Goal: Task Accomplishment & Management: Use online tool/utility

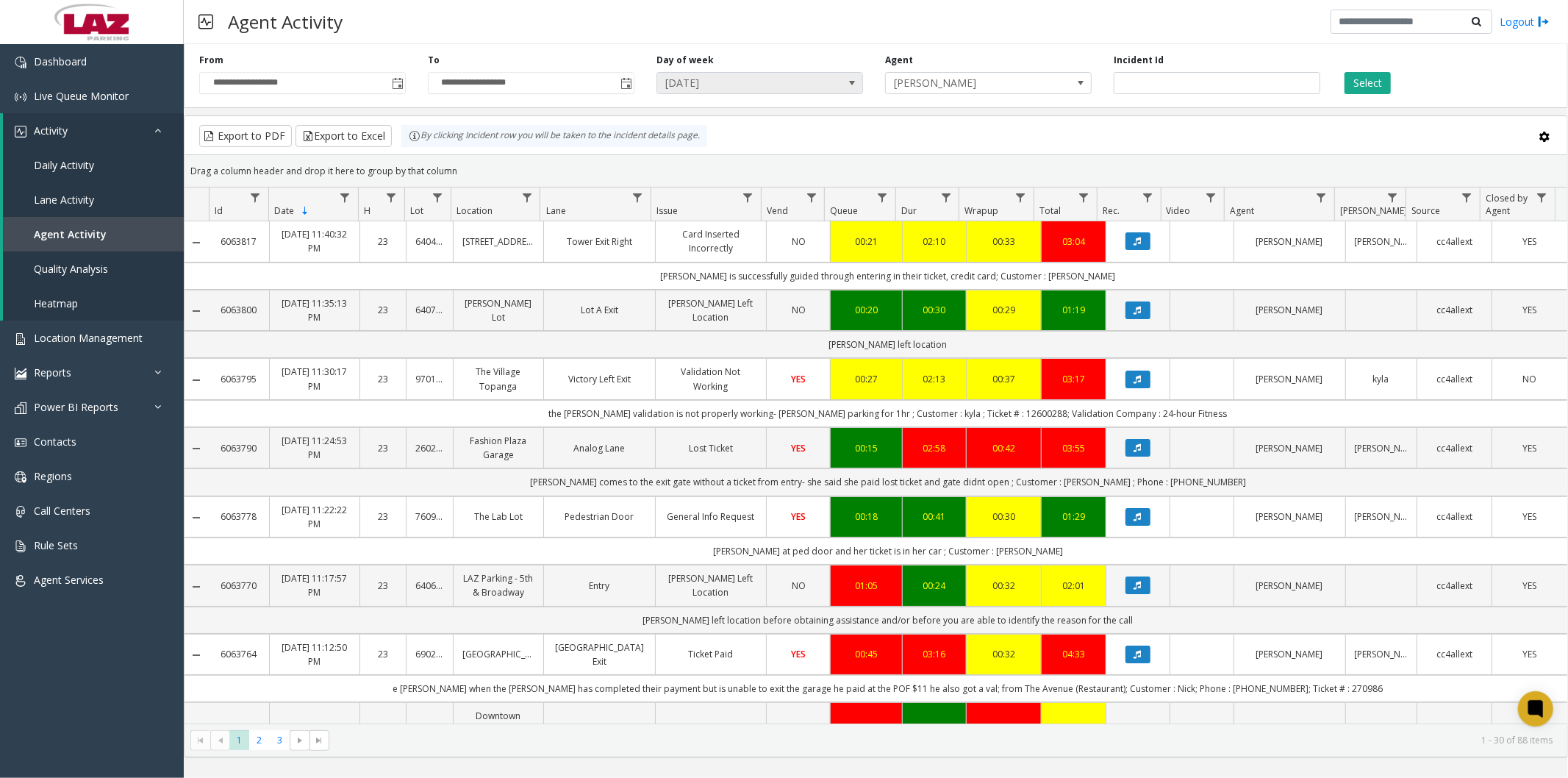
click at [853, 83] on span at bounding box center [851, 82] width 11 height 11
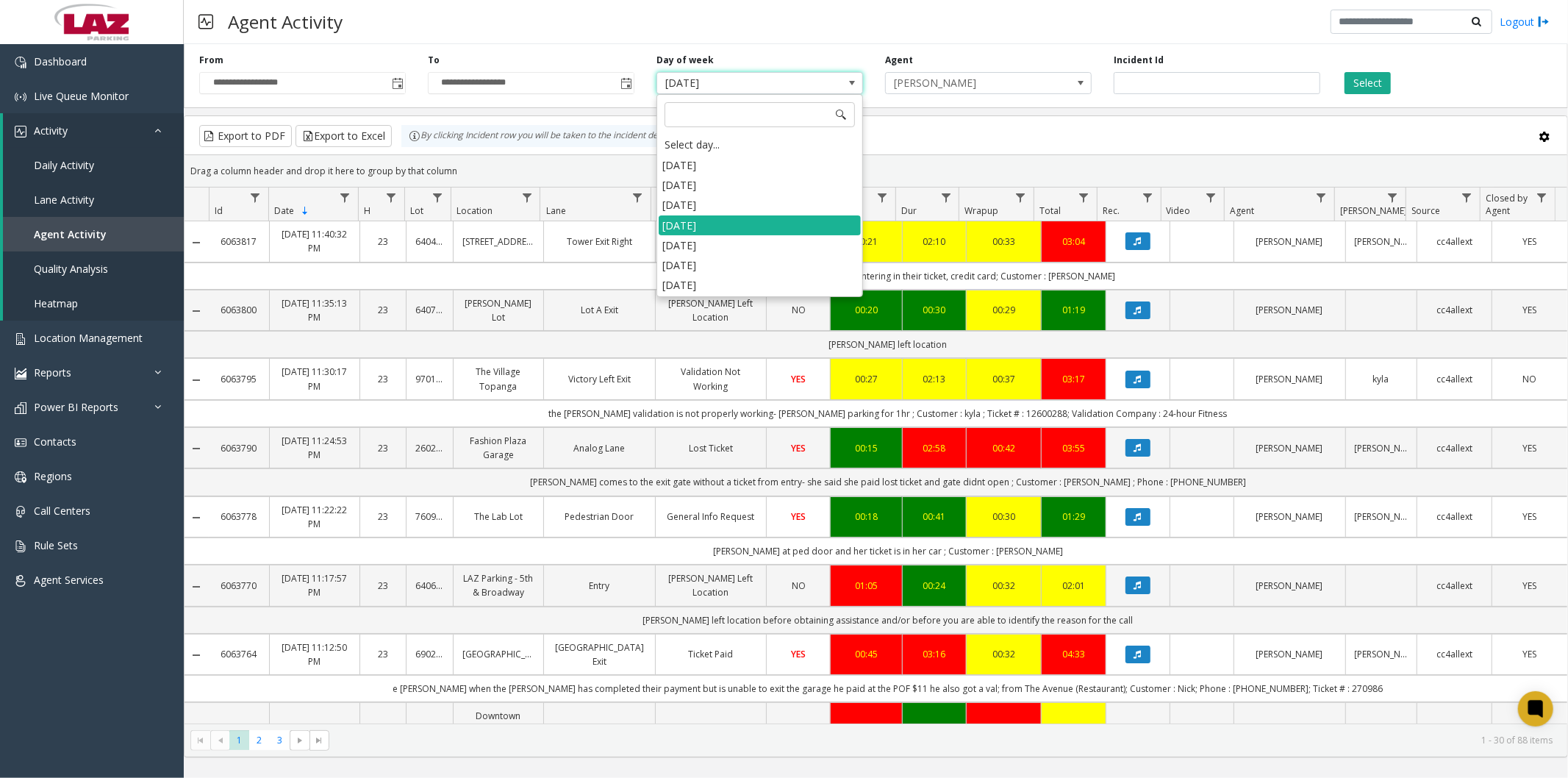
click at [685, 243] on li "[DATE]" at bounding box center [760, 245] width 202 height 20
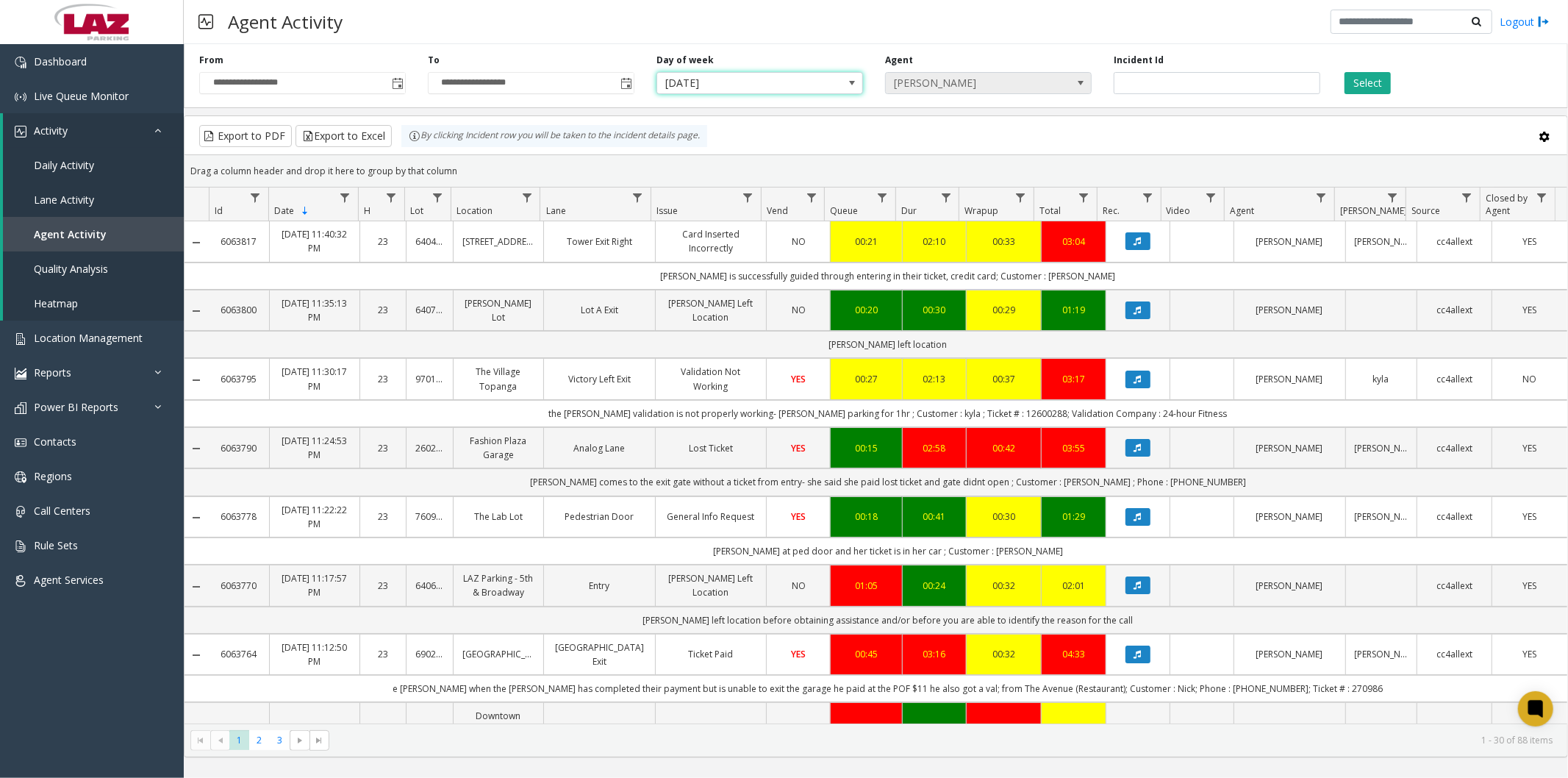
click at [978, 79] on span "[PERSON_NAME]" at bounding box center [967, 83] width 164 height 21
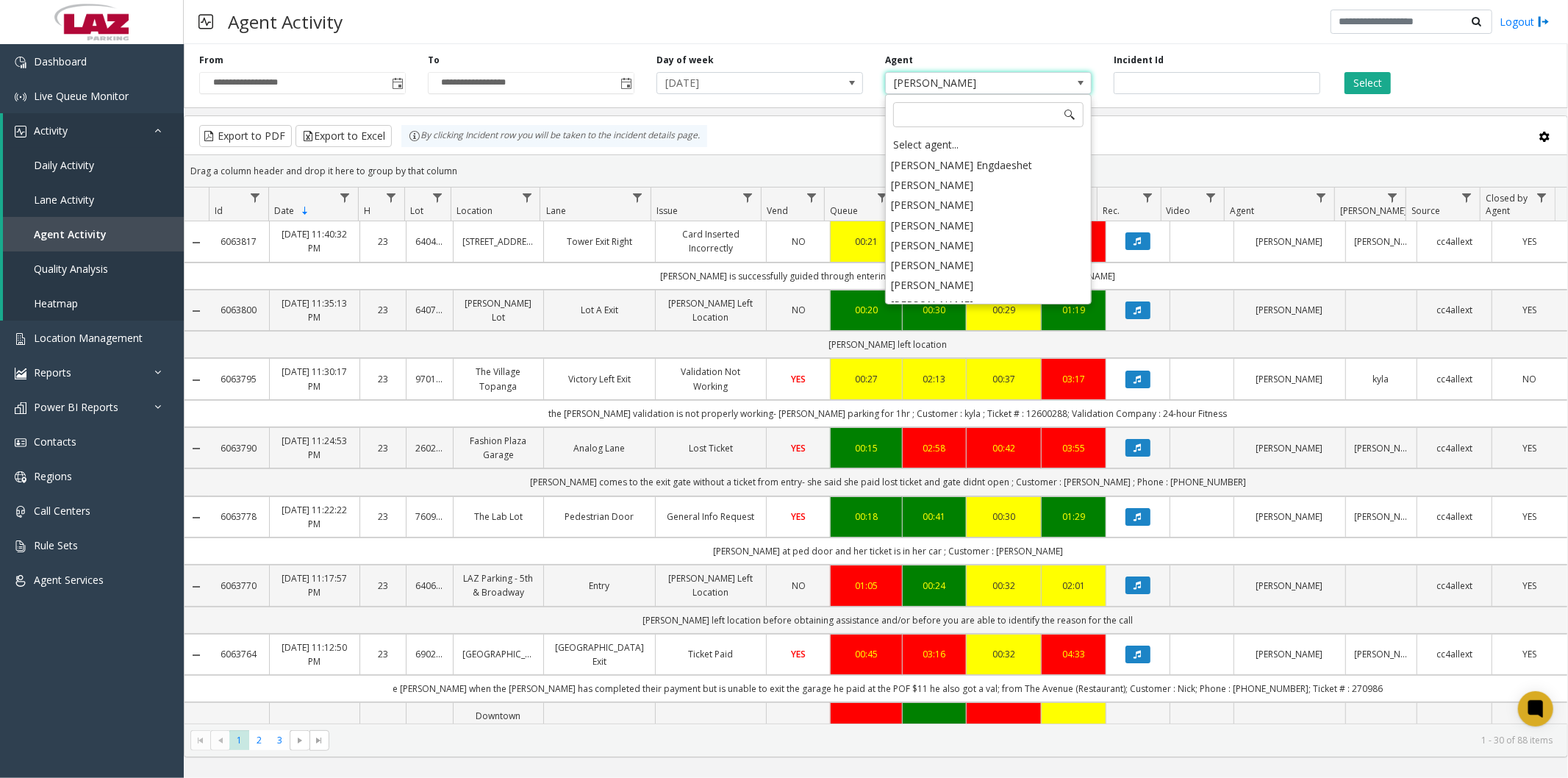
scroll to position [7479, 0]
type input "******"
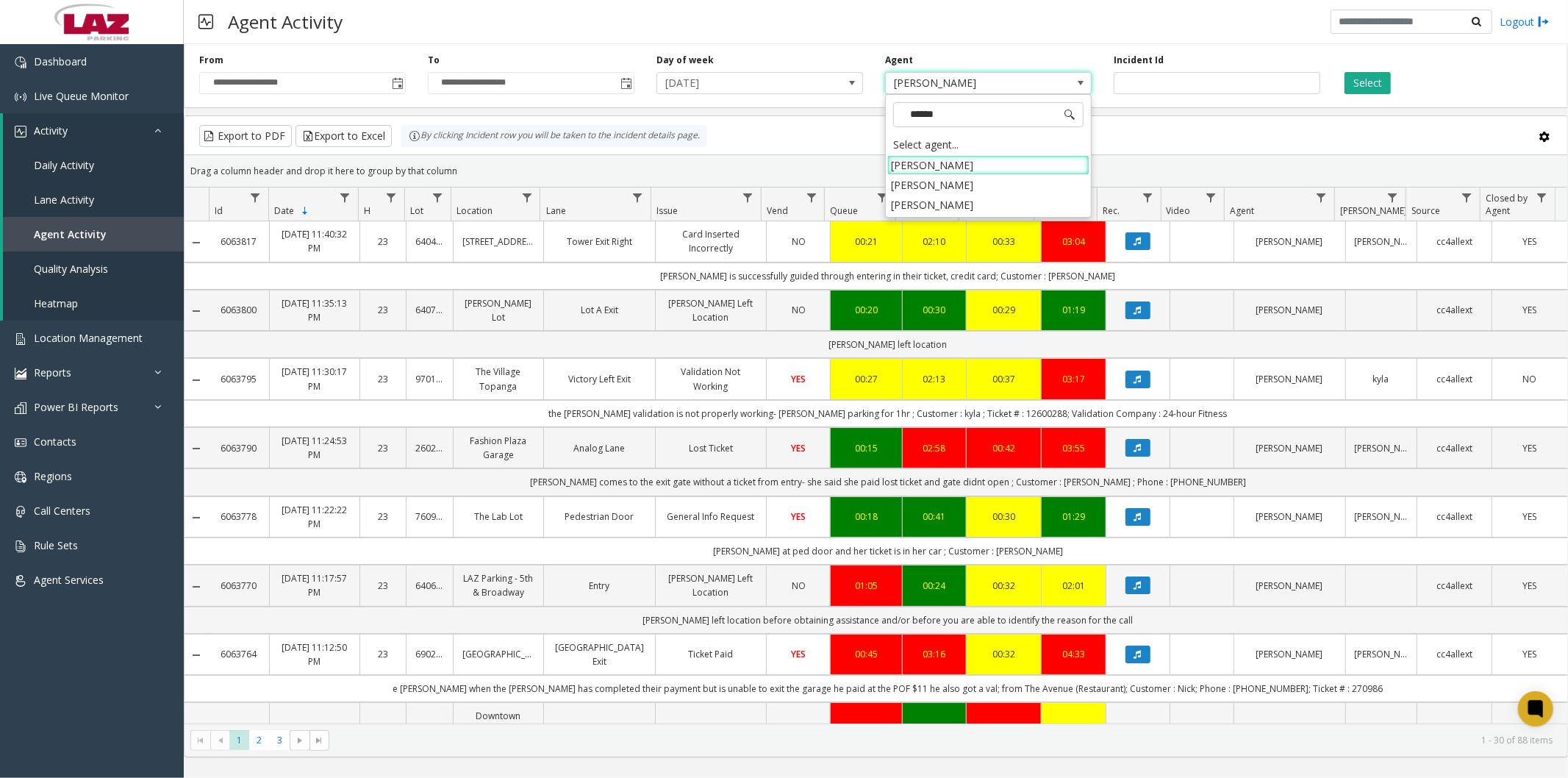
scroll to position [0, 0]
click at [951, 204] on li "[PERSON_NAME]" at bounding box center [988, 205] width 202 height 20
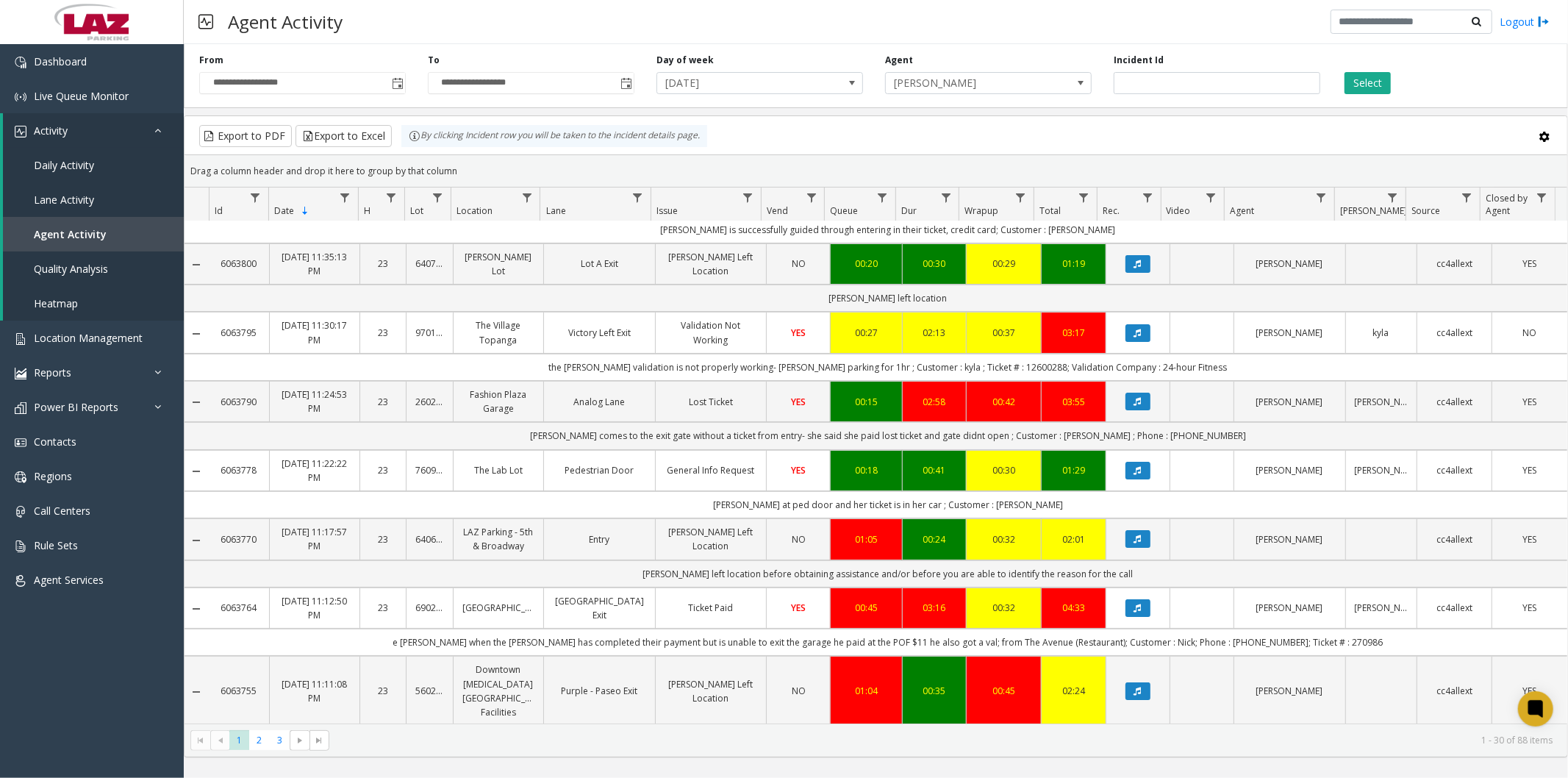
scroll to position [46, 0]
click at [1134, 470] on icon "Data table" at bounding box center [1138, 472] width 8 height 9
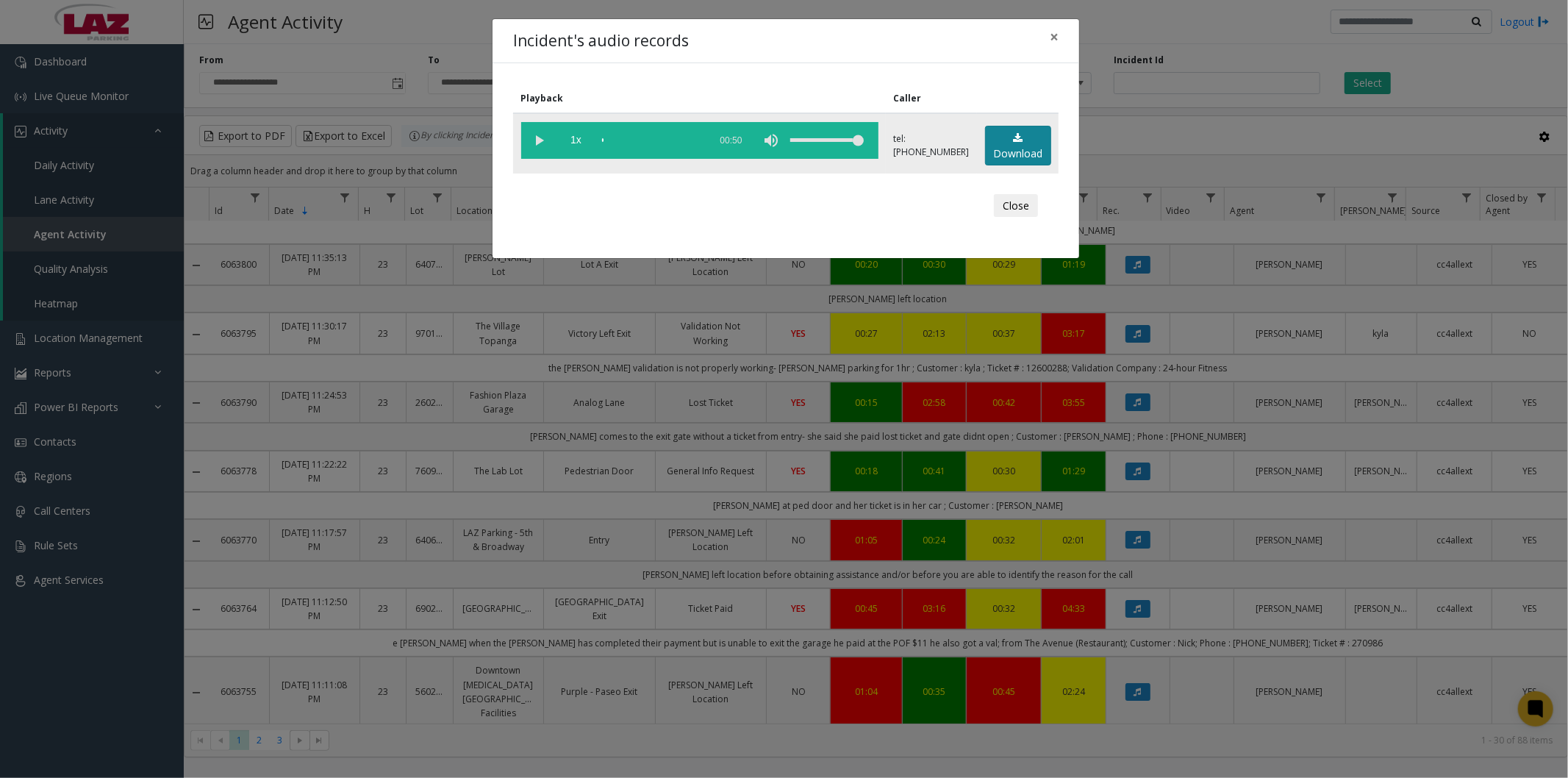
click at [1013, 136] on icon at bounding box center [1018, 139] width 10 height 11
click at [1058, 32] on span "×" at bounding box center [1054, 37] width 9 height 21
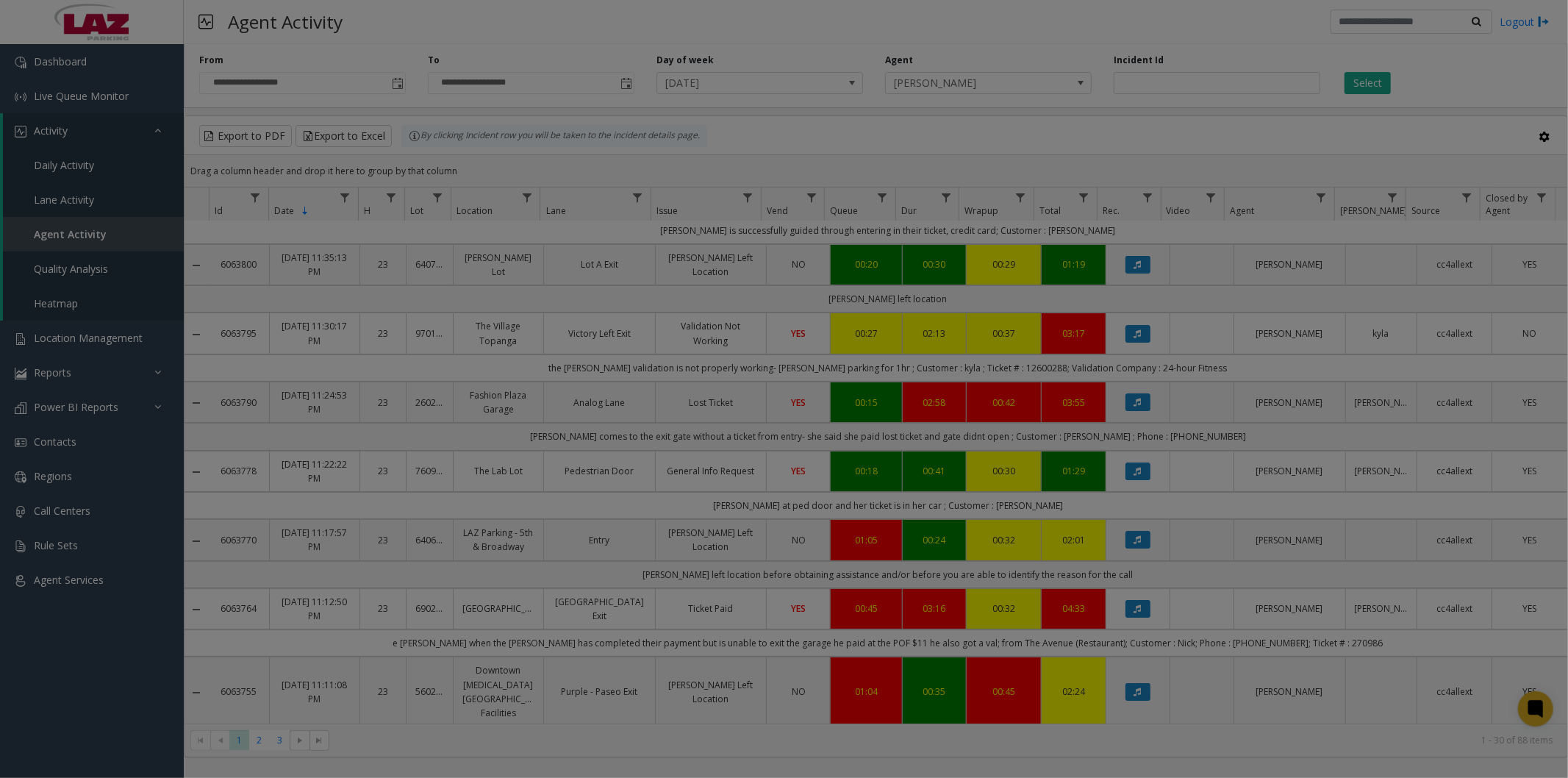
click at [1055, 38] on div "Playback Caller 1x 00:50 tel:7609129003 Download Close" at bounding box center [784, 124] width 587 height 195
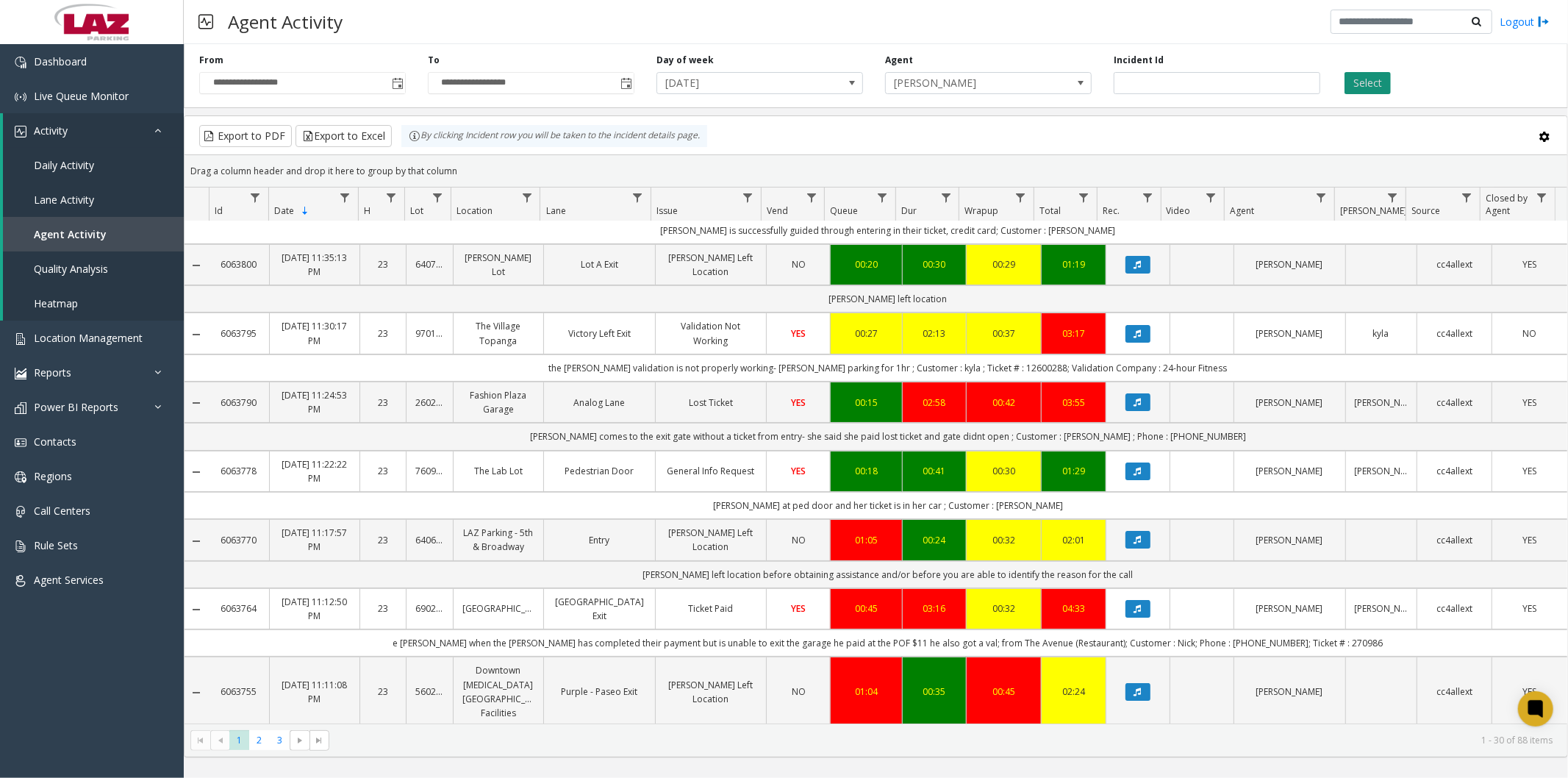
click at [1262, 138] on div "Export to PDF Export to Excel By clicking Incident row you will be taken to the…" at bounding box center [876, 136] width 1358 height 22
click at [1384, 76] on button "Select" at bounding box center [1367, 83] width 46 height 22
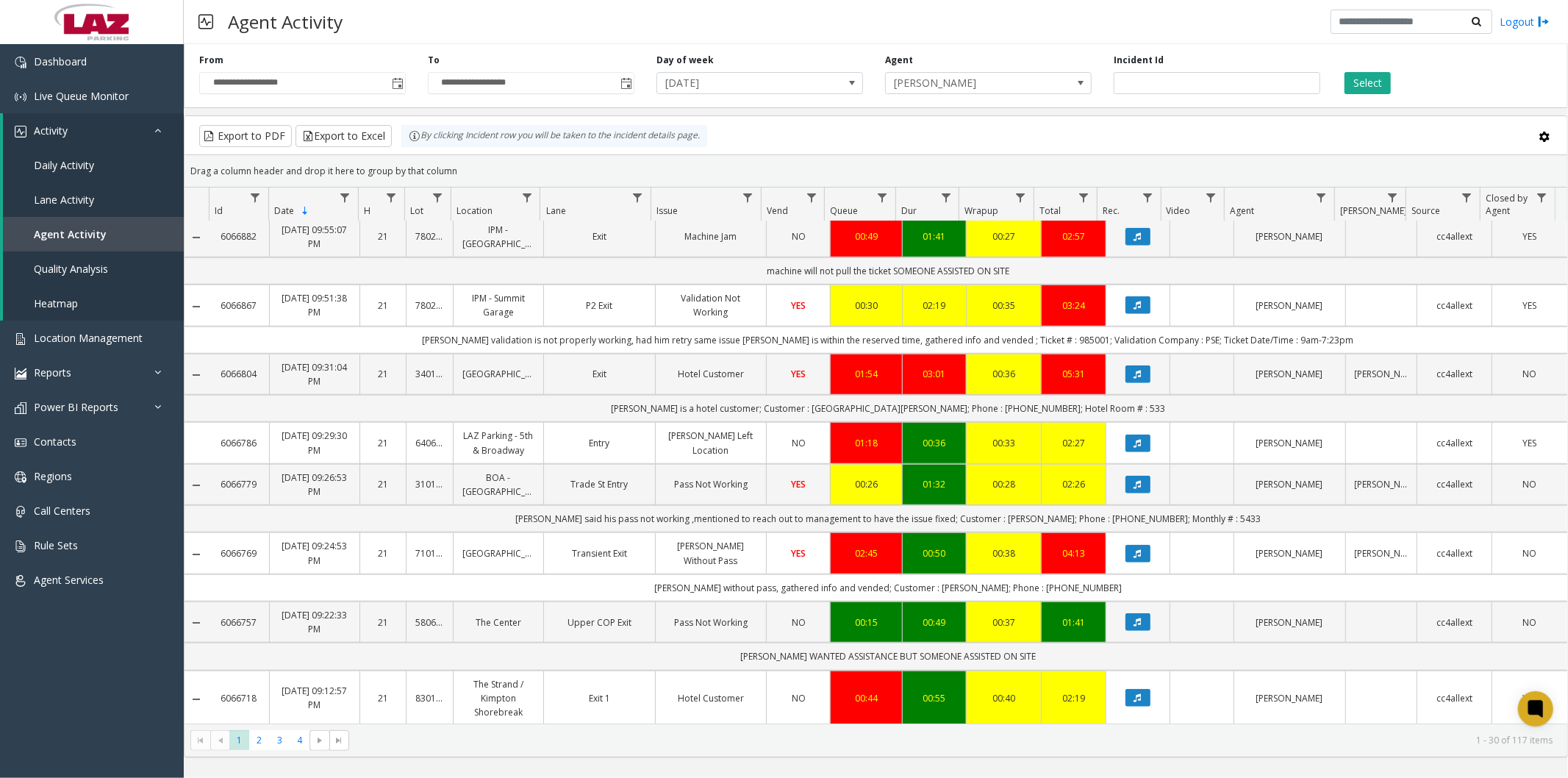
scroll to position [945, 0]
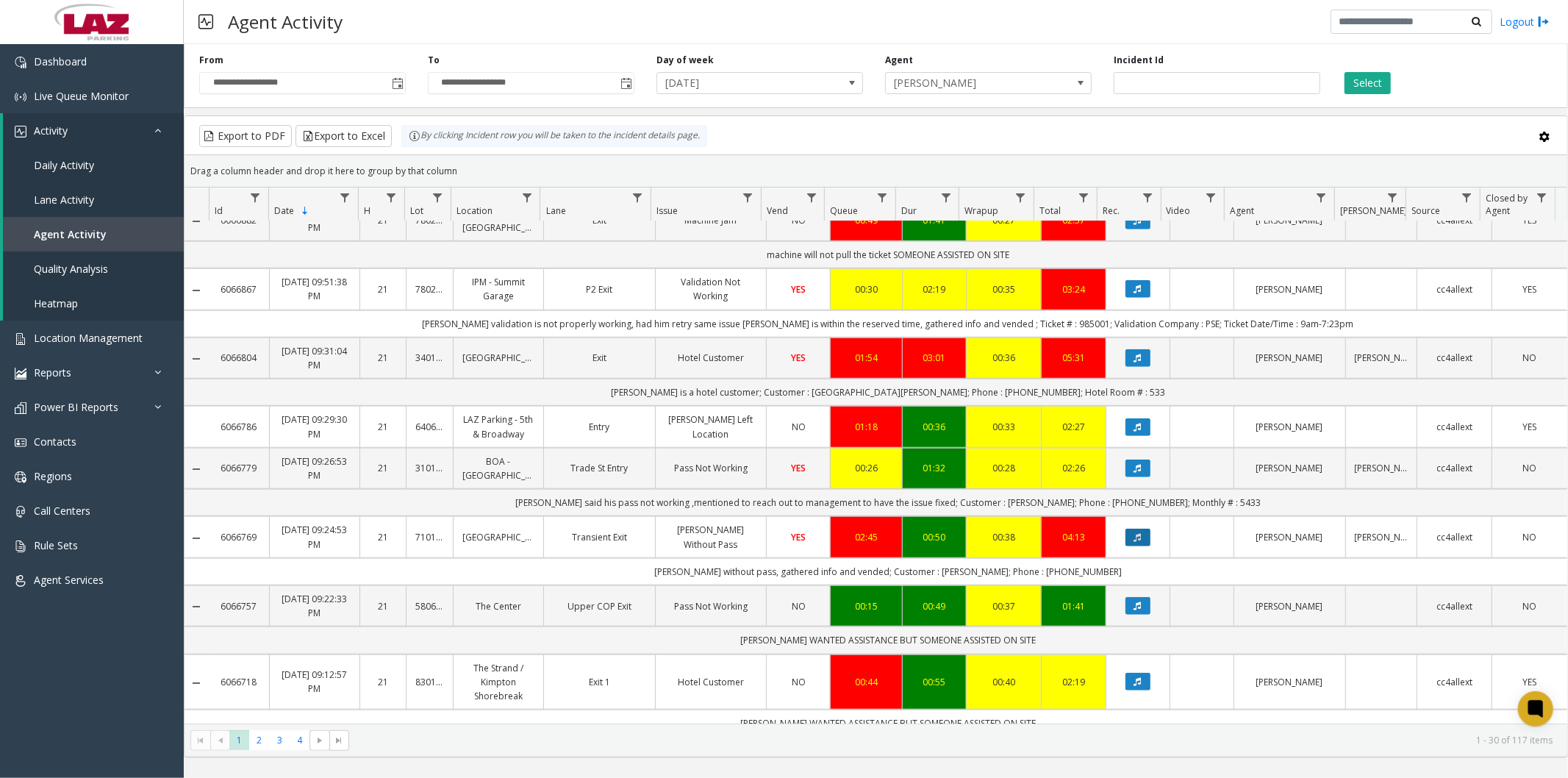
click at [1134, 539] on icon "Data table" at bounding box center [1138, 538] width 8 height 9
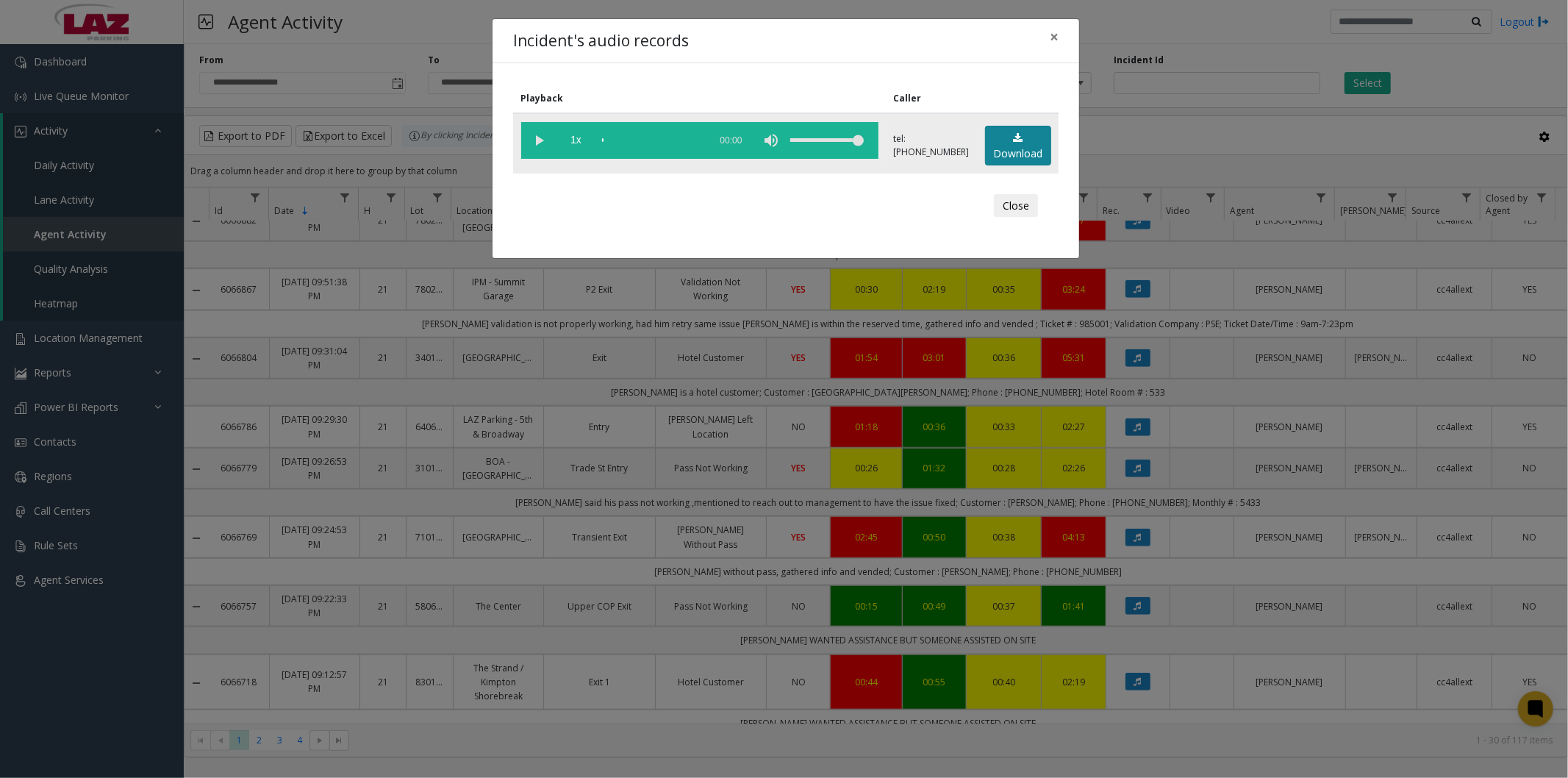
click at [1030, 144] on link "Download" at bounding box center [1018, 145] width 66 height 40
click at [1054, 27] on span "×" at bounding box center [1054, 37] width 9 height 21
click at [1054, 33] on span "×" at bounding box center [1054, 37] width 9 height 21
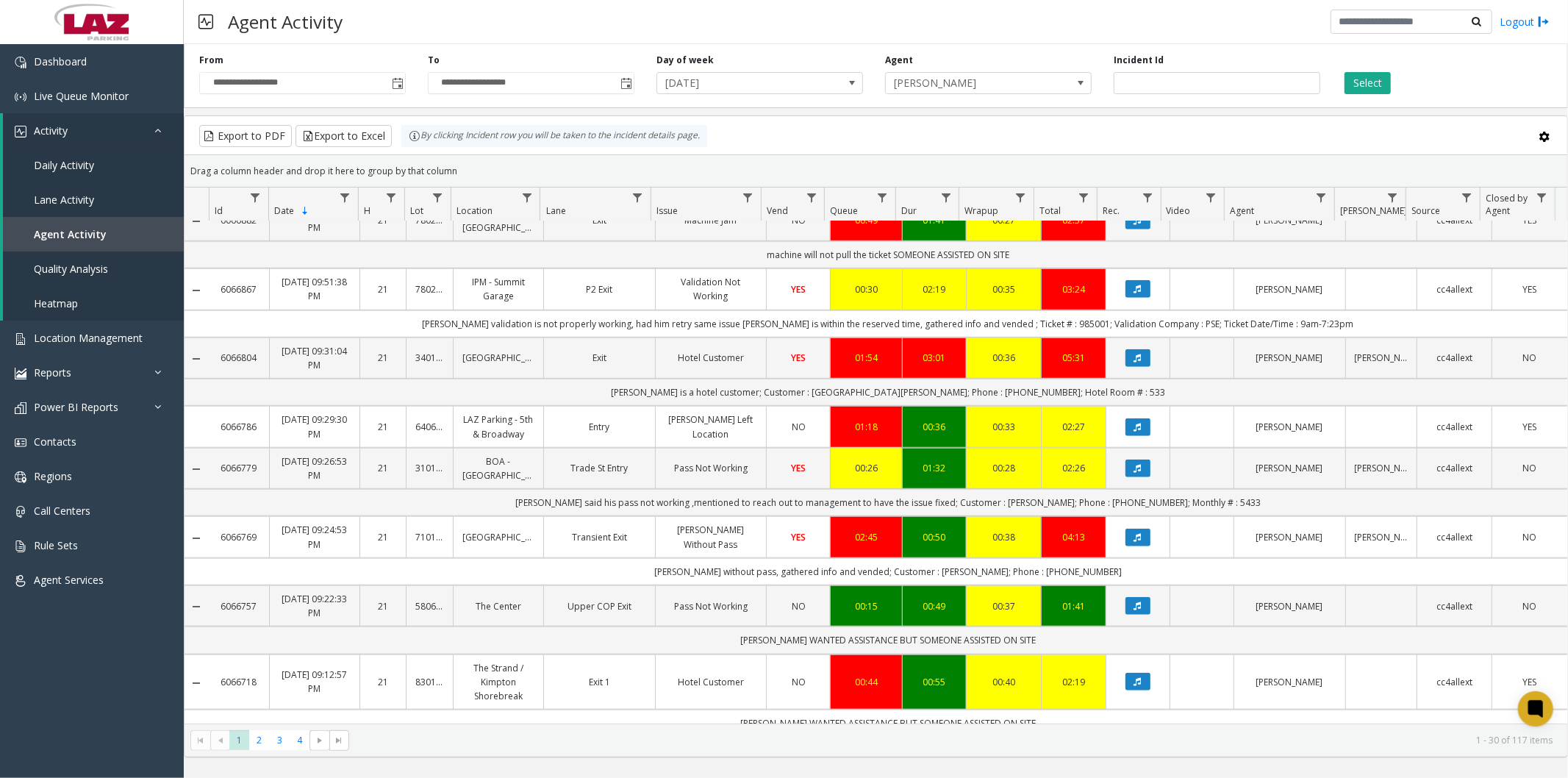
click at [524, 16] on div "Agent Activity Logout" at bounding box center [876, 22] width 1385 height 44
click at [940, 82] on span "[PERSON_NAME]" at bounding box center [967, 83] width 164 height 21
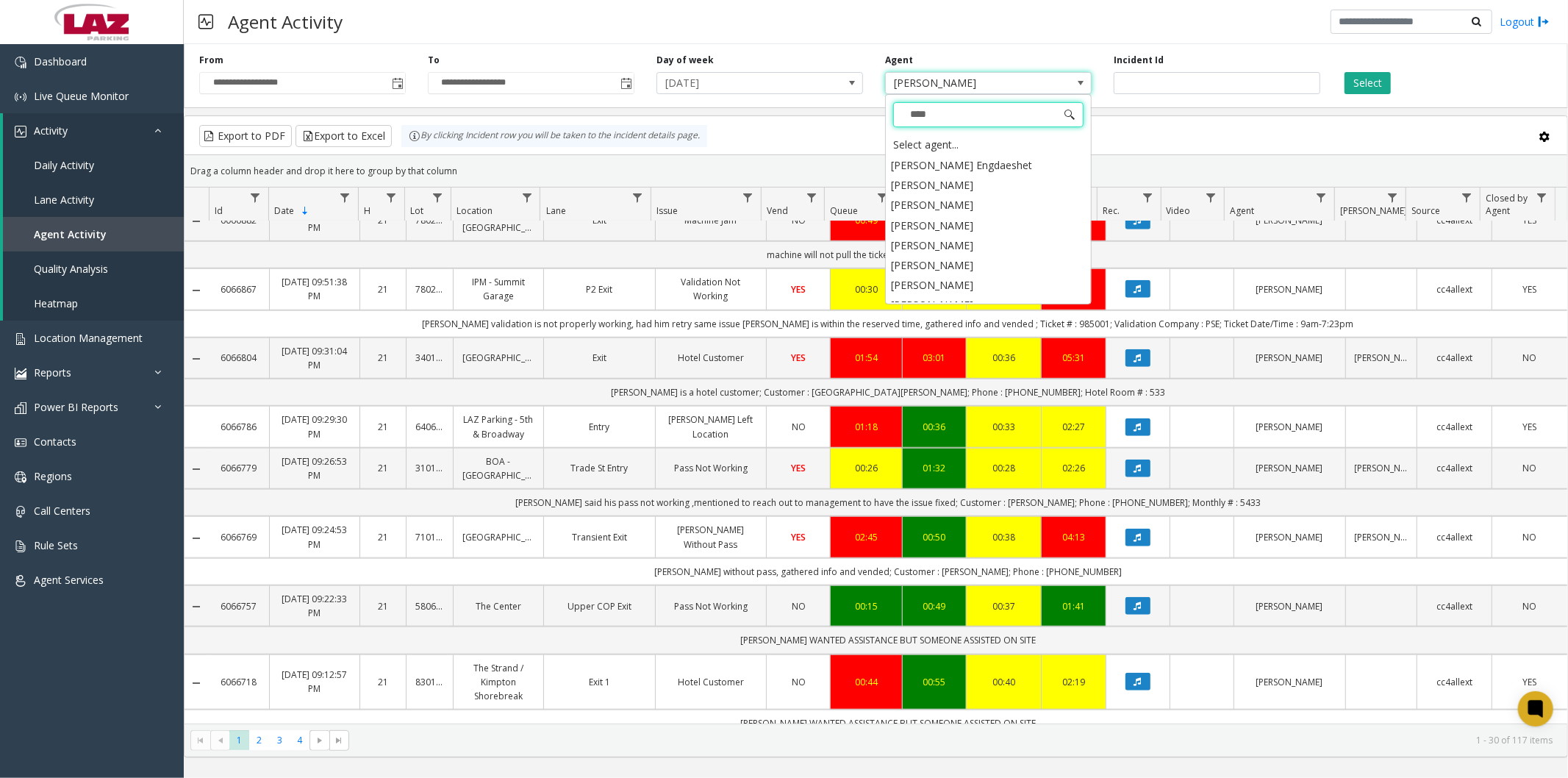
type input "*****"
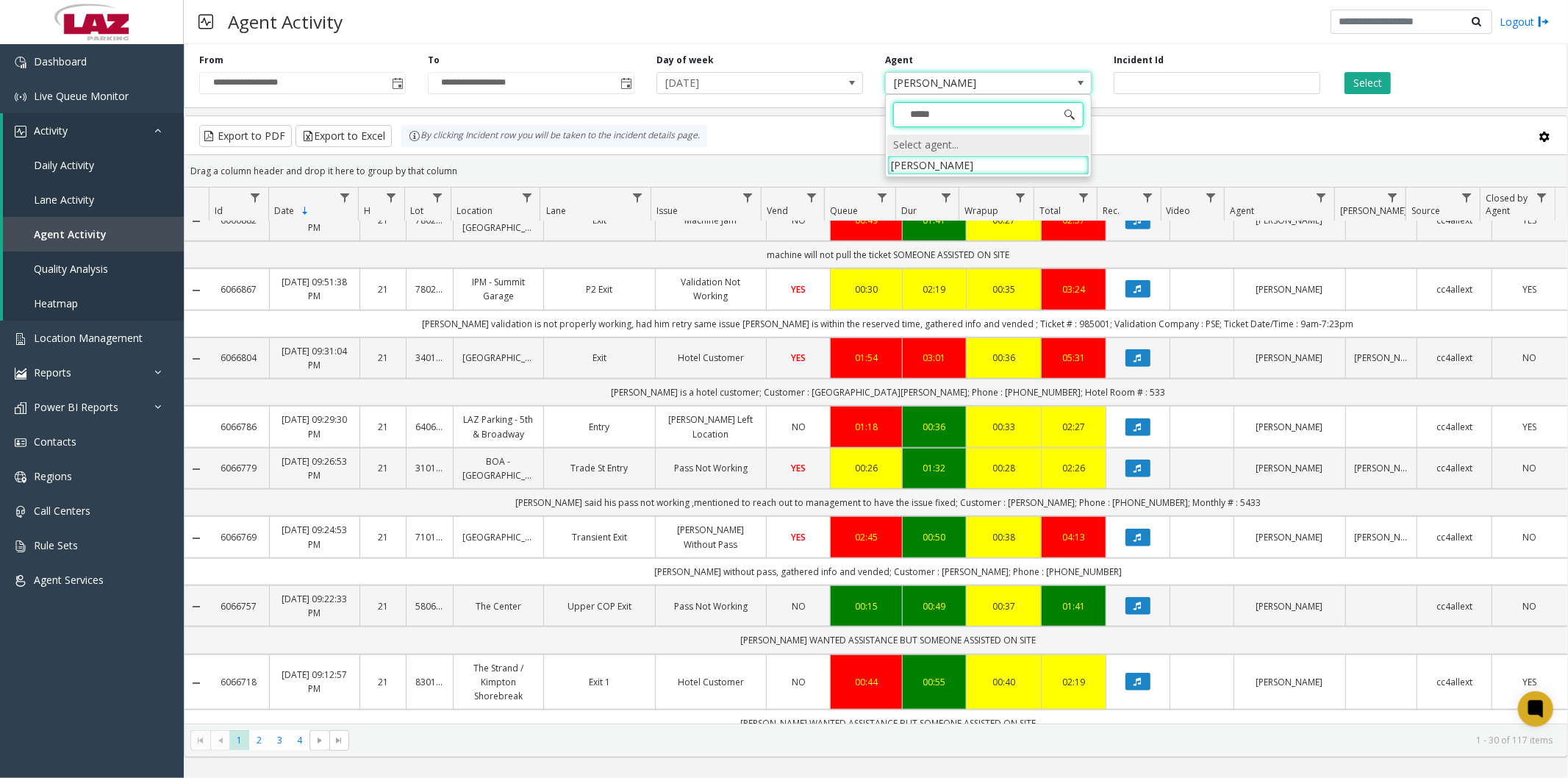
scroll to position [0, 0]
click at [944, 165] on li "[PERSON_NAME]" at bounding box center [988, 165] width 202 height 20
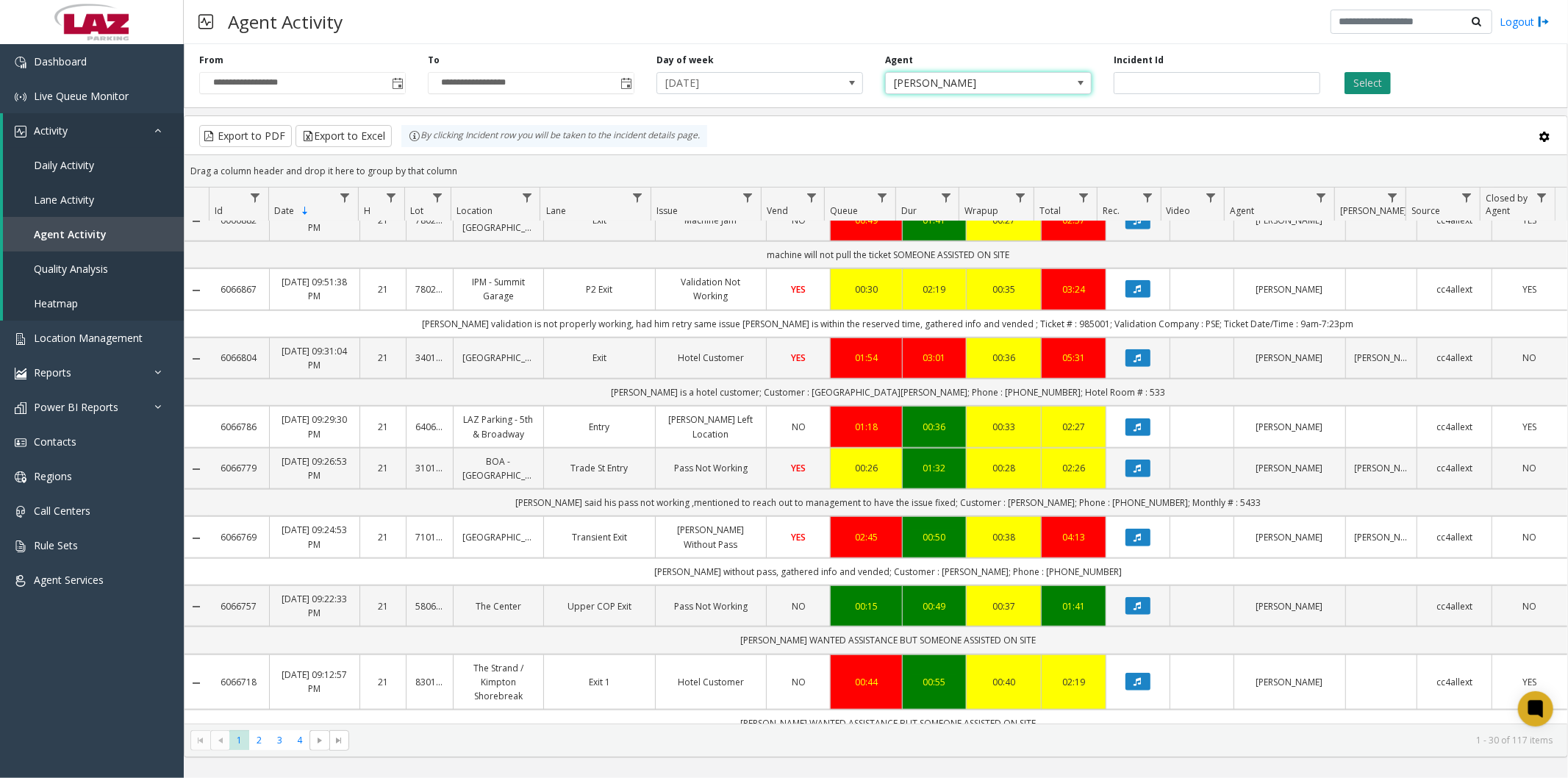
click at [1368, 78] on button "Select" at bounding box center [1367, 83] width 46 height 22
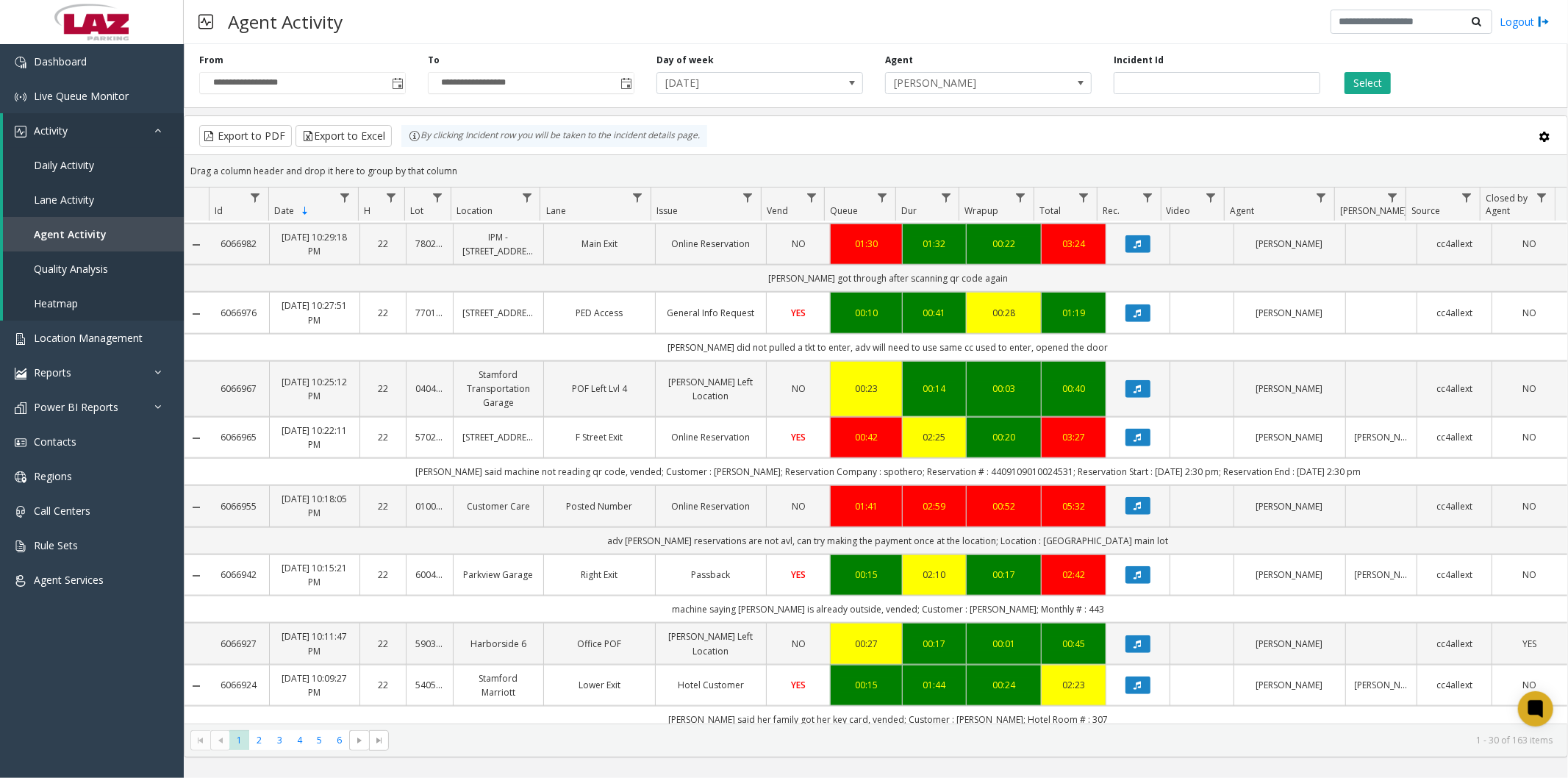
scroll to position [1296, 0]
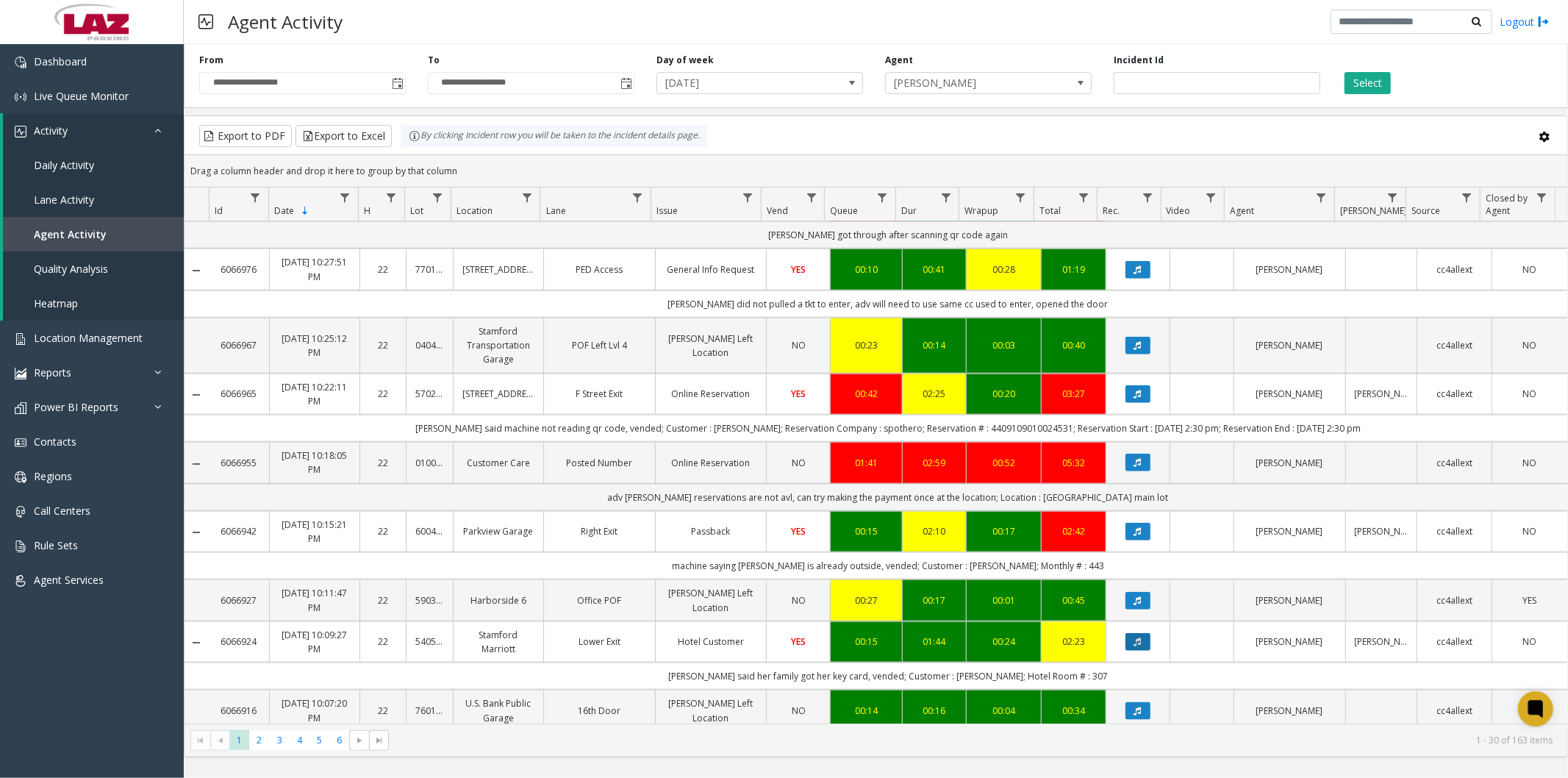
click at [1135, 636] on button "Data table" at bounding box center [1137, 642] width 25 height 18
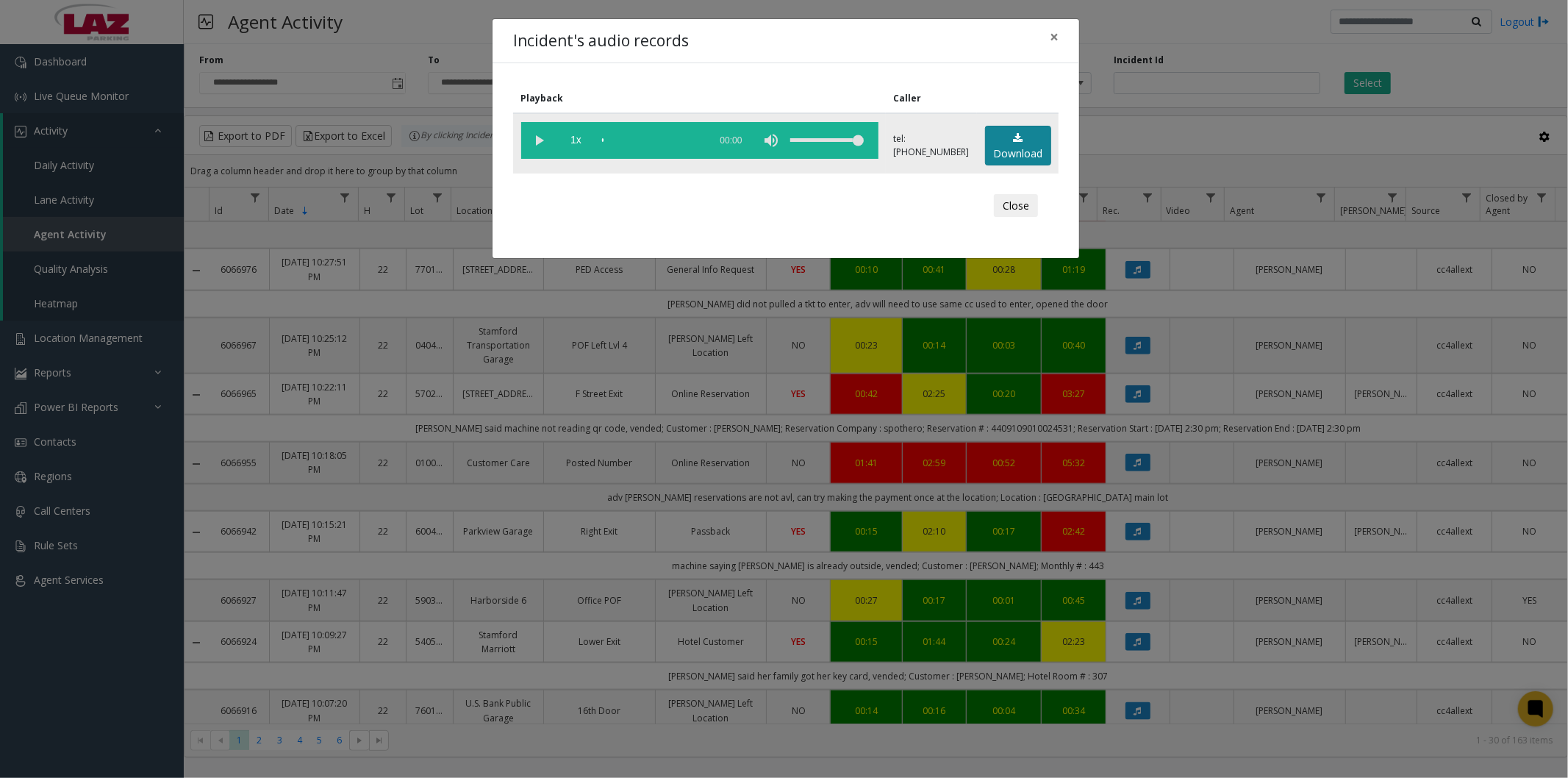
click at [1013, 142] on icon at bounding box center [1018, 139] width 10 height 11
click at [1055, 33] on span "×" at bounding box center [1054, 37] width 9 height 21
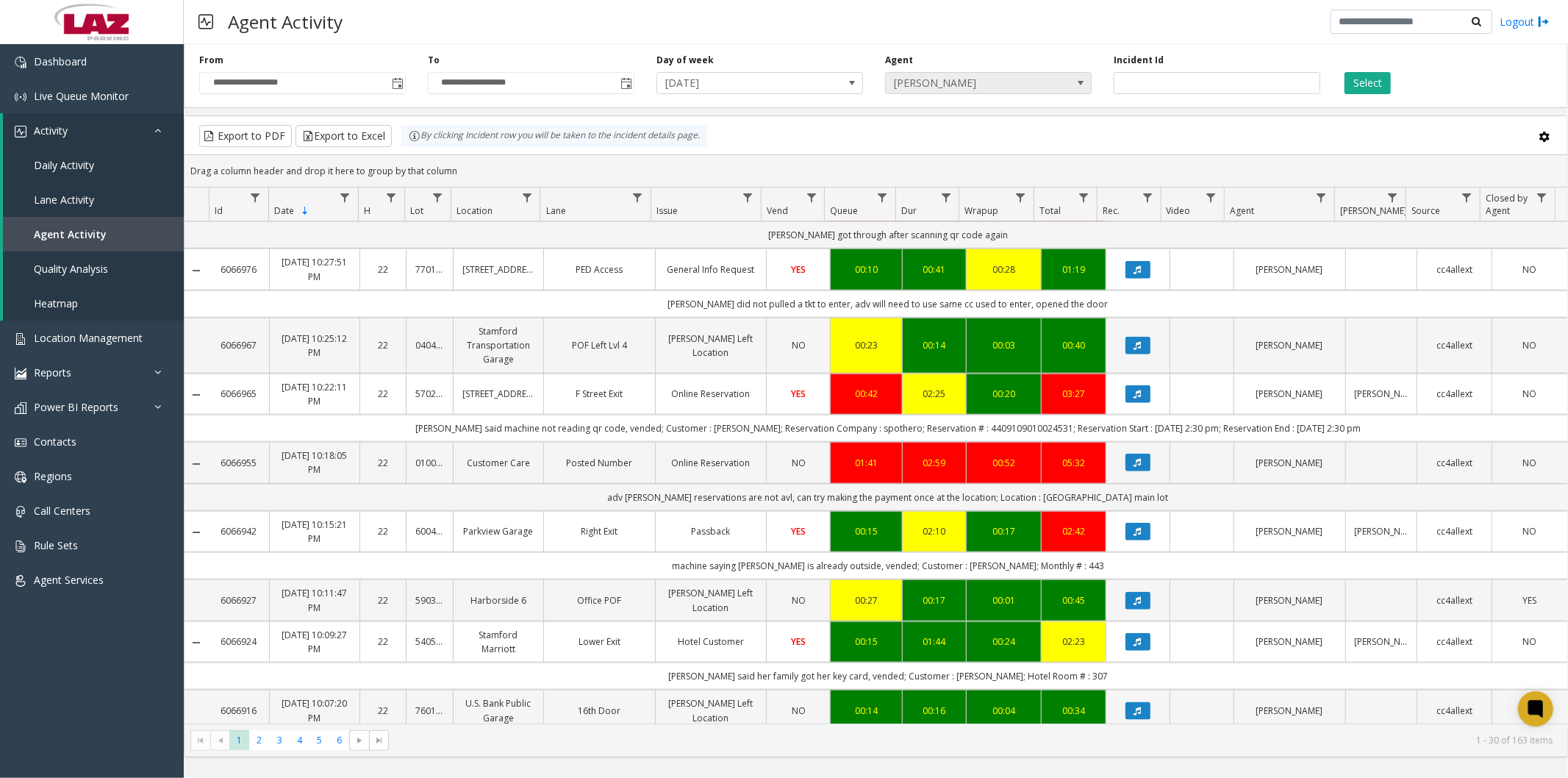
click at [984, 81] on span "[PERSON_NAME]" at bounding box center [967, 83] width 164 height 21
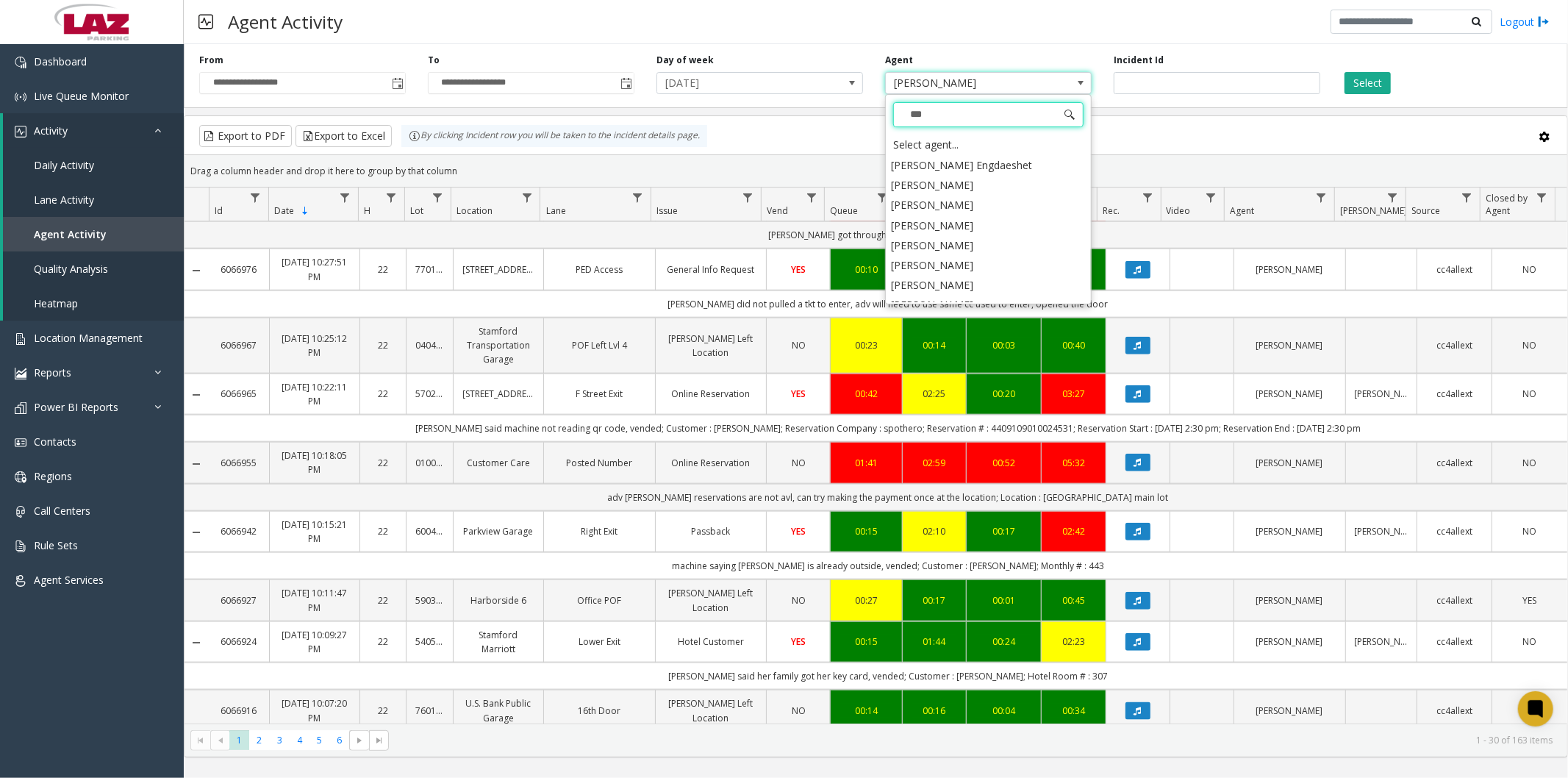
type input "****"
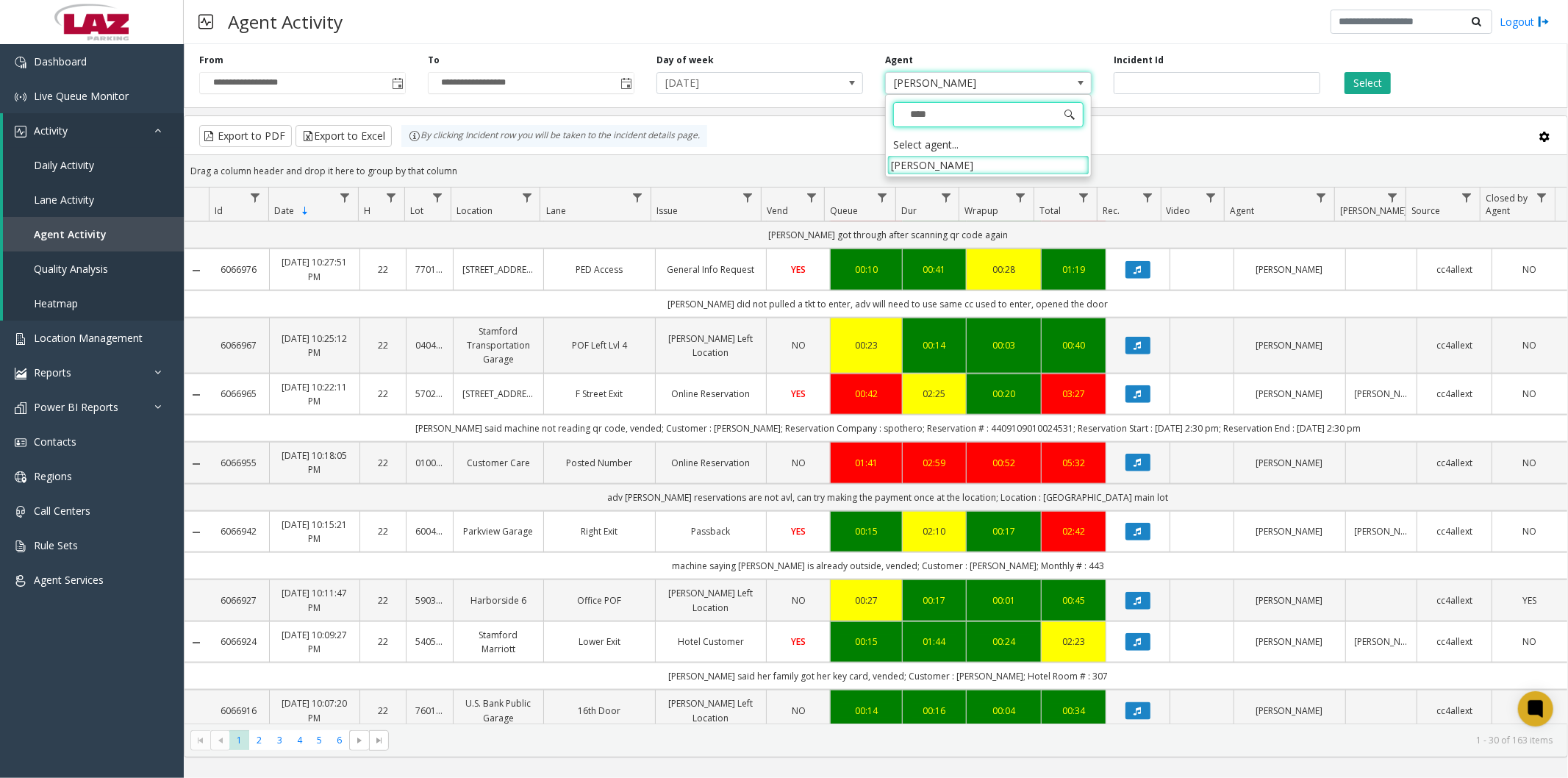
scroll to position [0, 0]
click at [956, 164] on li "[PERSON_NAME]" at bounding box center [988, 165] width 202 height 20
click at [1353, 84] on button "Select" at bounding box center [1367, 83] width 46 height 22
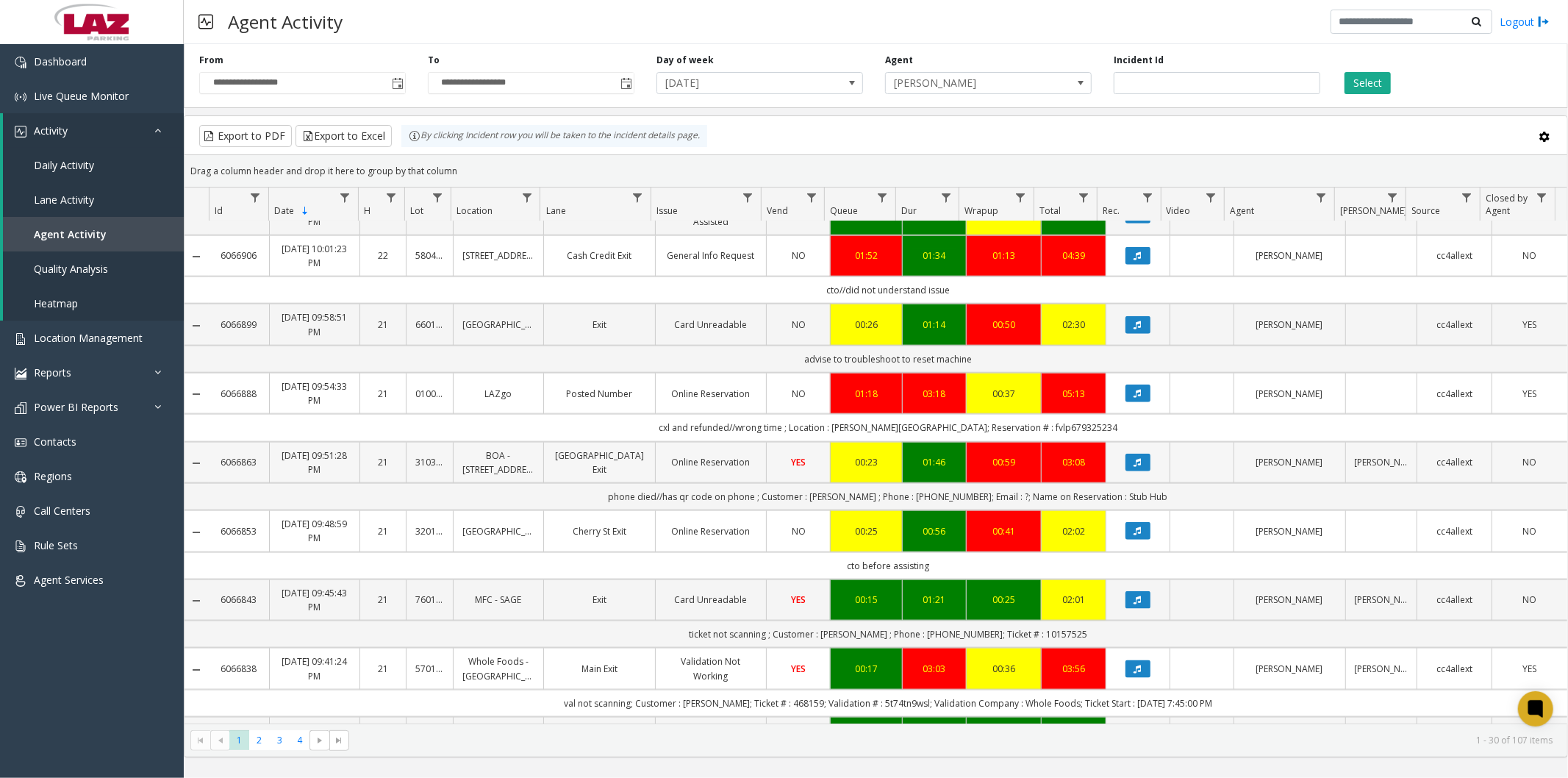
scroll to position [1541, 0]
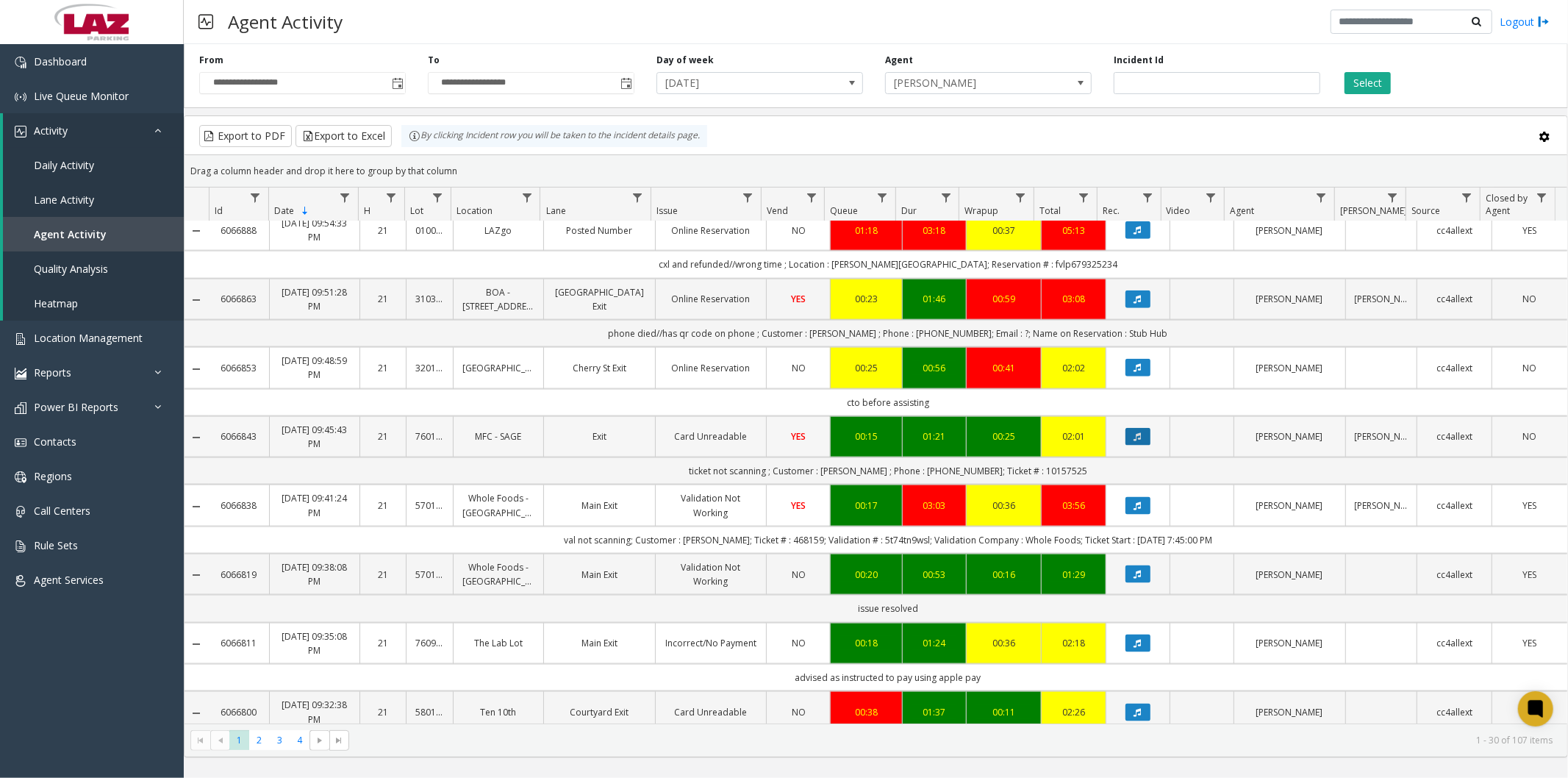
click at [1128, 446] on button "Data table" at bounding box center [1137, 436] width 25 height 18
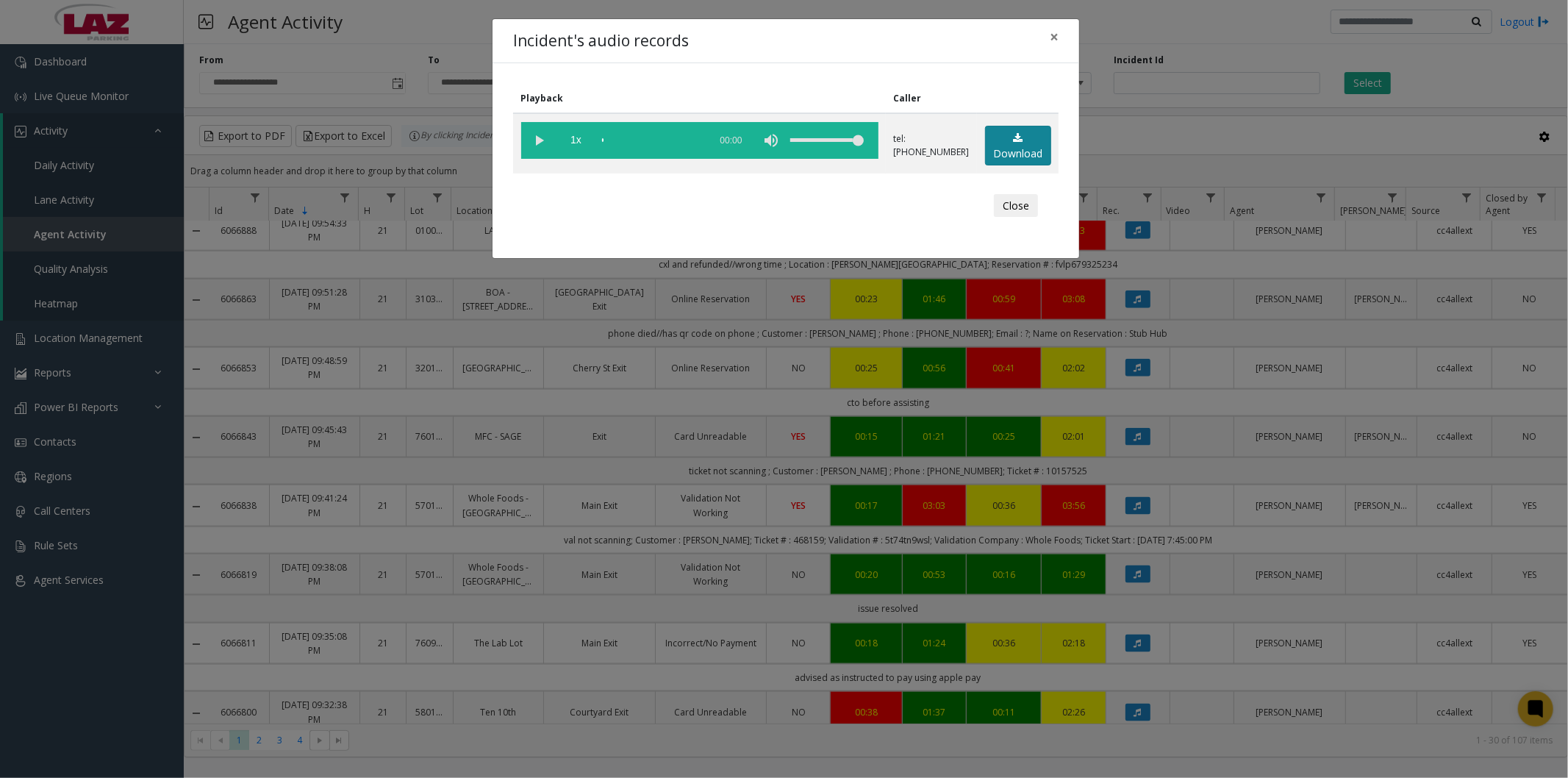
click at [1004, 151] on link "Download" at bounding box center [1018, 145] width 66 height 40
drag, startPoint x: 1056, startPoint y: 34, endPoint x: 1055, endPoint y: 47, distance: 13.0
click at [1056, 34] on span "×" at bounding box center [1054, 37] width 9 height 21
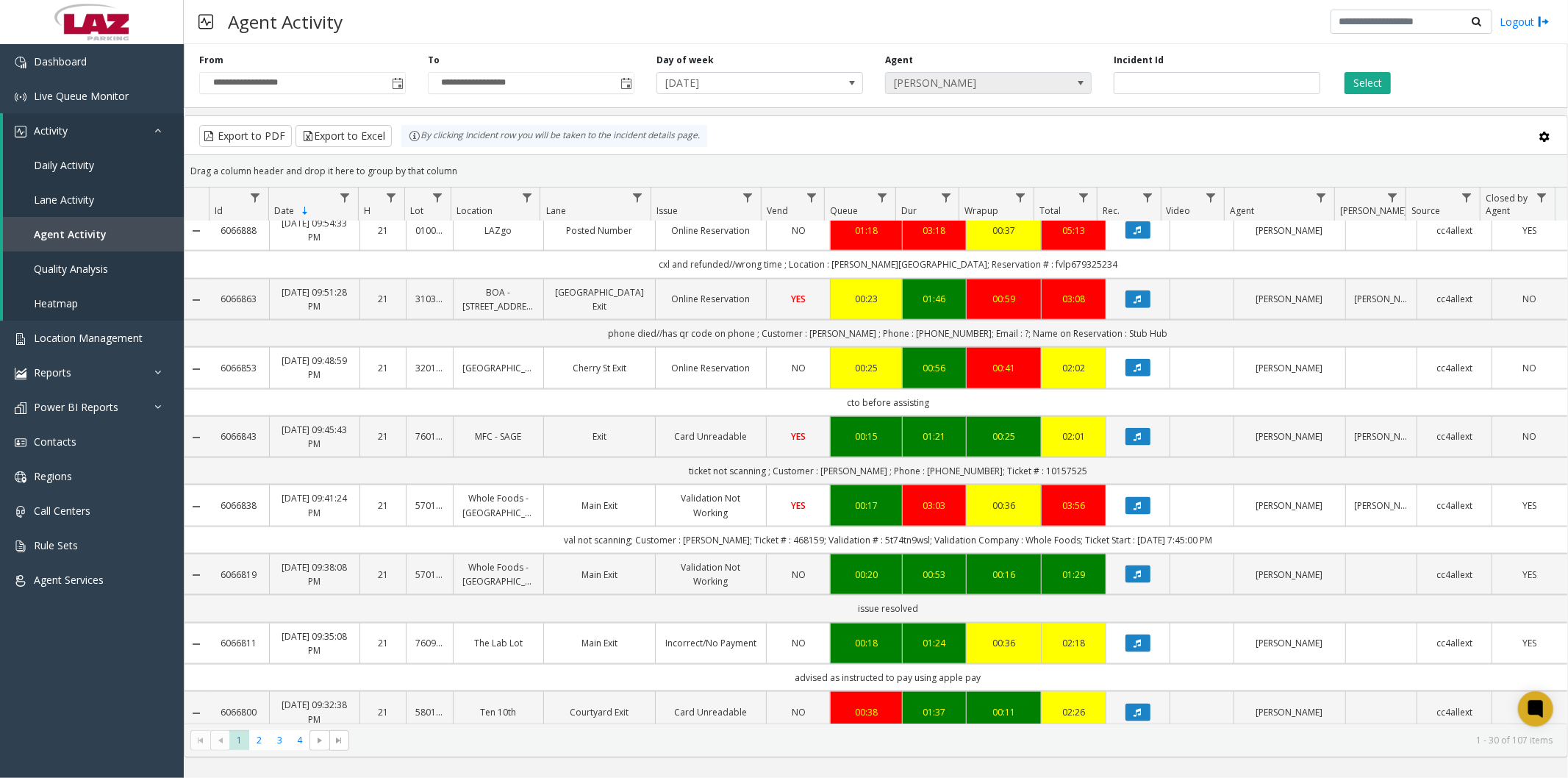
click at [975, 82] on span "[PERSON_NAME]" at bounding box center [967, 83] width 164 height 21
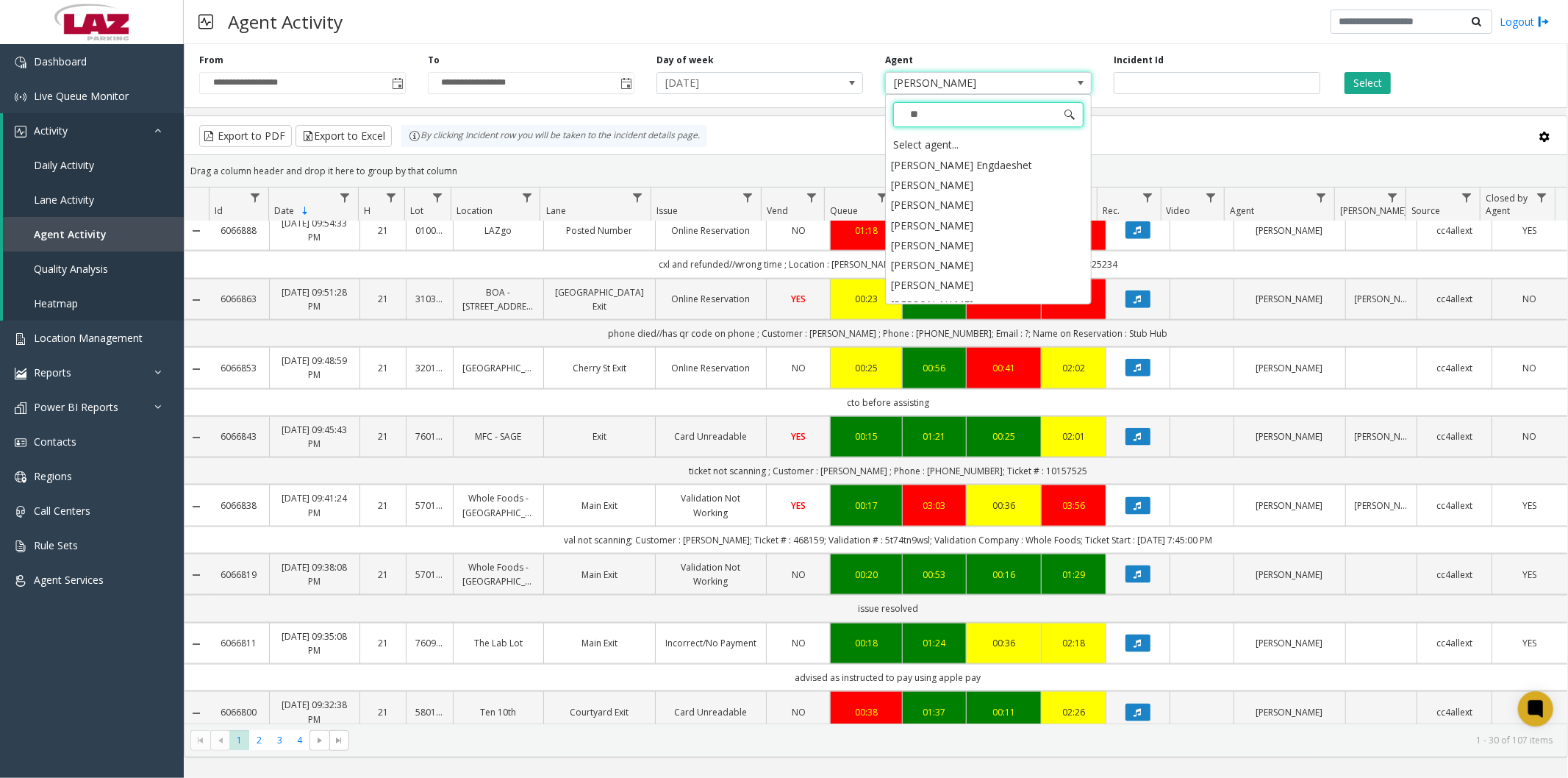
type input "***"
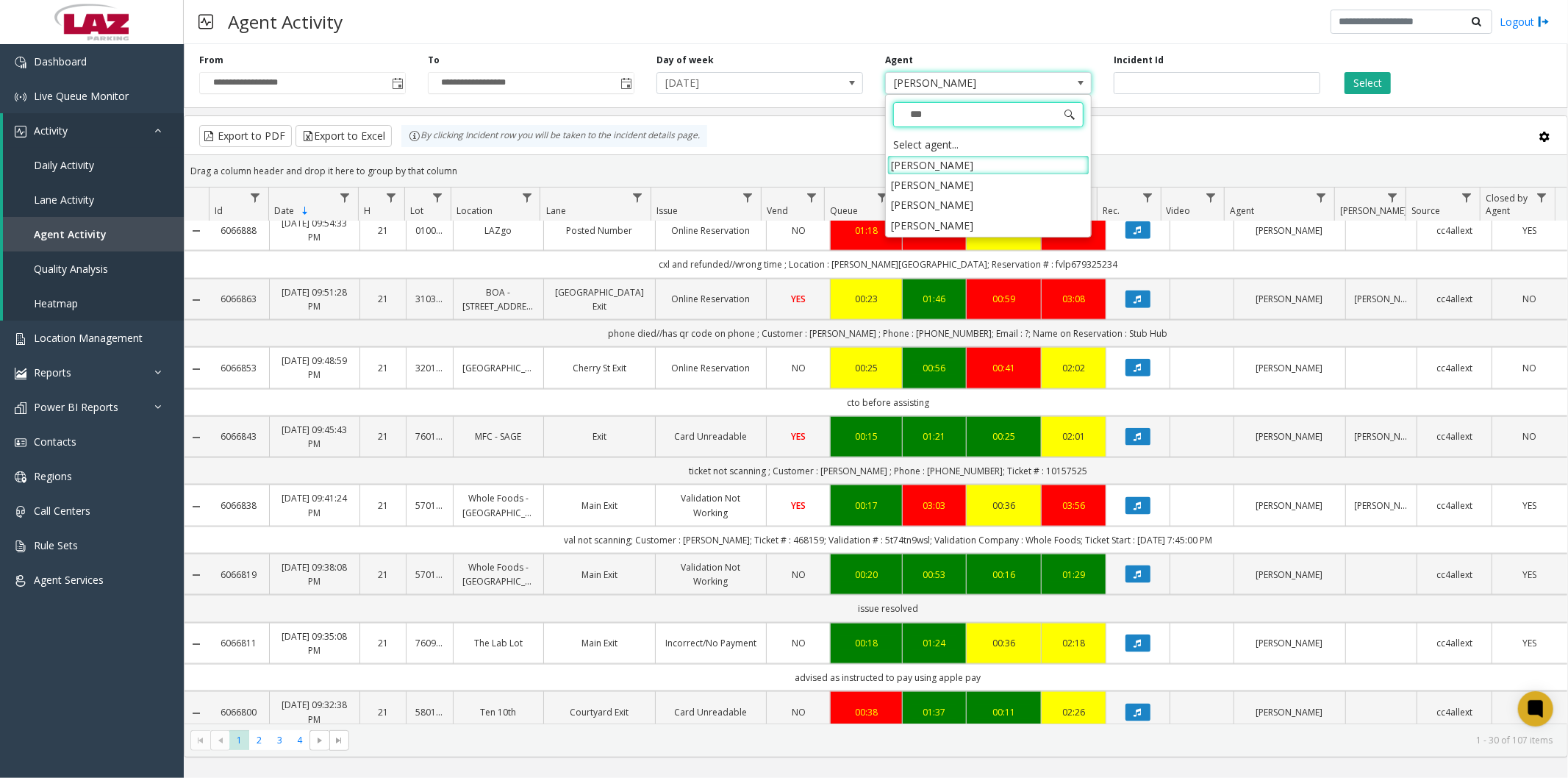
scroll to position [0, 0]
click at [937, 226] on li "[PERSON_NAME]" at bounding box center [988, 225] width 202 height 20
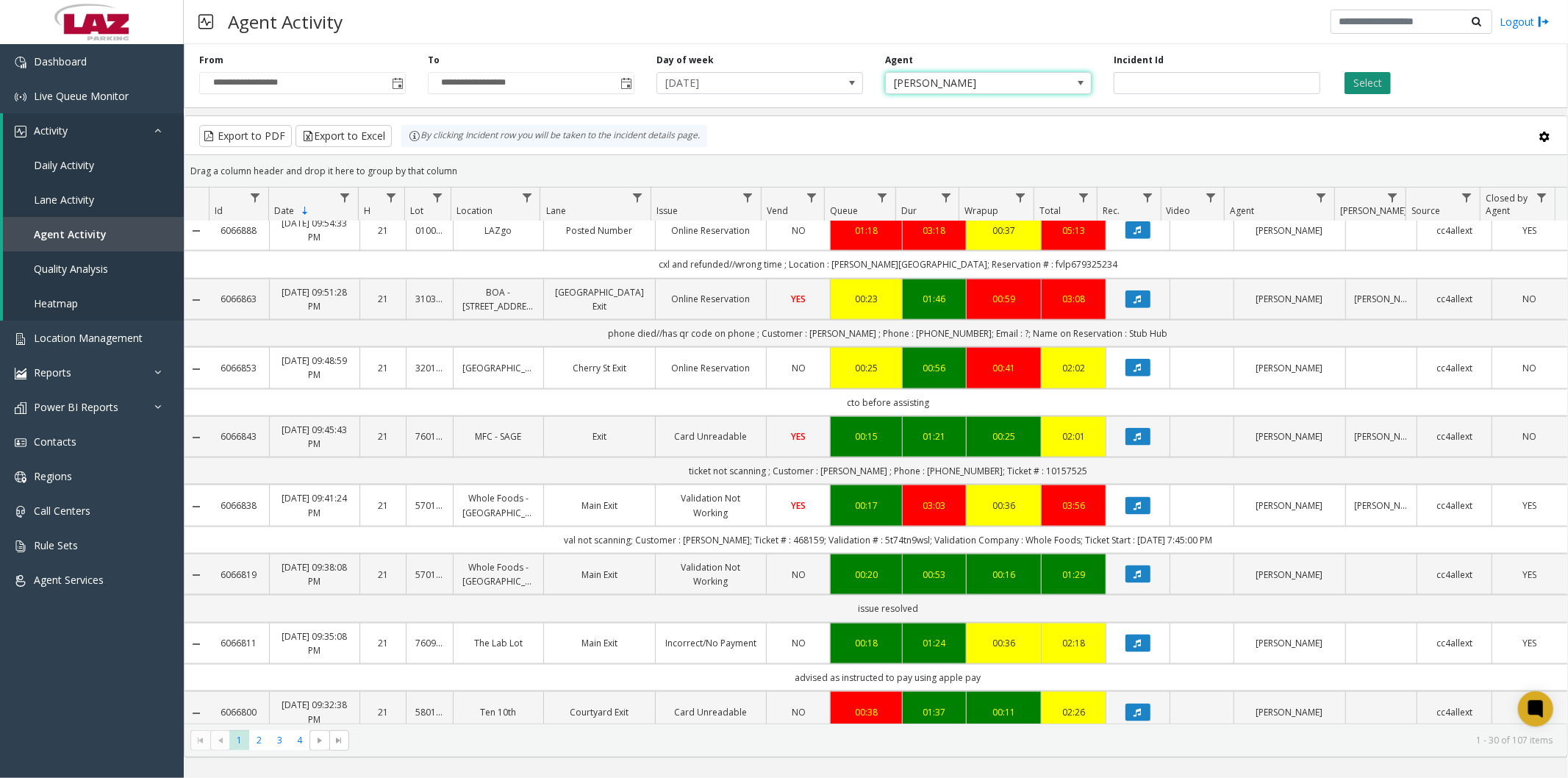
click at [1364, 82] on button "Select" at bounding box center [1367, 83] width 46 height 22
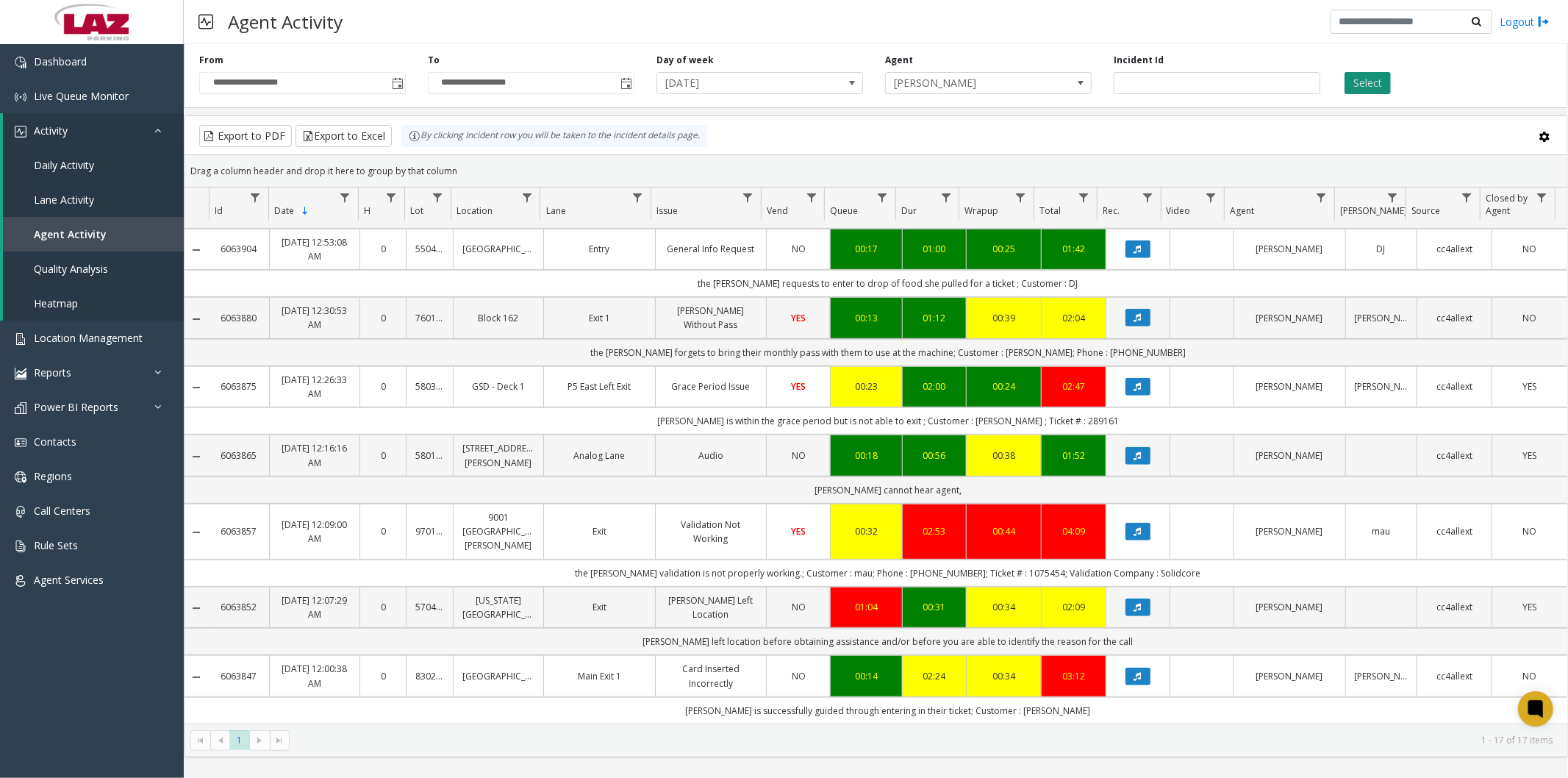
scroll to position [700, 0]
click at [1125, 327] on button "Data table" at bounding box center [1137, 317] width 25 height 18
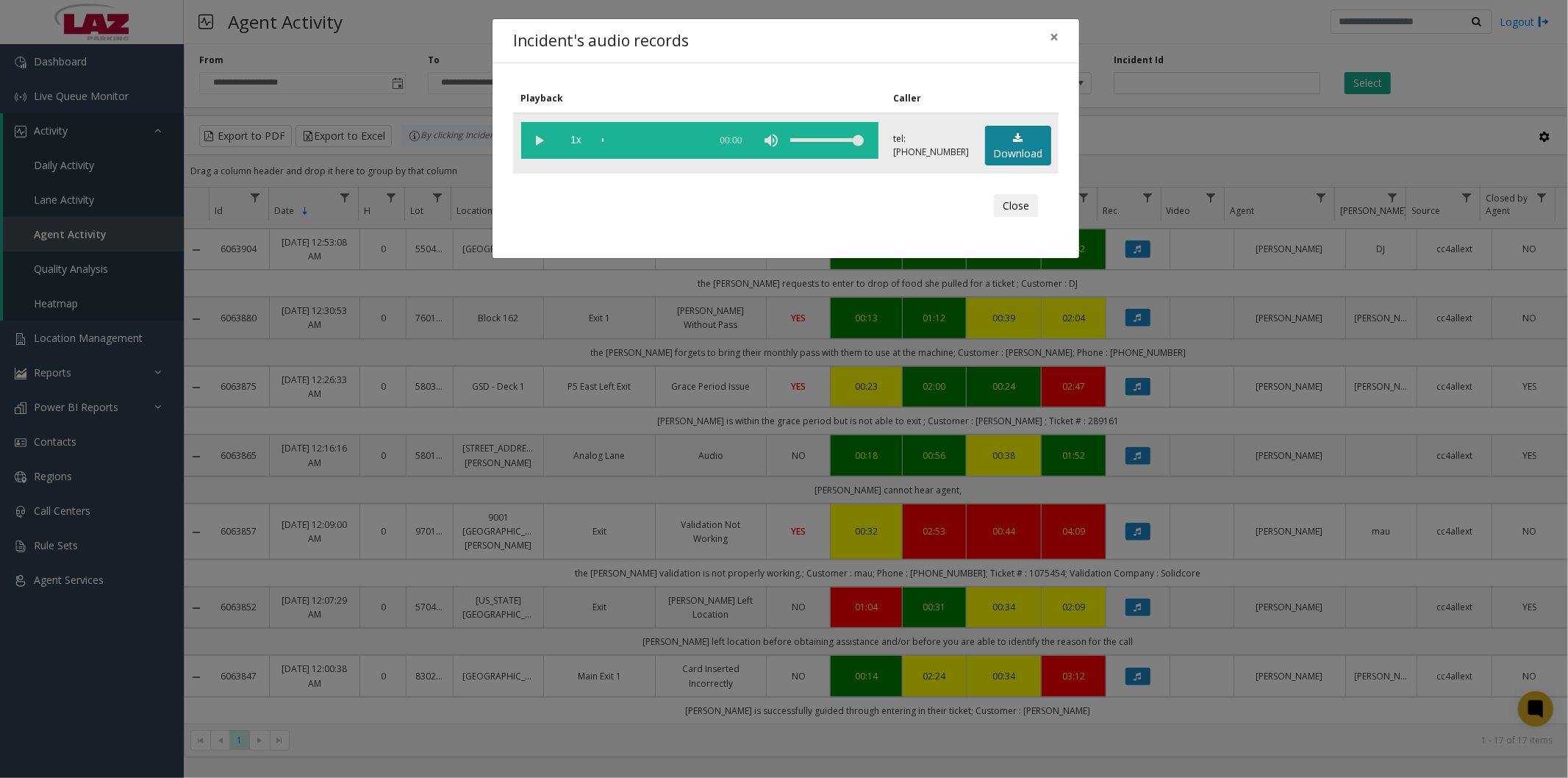
click at [994, 144] on link "Download" at bounding box center [1018, 145] width 66 height 40
click at [1053, 33] on span "×" at bounding box center [1054, 37] width 9 height 21
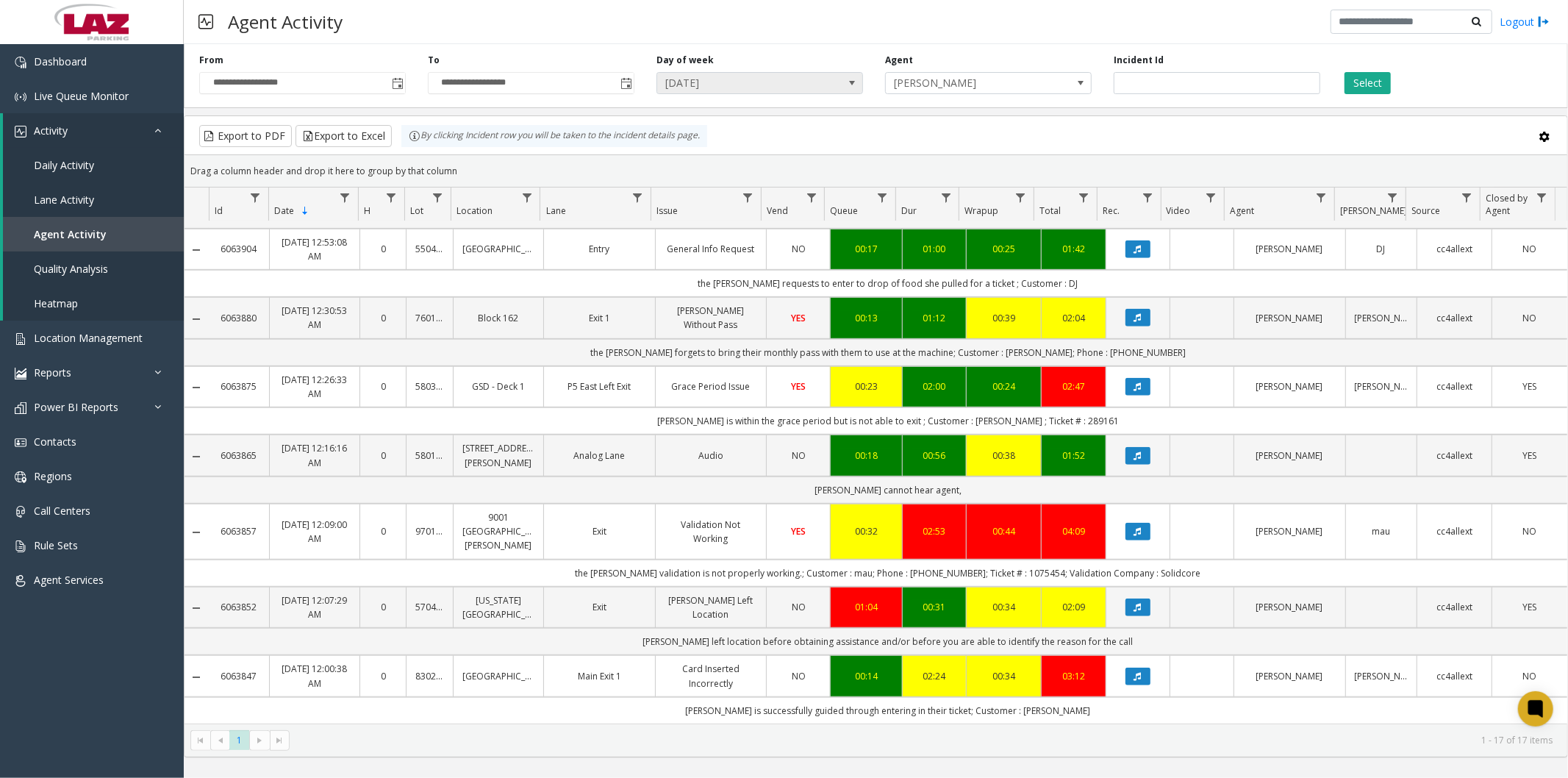
click at [766, 77] on span "Thursday" at bounding box center [739, 83] width 164 height 21
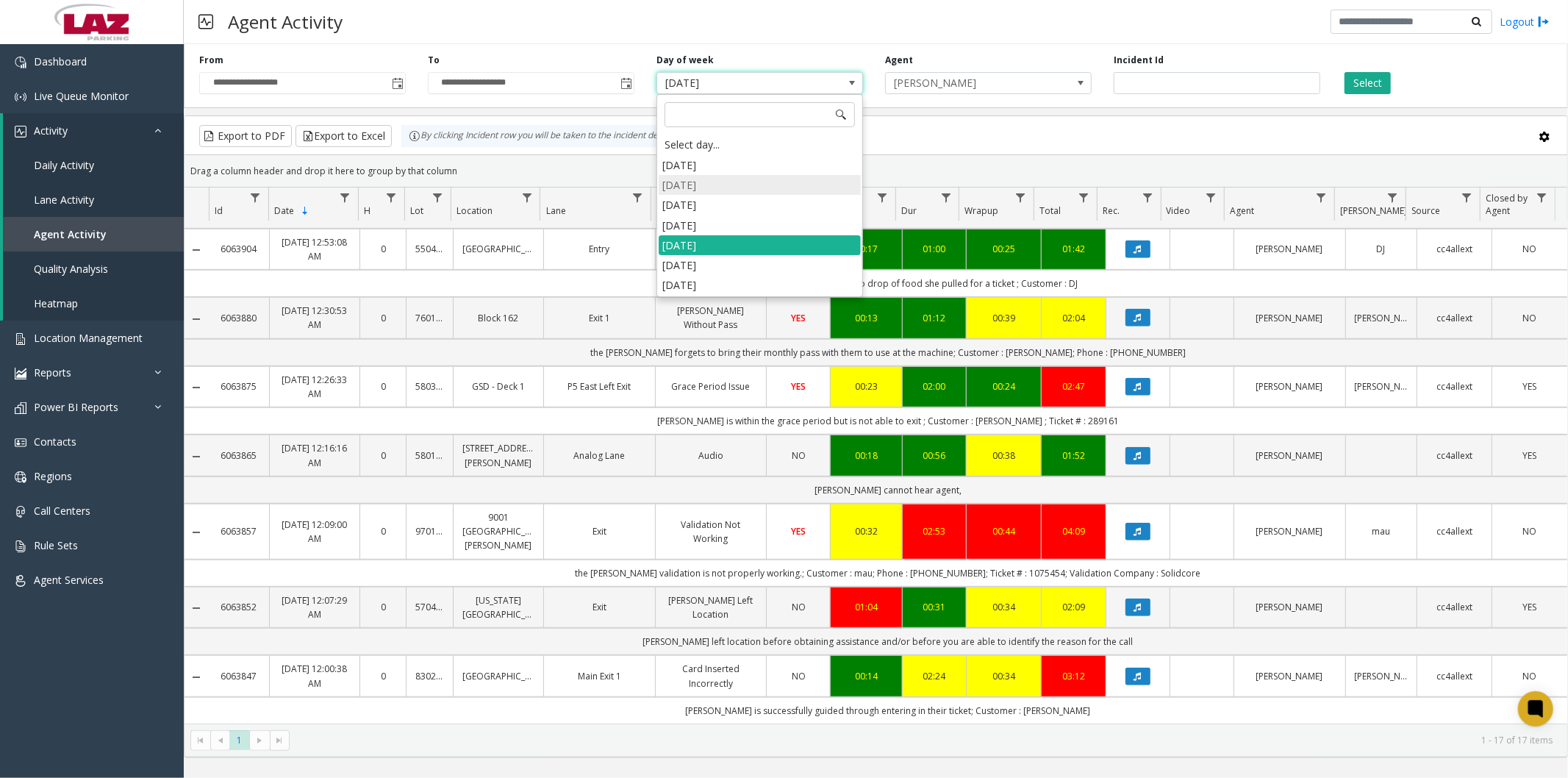
click at [714, 184] on li "Monday" at bounding box center [760, 185] width 202 height 20
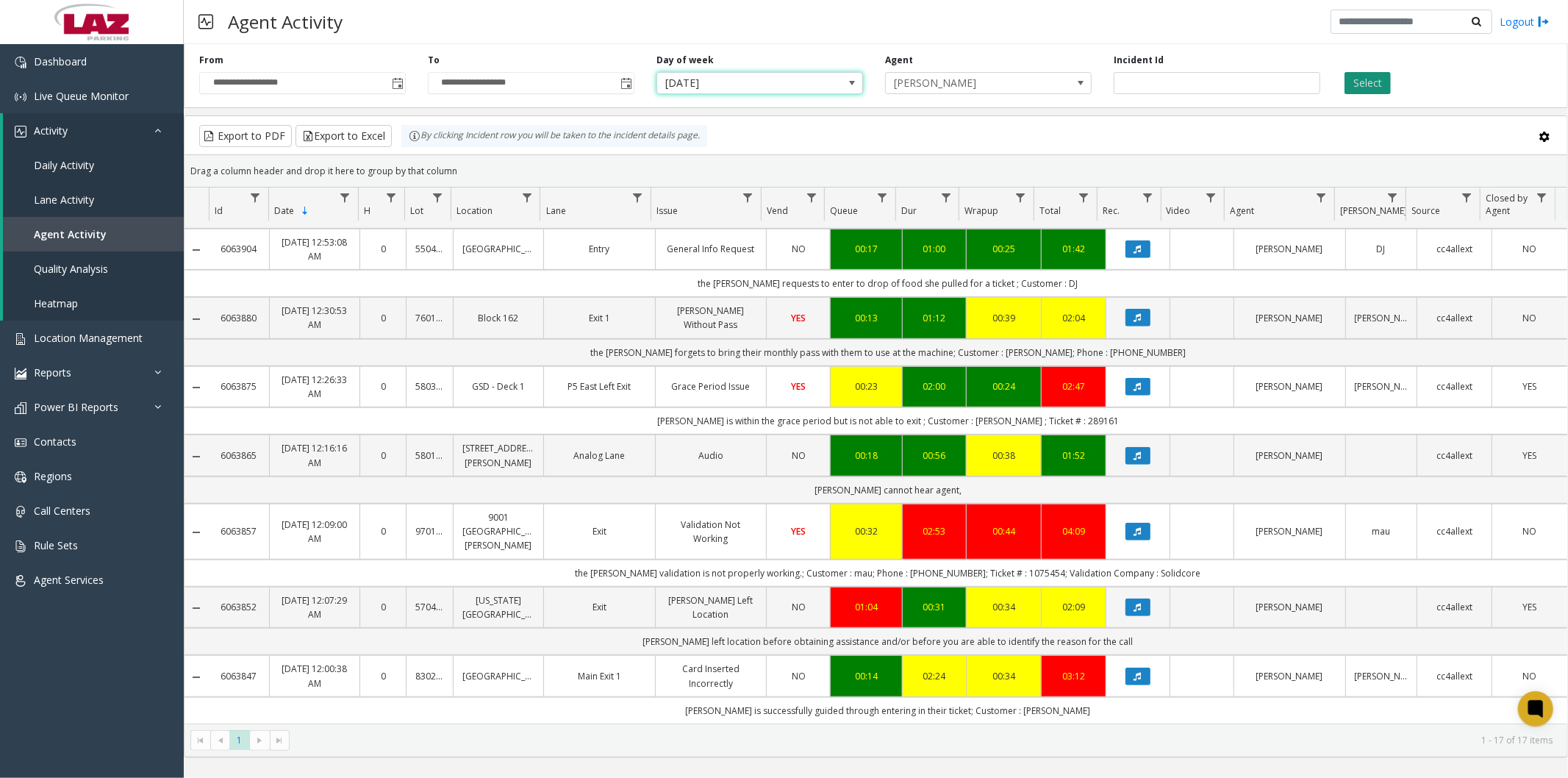
click at [1378, 78] on button "Select" at bounding box center [1367, 83] width 46 height 22
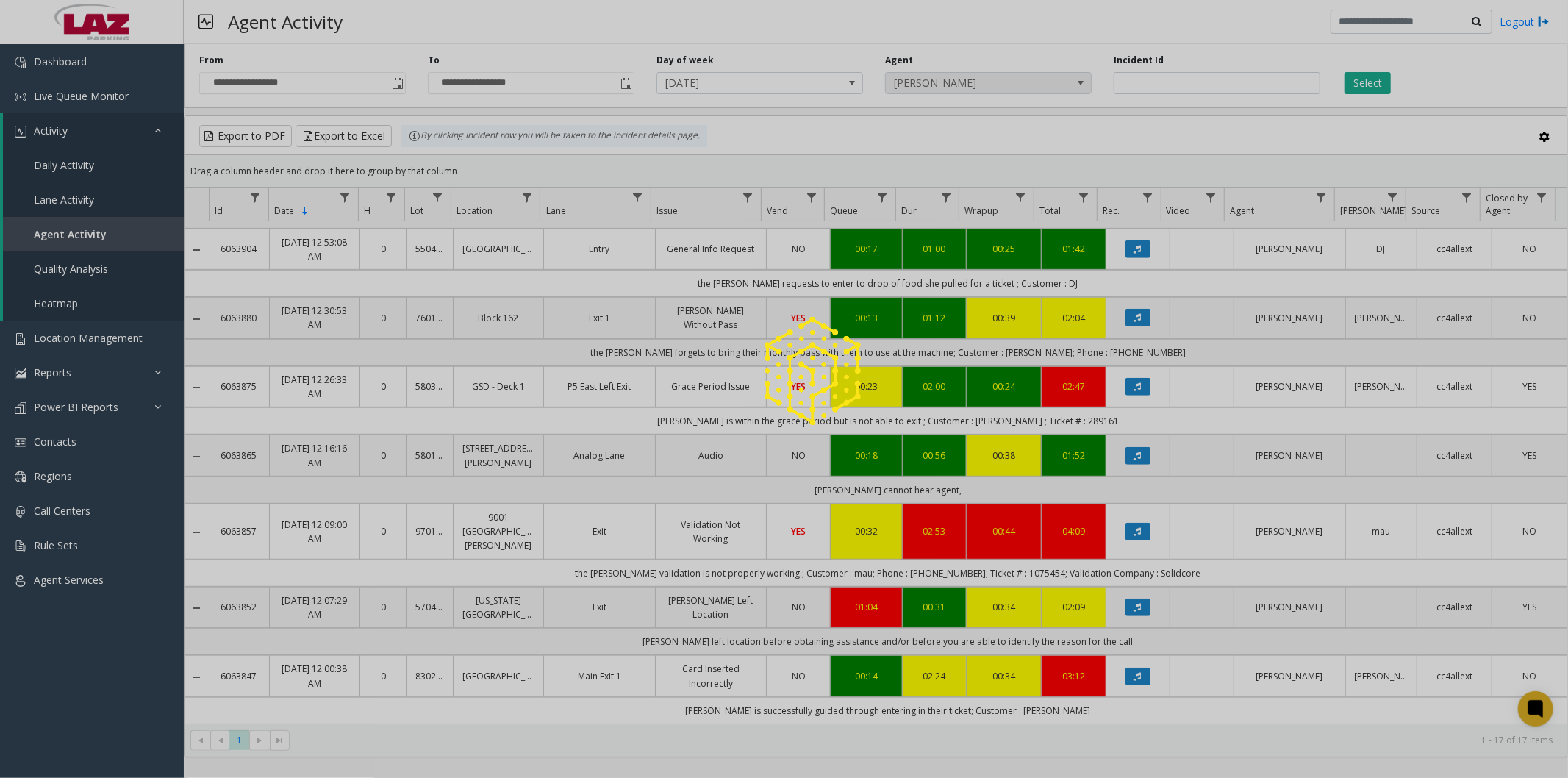
click at [1051, 79] on span "[PERSON_NAME]" at bounding box center [988, 83] width 207 height 22
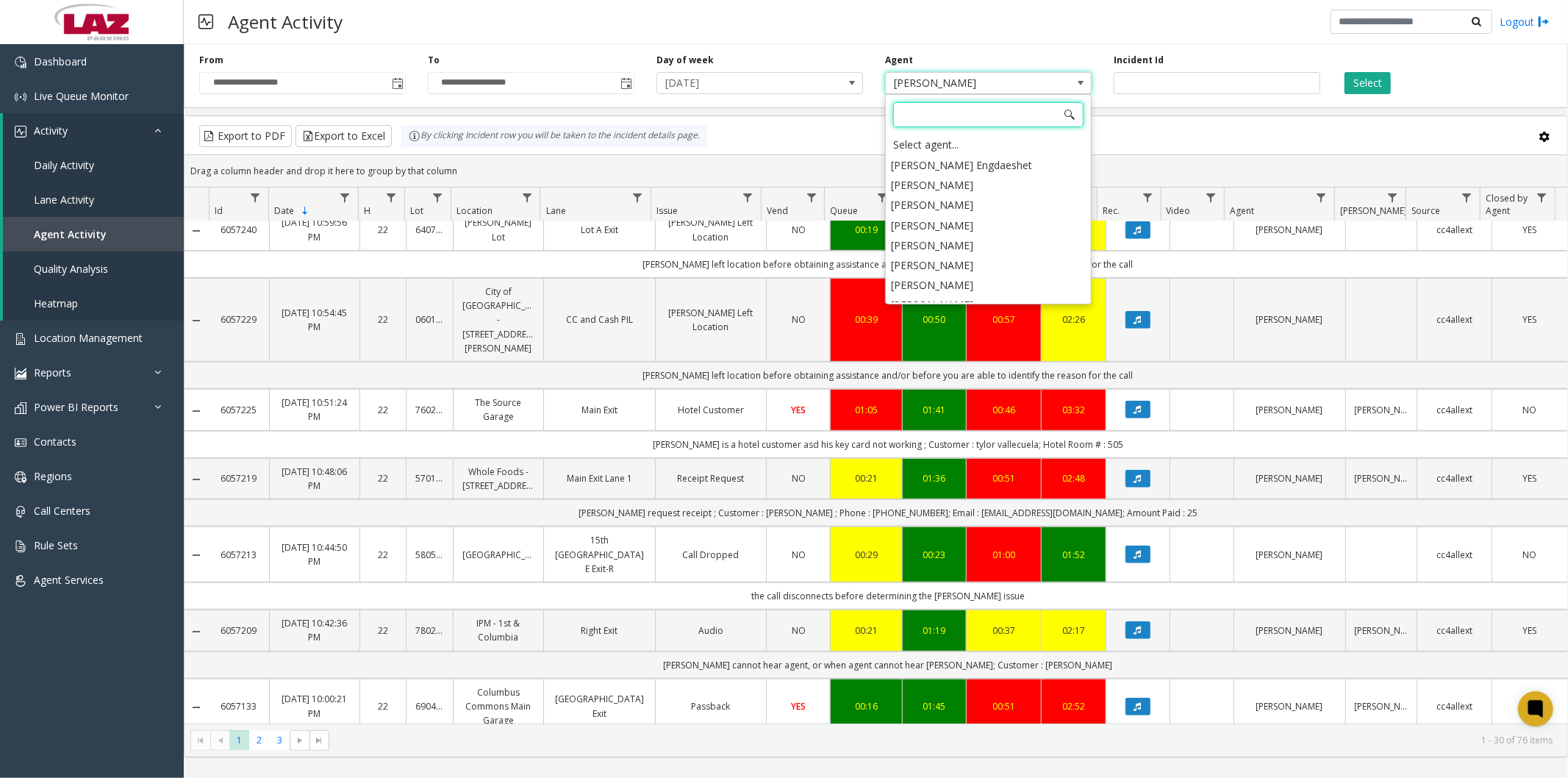
scroll to position [7479, 0]
type input "****"
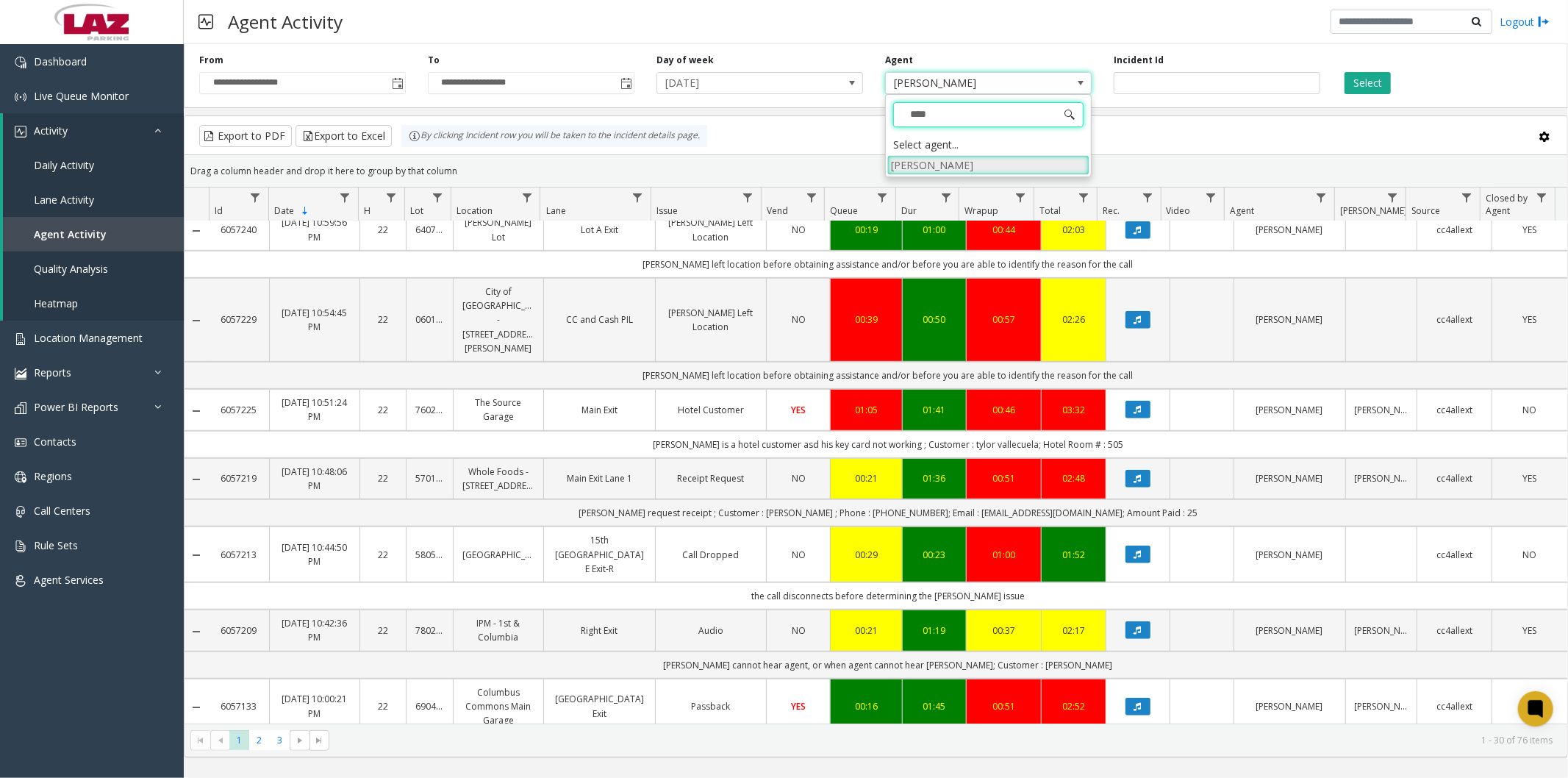
click at [972, 169] on li "[PERSON_NAME]" at bounding box center [988, 165] width 202 height 20
click at [1372, 79] on button "Select" at bounding box center [1367, 83] width 46 height 22
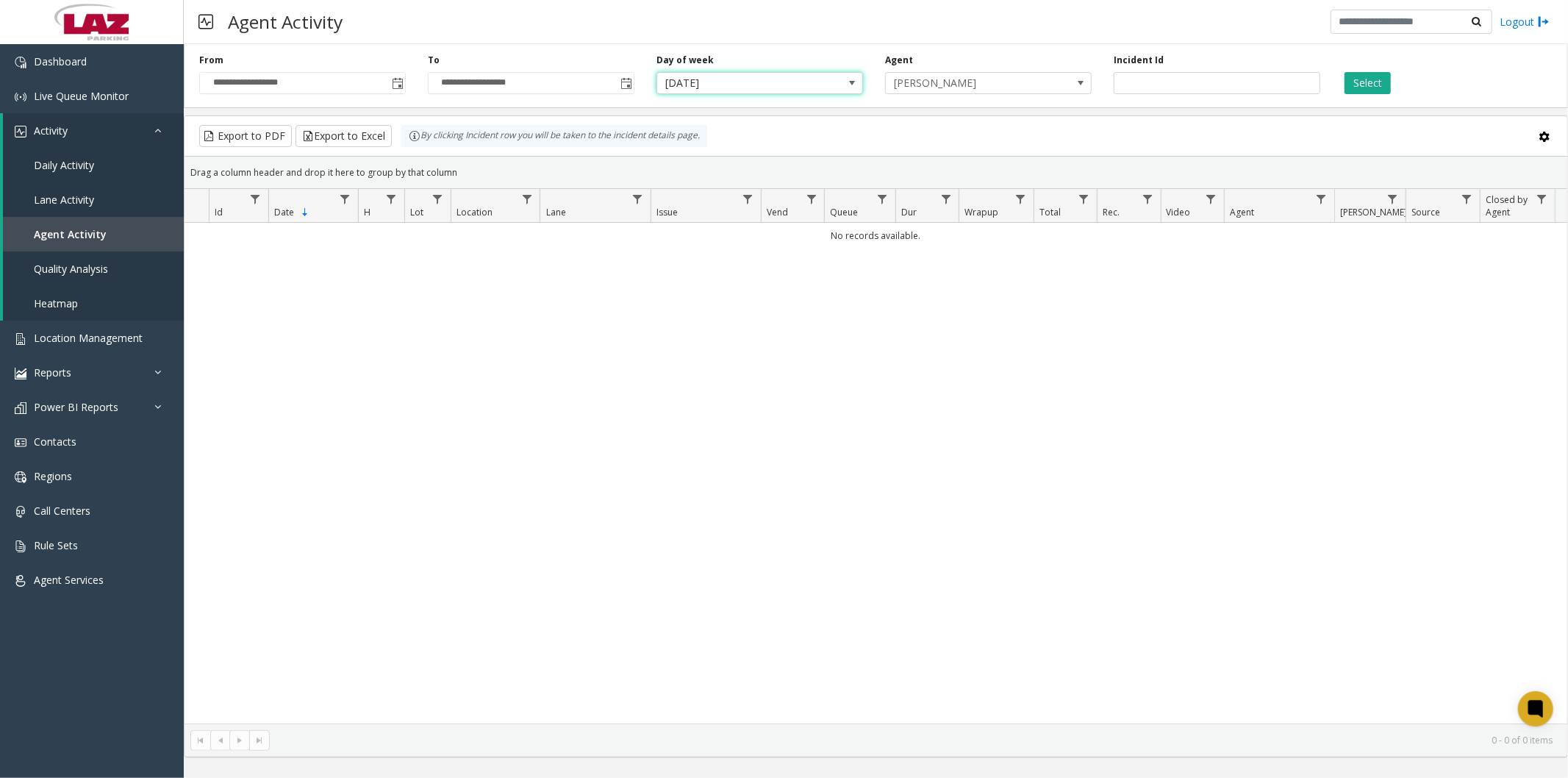
click at [788, 86] on span "Monday" at bounding box center [739, 83] width 164 height 21
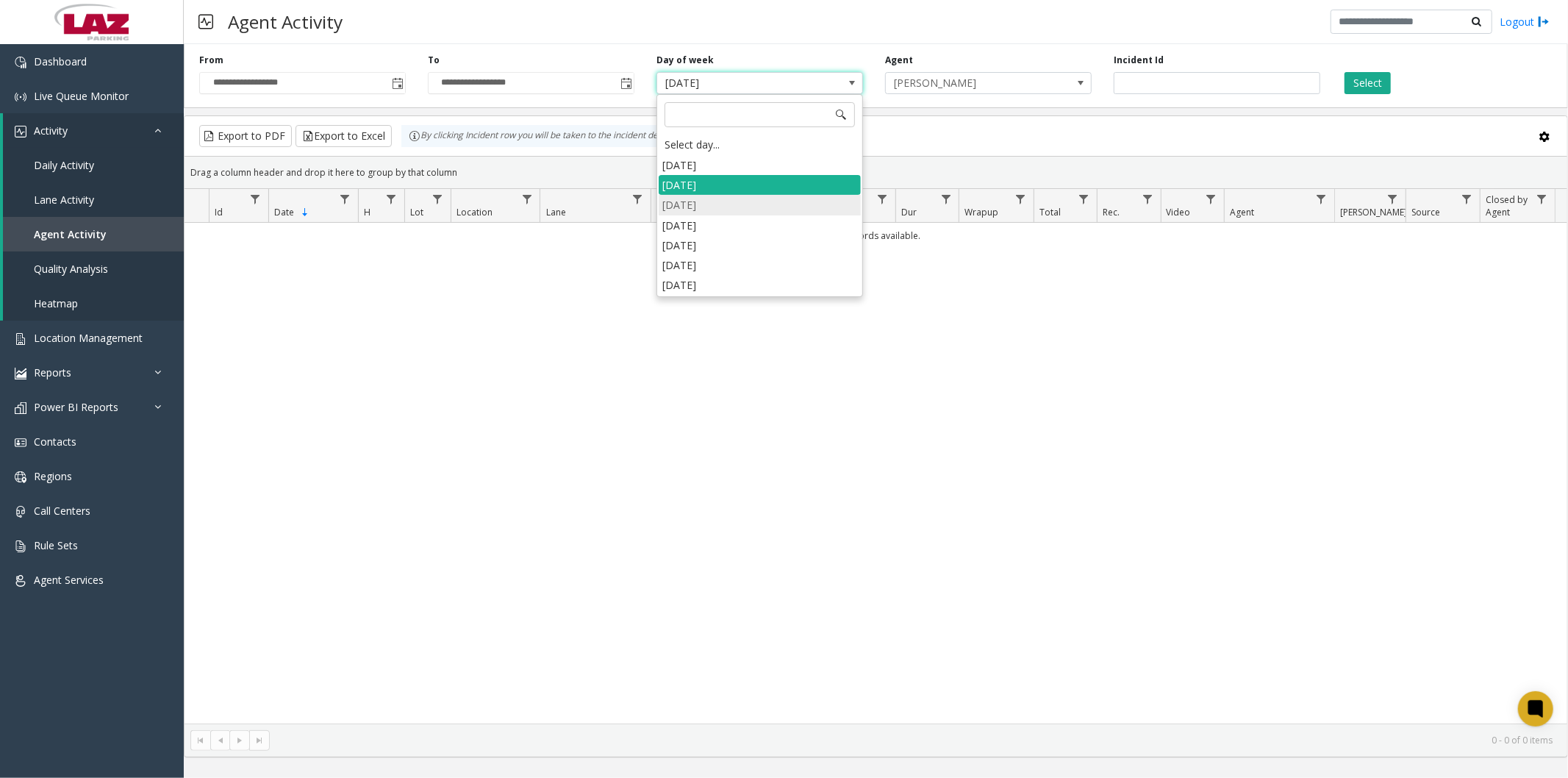
click at [701, 201] on li "[DATE]" at bounding box center [760, 205] width 202 height 20
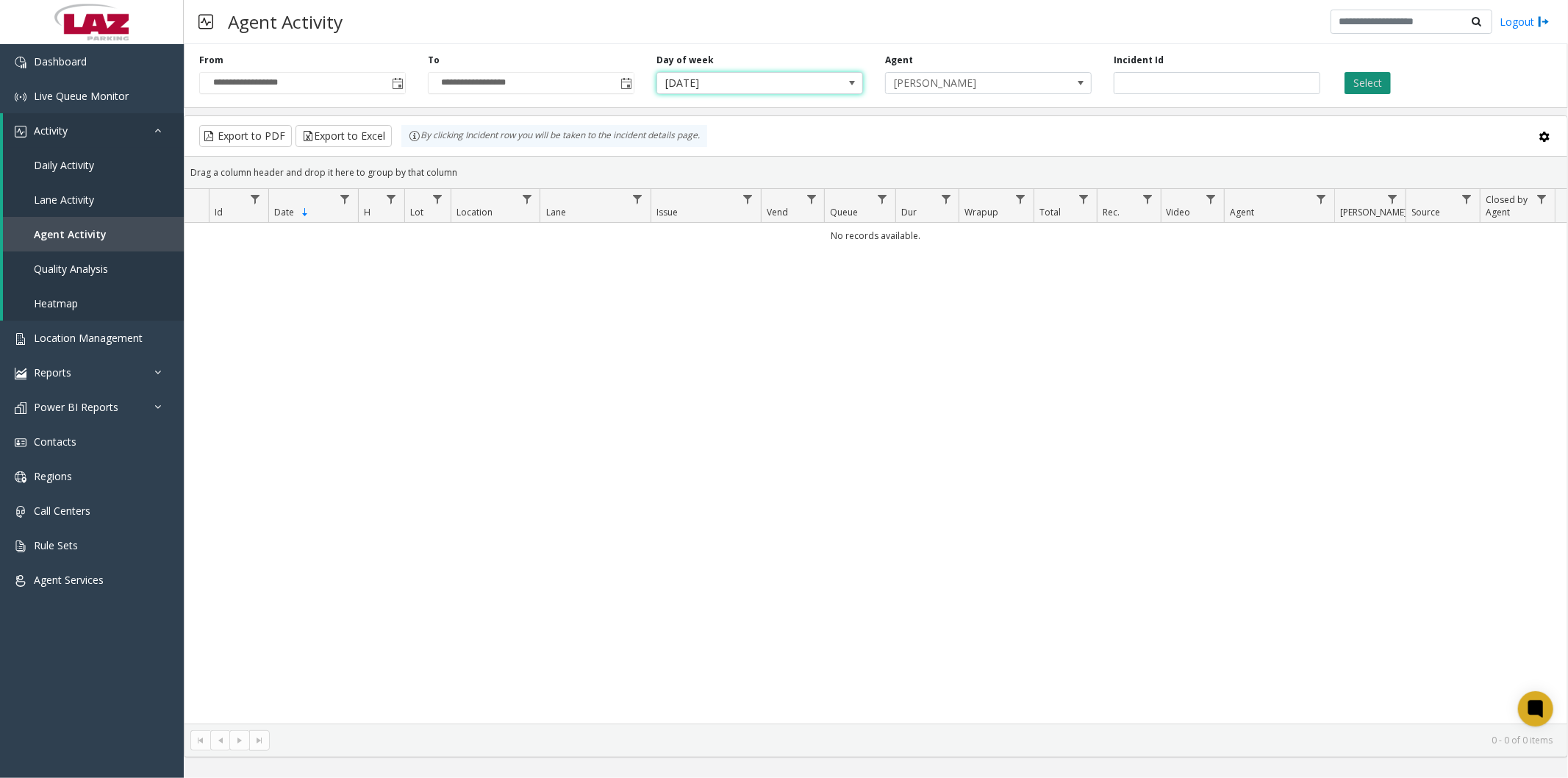
click at [1372, 83] on button "Select" at bounding box center [1367, 83] width 46 height 22
click at [778, 88] on span "[DATE]" at bounding box center [739, 83] width 164 height 21
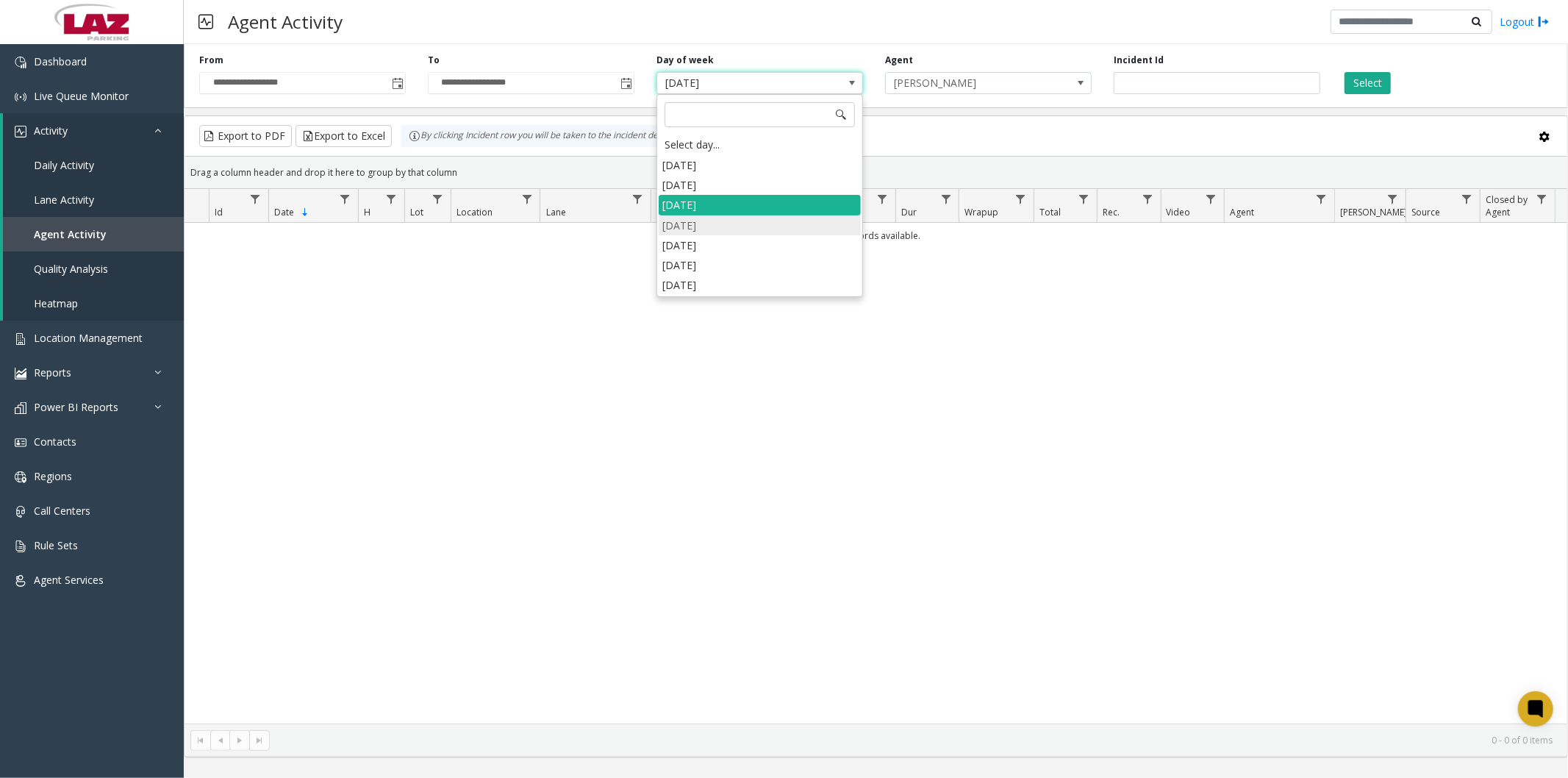
click at [733, 223] on li "Wednesday" at bounding box center [760, 225] width 202 height 20
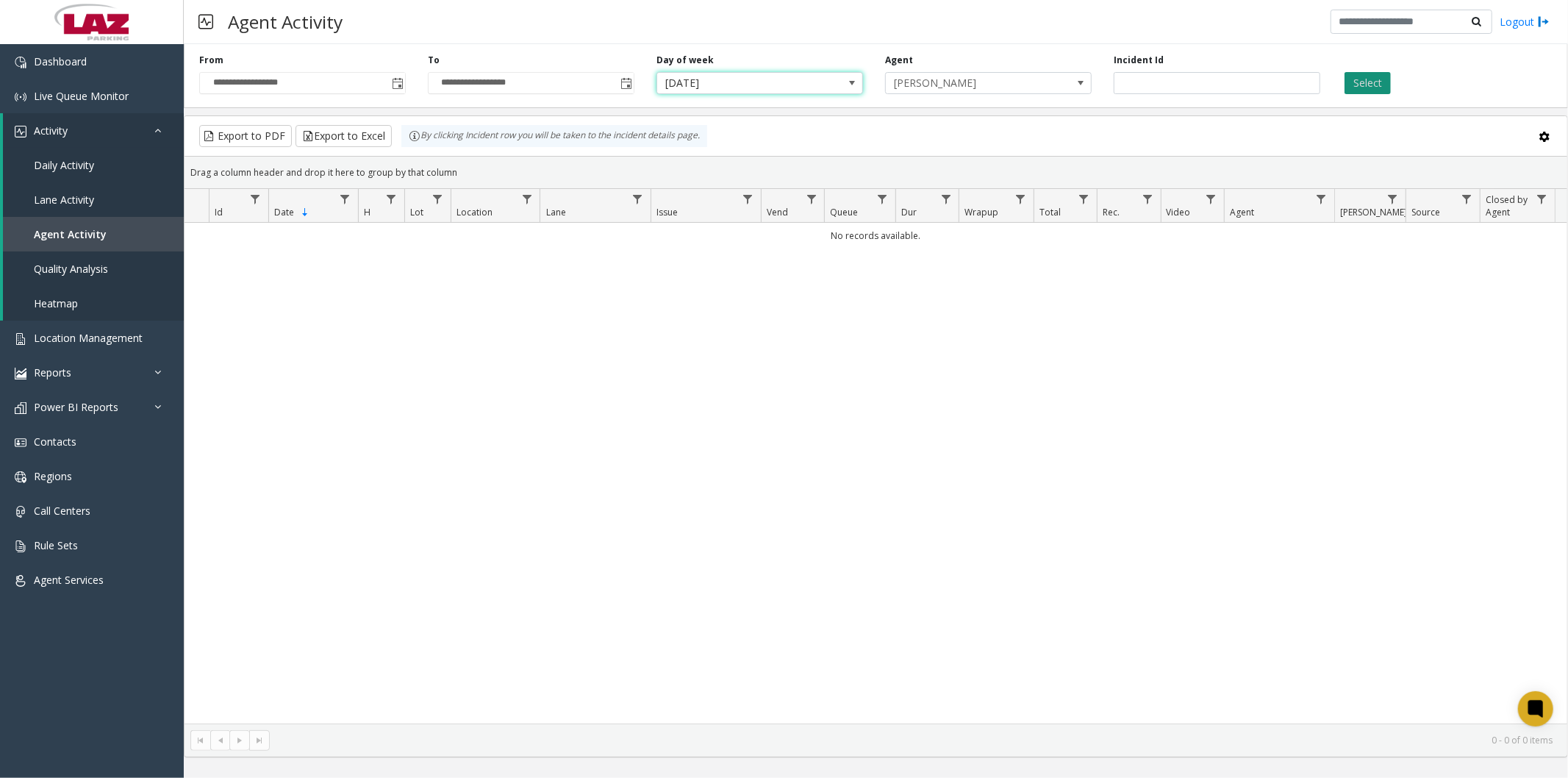
click at [1369, 85] on button "Select" at bounding box center [1367, 83] width 46 height 22
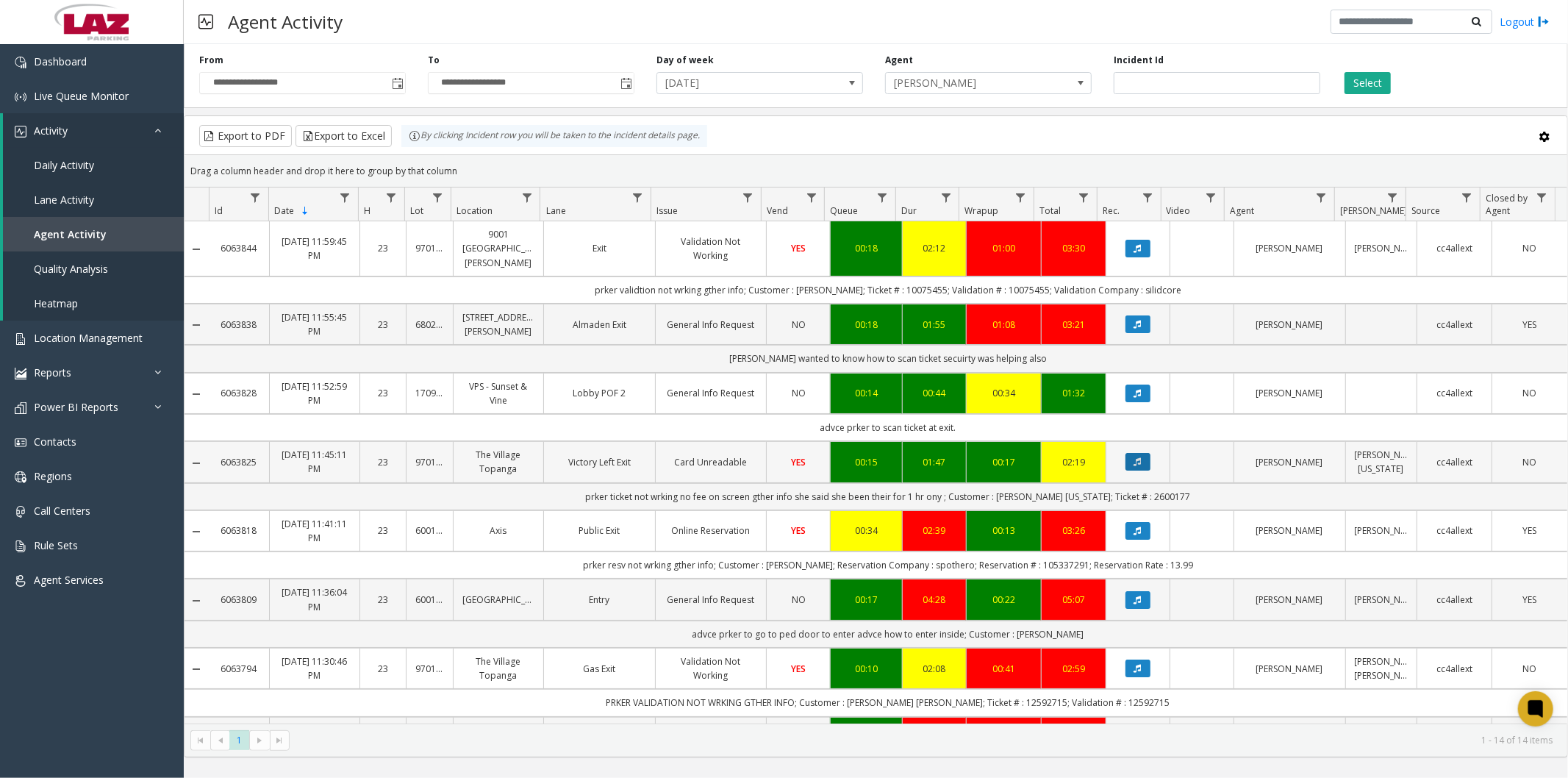
click at [1134, 458] on icon "Data table" at bounding box center [1138, 462] width 8 height 9
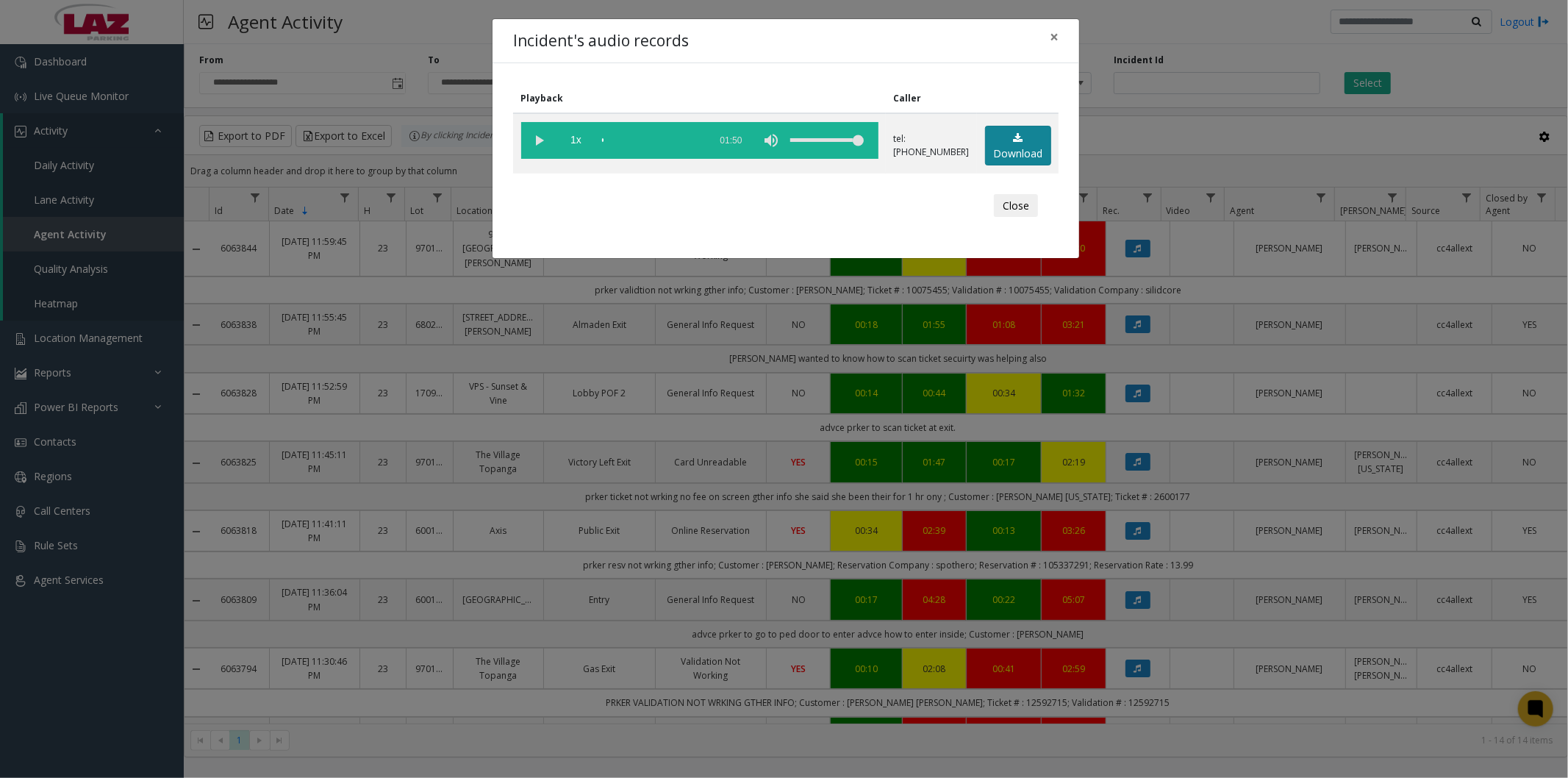
click at [1025, 148] on link "Download" at bounding box center [1018, 145] width 66 height 40
click at [1054, 33] on span "×" at bounding box center [1054, 37] width 9 height 21
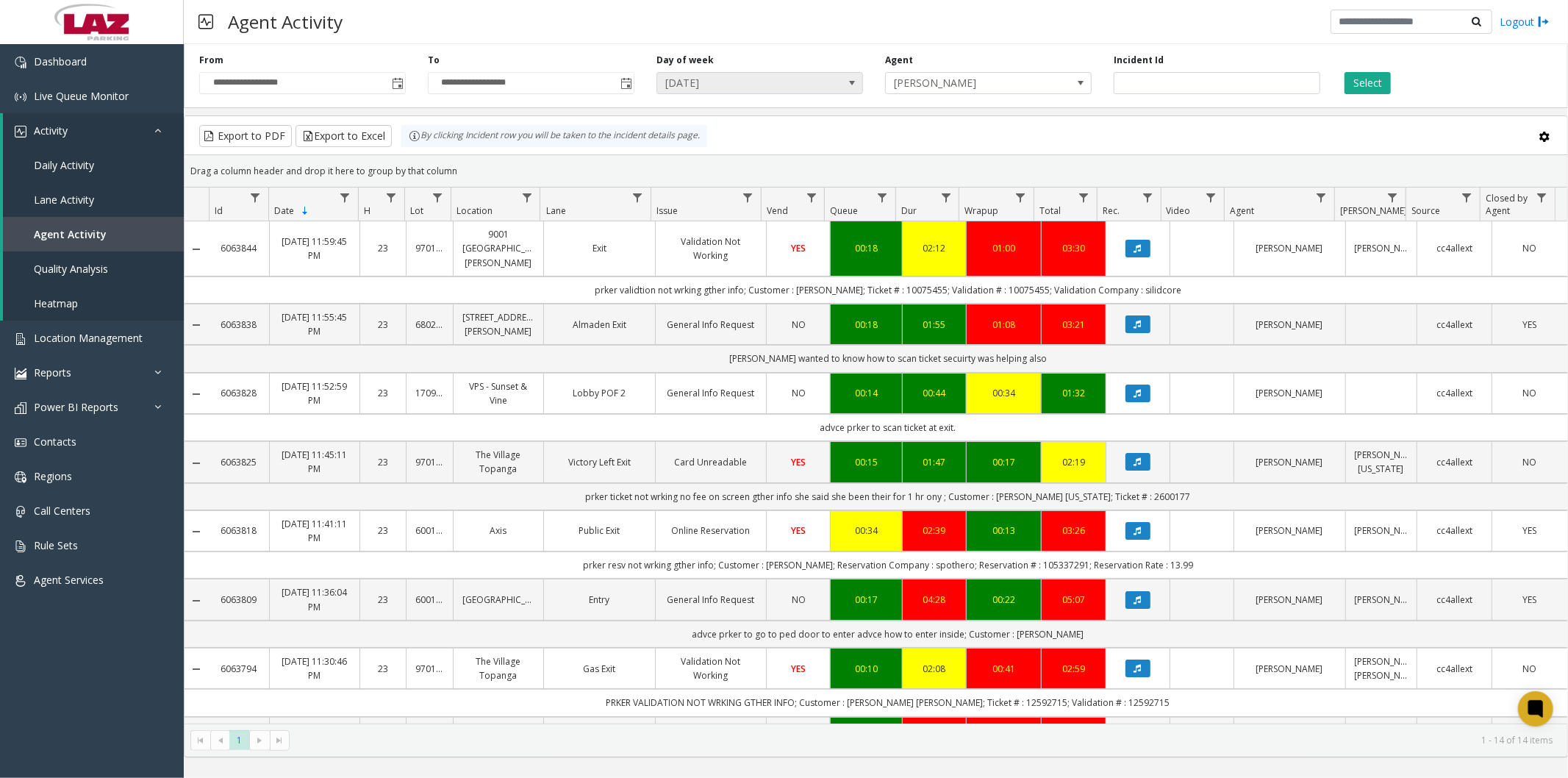
click at [770, 82] on span "Wednesday" at bounding box center [739, 83] width 164 height 21
click at [1353, 81] on button "Select" at bounding box center [1367, 83] width 46 height 22
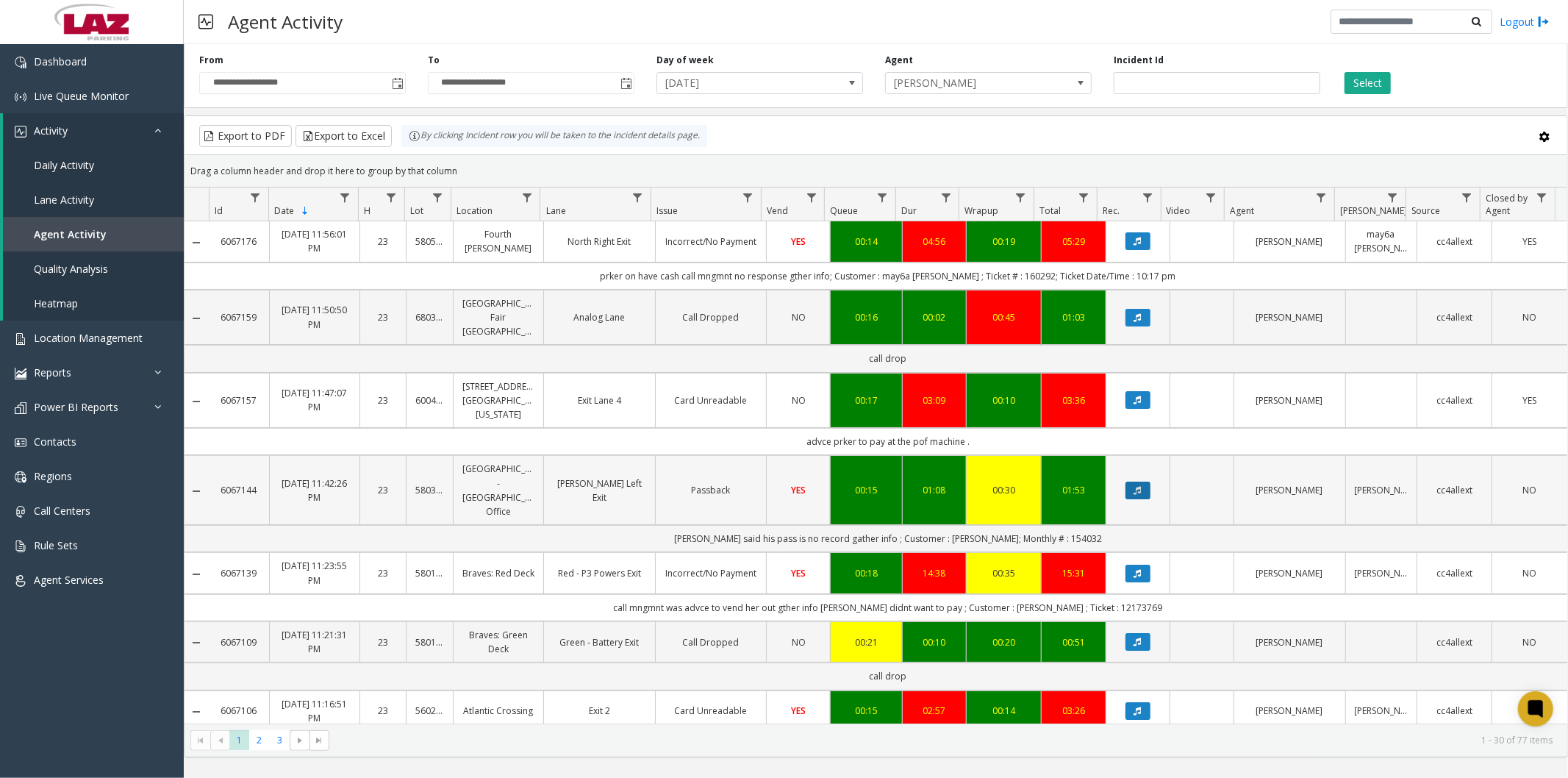
click at [1134, 482] on button "Data table" at bounding box center [1137, 490] width 25 height 18
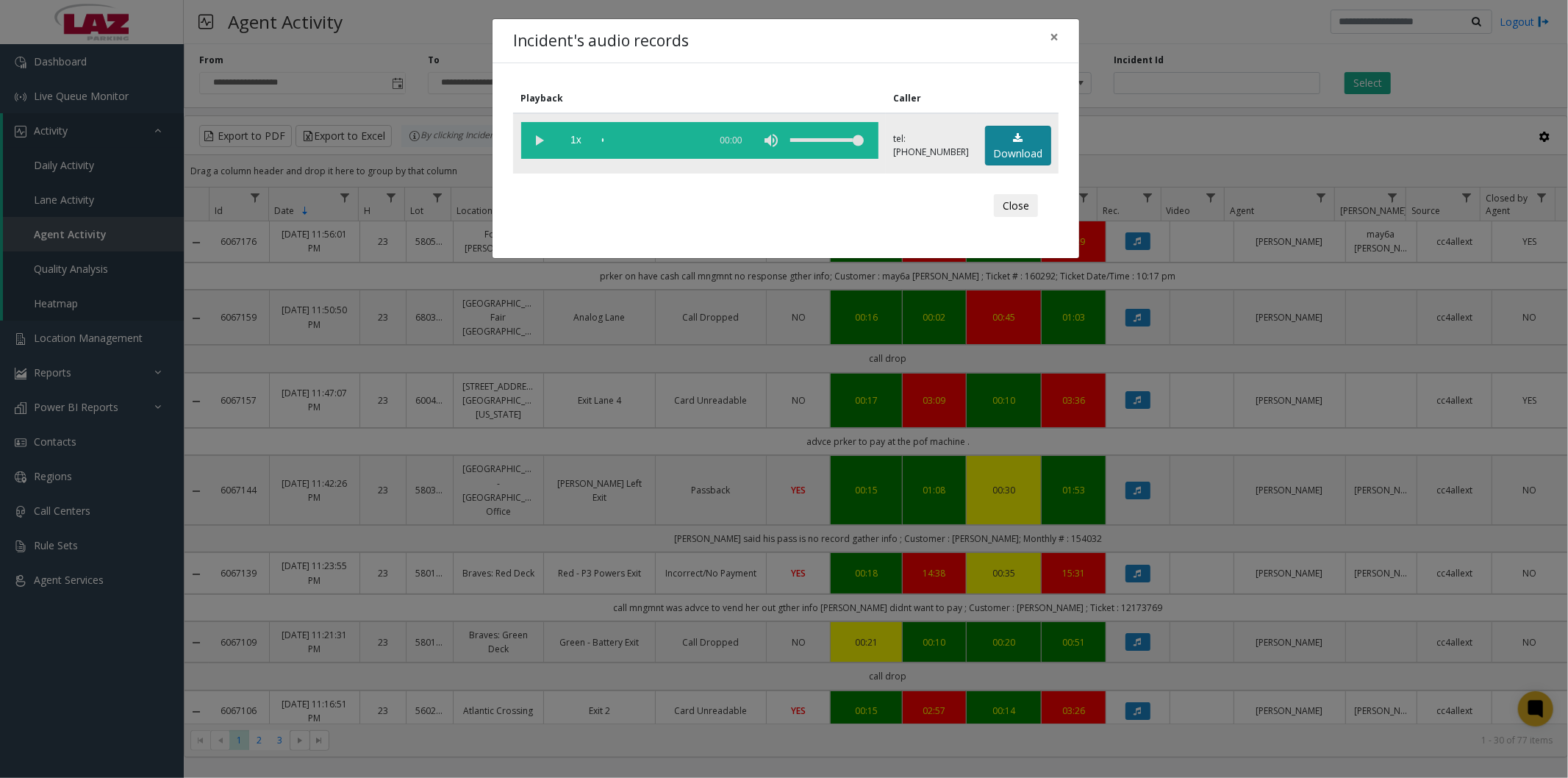
click at [1000, 151] on link "Download" at bounding box center [1018, 145] width 66 height 40
click at [1052, 34] on span "×" at bounding box center [1054, 37] width 9 height 21
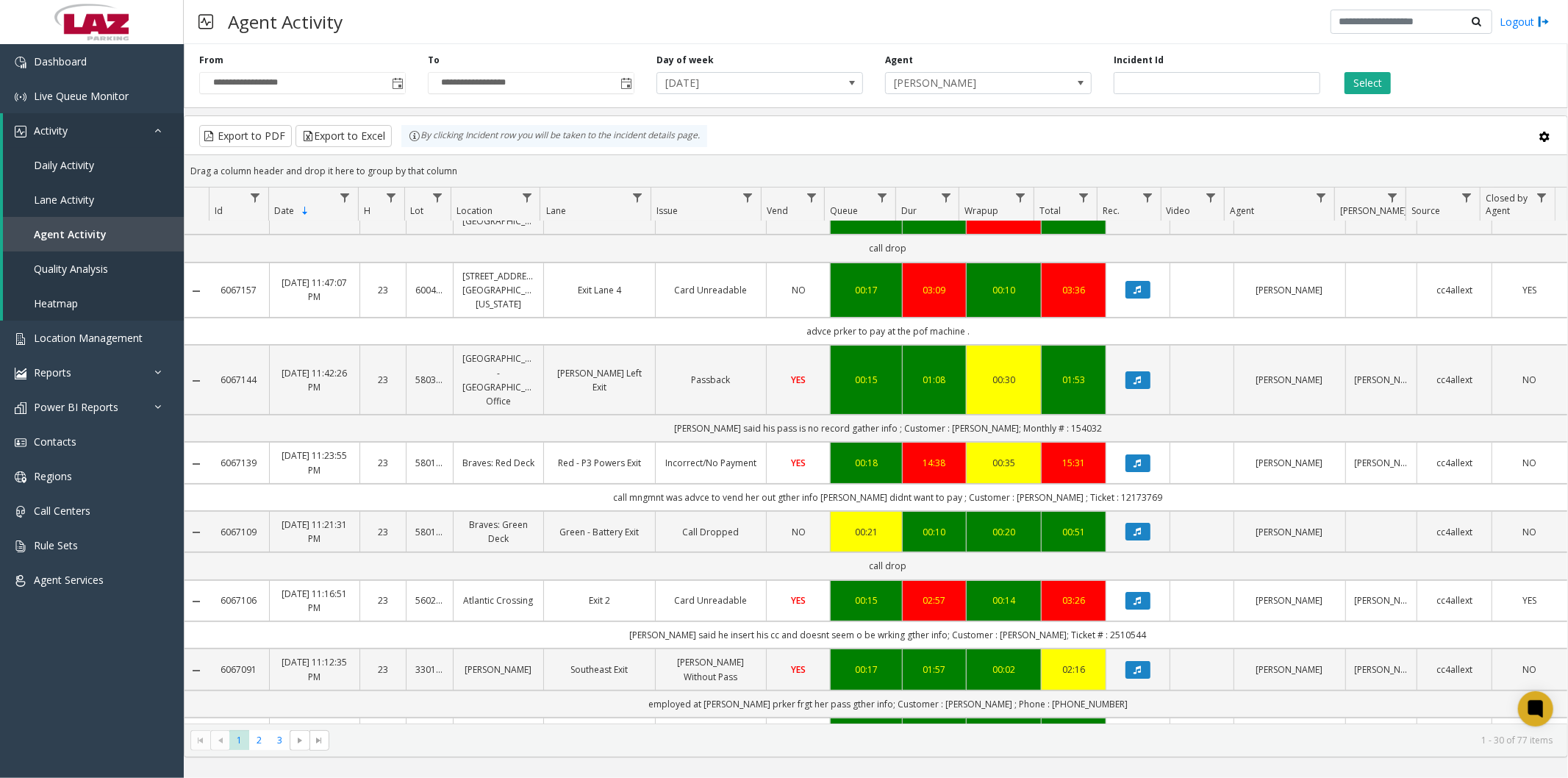
scroll to position [81, 0]
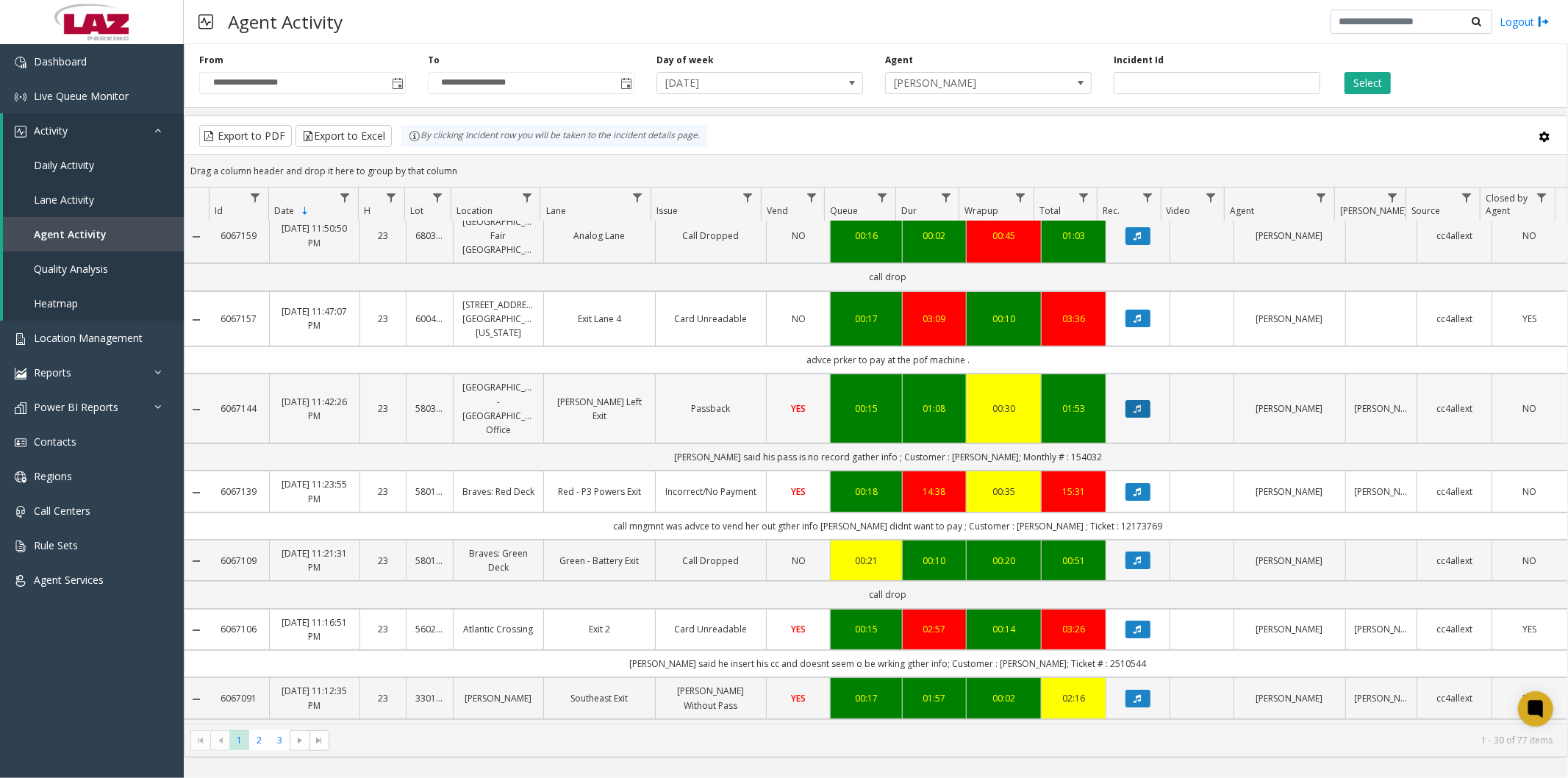
click at [1134, 404] on icon "Data table" at bounding box center [1138, 409] width 8 height 9
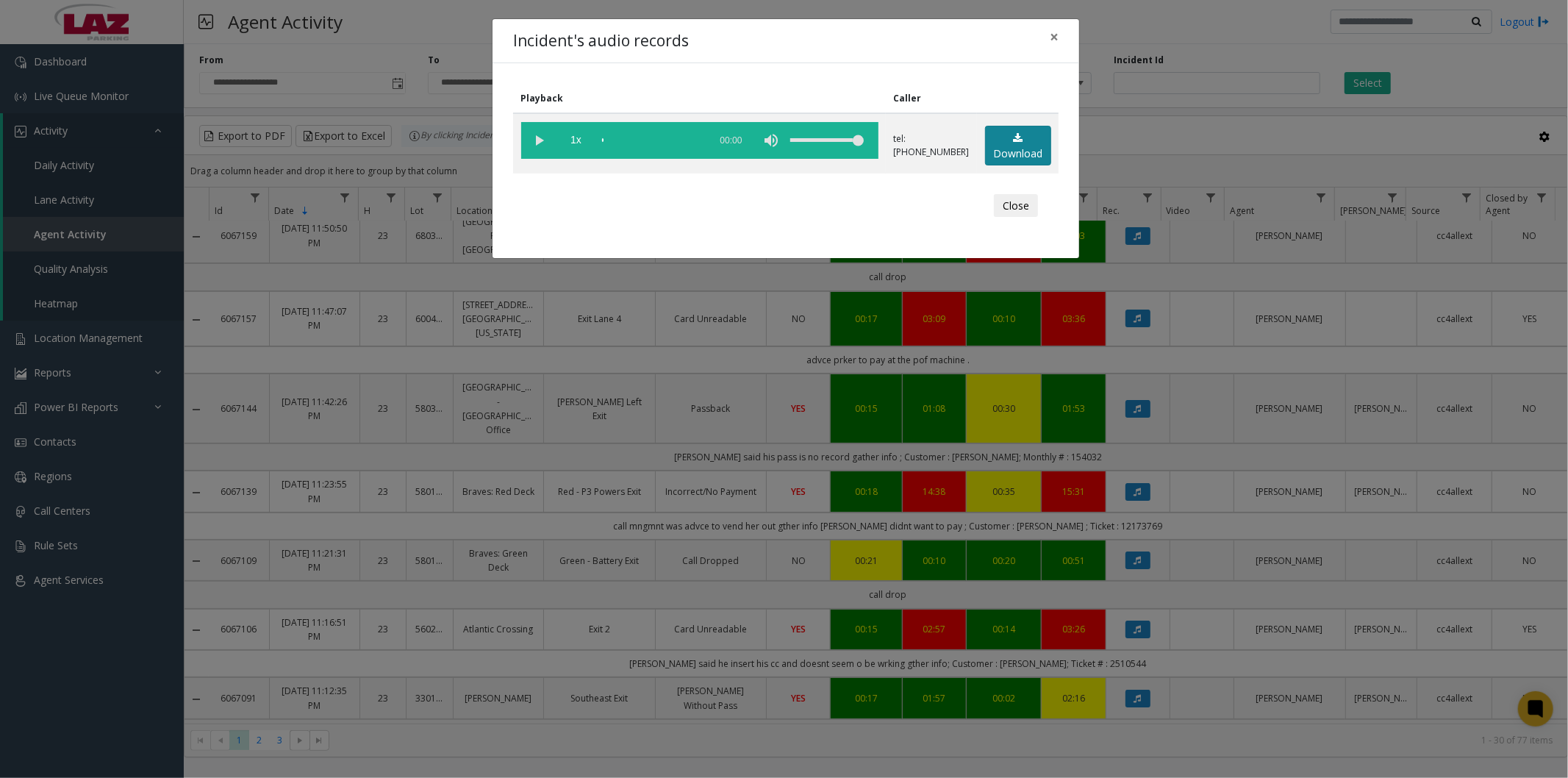
click at [1016, 143] on link "Download" at bounding box center [1018, 145] width 66 height 40
click at [1055, 33] on span "×" at bounding box center [1054, 37] width 9 height 21
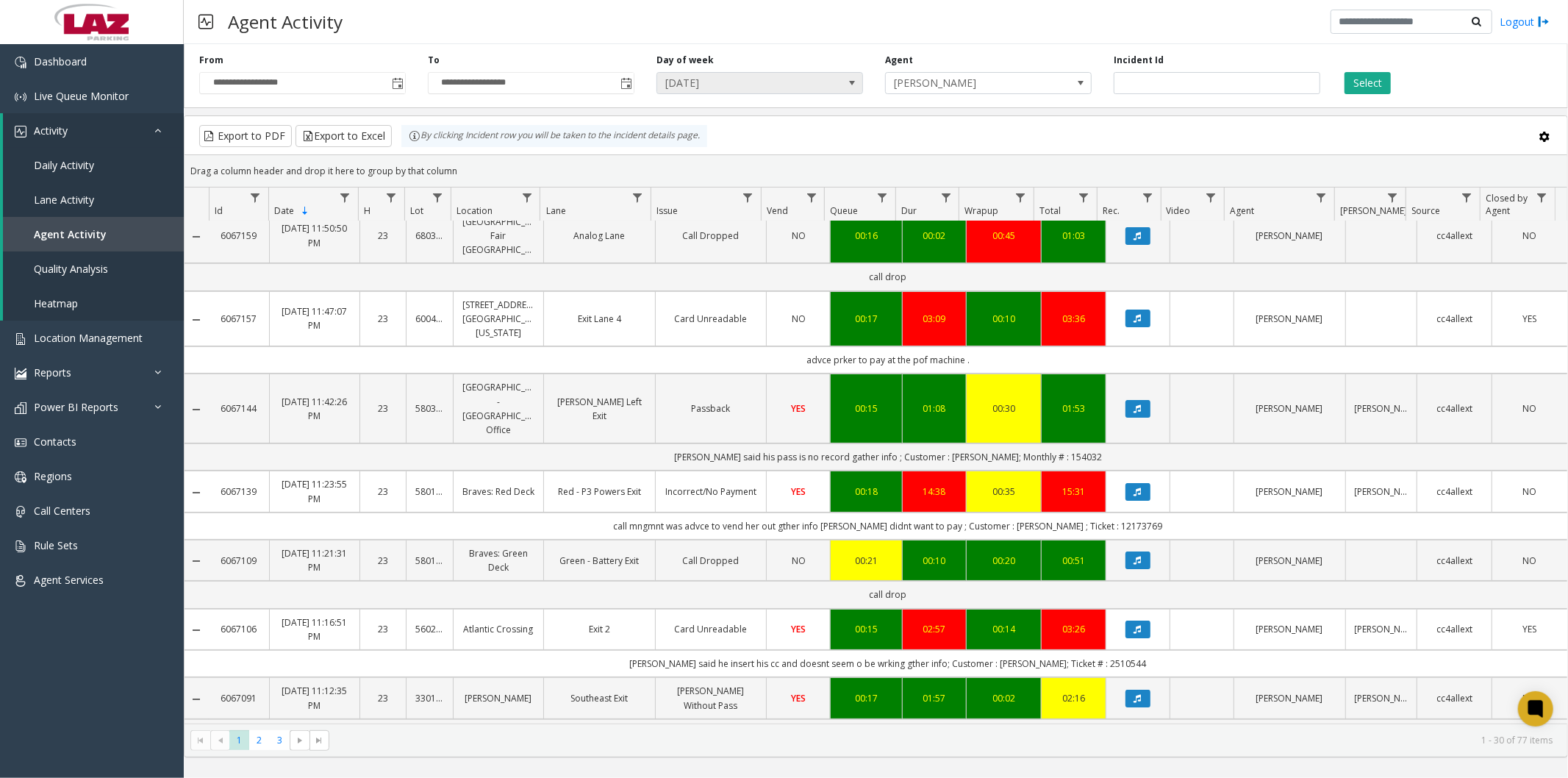
click at [811, 82] on span "Thursday" at bounding box center [739, 83] width 164 height 21
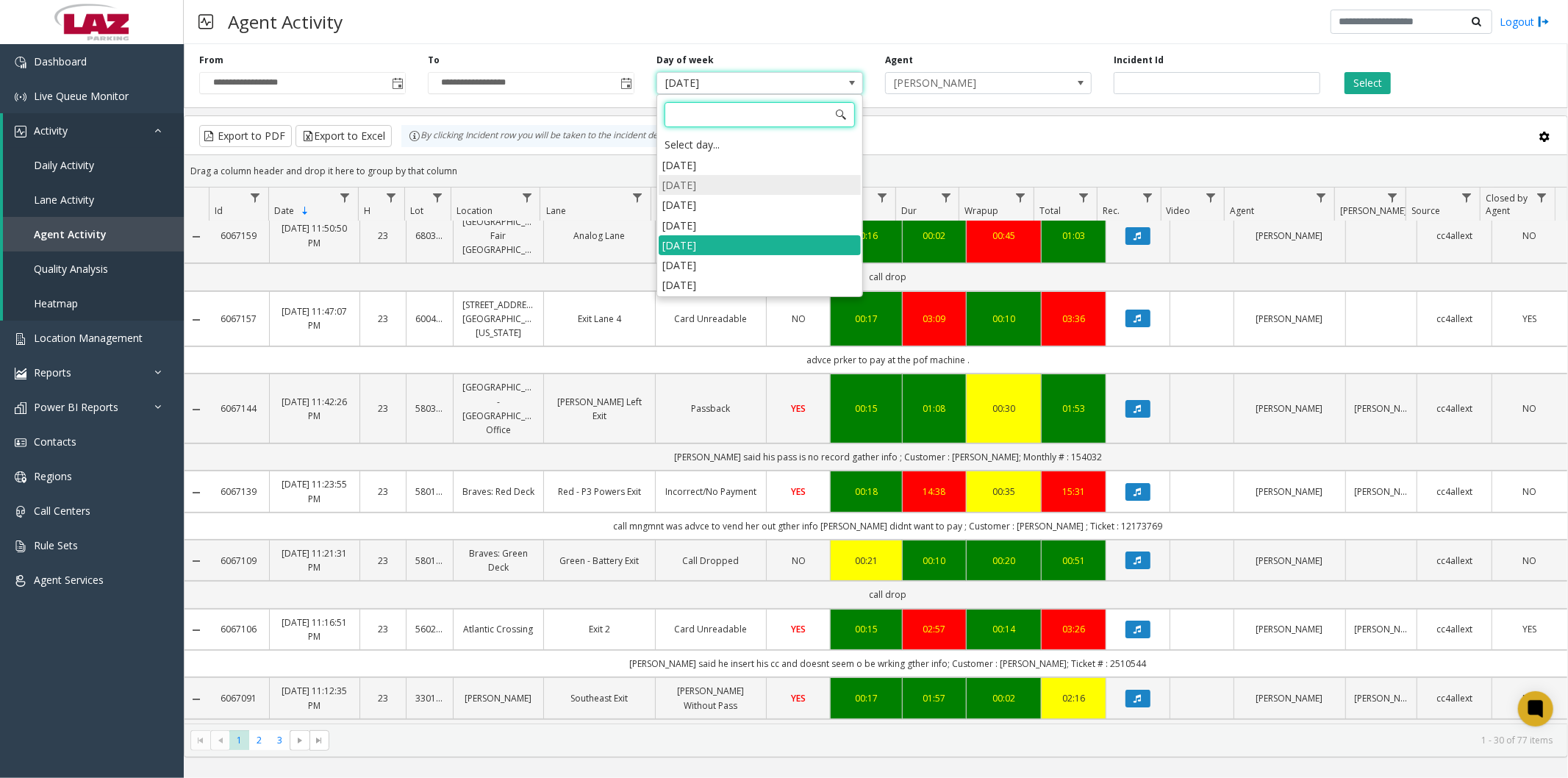
click at [714, 186] on li "Monday" at bounding box center [760, 185] width 202 height 20
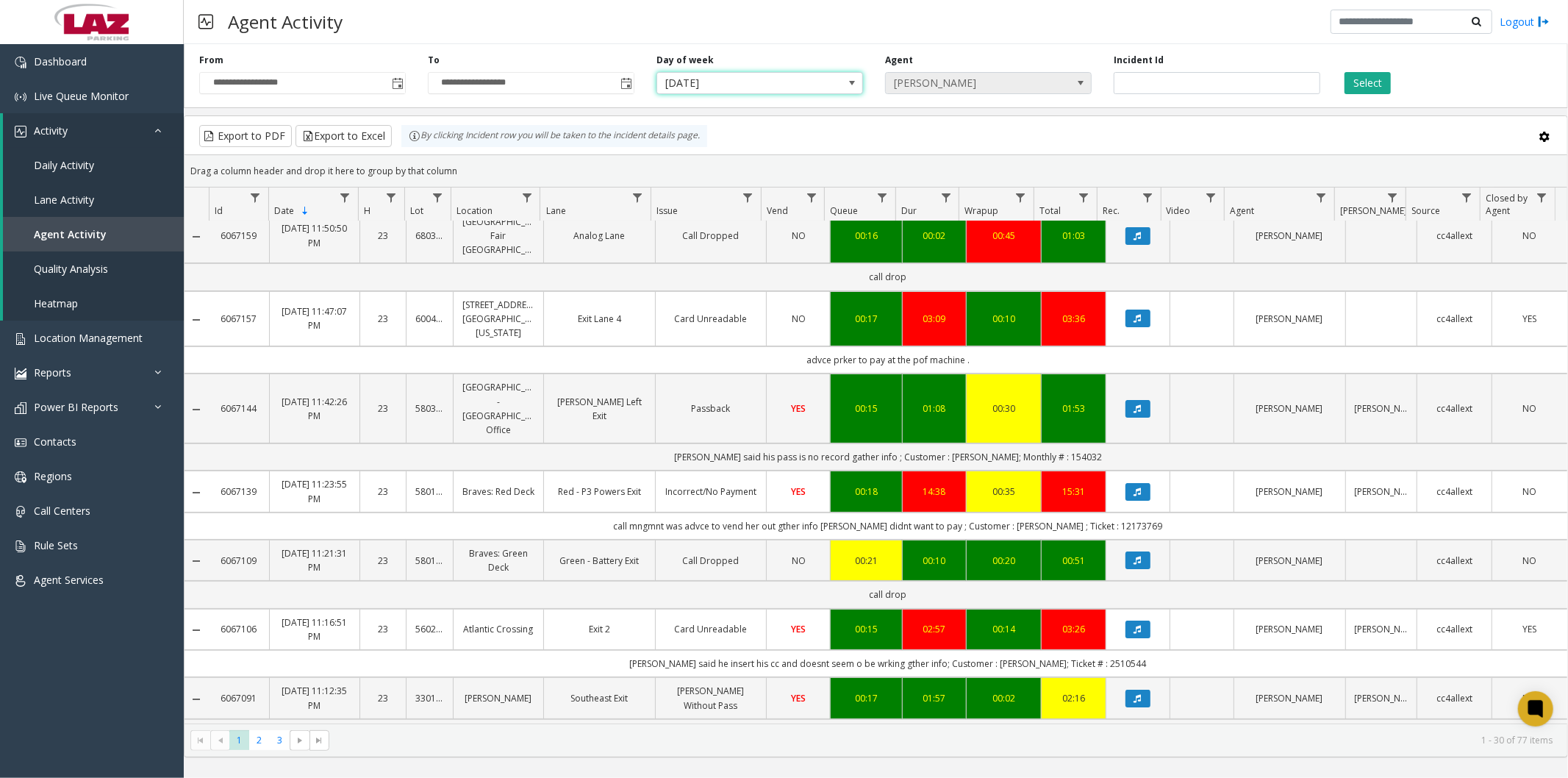
click at [1002, 78] on span "[PERSON_NAME]" at bounding box center [967, 83] width 164 height 21
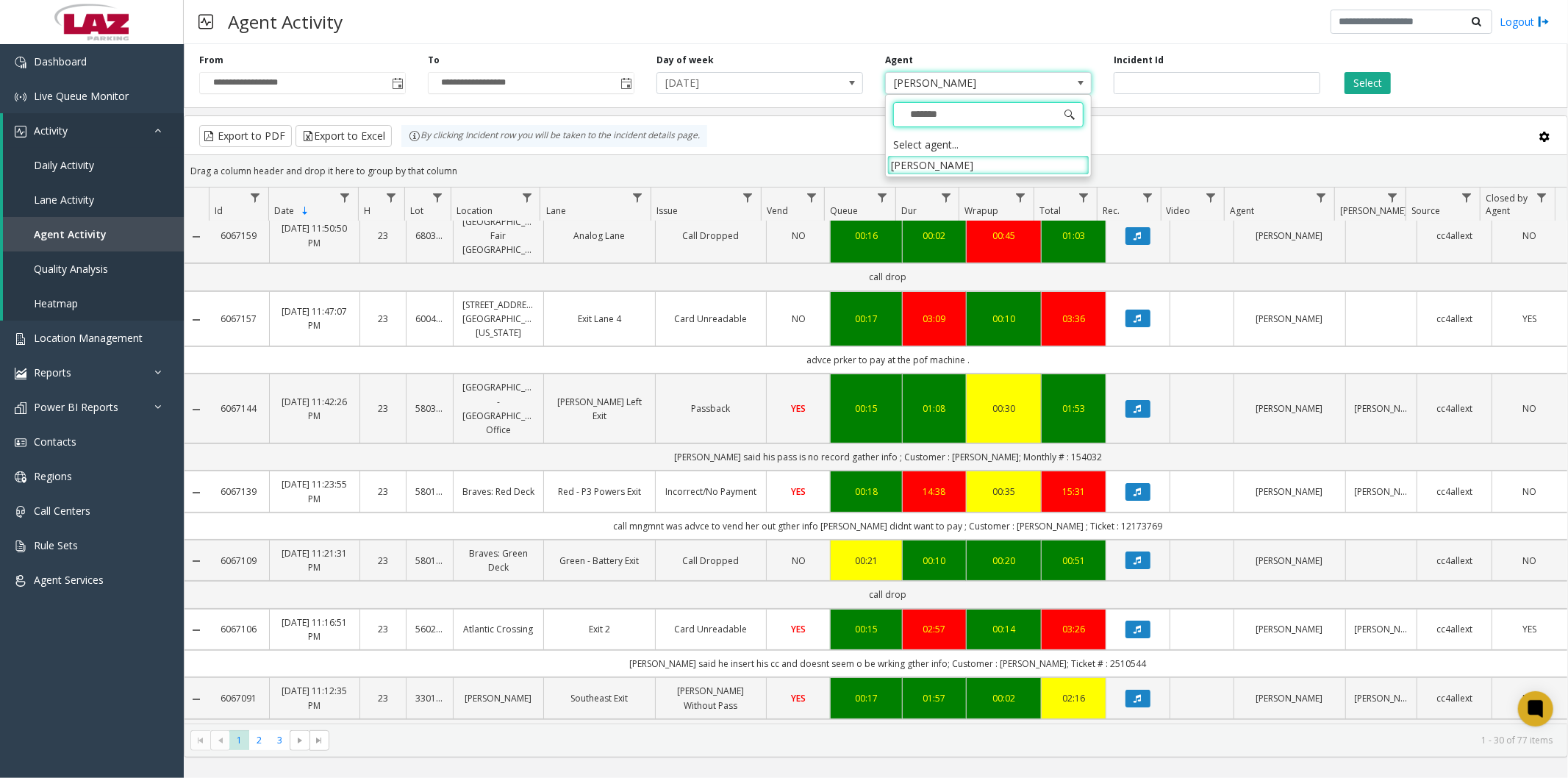
type input "********"
click at [958, 159] on li "[PERSON_NAME]" at bounding box center [988, 165] width 202 height 20
click at [1355, 79] on button "Select" at bounding box center [1367, 83] width 46 height 22
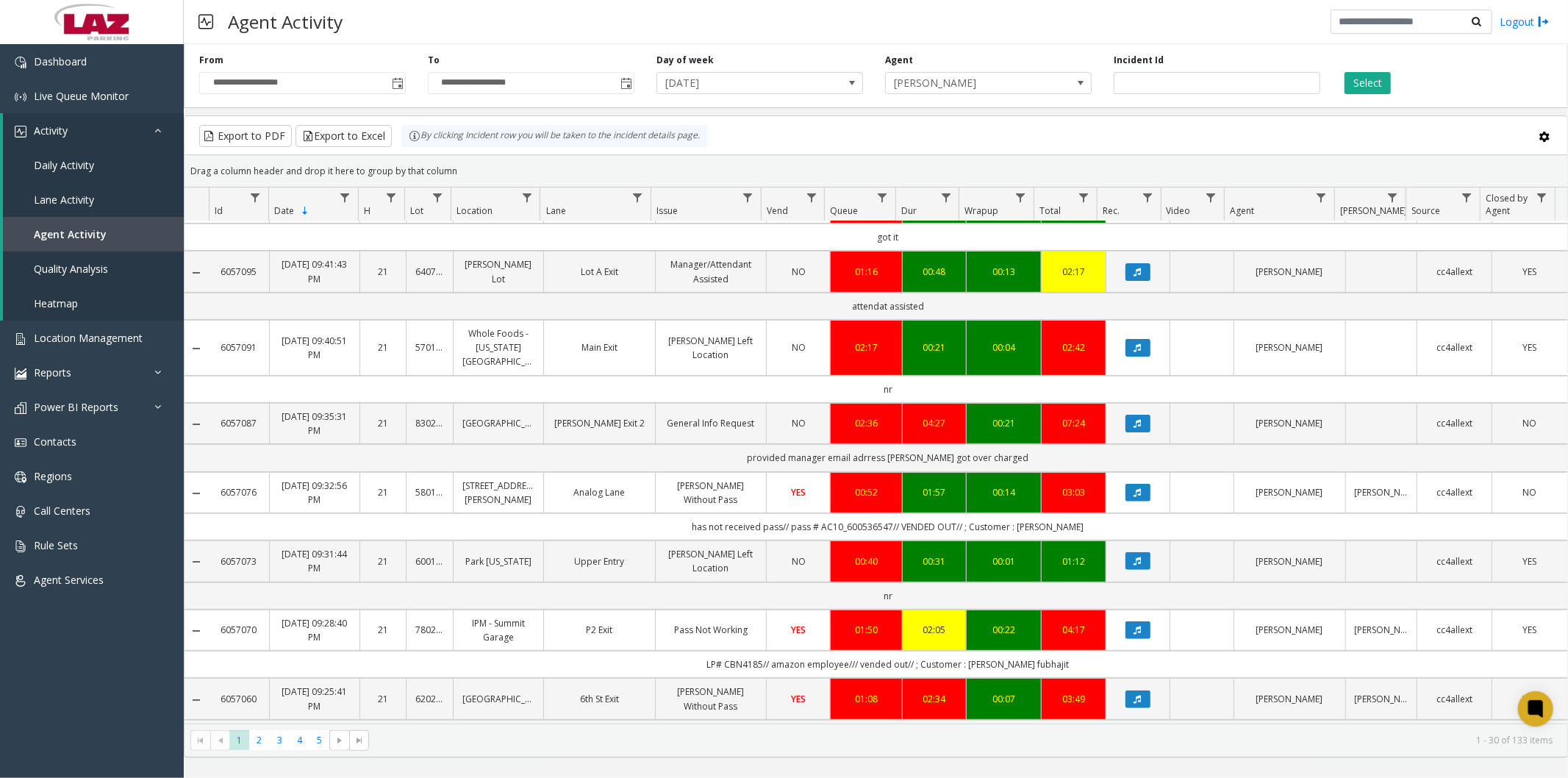
scroll to position [327, 0]
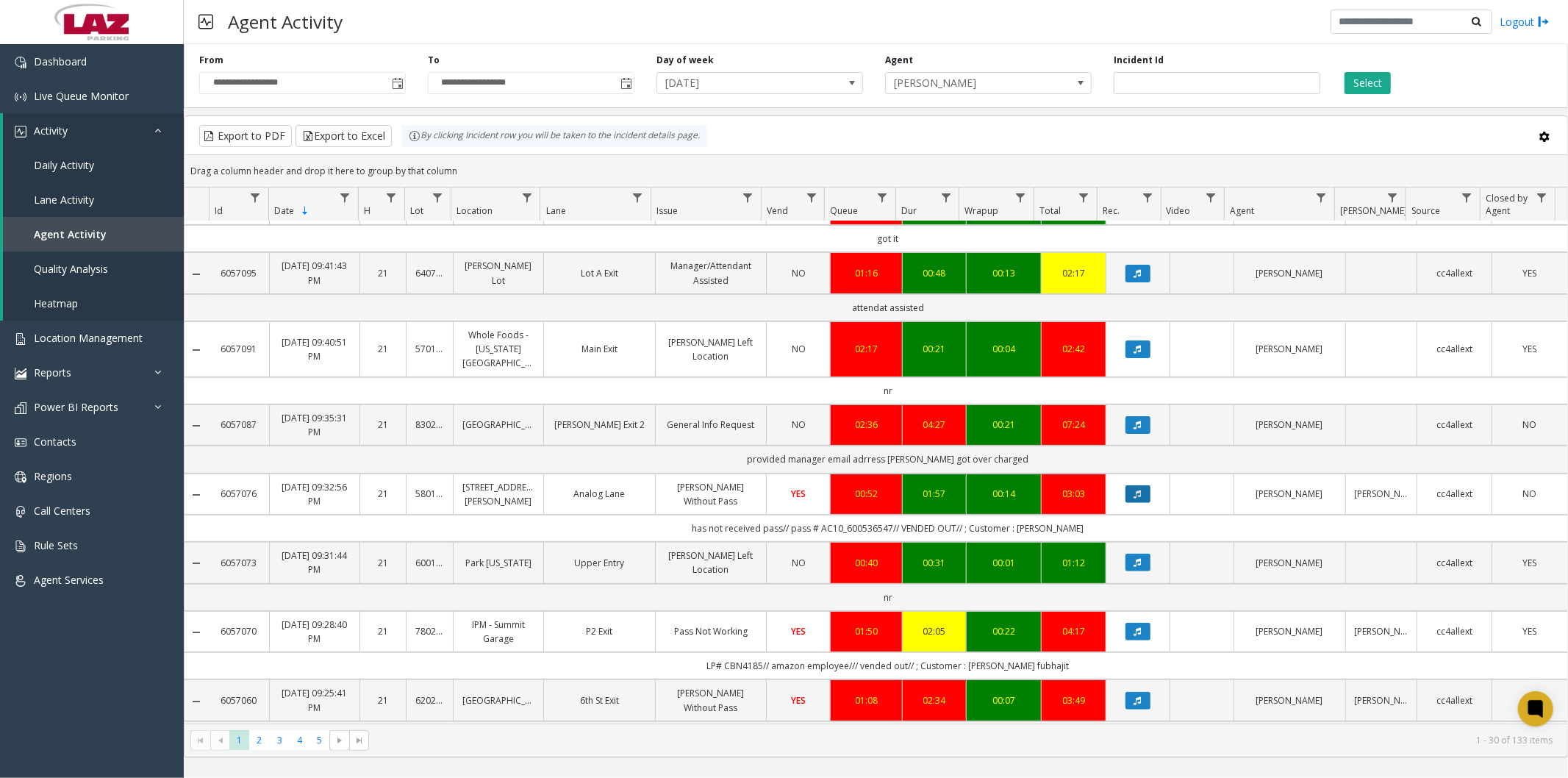
click at [1134, 486] on button "Data table" at bounding box center [1137, 494] width 25 height 18
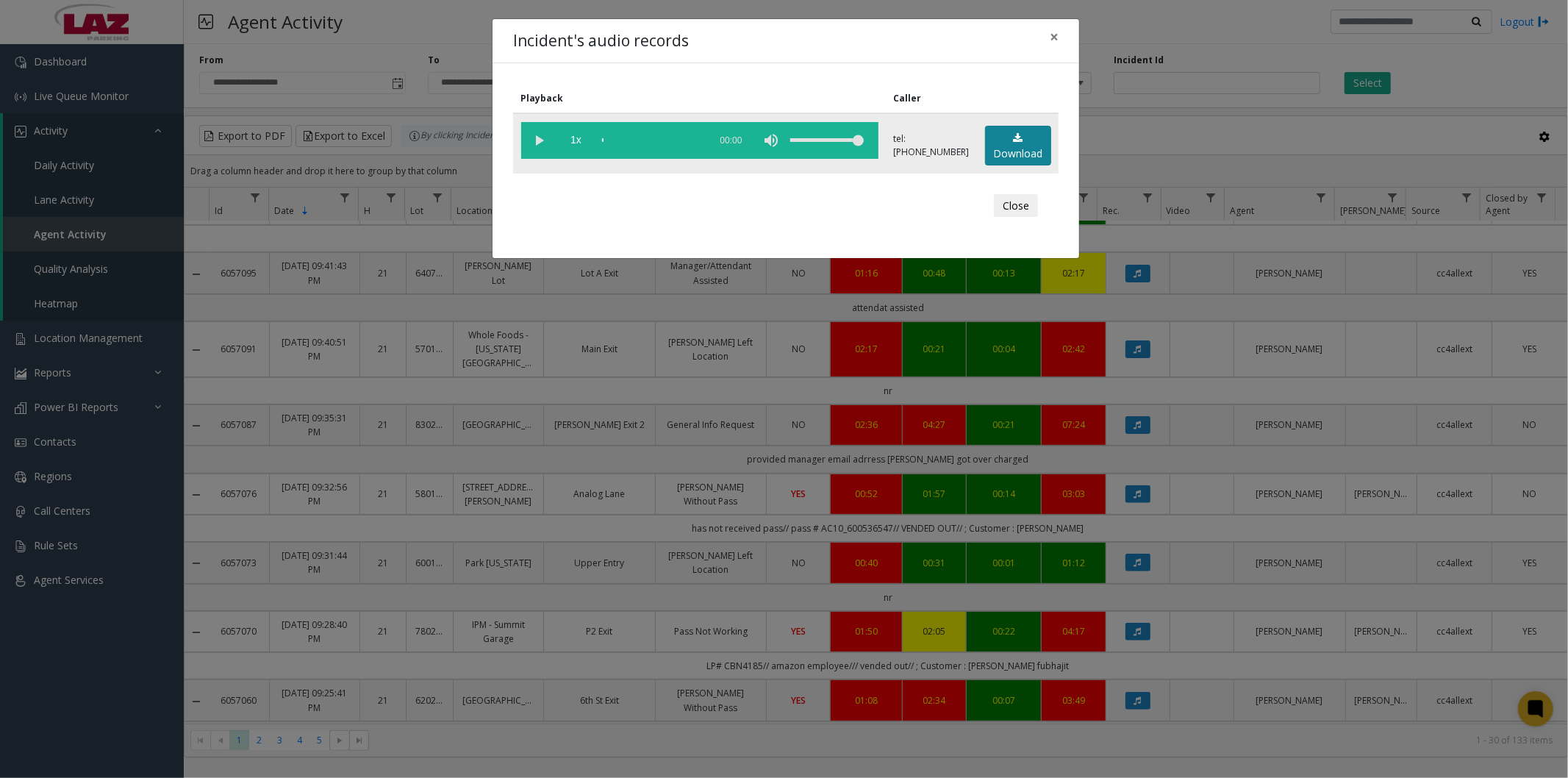
click at [1019, 145] on link "Download" at bounding box center [1018, 145] width 66 height 40
click at [1055, 37] on span "×" at bounding box center [1054, 37] width 9 height 21
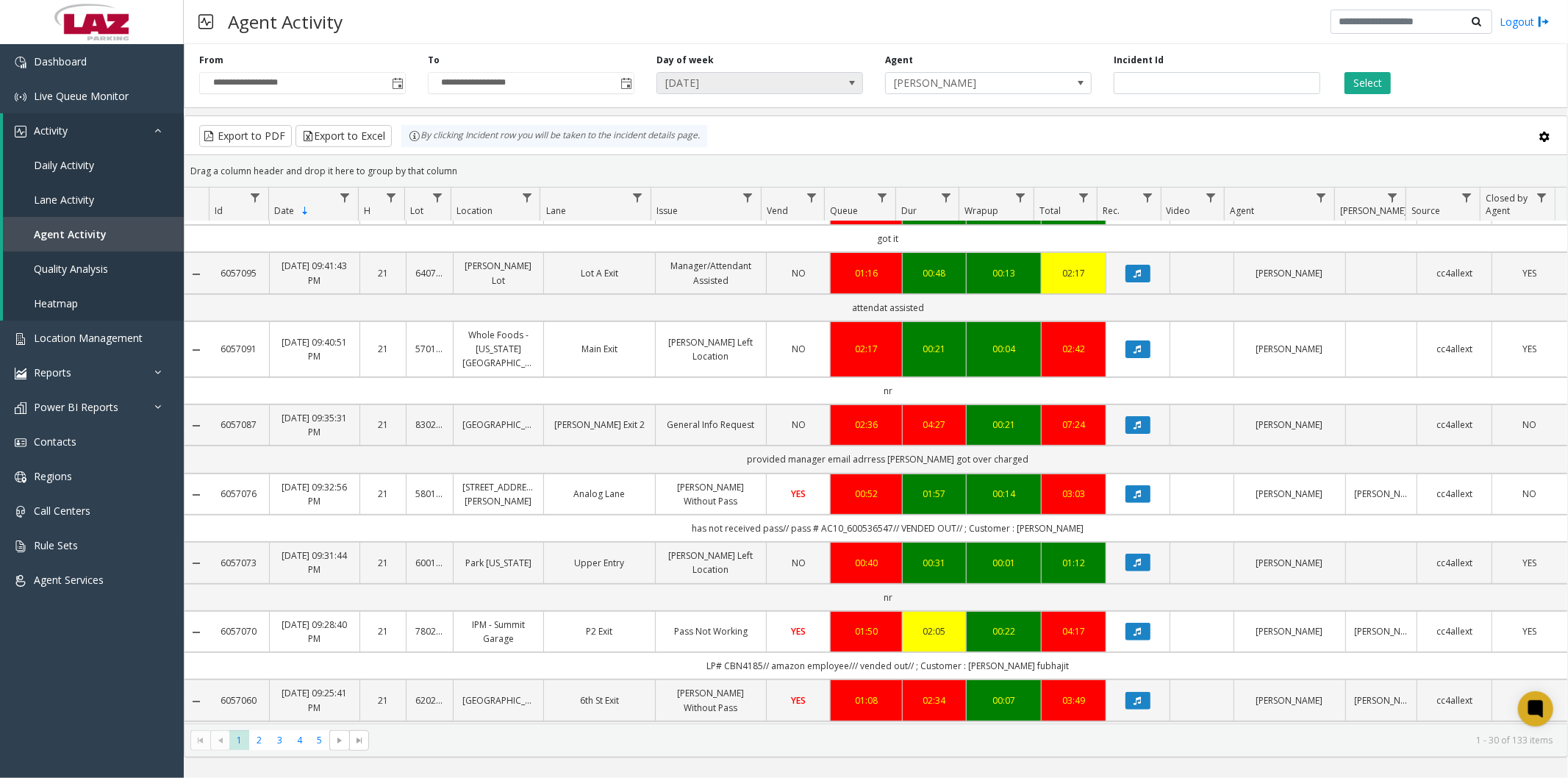
click at [797, 81] on span "Monday" at bounding box center [739, 83] width 164 height 21
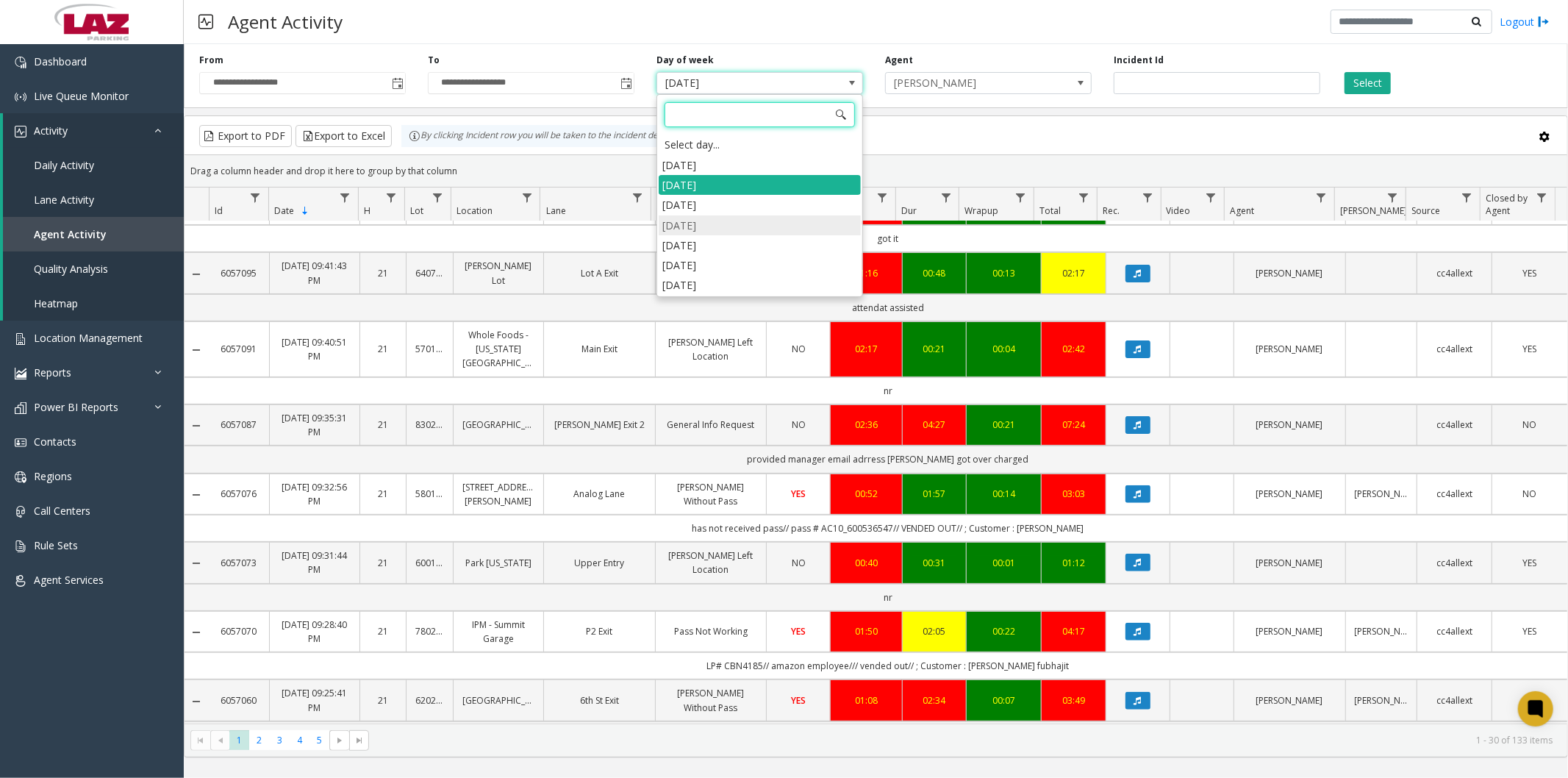
click at [707, 228] on li "Wednesday" at bounding box center [760, 225] width 202 height 20
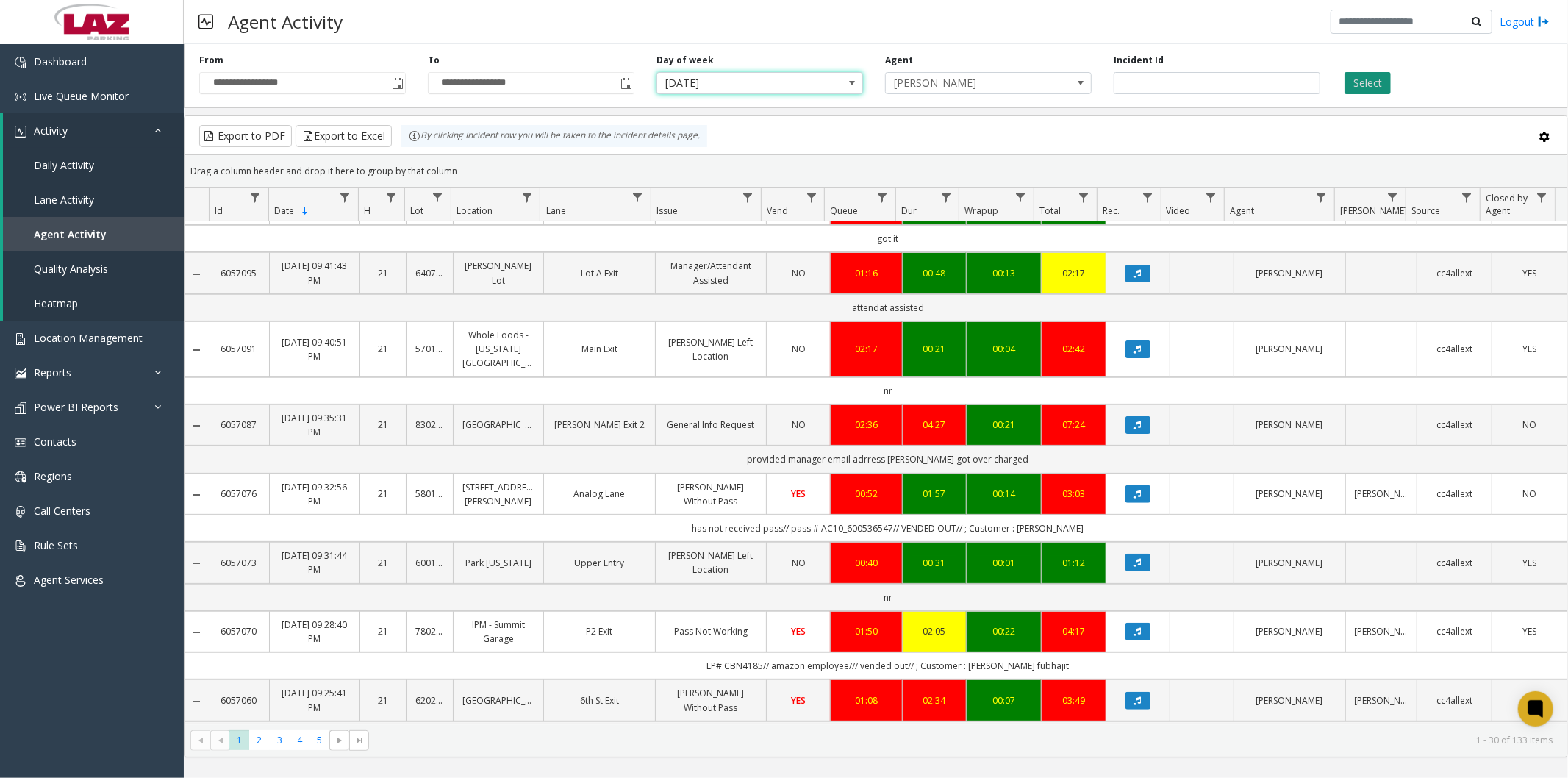
click at [1366, 88] on button "Select" at bounding box center [1367, 83] width 46 height 22
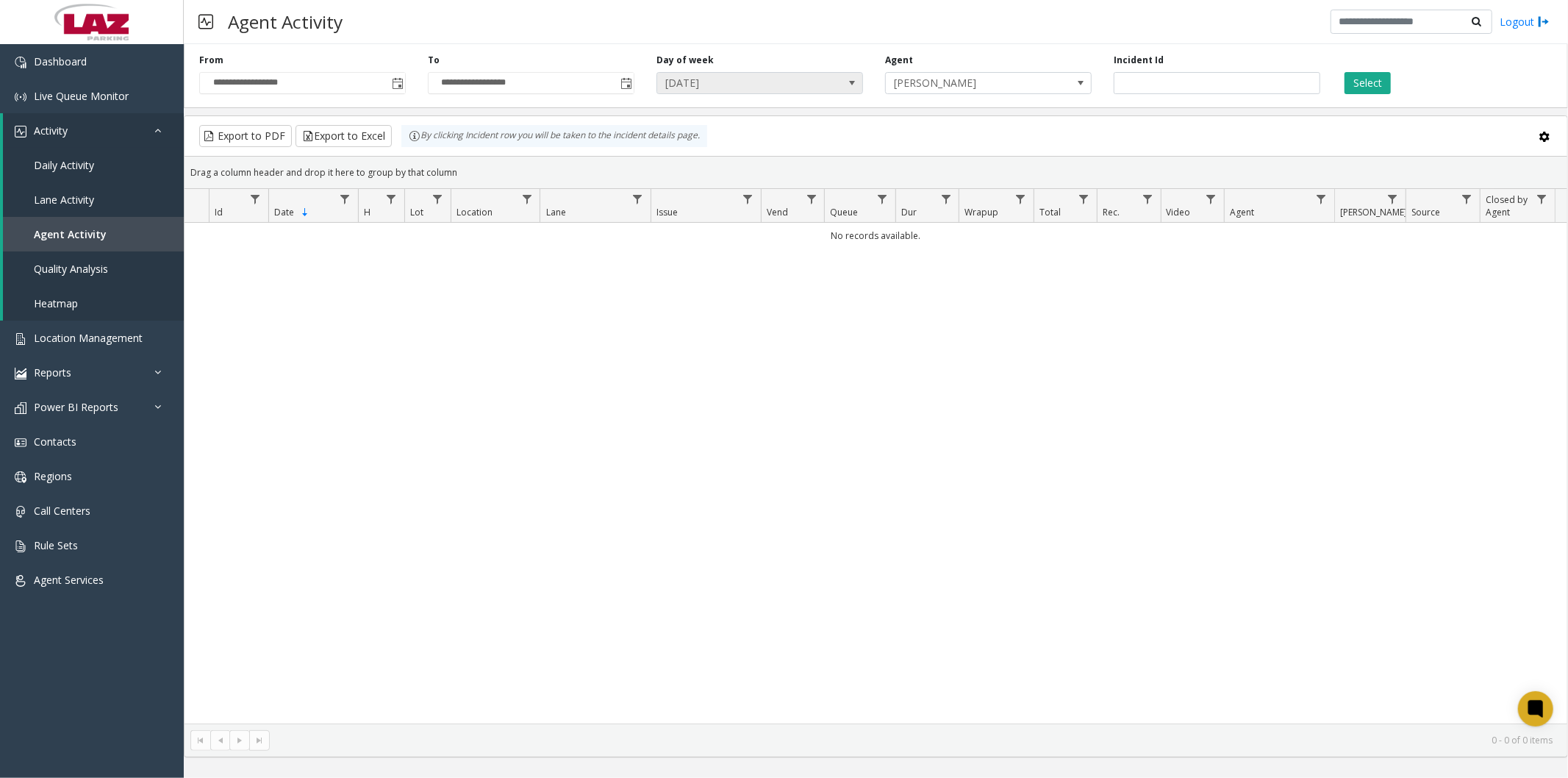
click at [711, 89] on span "Wednesday" at bounding box center [739, 83] width 164 height 21
click at [1390, 81] on button "Select" at bounding box center [1367, 83] width 46 height 22
click at [1387, 81] on button "Select" at bounding box center [1367, 83] width 46 height 22
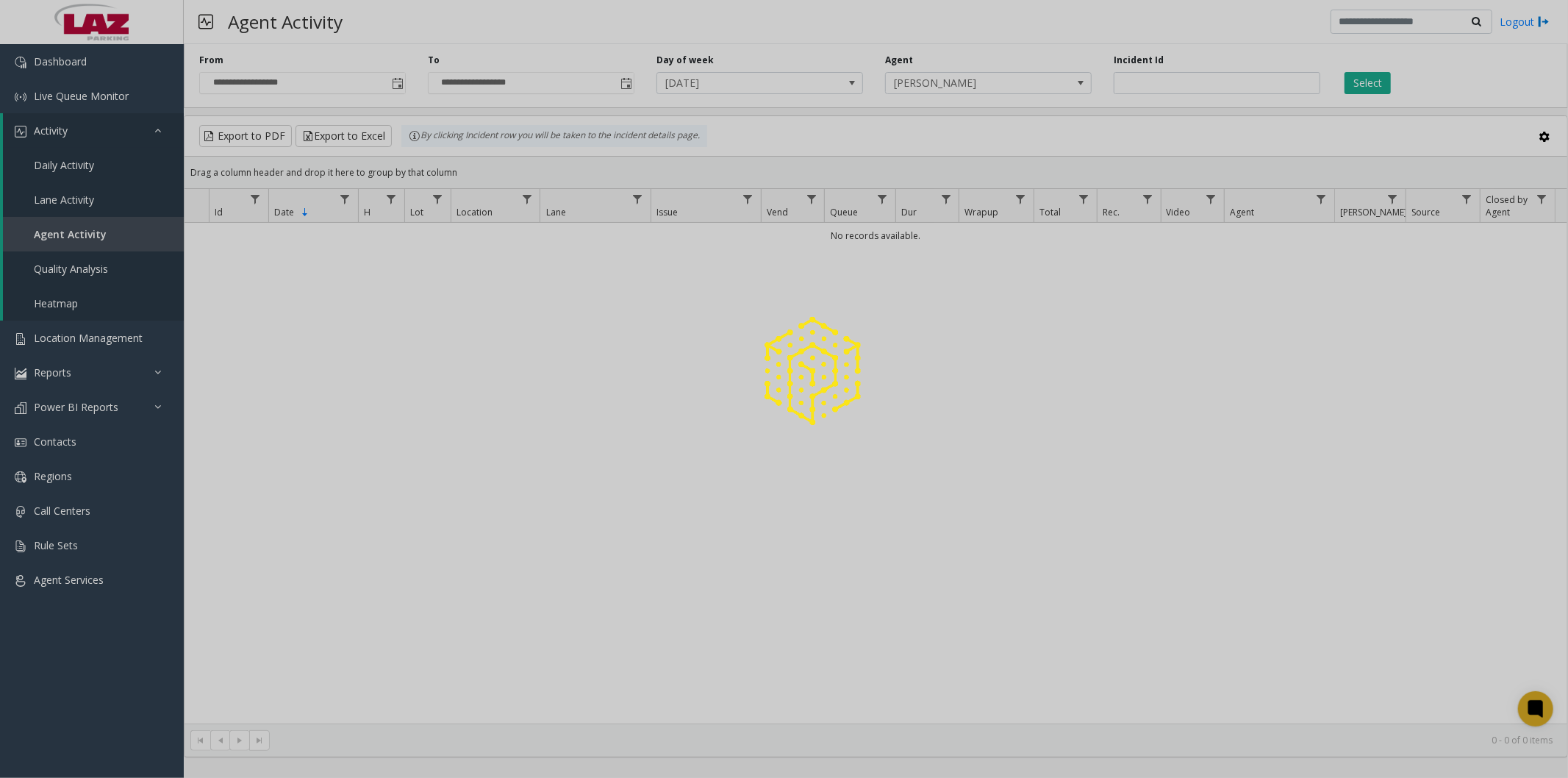
click at [1387, 81] on div at bounding box center [784, 389] width 1568 height 778
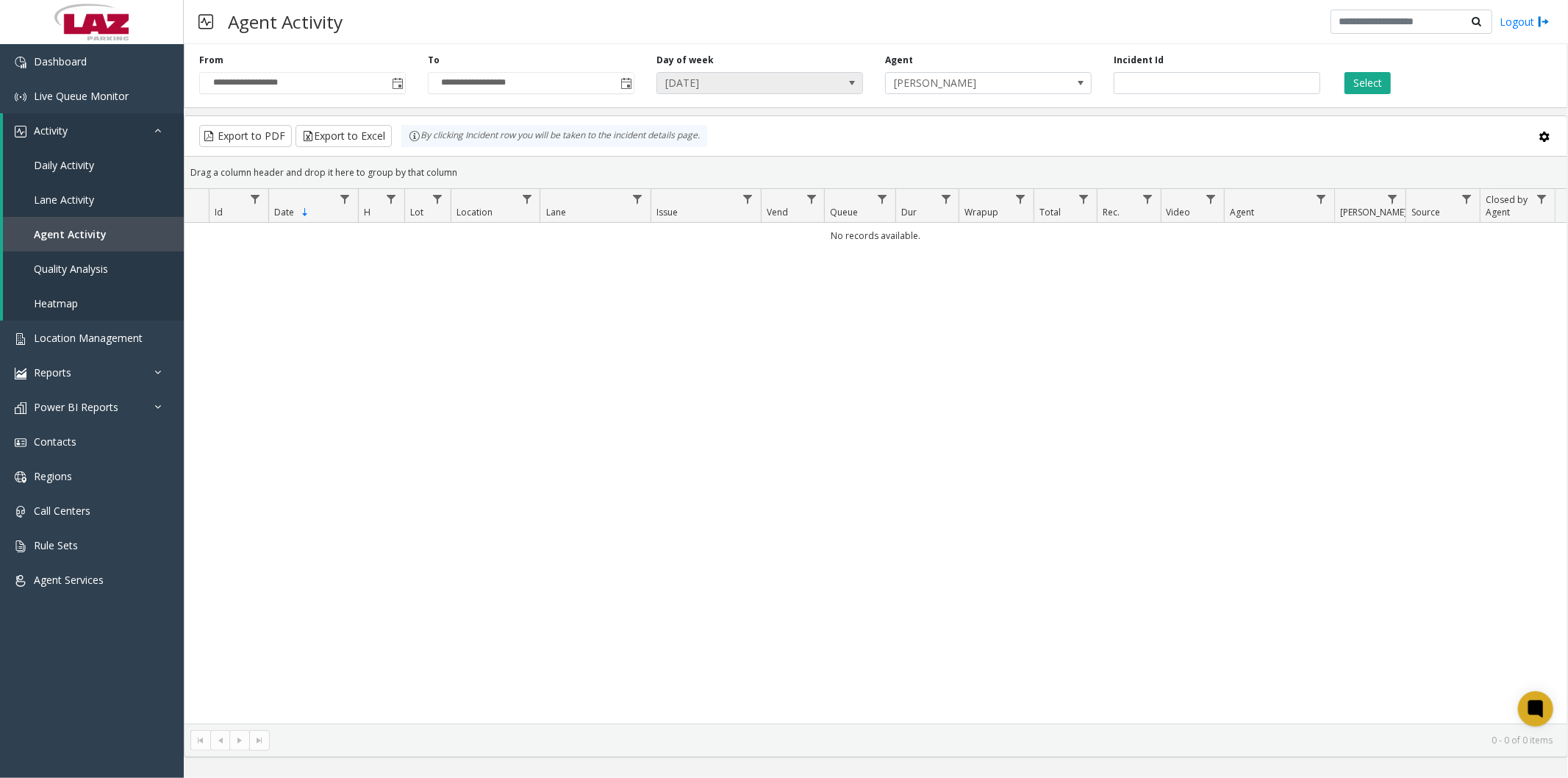
click at [777, 84] on span "Thursday" at bounding box center [739, 83] width 164 height 21
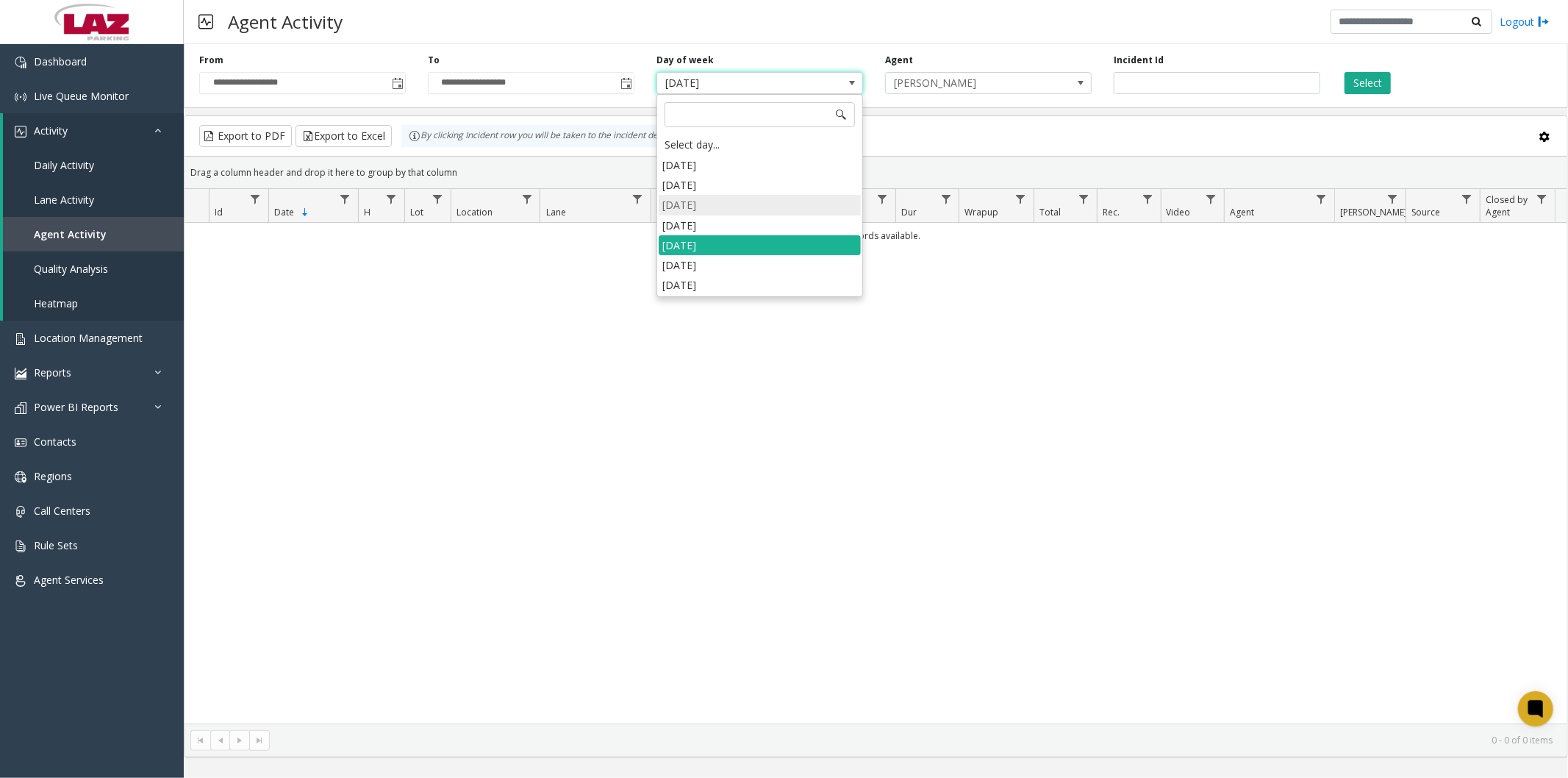
click at [711, 207] on li "[DATE]" at bounding box center [760, 205] width 202 height 20
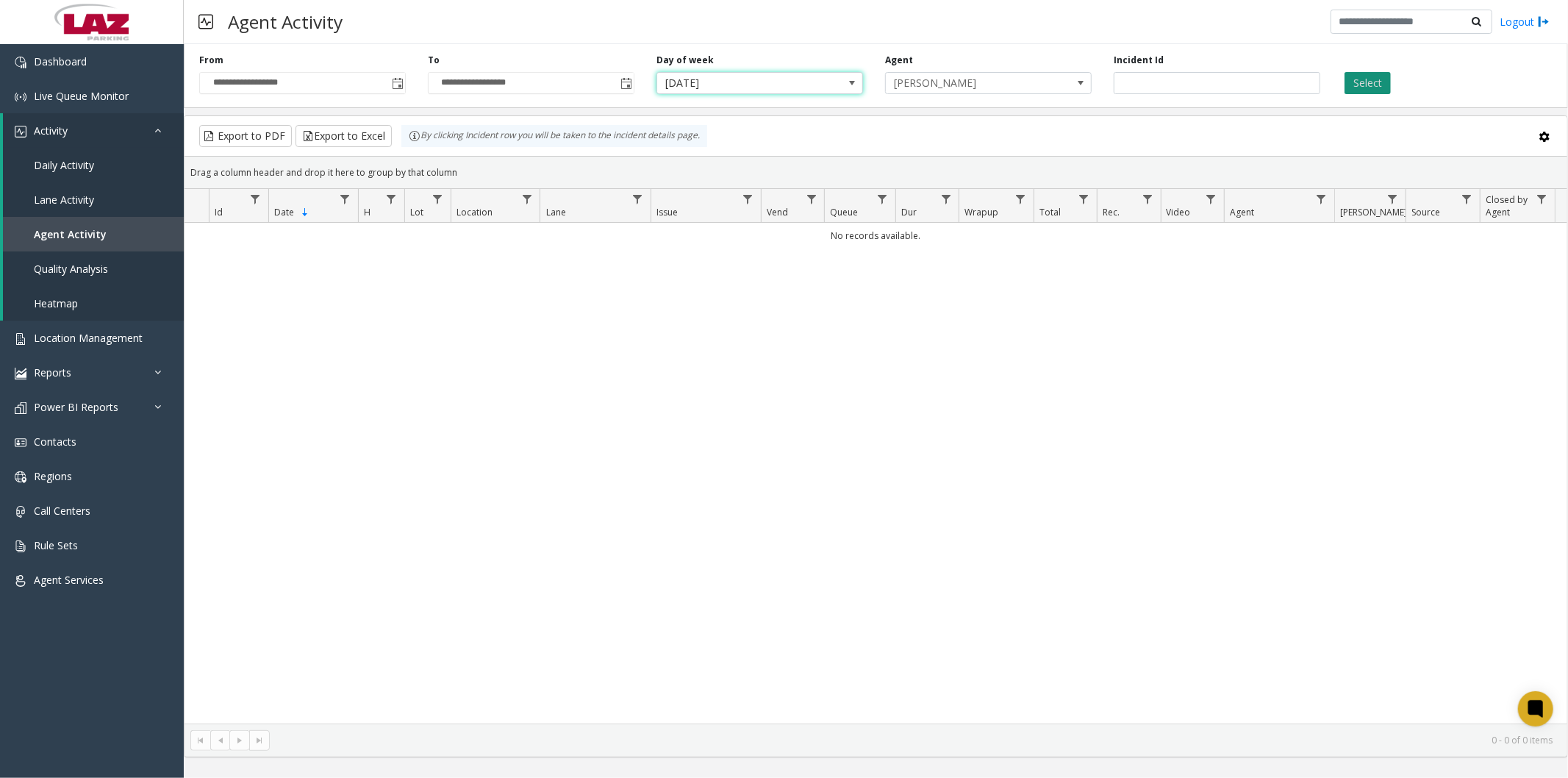
click at [1382, 81] on button "Select" at bounding box center [1367, 83] width 46 height 22
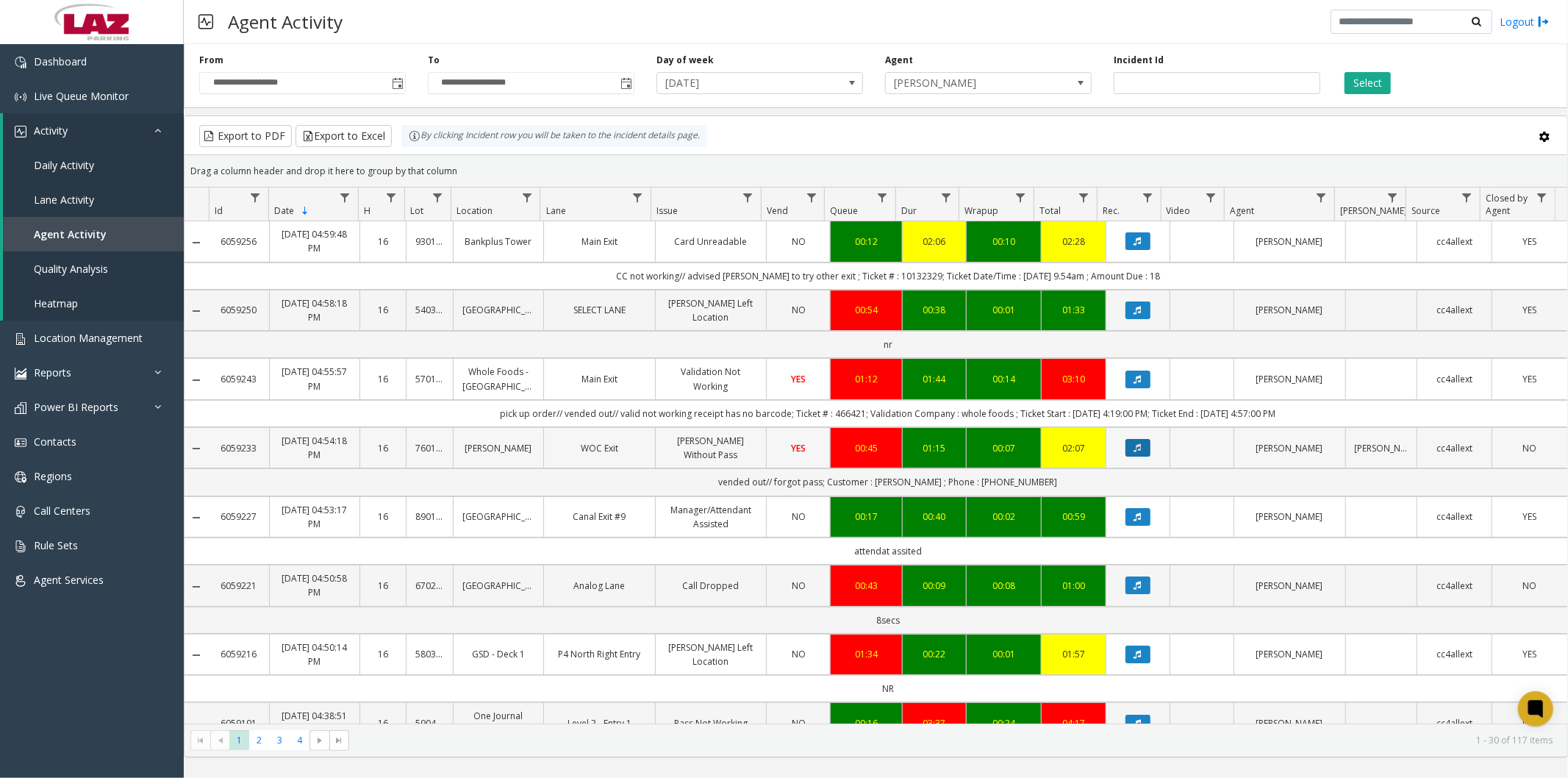
click at [1125, 445] on button "Data table" at bounding box center [1137, 448] width 25 height 18
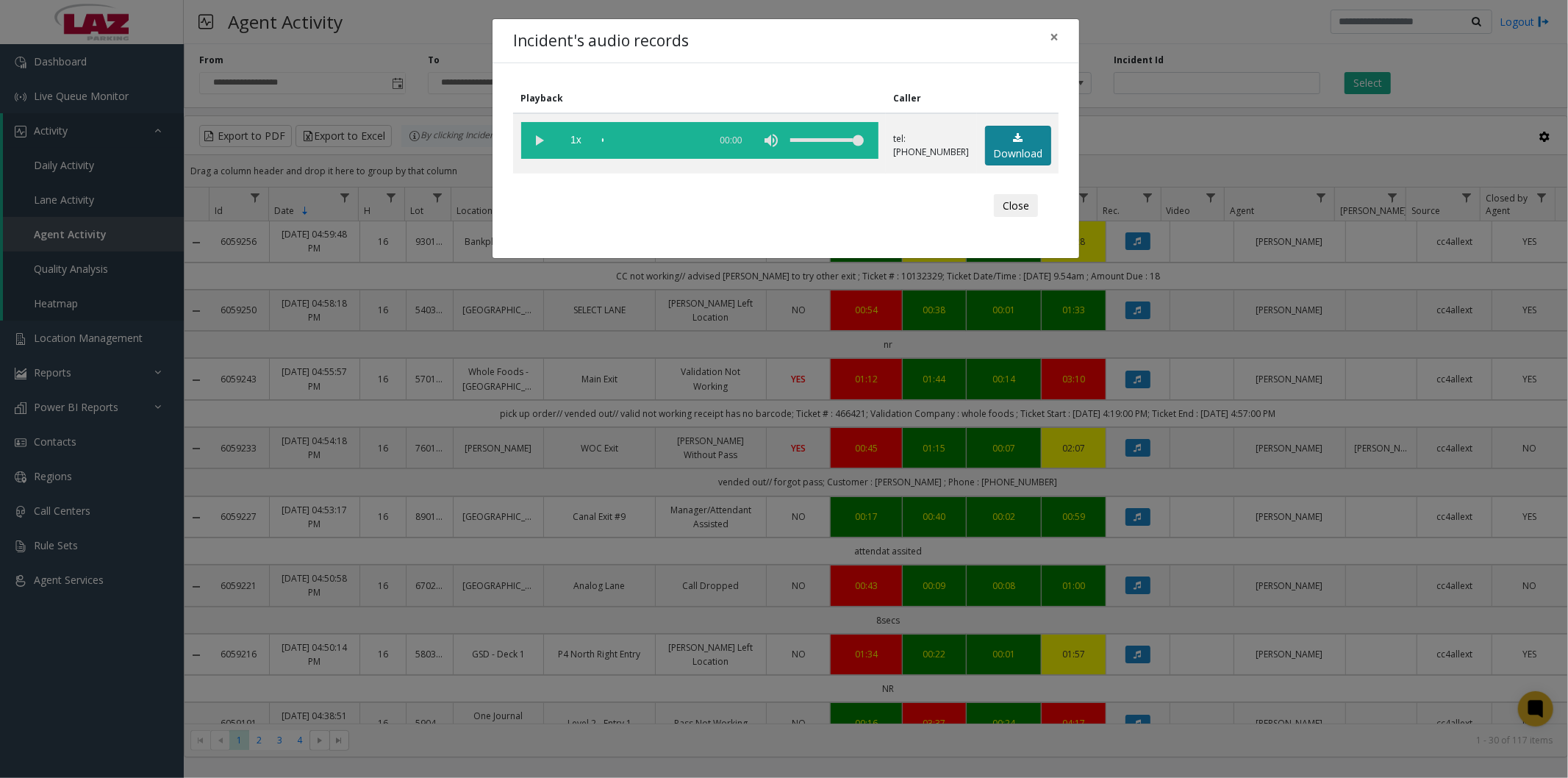
click at [1026, 142] on link "Download" at bounding box center [1018, 145] width 66 height 40
click at [1055, 34] on span "×" at bounding box center [1054, 37] width 9 height 21
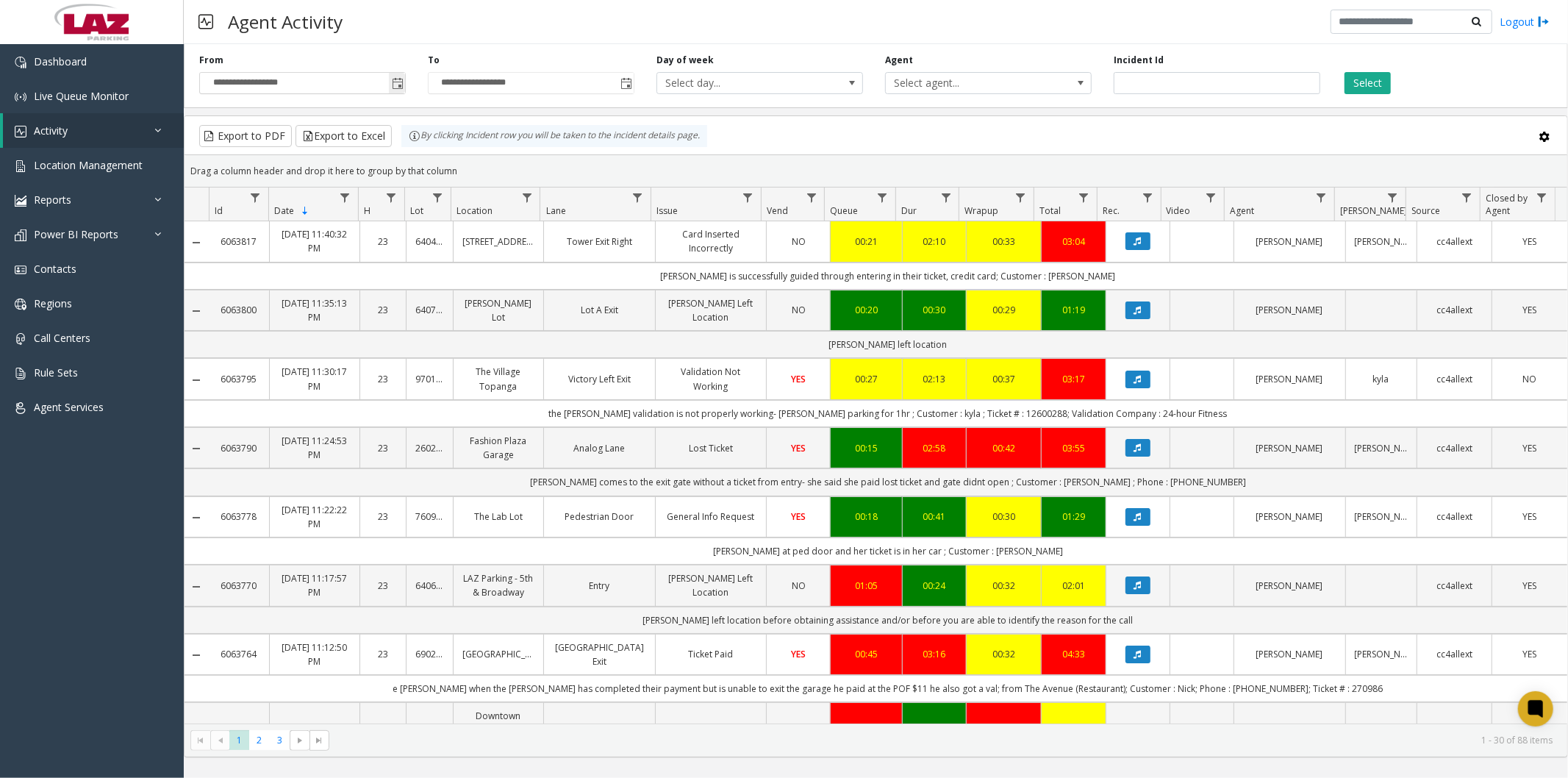
click at [393, 91] on span "Toggle popup" at bounding box center [396, 83] width 16 height 24
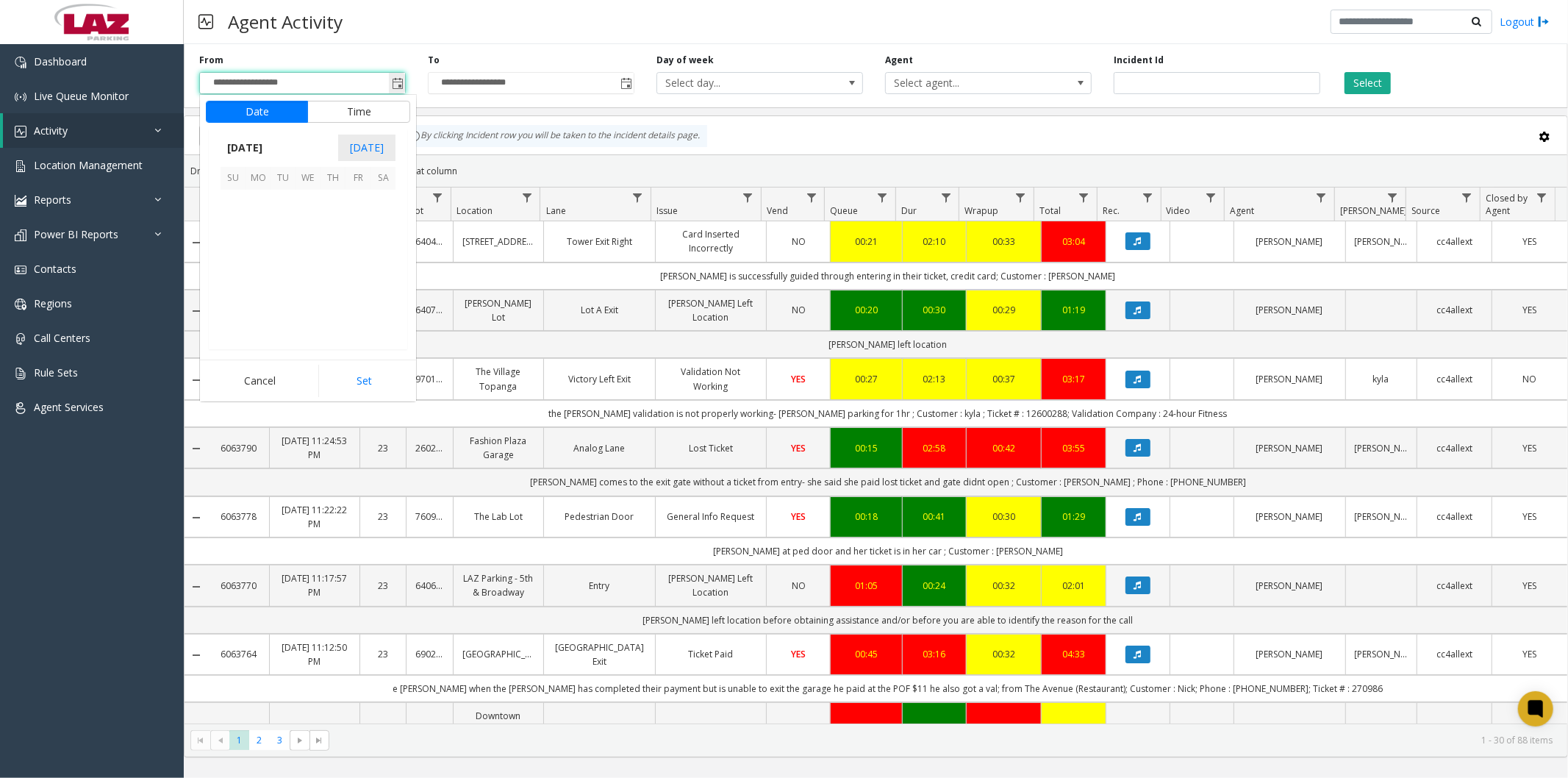
scroll to position [263781, 0]
click at [355, 250] on span "15" at bounding box center [358, 252] width 25 height 25
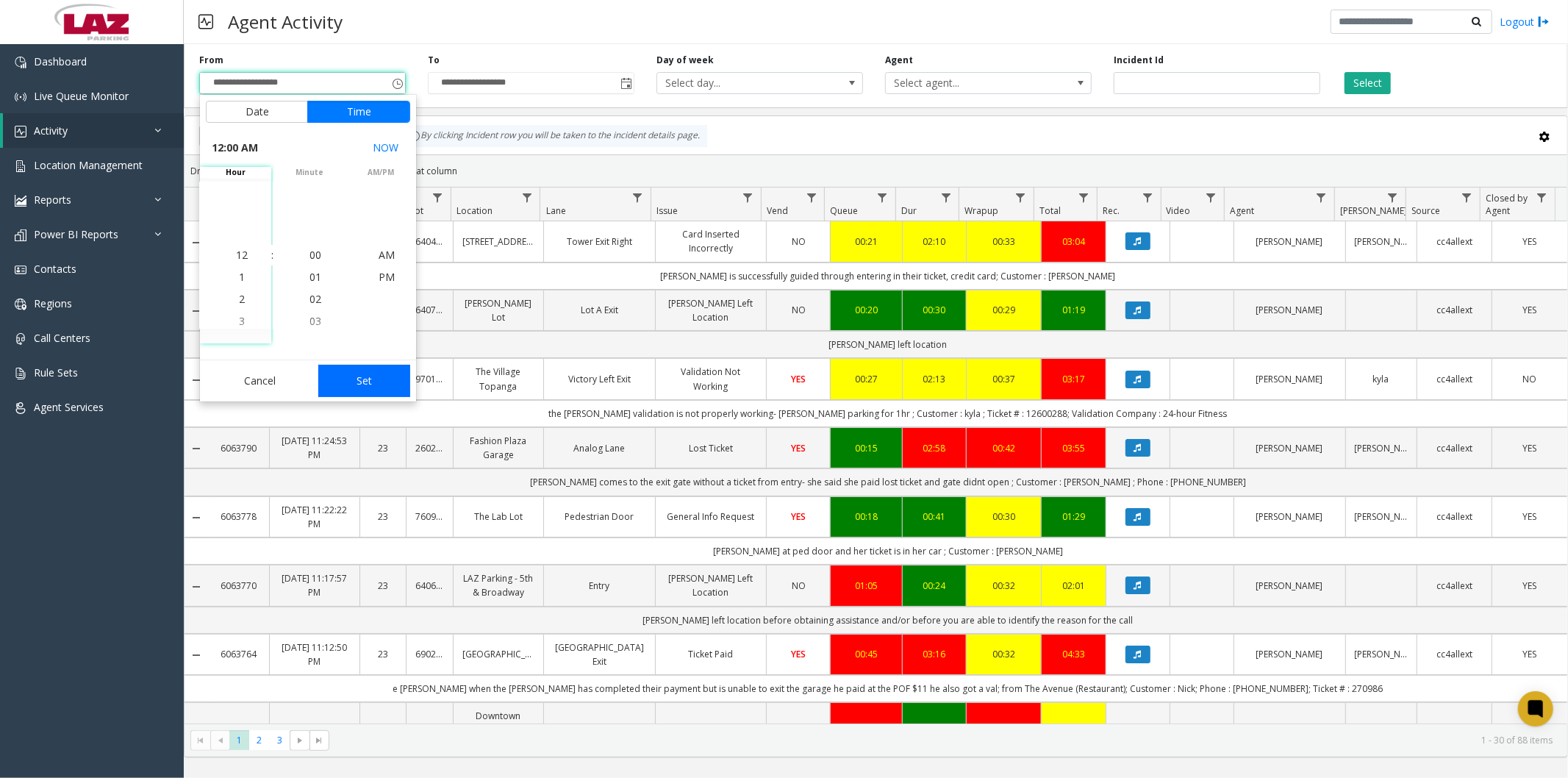
click at [346, 371] on button "Set" at bounding box center [364, 381] width 93 height 33
type input "**********"
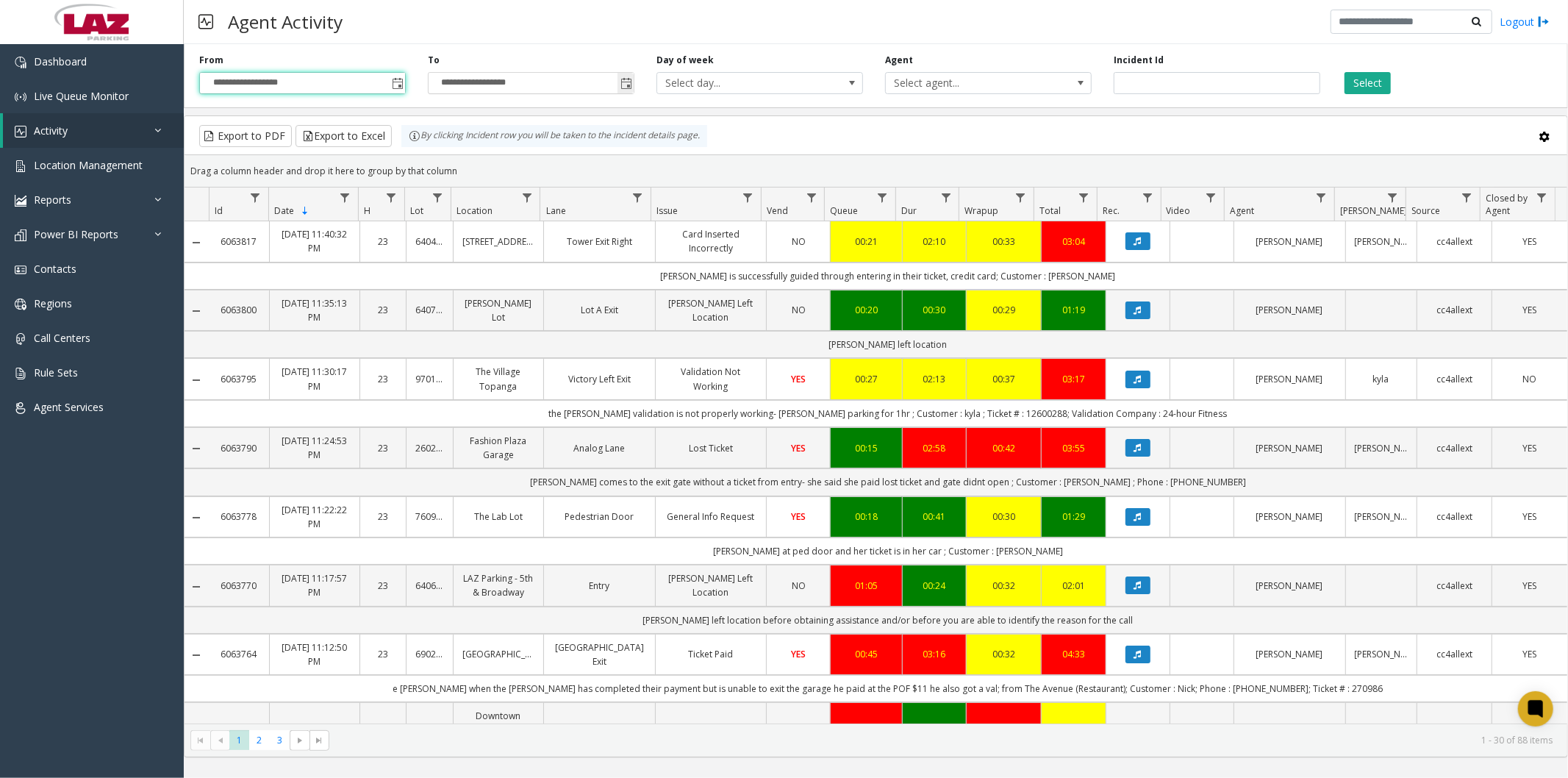
click at [622, 84] on span "Toggle popup" at bounding box center [626, 83] width 11 height 11
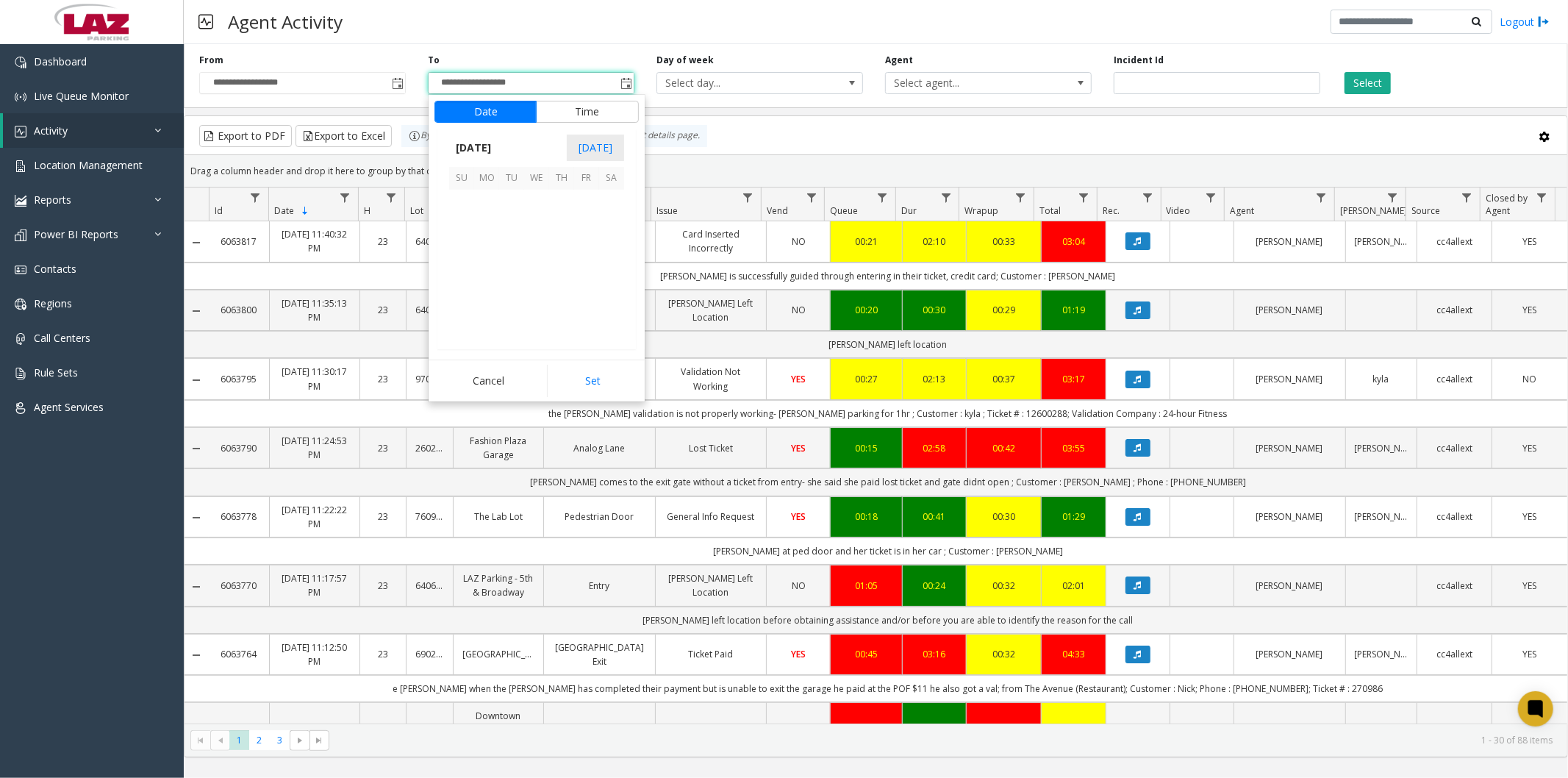
scroll to position [22, 0]
click at [555, 278] on span "21" at bounding box center [561, 277] width 25 height 25
click at [593, 377] on button "Set" at bounding box center [593, 381] width 93 height 33
type input "**********"
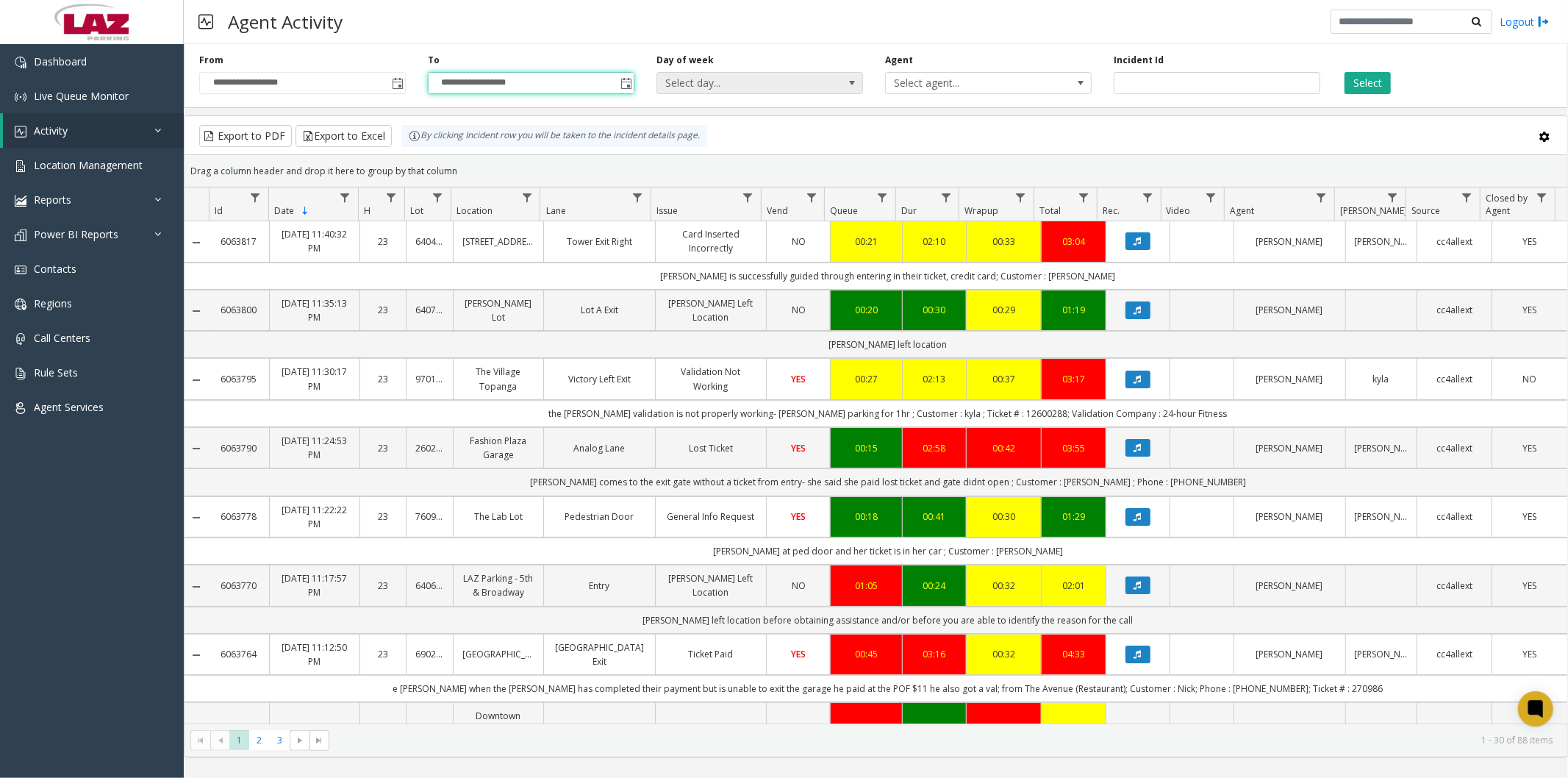
click at [803, 87] on span "Select day..." at bounding box center [739, 83] width 164 height 21
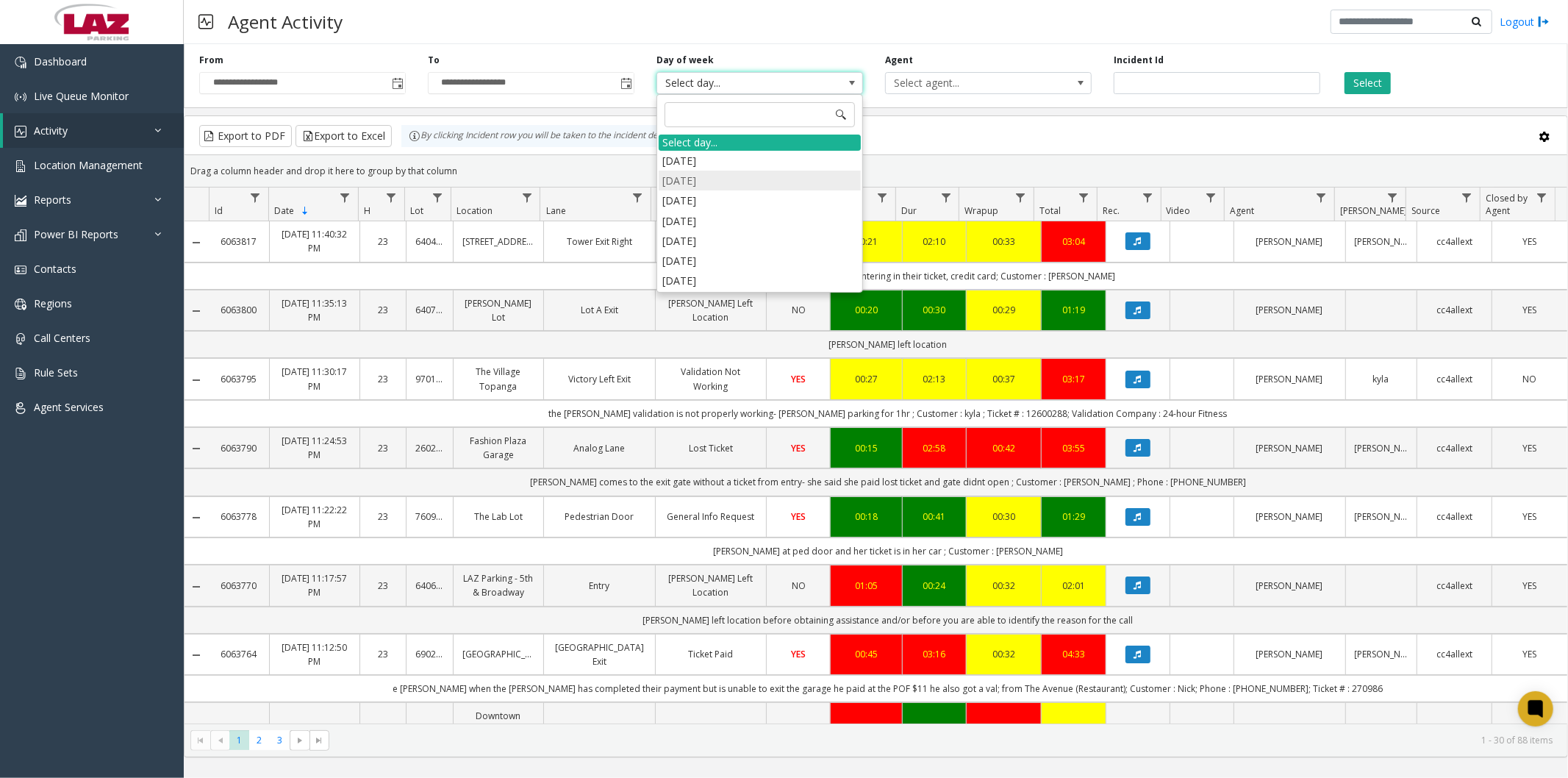
click at [725, 185] on li "Monday" at bounding box center [760, 180] width 202 height 20
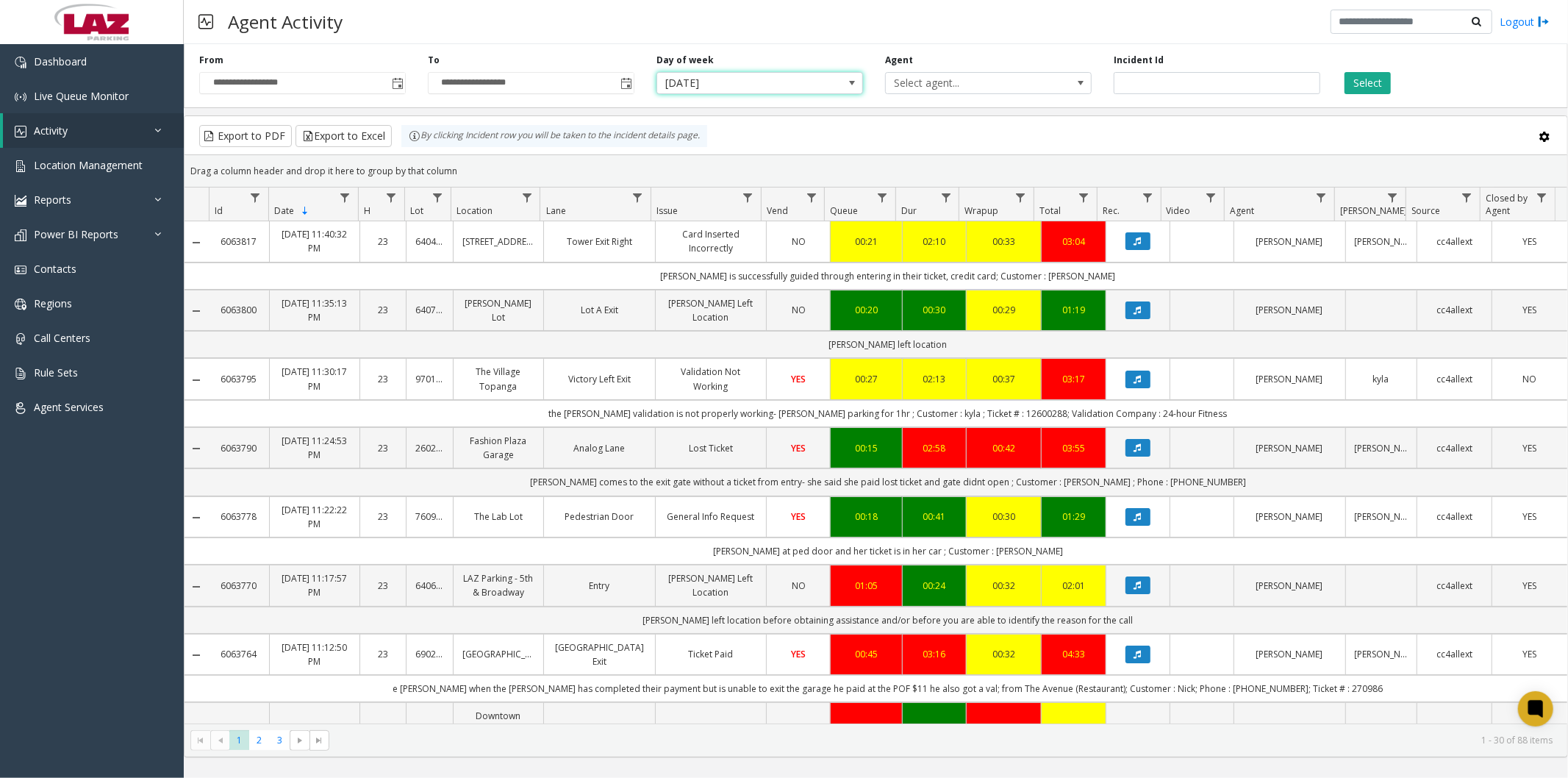
click at [782, 85] on span "Monday" at bounding box center [739, 83] width 164 height 21
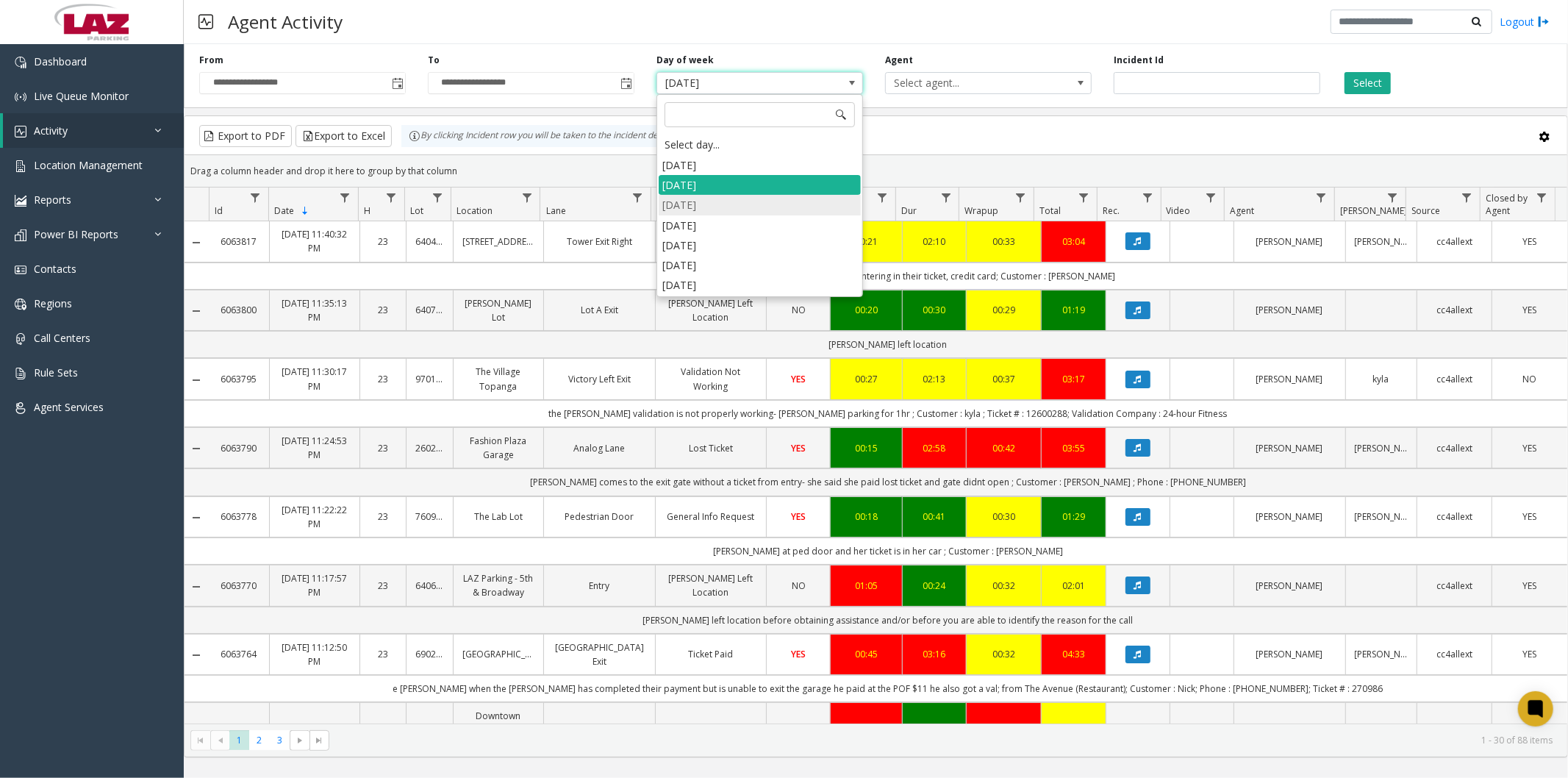
click at [738, 197] on li "[DATE]" at bounding box center [760, 205] width 202 height 20
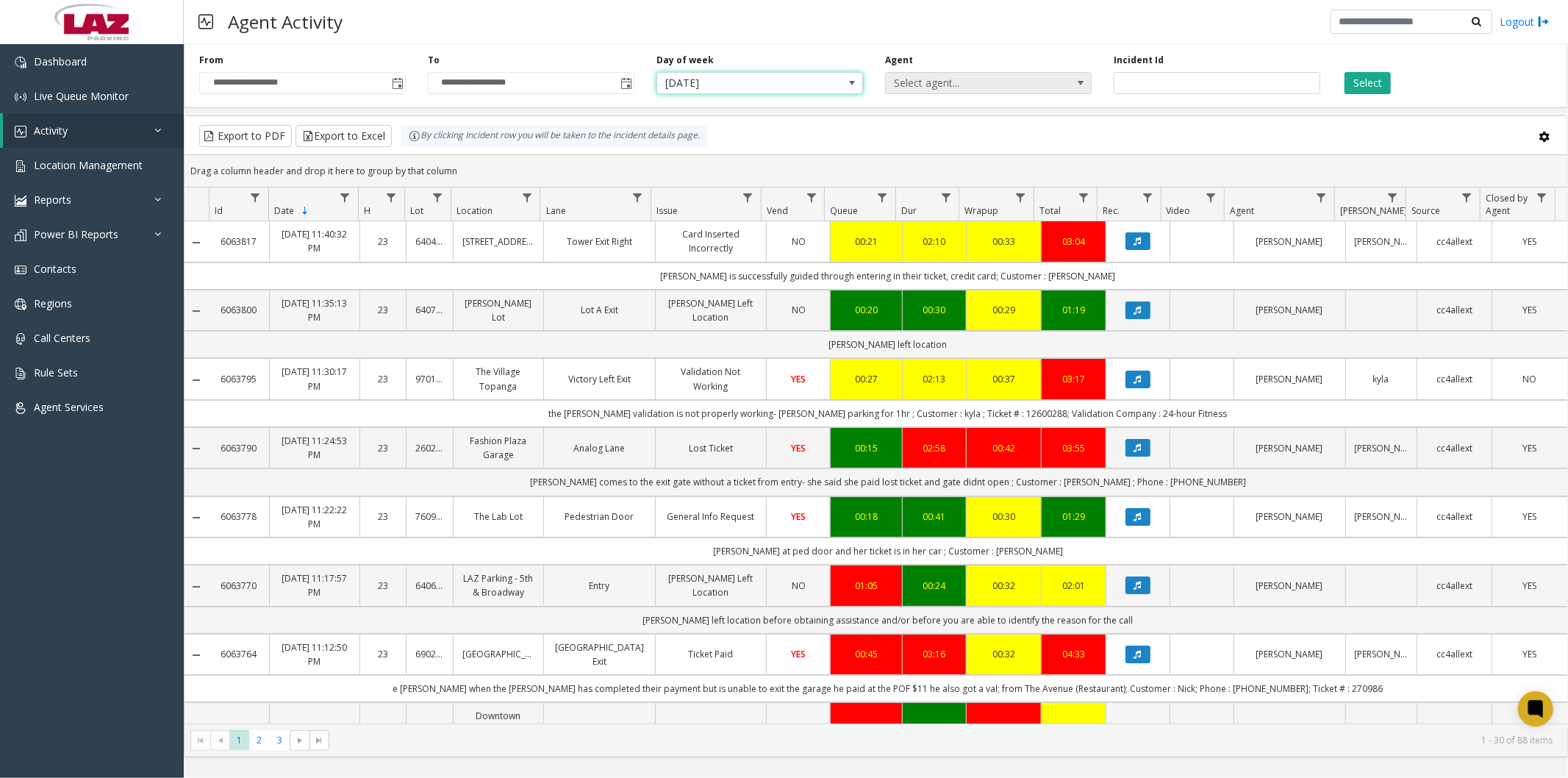
click at [935, 84] on span "Select agent..." at bounding box center [967, 83] width 164 height 21
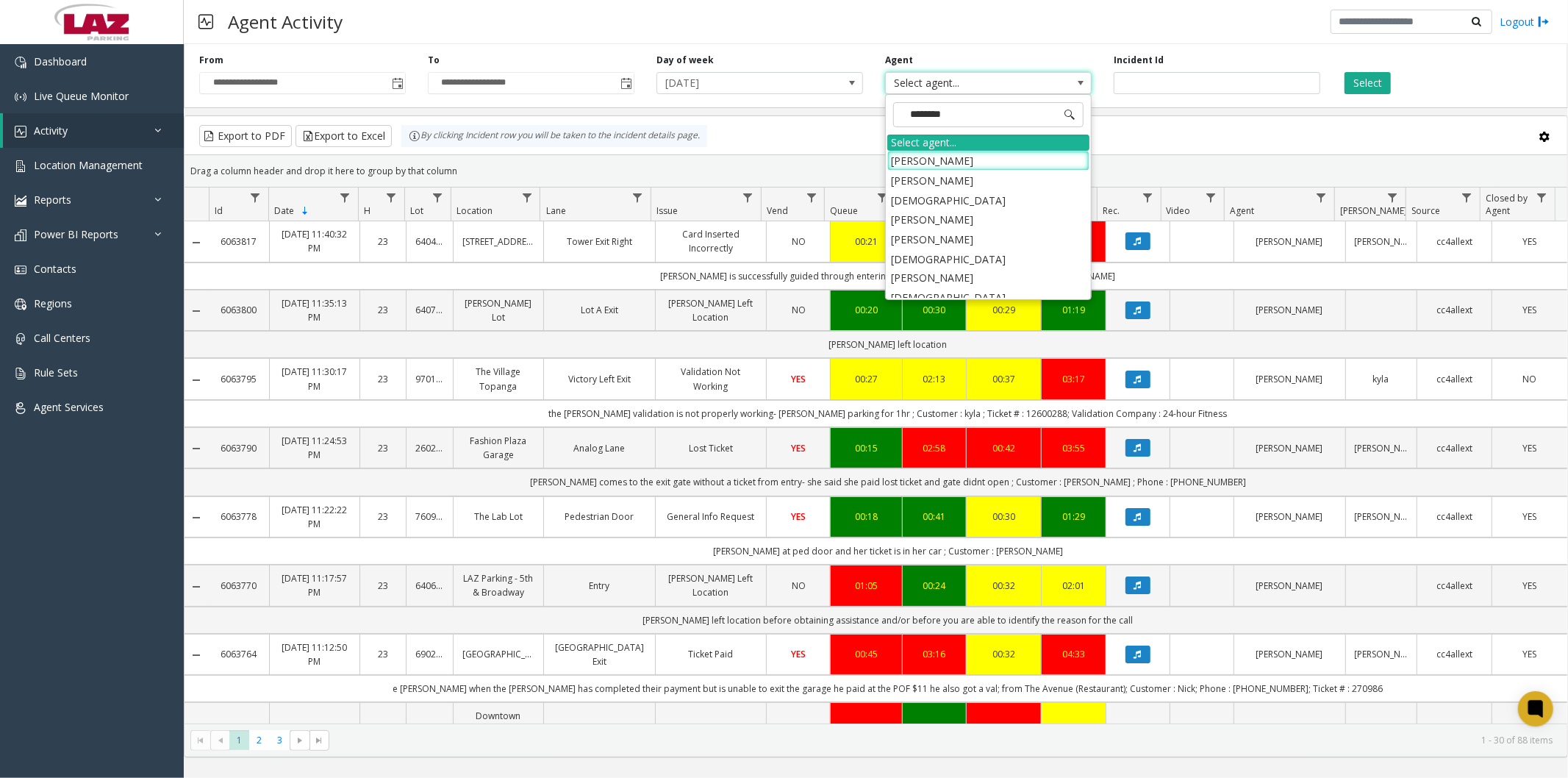
type input "*********"
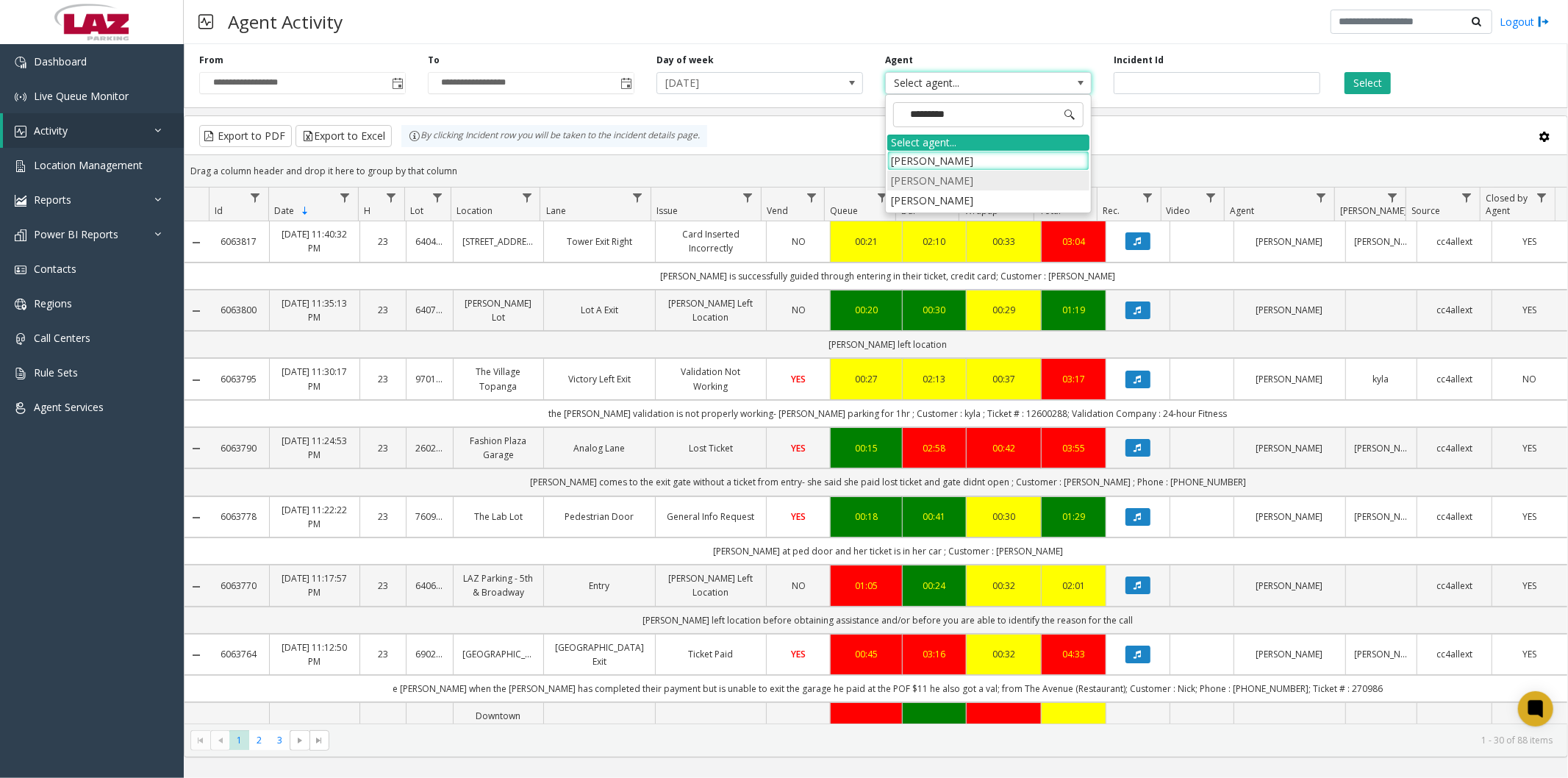
click at [942, 180] on li "[PERSON_NAME]" at bounding box center [988, 180] width 202 height 20
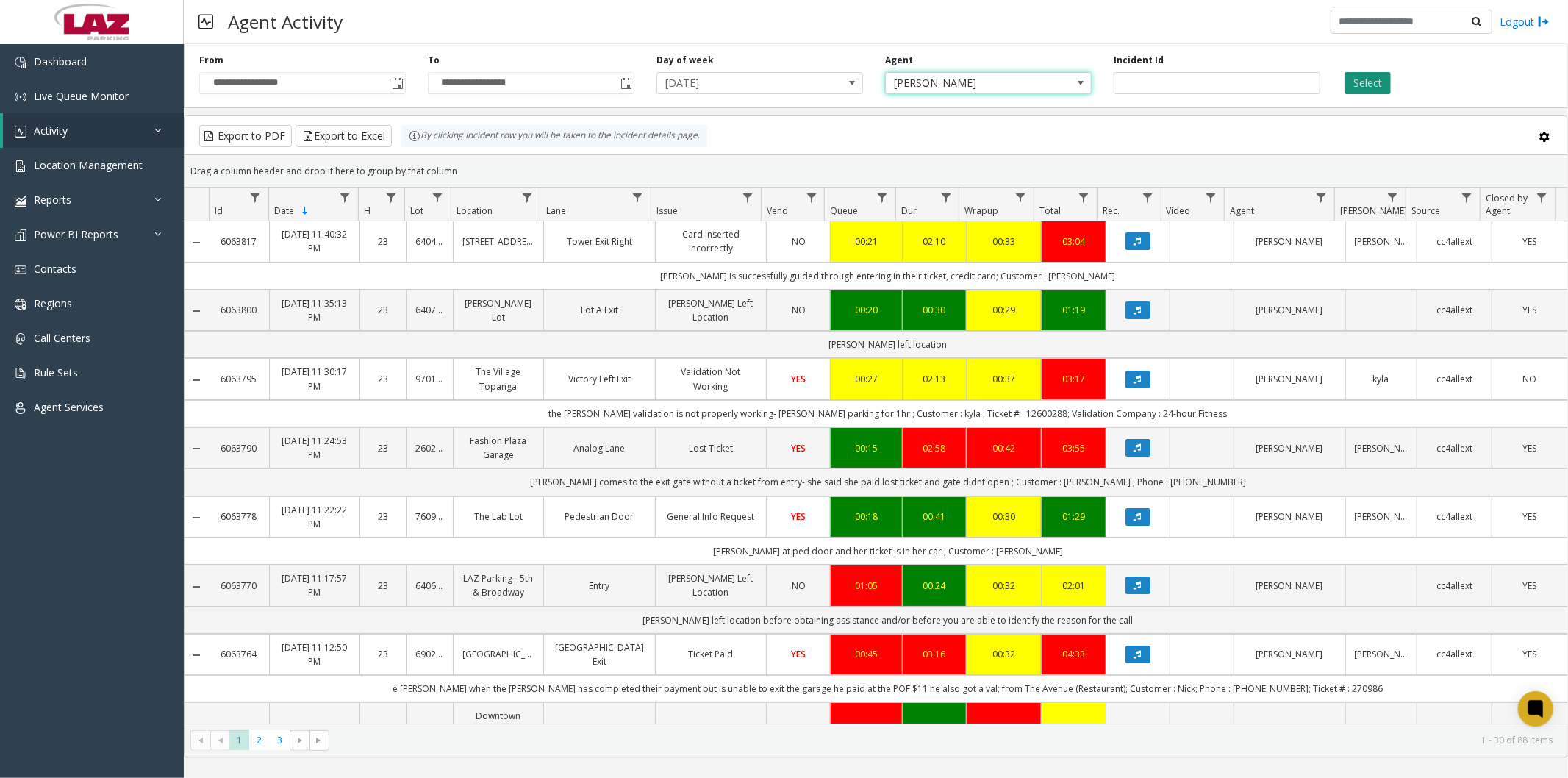
click at [1367, 86] on button "Select" at bounding box center [1367, 83] width 46 height 22
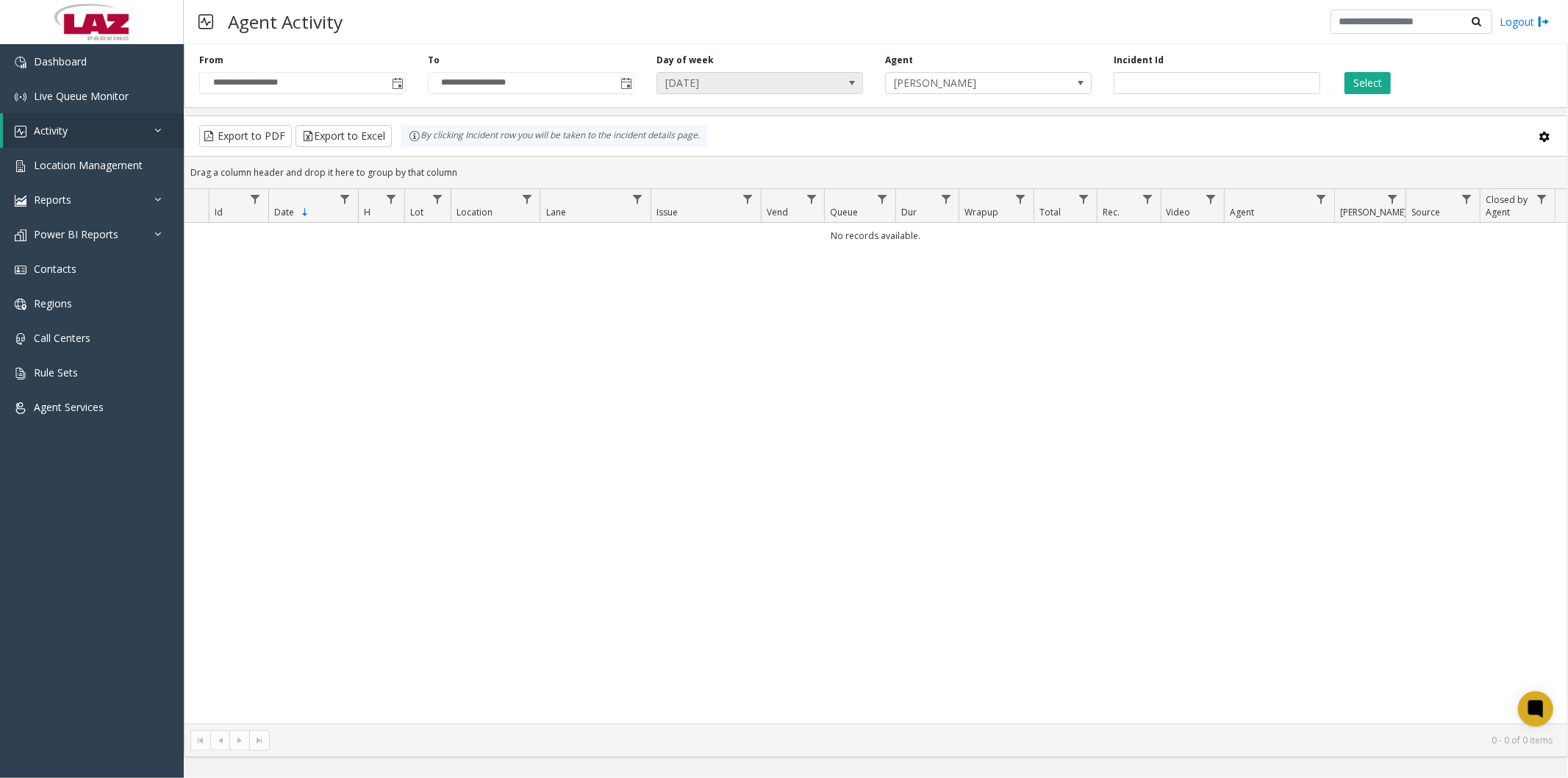
click at [827, 76] on span "[DATE]" at bounding box center [760, 83] width 207 height 22
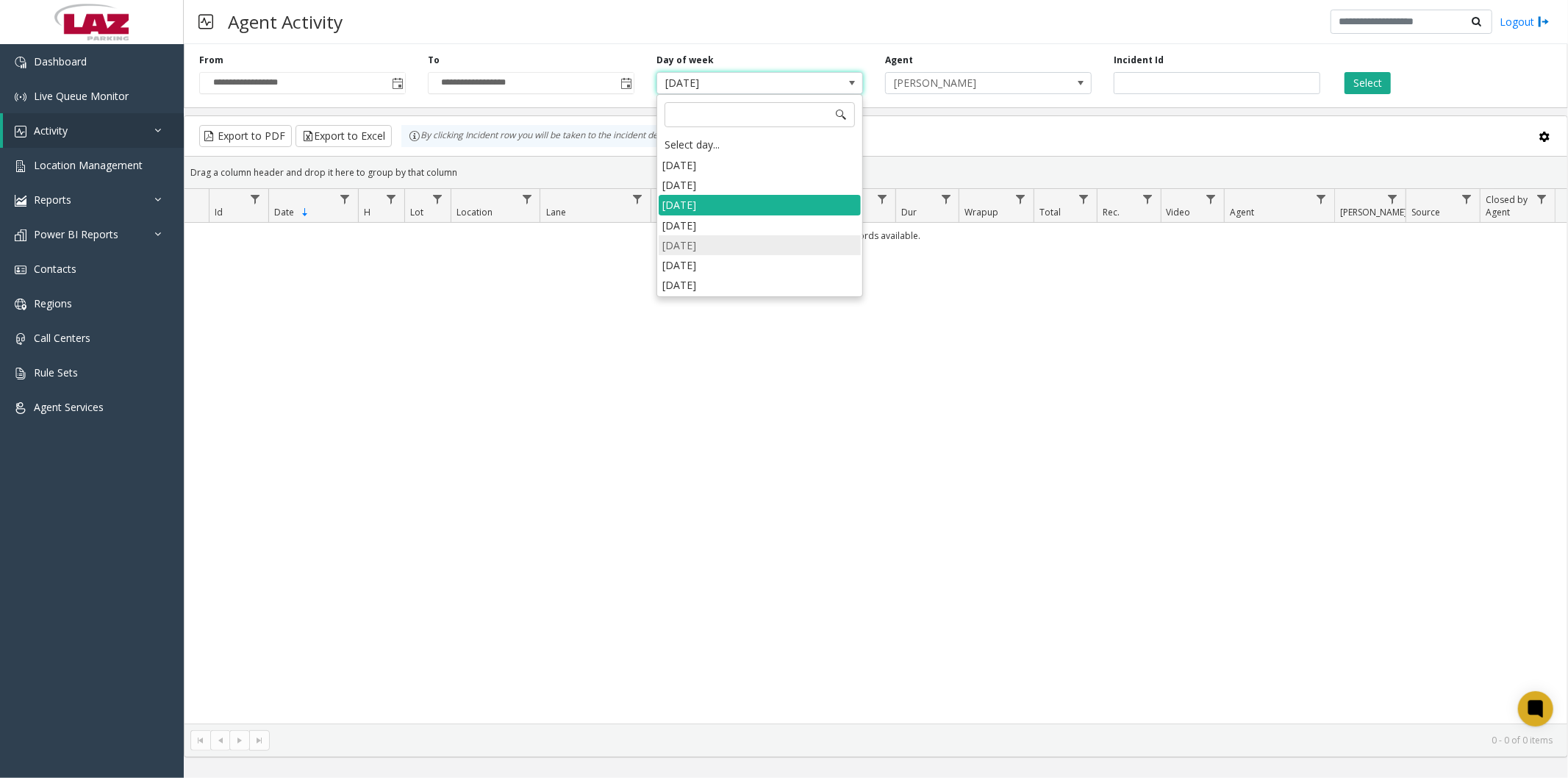
click at [727, 235] on li "Thursday" at bounding box center [760, 245] width 202 height 20
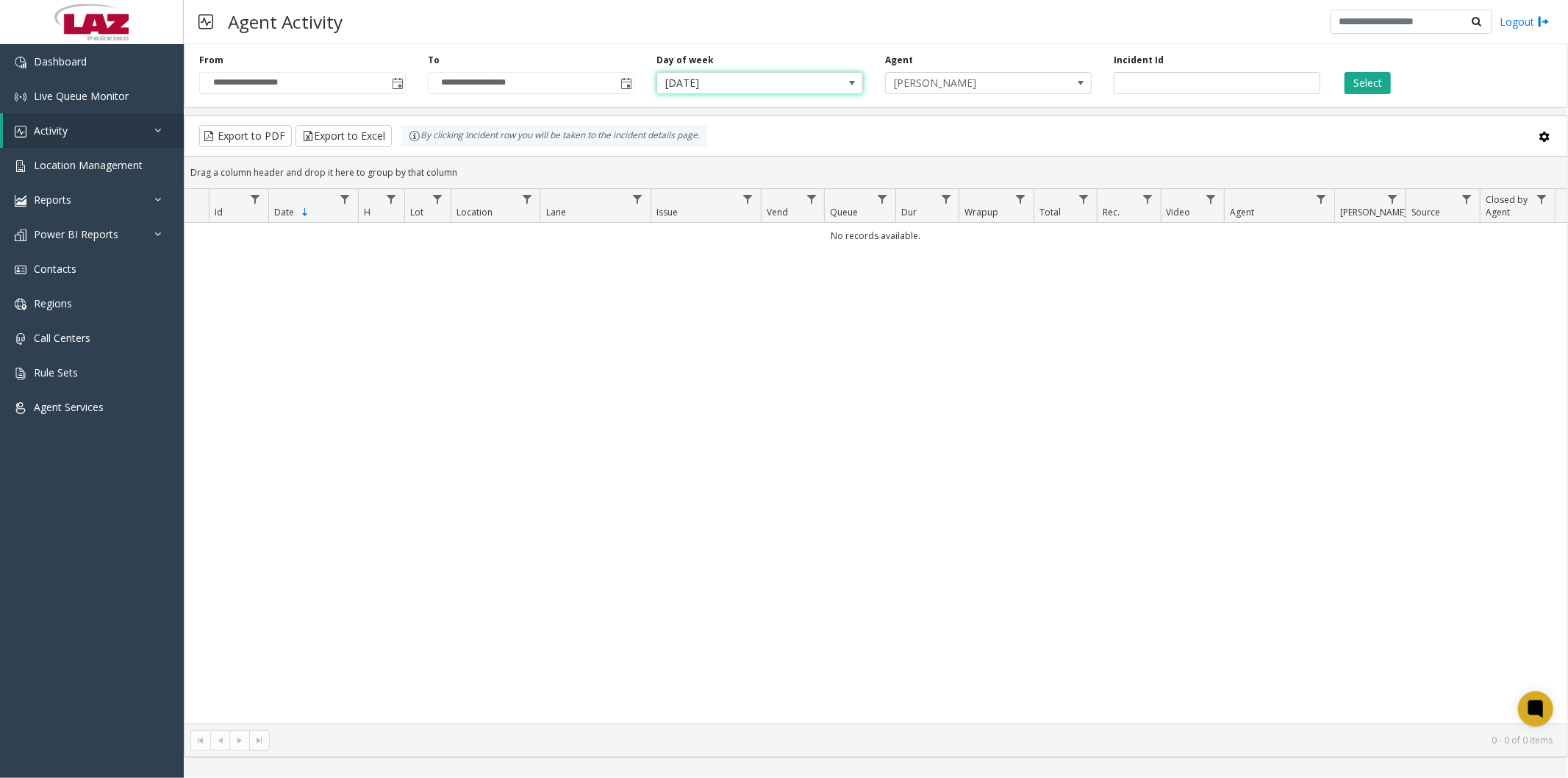
click at [762, 81] on span "Thursday" at bounding box center [739, 83] width 164 height 21
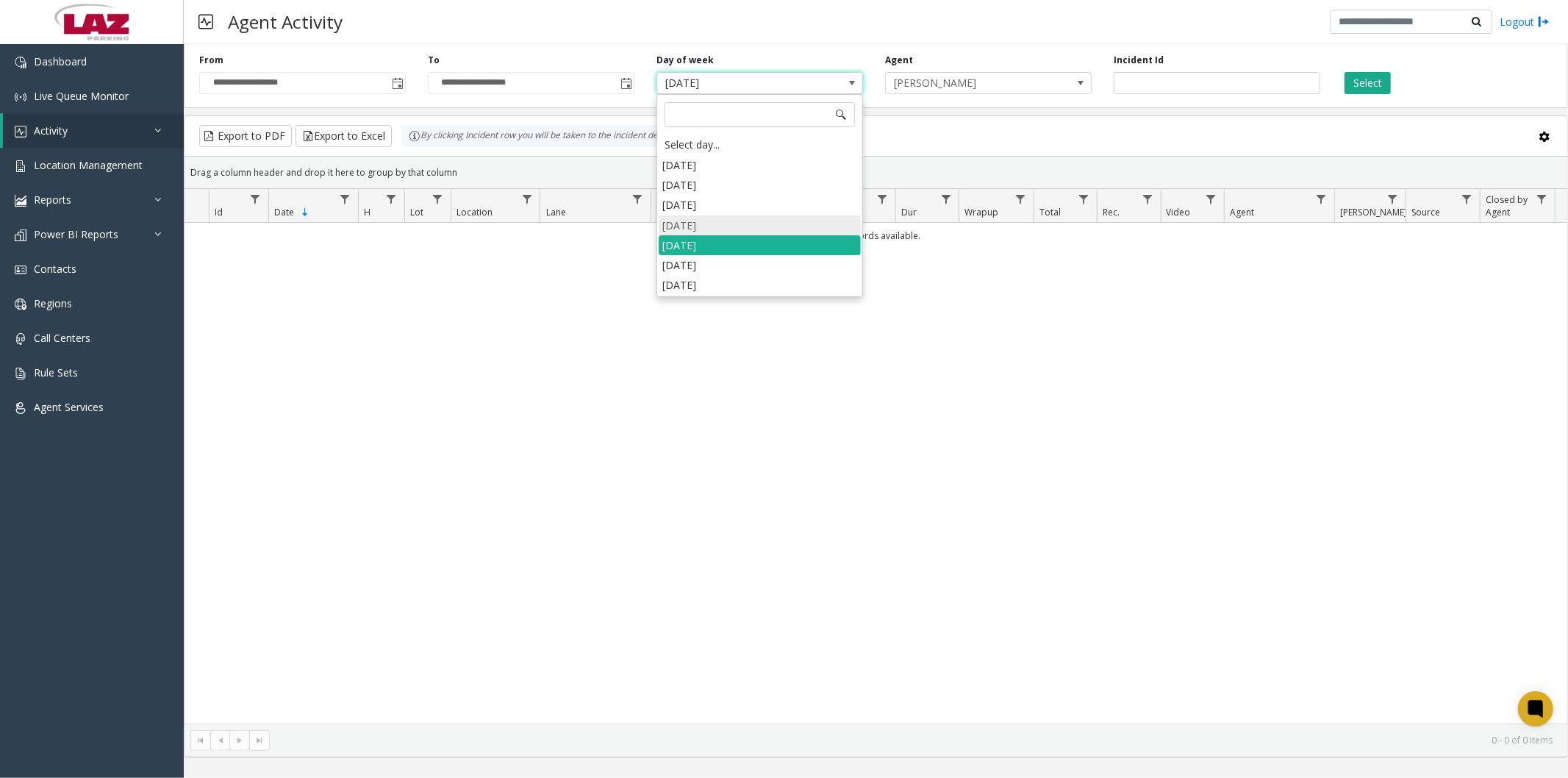
click at [720, 228] on li "Wednesday" at bounding box center [760, 225] width 202 height 20
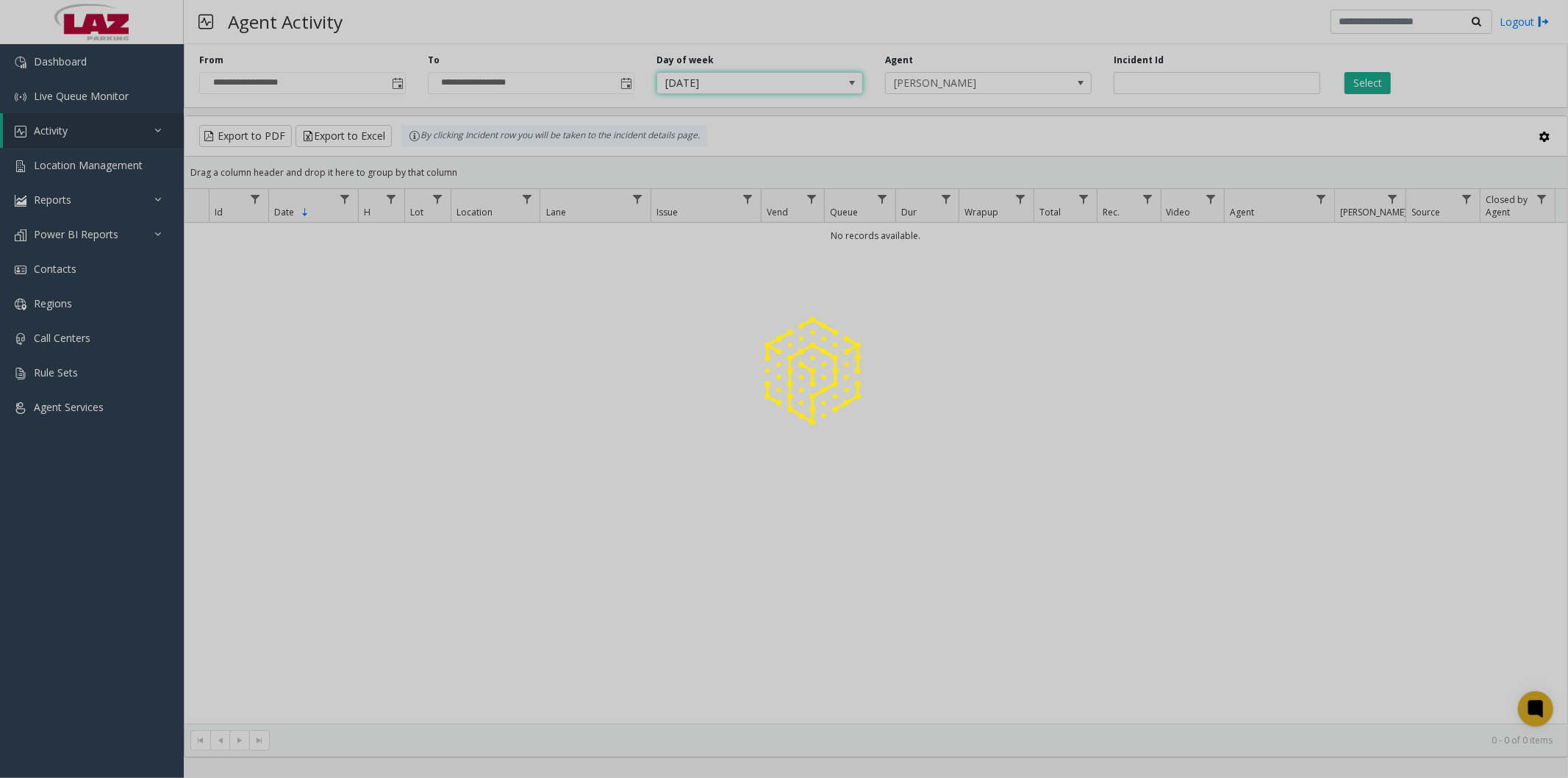
click at [1347, 81] on div at bounding box center [784, 389] width 1568 height 778
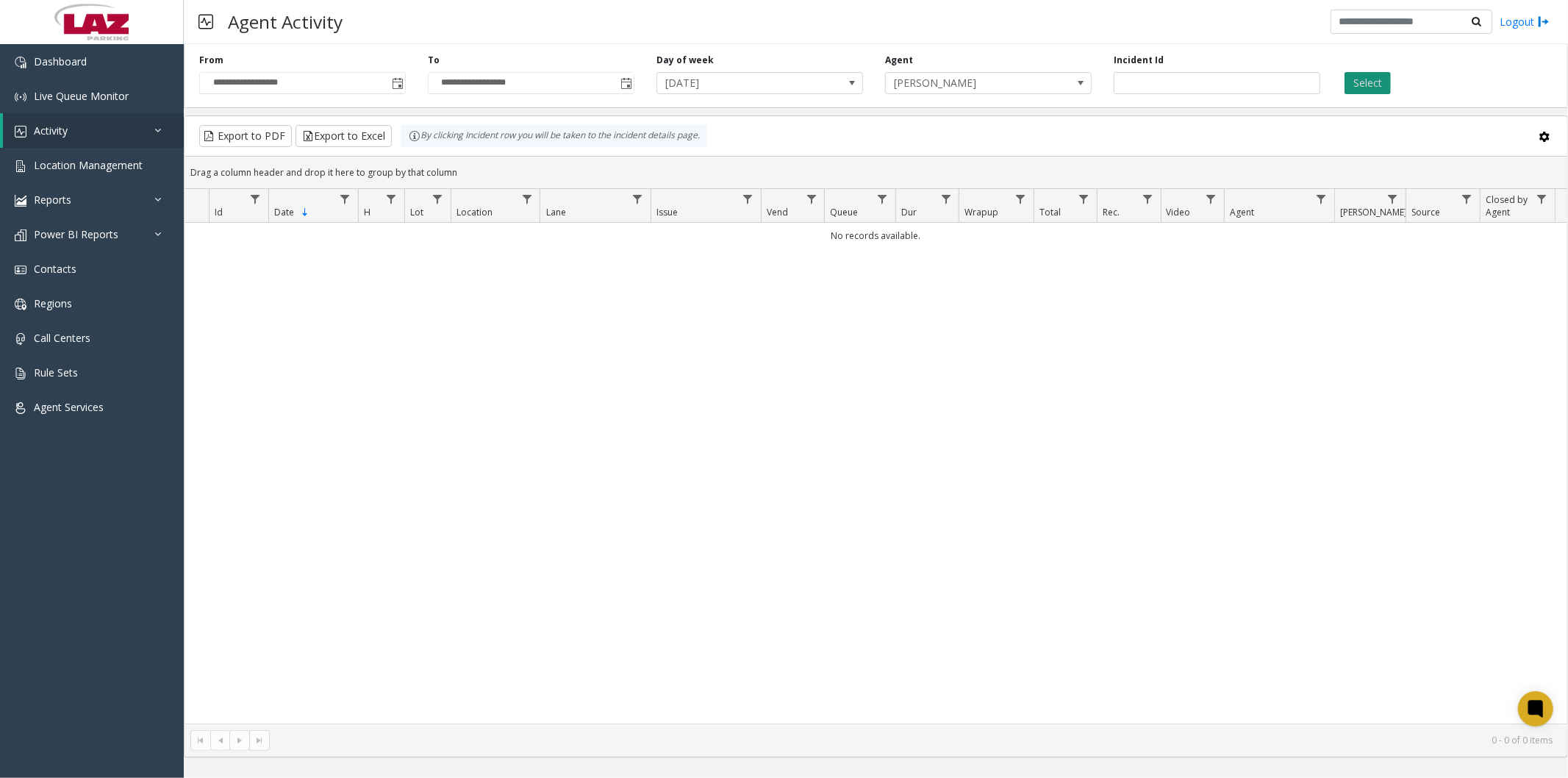
click at [1363, 78] on button "Select" at bounding box center [1367, 83] width 46 height 22
click at [843, 84] on span at bounding box center [851, 83] width 21 height 21
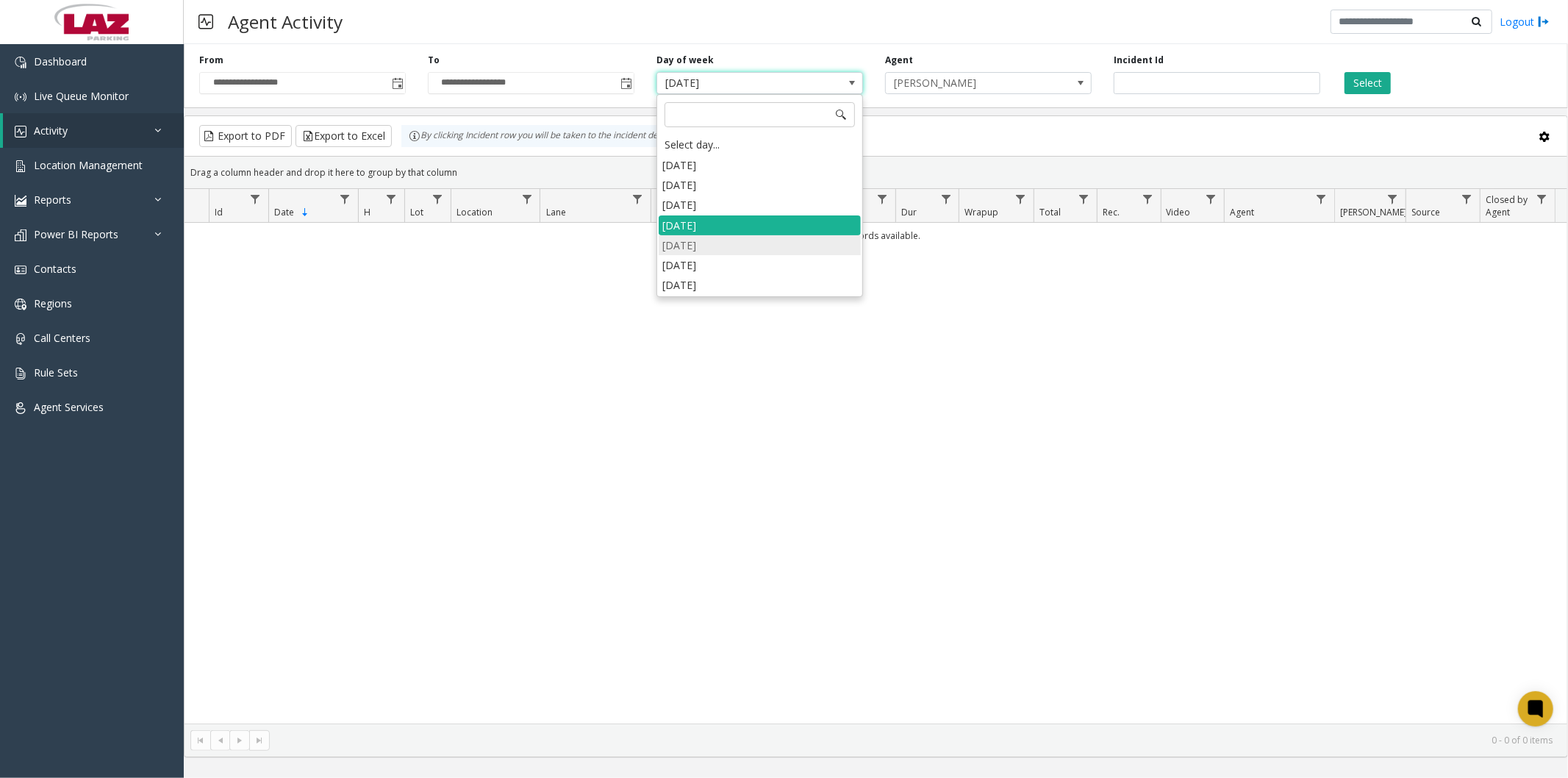
click at [724, 240] on li "Thursday" at bounding box center [760, 245] width 202 height 20
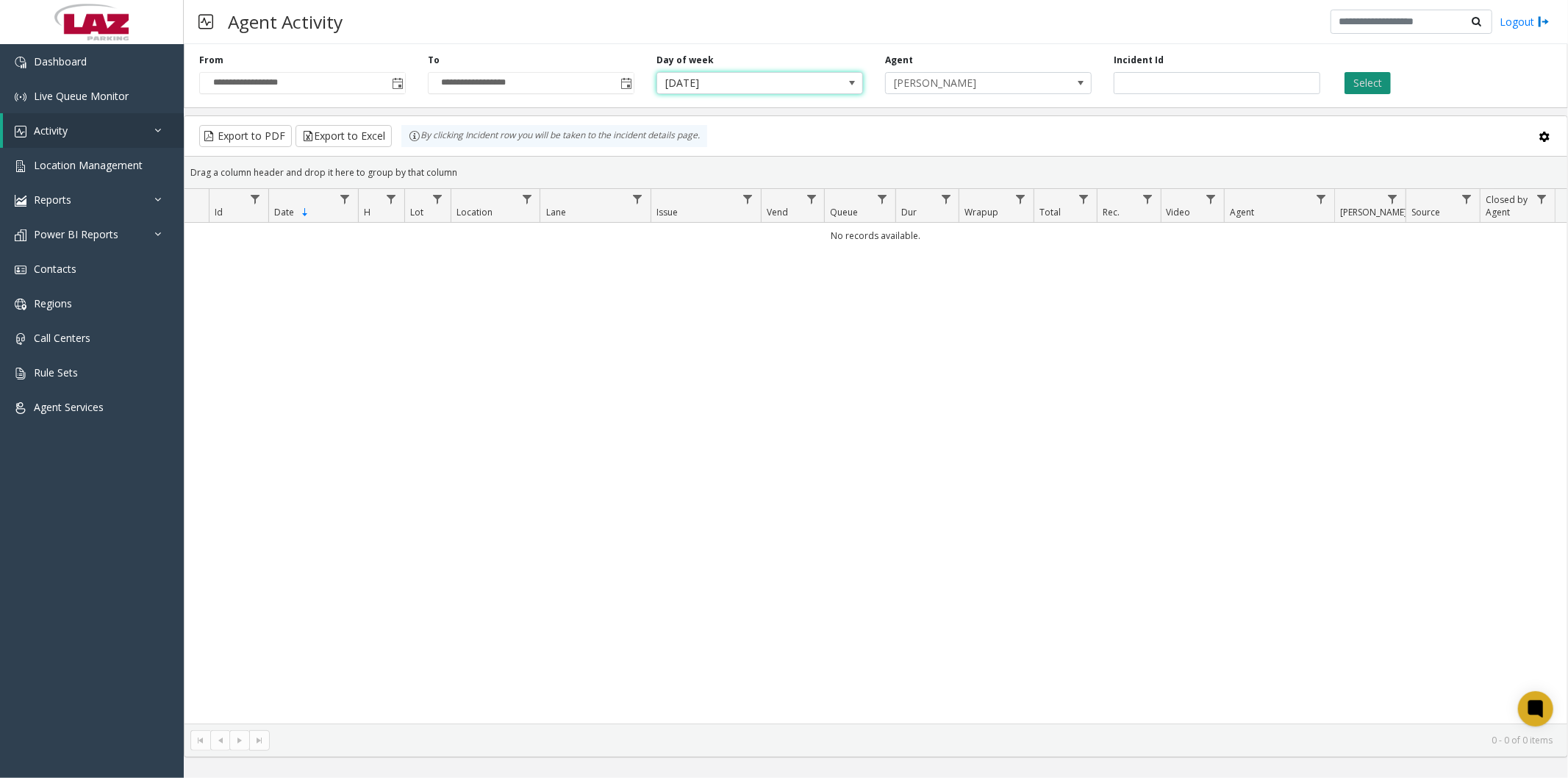
click at [1369, 84] on button "Select" at bounding box center [1367, 83] width 46 height 22
click at [827, 84] on span "Thursday" at bounding box center [760, 83] width 207 height 22
click at [755, 75] on span "Thursday" at bounding box center [739, 83] width 164 height 21
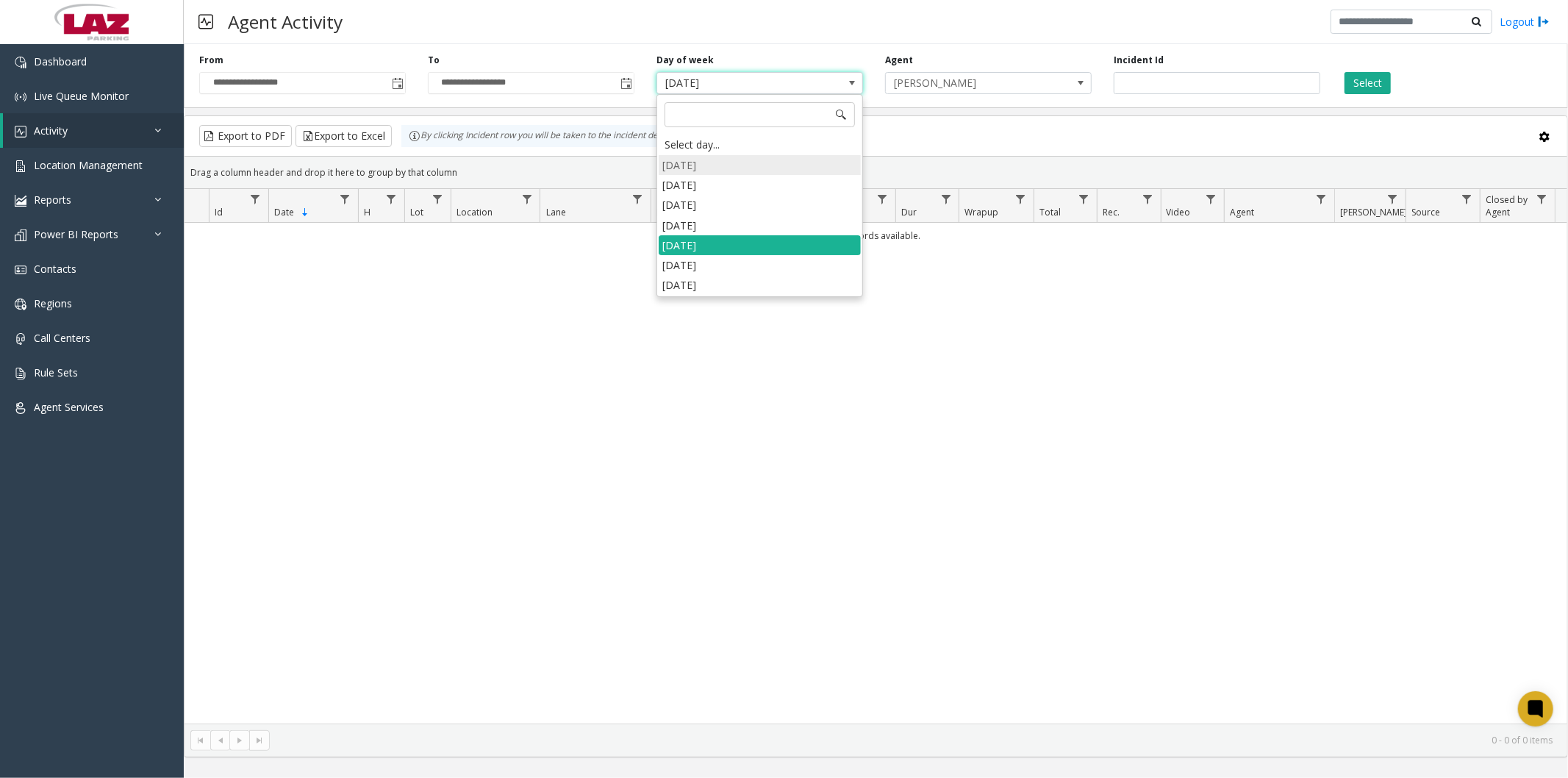
click at [711, 160] on li "Sunday" at bounding box center [760, 165] width 202 height 20
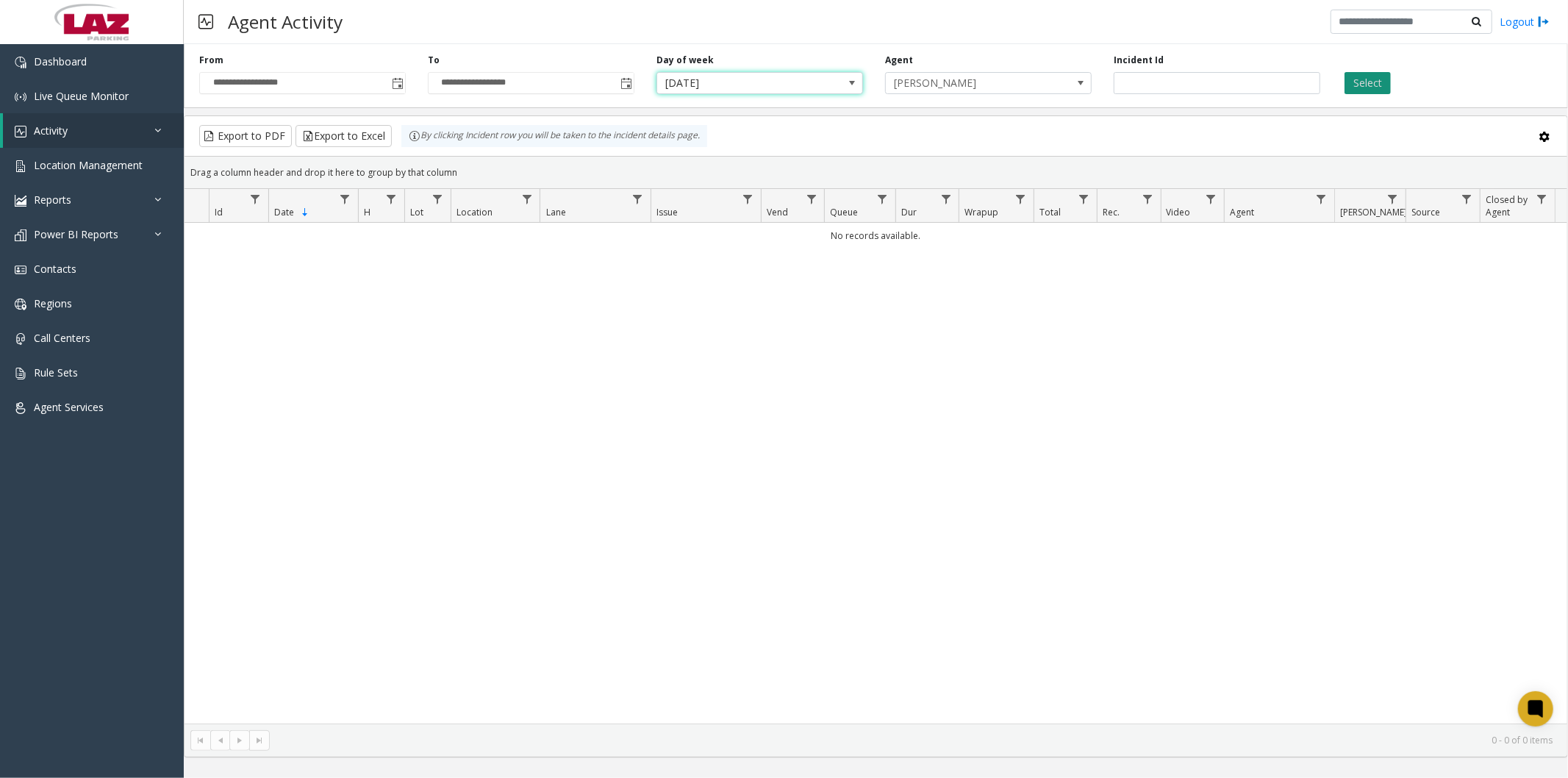
click at [1358, 76] on button "Select" at bounding box center [1367, 83] width 46 height 22
click at [818, 78] on span "Sunday" at bounding box center [739, 83] width 164 height 21
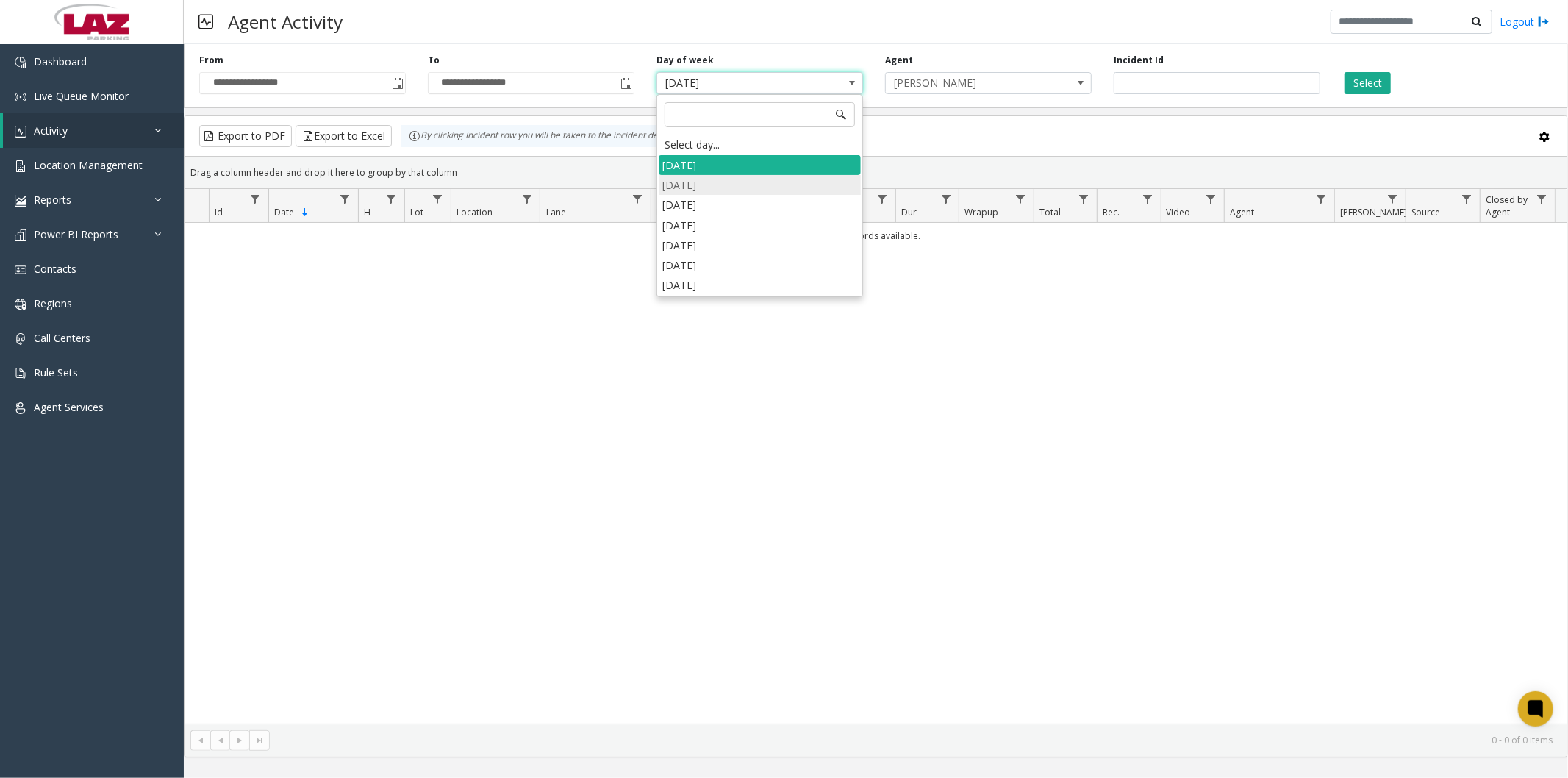
click at [748, 184] on li "Monday" at bounding box center [760, 185] width 202 height 20
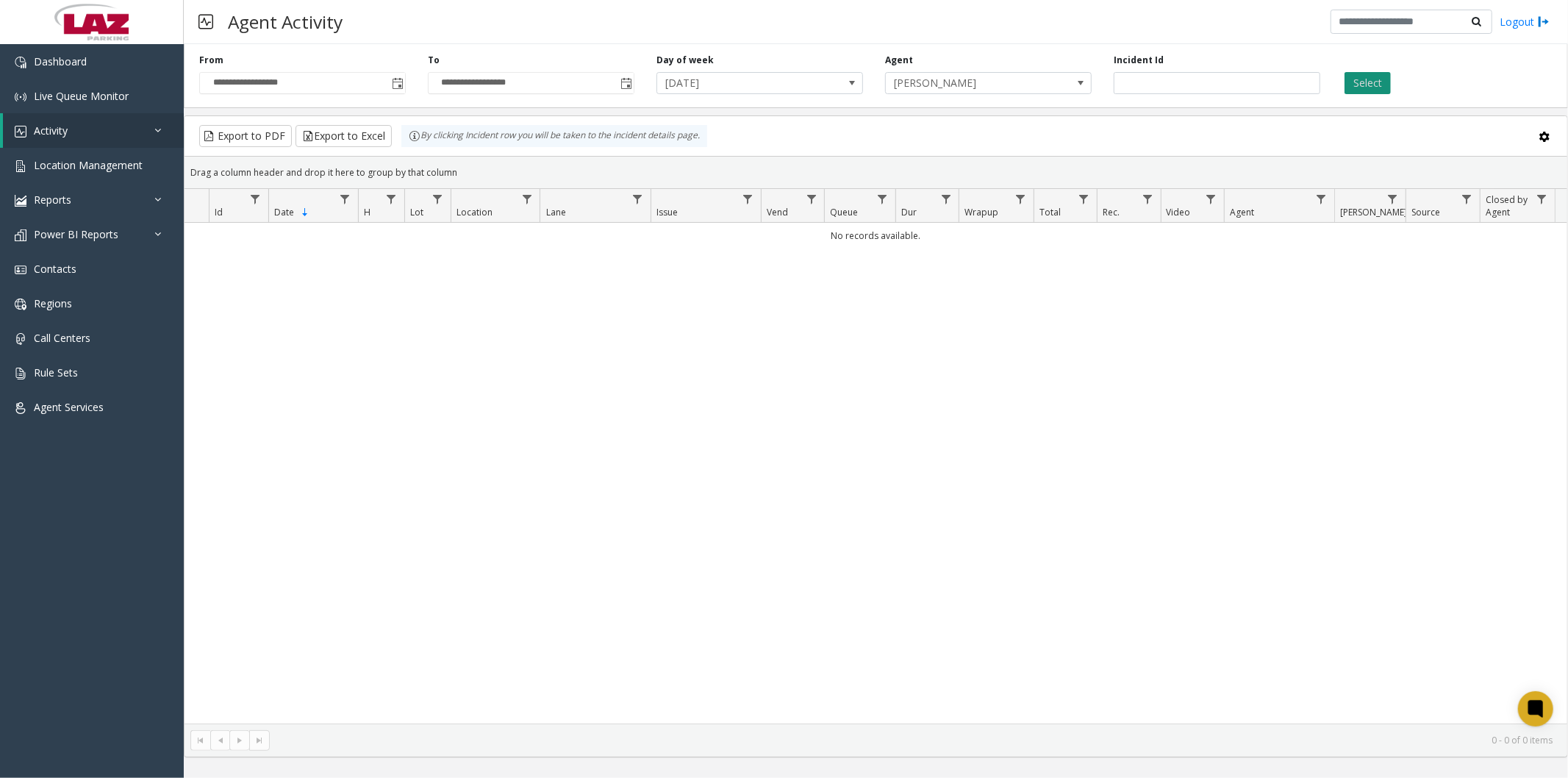
click at [1369, 77] on button "Select" at bounding box center [1367, 83] width 46 height 22
click at [735, 86] on span "Monday" at bounding box center [739, 83] width 164 height 21
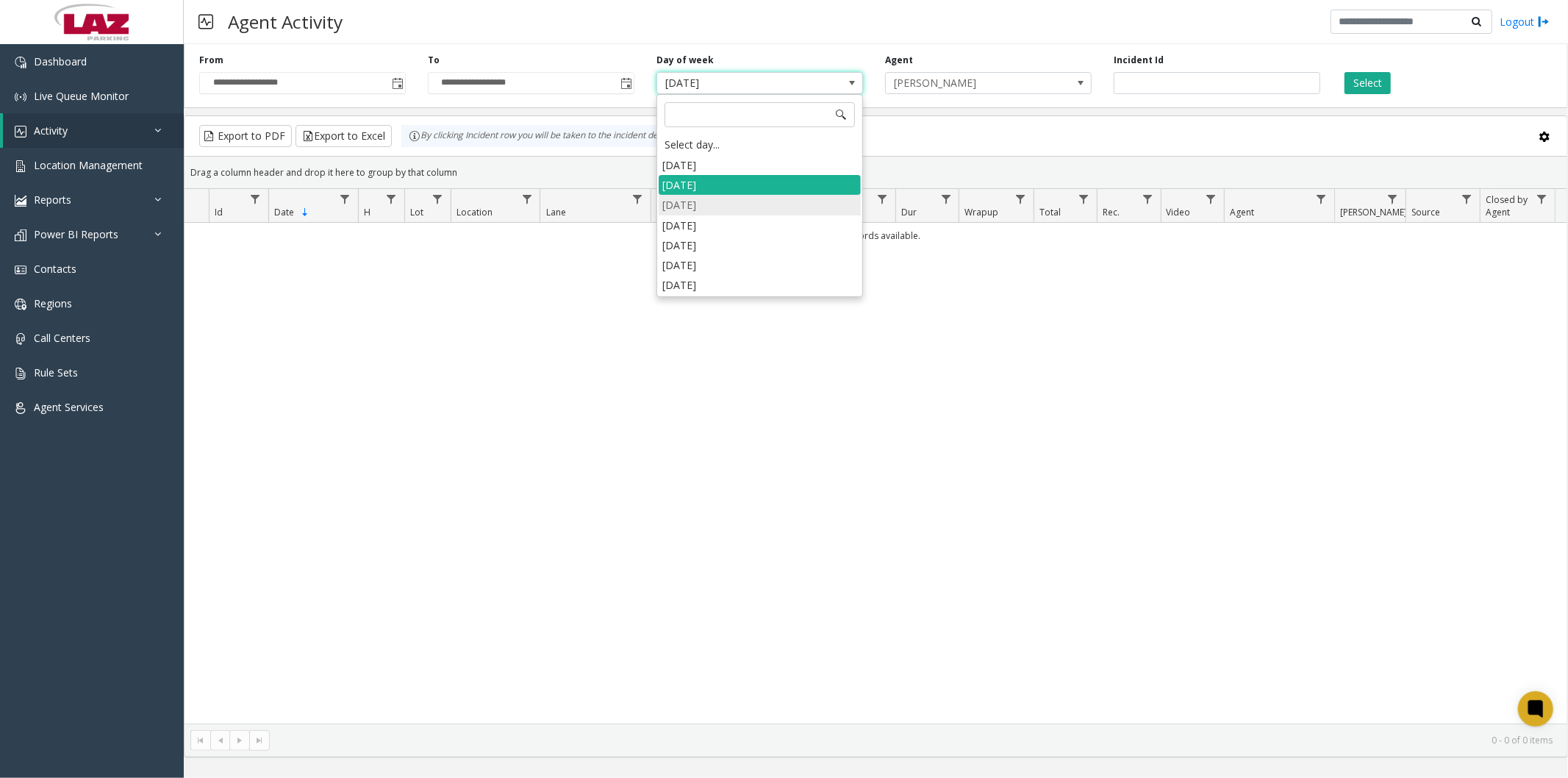
click at [708, 209] on li "[DATE]" at bounding box center [760, 205] width 202 height 20
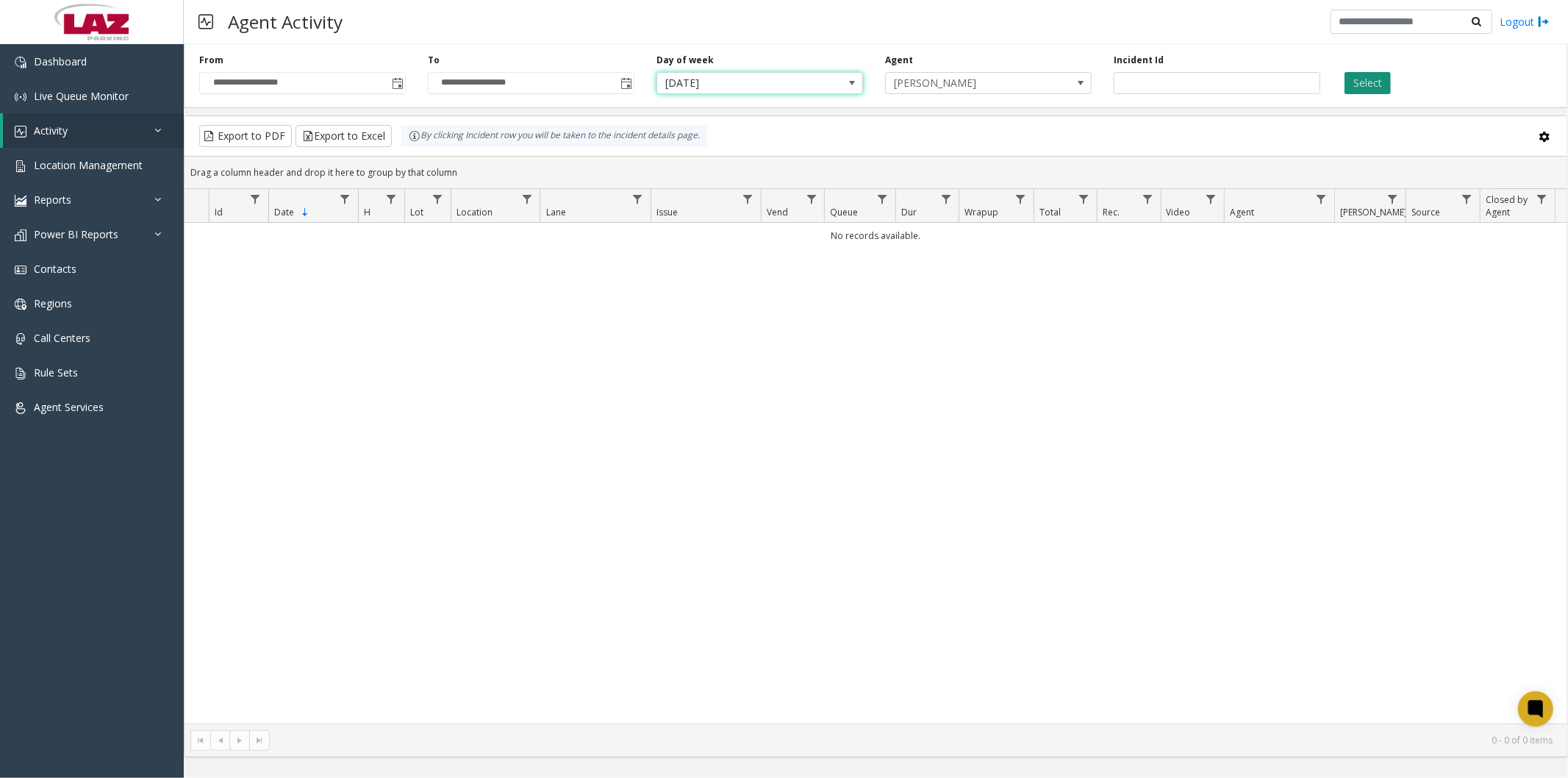
click at [1362, 78] on button "Select" at bounding box center [1367, 83] width 46 height 22
click at [1023, 78] on span "[PERSON_NAME]" at bounding box center [967, 83] width 164 height 21
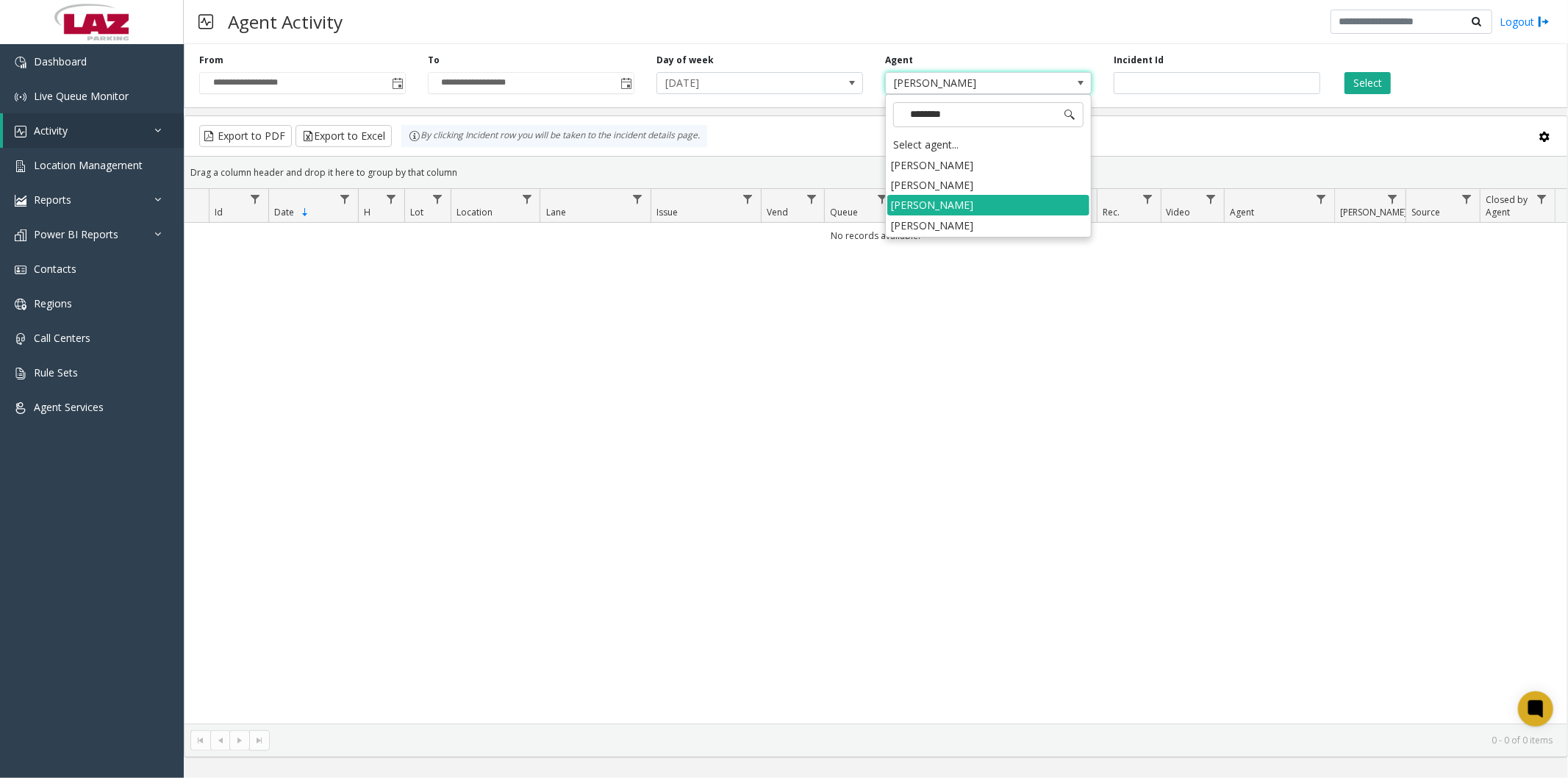
type input "*********"
click at [1009, 203] on li "[PERSON_NAME]" at bounding box center [988, 205] width 202 height 20
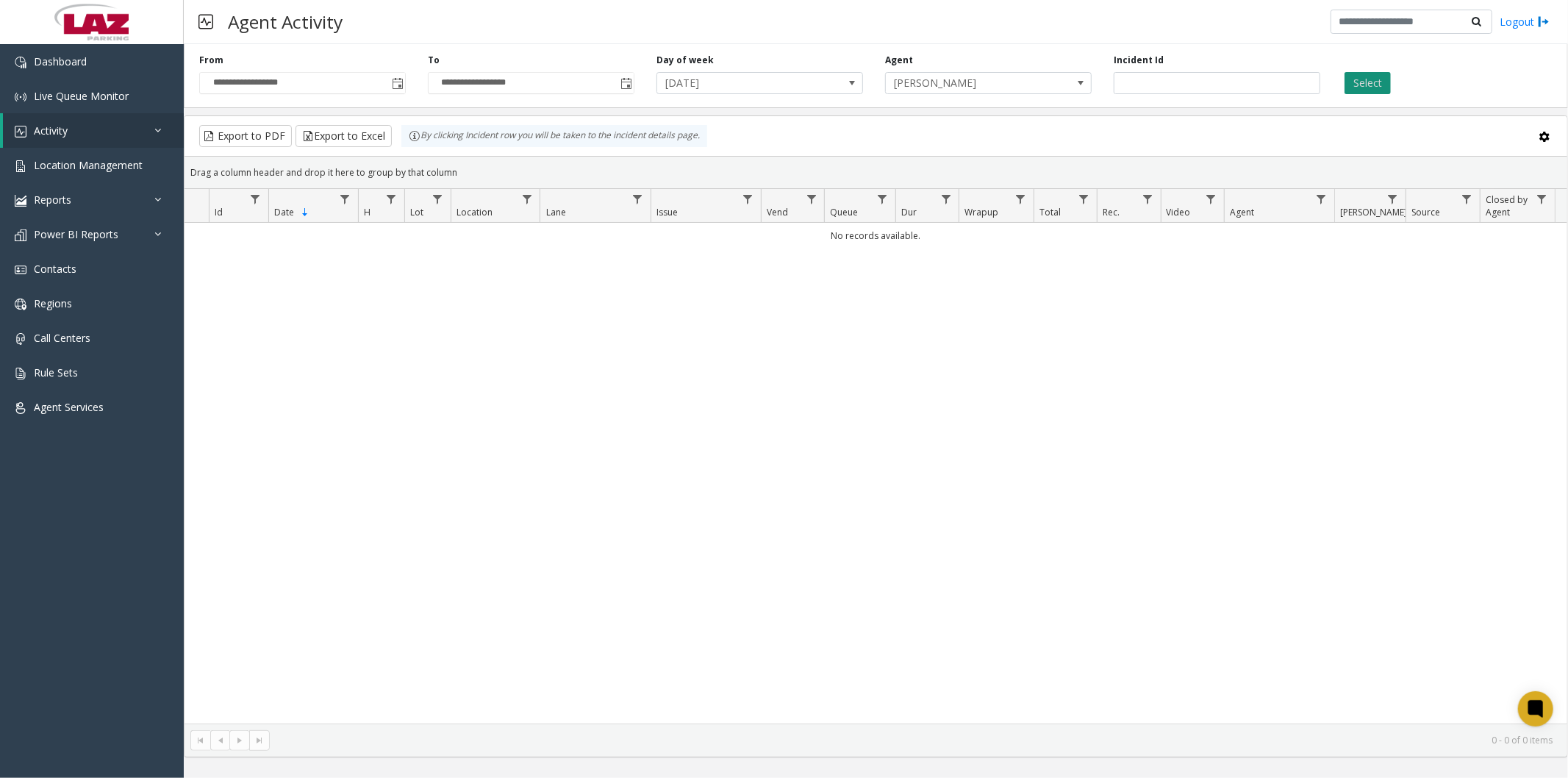
click at [1364, 72] on button "Select" at bounding box center [1367, 83] width 46 height 22
click at [797, 87] on span "[DATE]" at bounding box center [739, 83] width 164 height 21
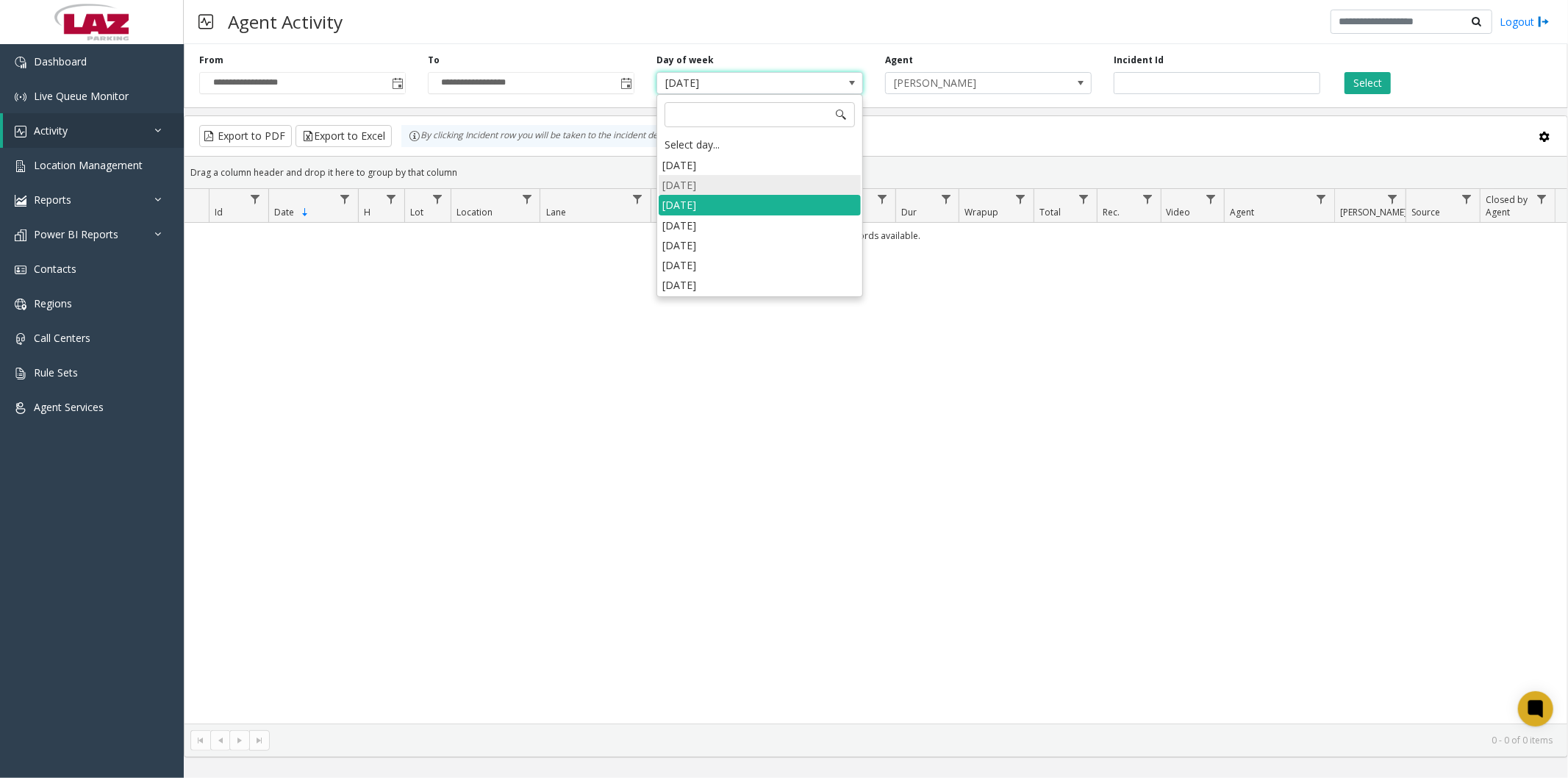
click at [724, 179] on li "Monday" at bounding box center [760, 185] width 202 height 20
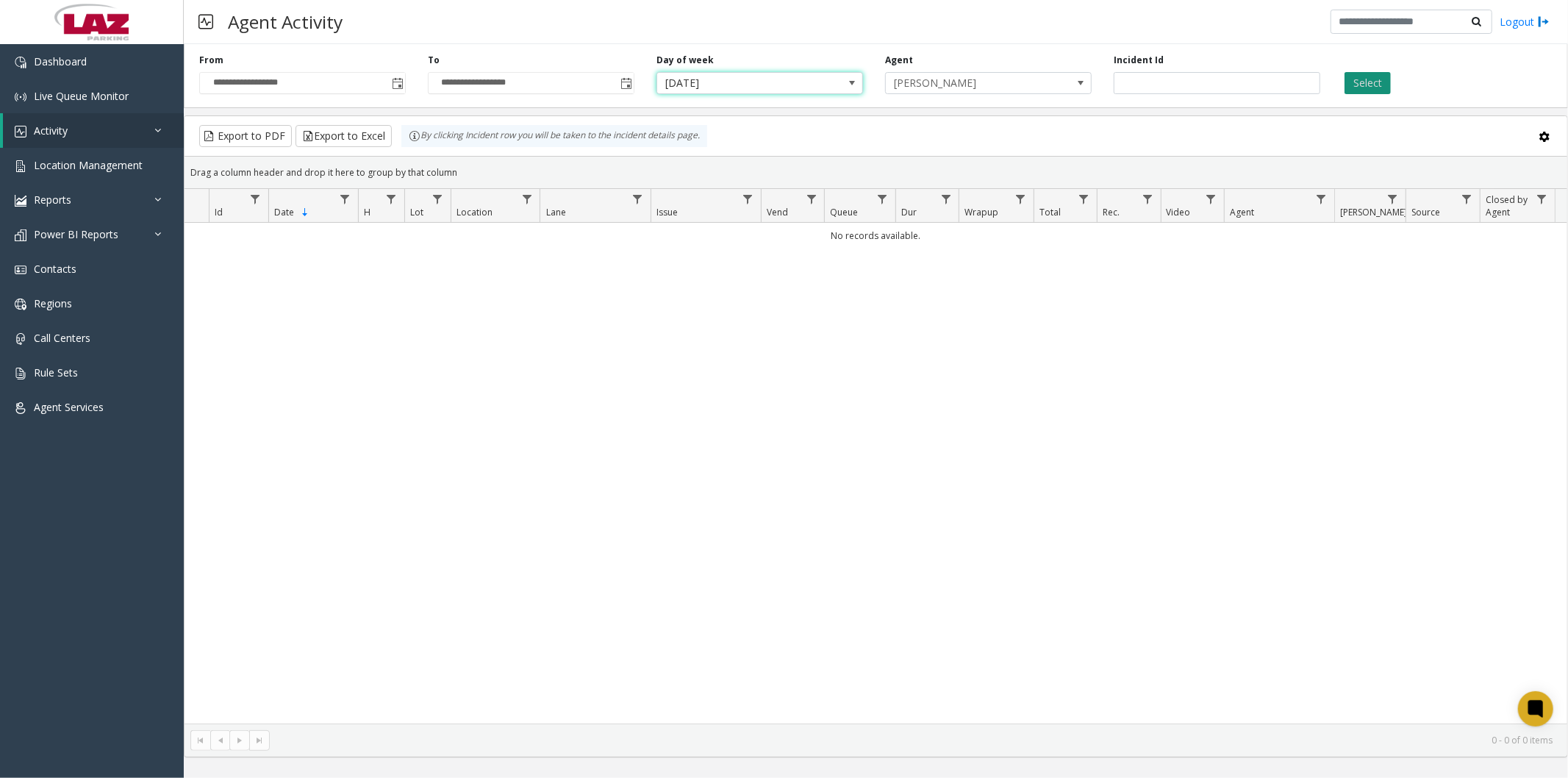
click at [1353, 78] on button "Select" at bounding box center [1367, 83] width 46 height 22
click at [689, 76] on span "Monday" at bounding box center [739, 83] width 164 height 21
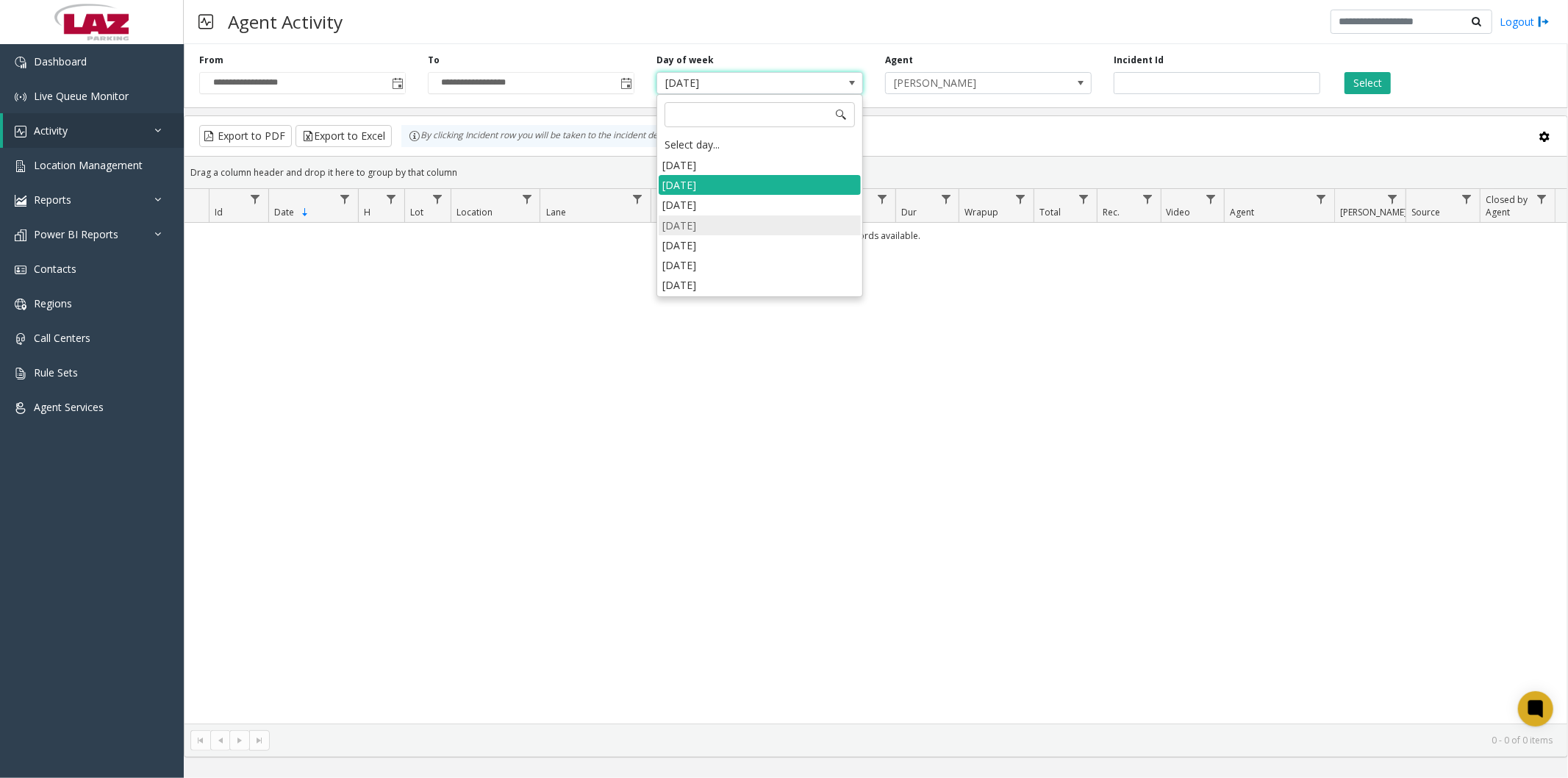
click at [707, 229] on li "Wednesday" at bounding box center [760, 225] width 202 height 20
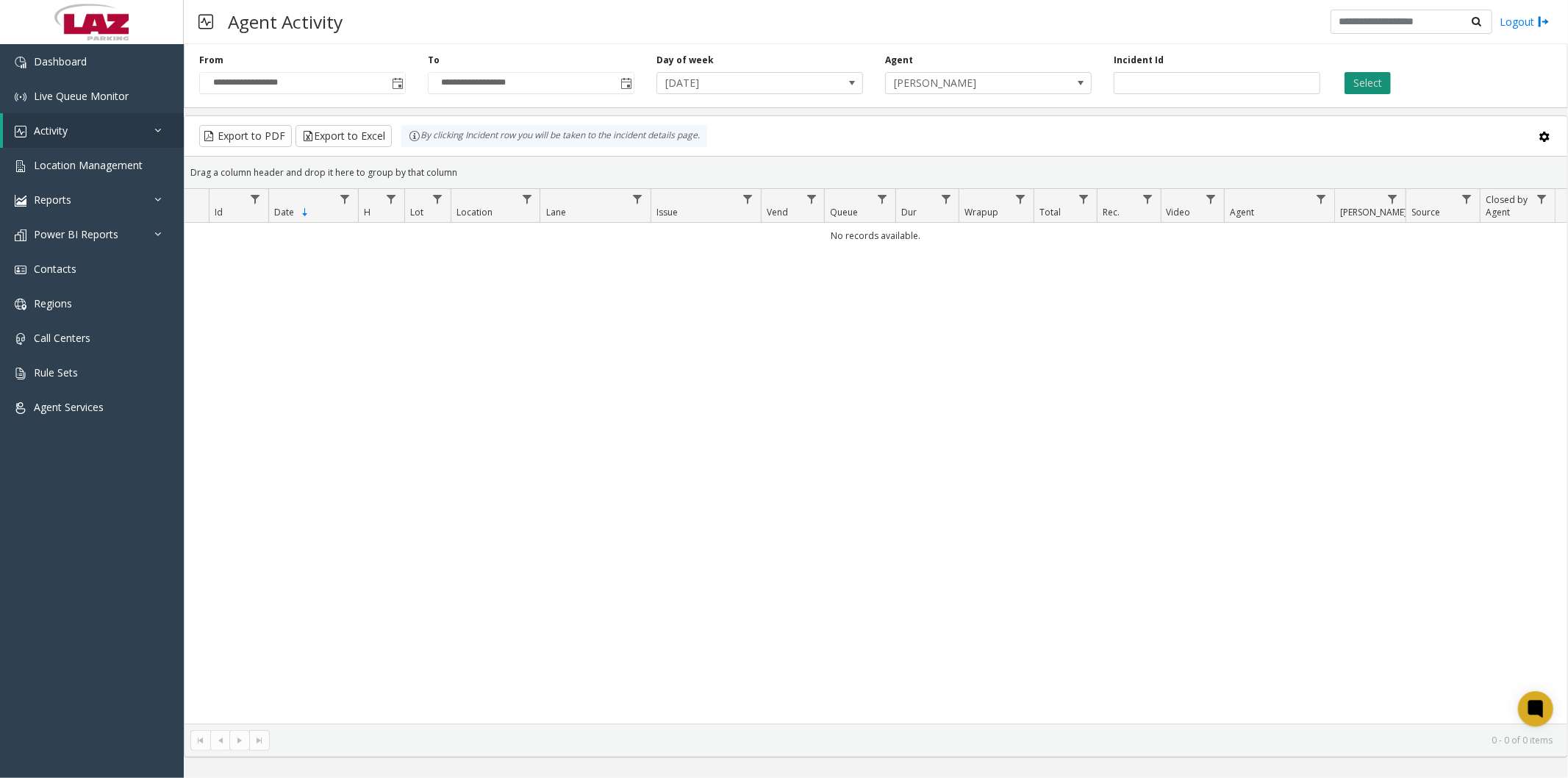
click at [1382, 84] on button "Select" at bounding box center [1367, 83] width 46 height 22
click at [793, 76] on span "Wednesday" at bounding box center [739, 83] width 164 height 21
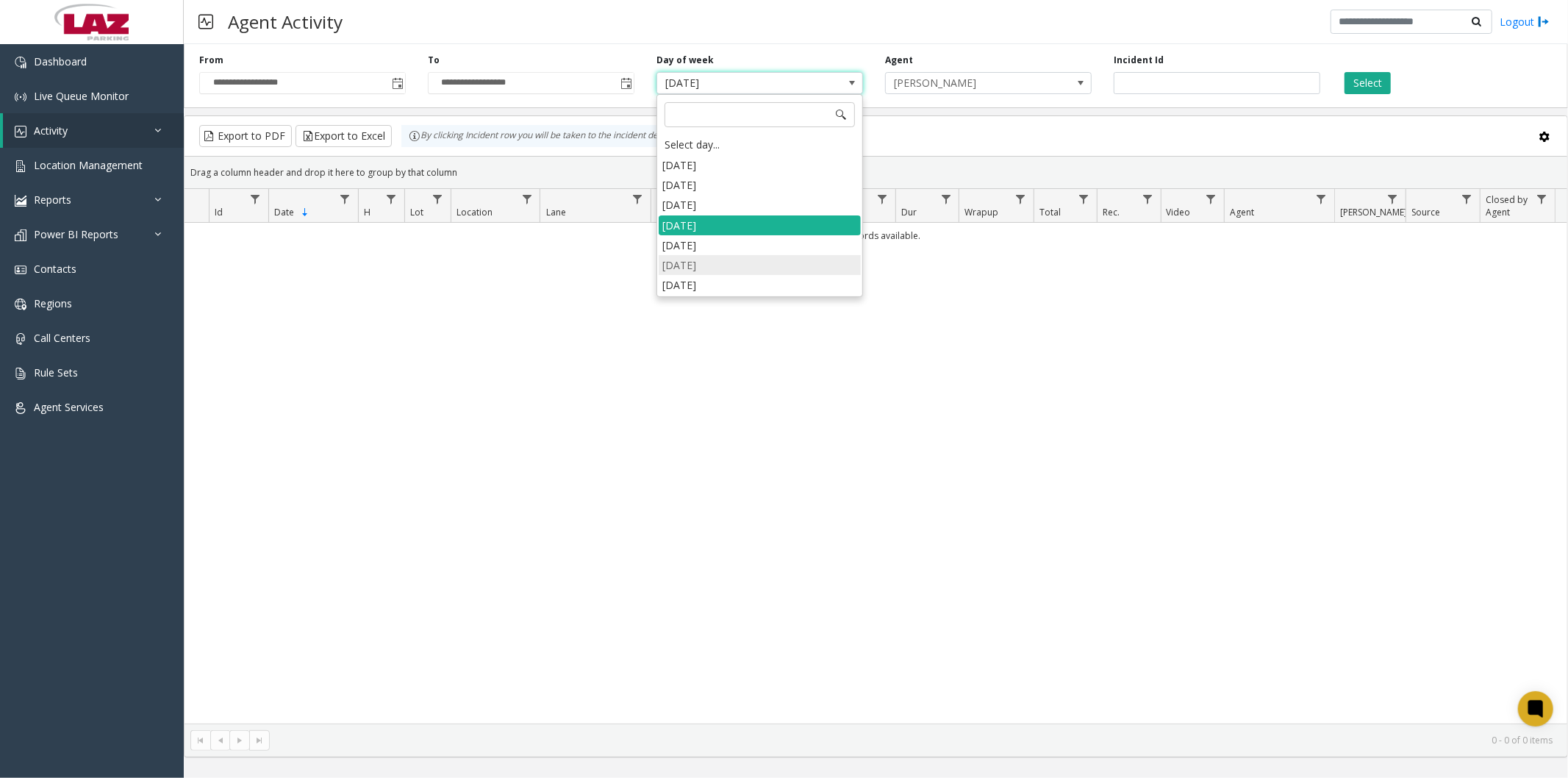
click at [768, 255] on li "Friday" at bounding box center [760, 265] width 202 height 20
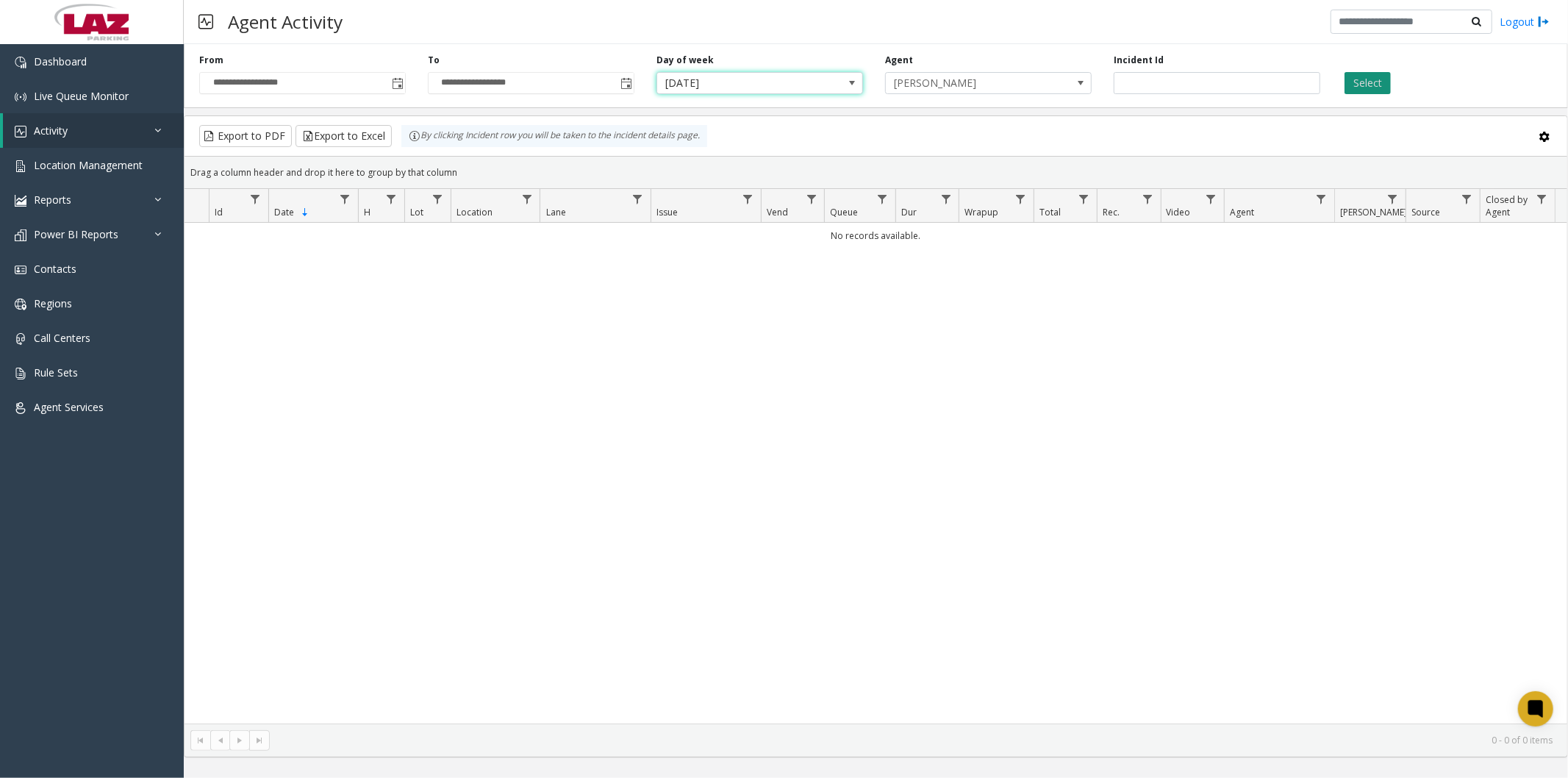
click at [1362, 85] on button "Select" at bounding box center [1367, 83] width 46 height 22
click at [733, 48] on div "**********" at bounding box center [876, 73] width 1385 height 70
click at [733, 65] on div "Day of week Friday" at bounding box center [759, 74] width 229 height 40
click at [733, 86] on span "Friday" at bounding box center [739, 83] width 164 height 21
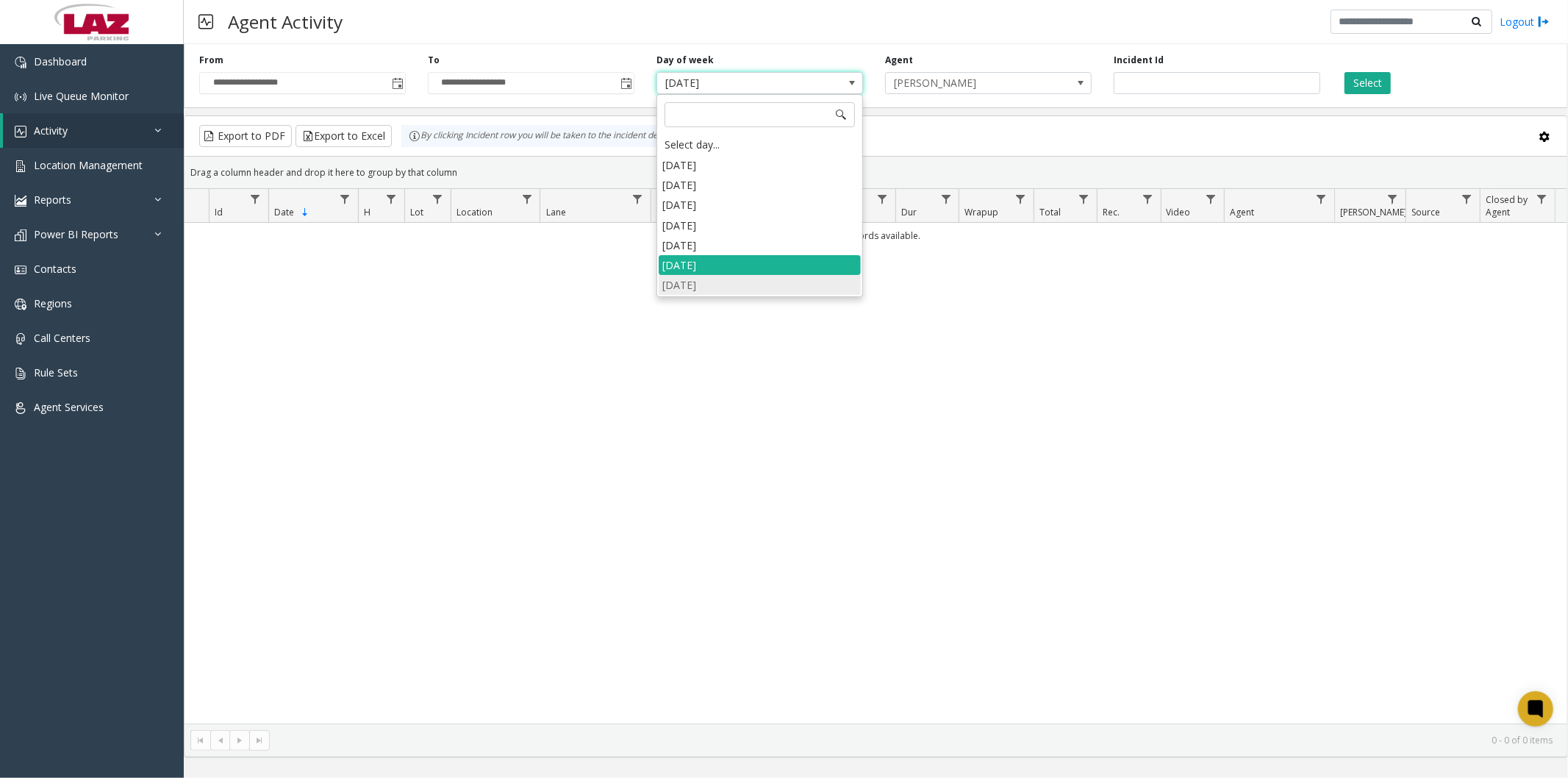
click at [721, 288] on li "Saturday" at bounding box center [760, 285] width 202 height 20
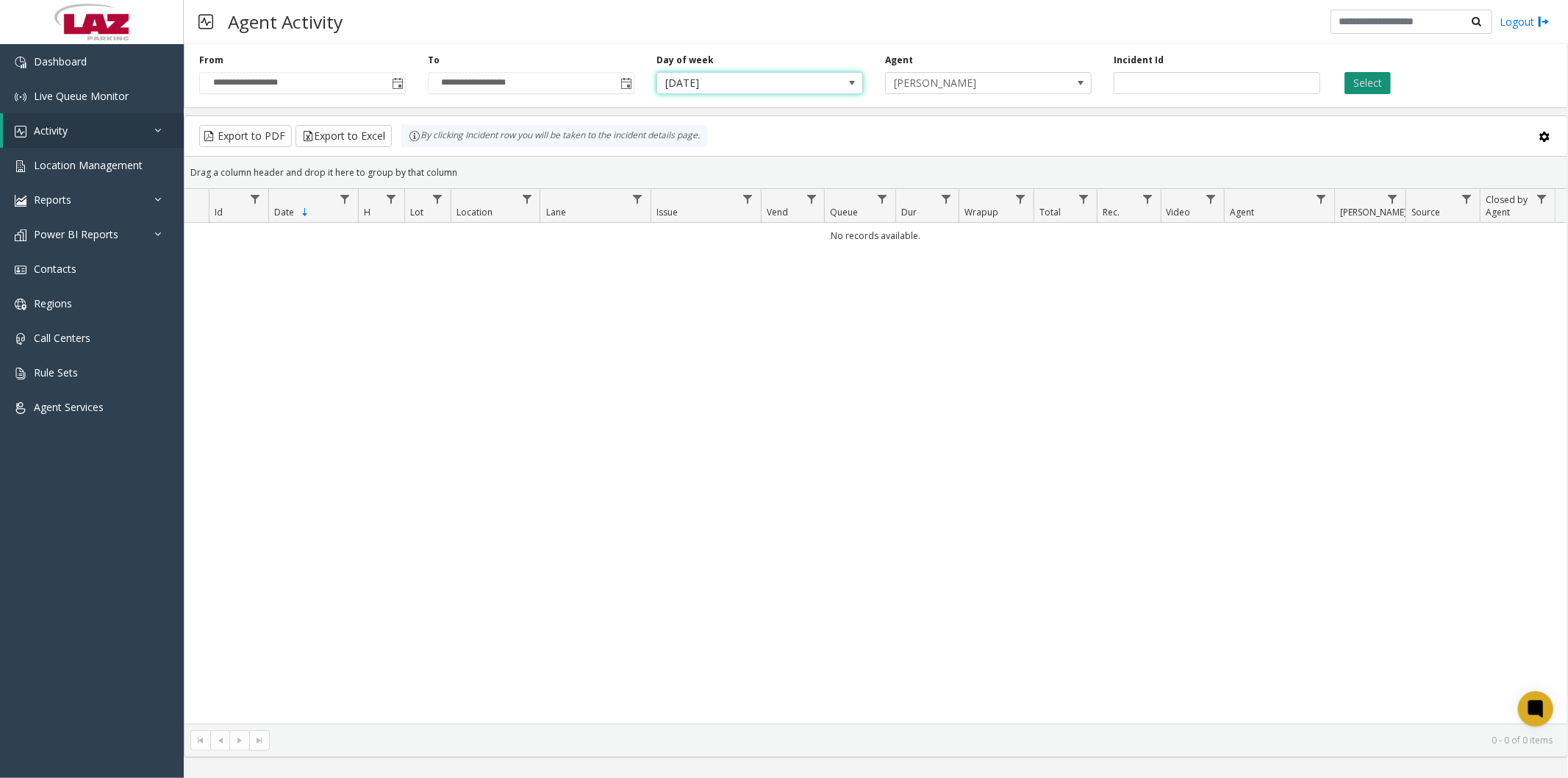
click at [1385, 81] on button "Select" at bounding box center [1367, 83] width 46 height 22
click at [806, 77] on span "Saturday" at bounding box center [739, 83] width 164 height 21
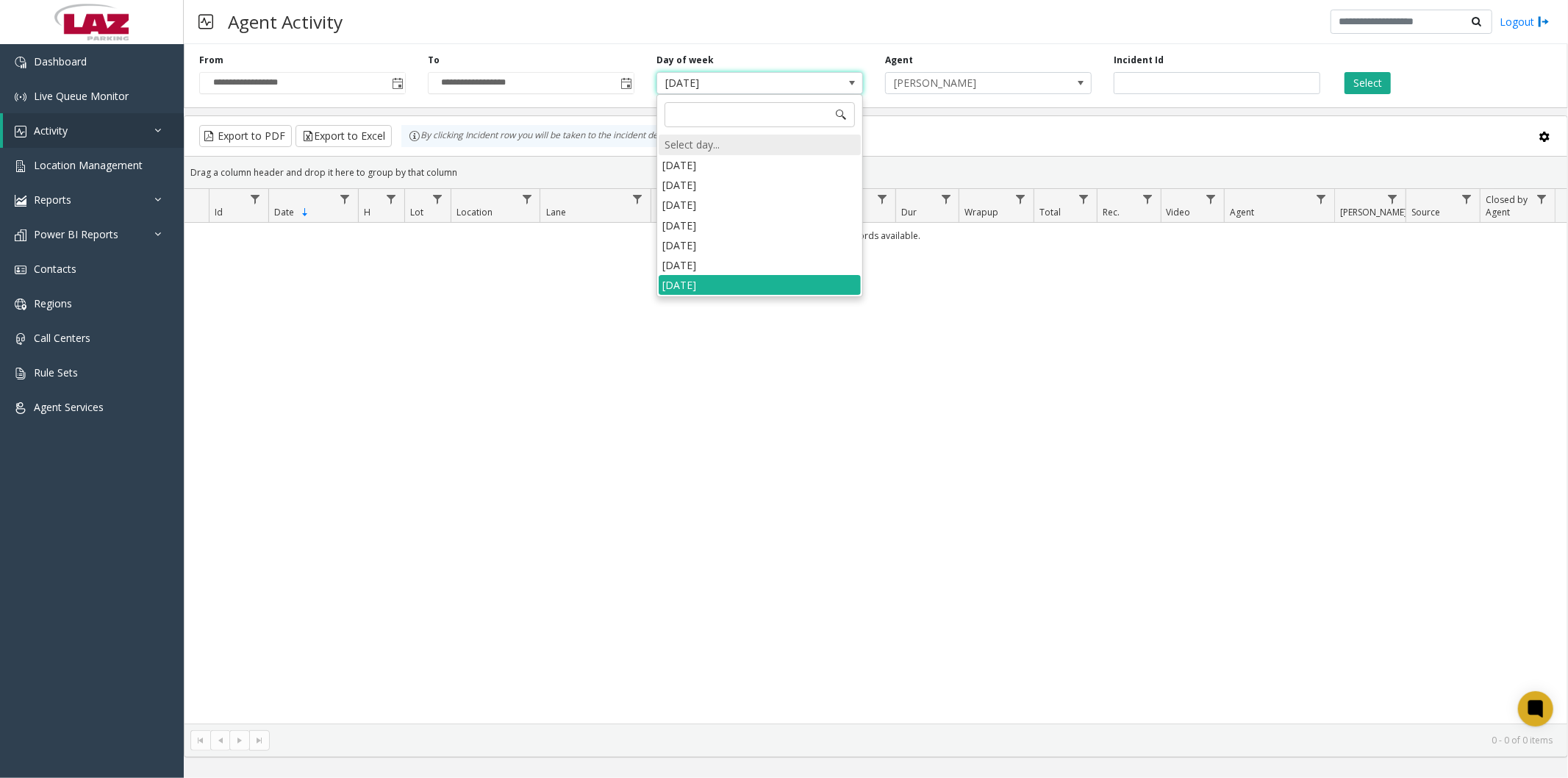
click at [757, 151] on div "Select day..." at bounding box center [760, 145] width 202 height 21
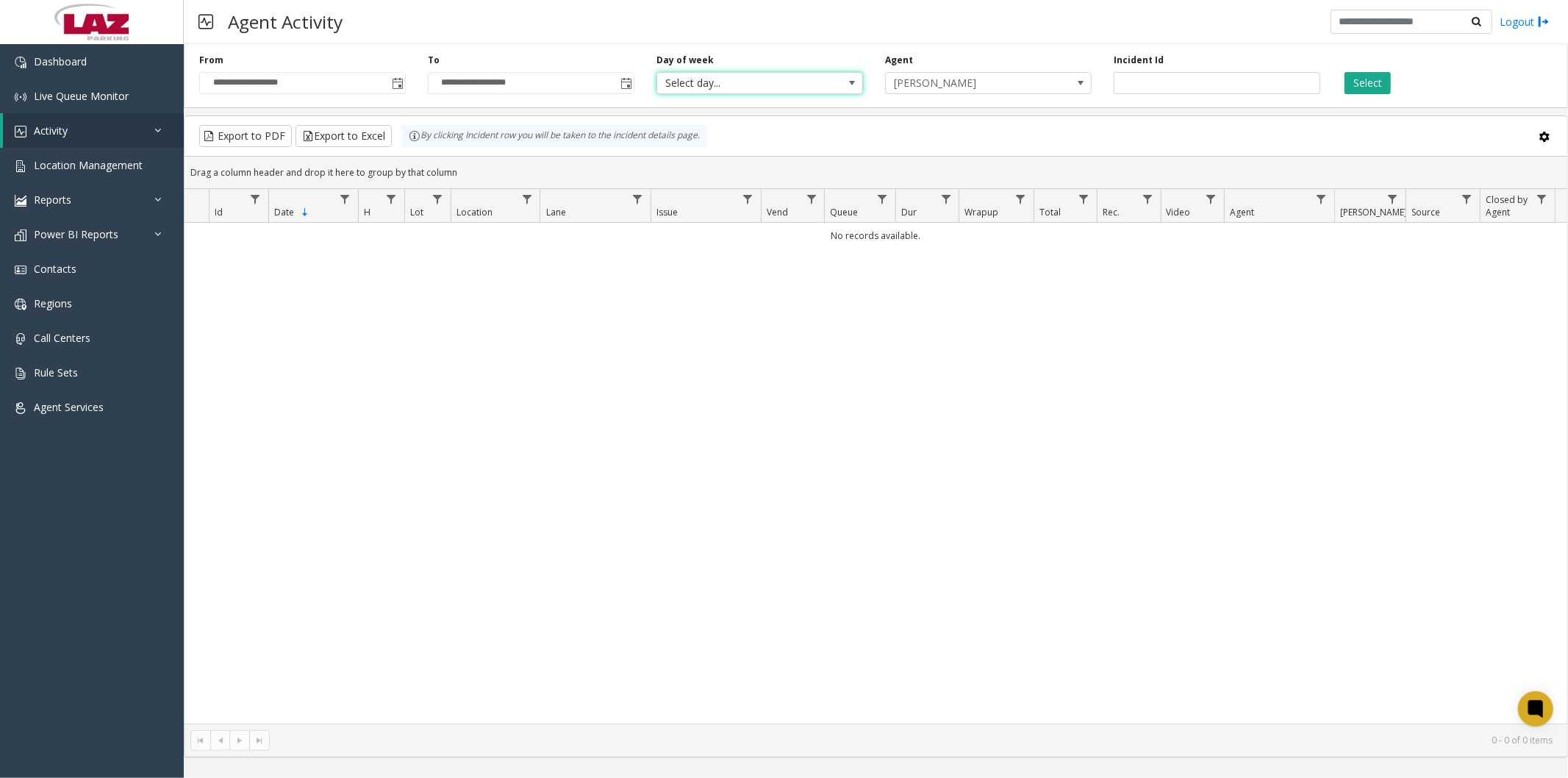
click at [752, 81] on span "Select day..." at bounding box center [739, 83] width 164 height 21
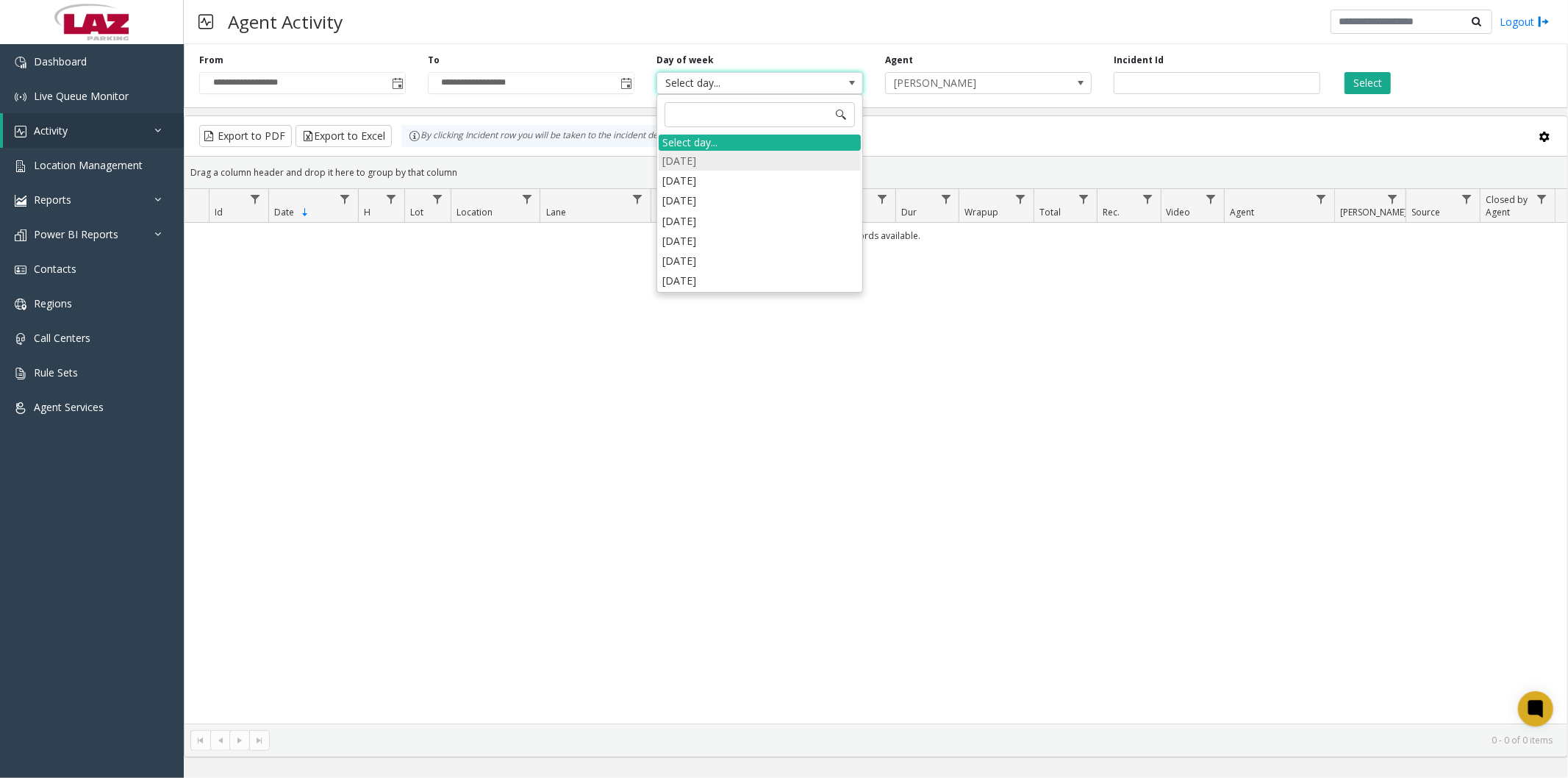
click at [737, 158] on li "Sunday" at bounding box center [760, 161] width 202 height 20
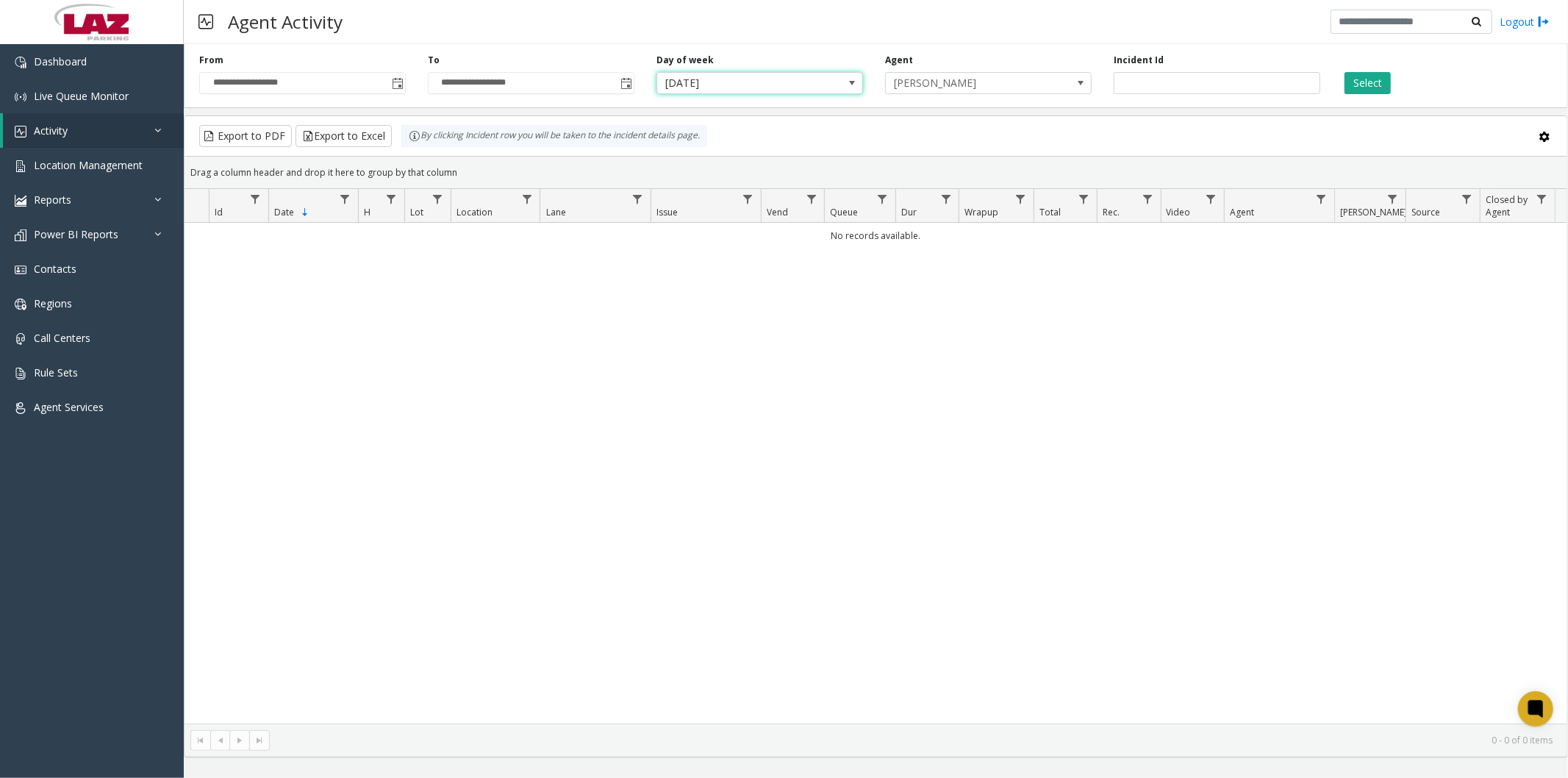
drag, startPoint x: 1372, startPoint y: 71, endPoint x: 1323, endPoint y: 83, distance: 50.4
click at [1372, 72] on div "Select" at bounding box center [1446, 74] width 229 height 40
click at [1372, 78] on button "Select" at bounding box center [1367, 83] width 46 height 22
click at [1031, 84] on span "[PERSON_NAME]" at bounding box center [967, 83] width 164 height 21
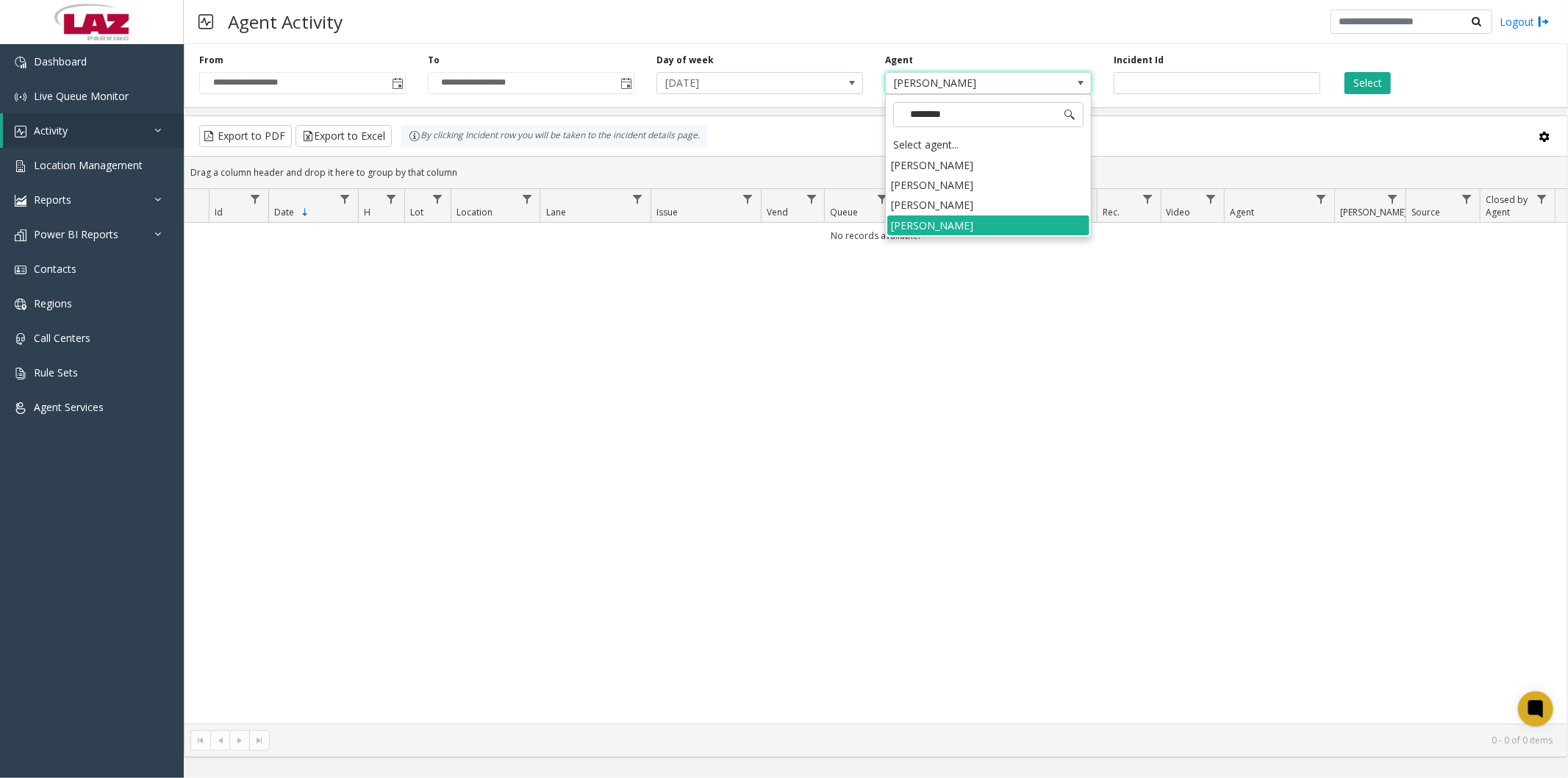
type input "*********"
click at [978, 192] on li "[PERSON_NAME]" at bounding box center [988, 185] width 202 height 20
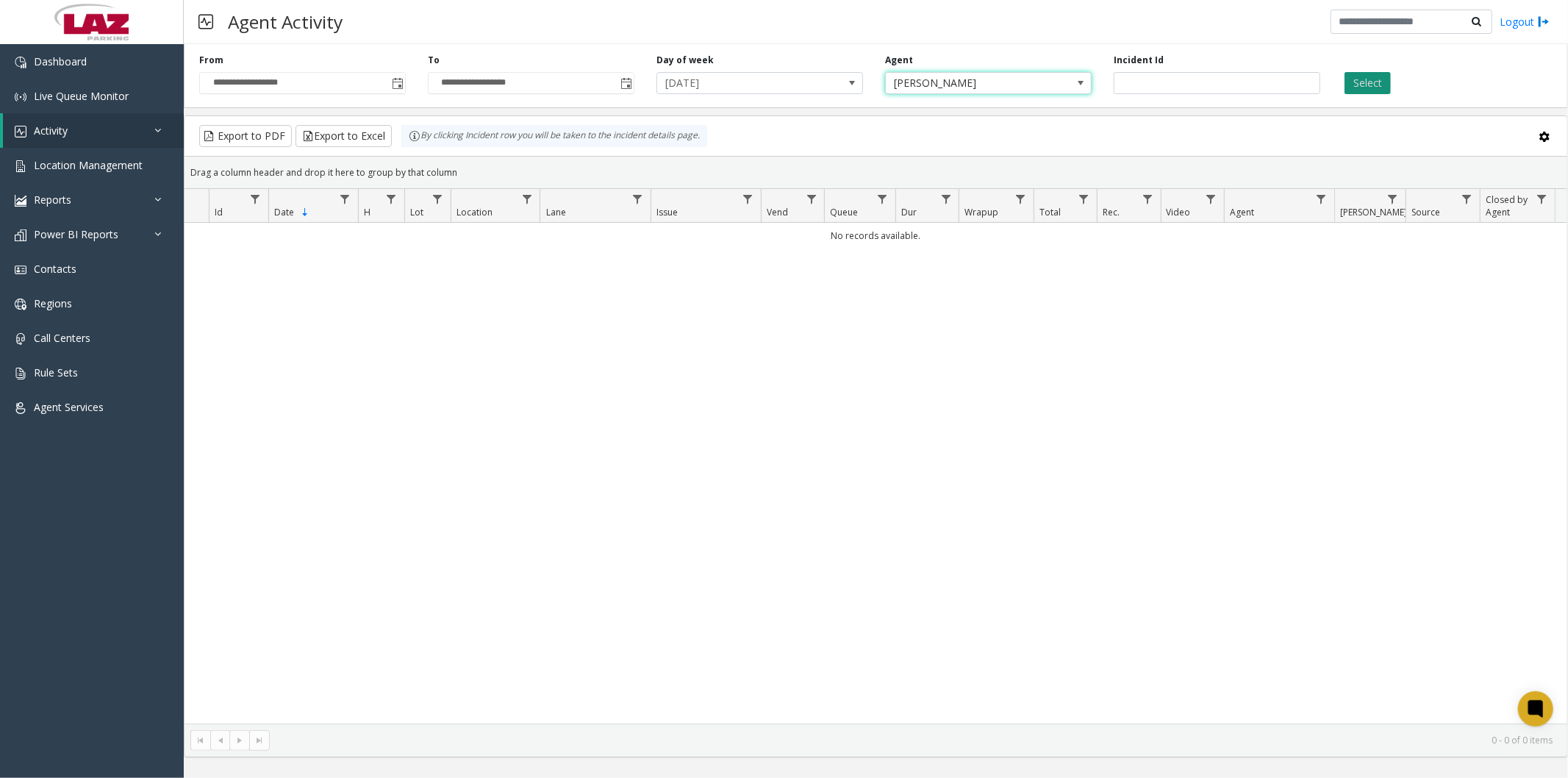
click at [1345, 83] on button "Select" at bounding box center [1367, 83] width 46 height 22
click at [815, 85] on span "Sunday" at bounding box center [739, 83] width 164 height 21
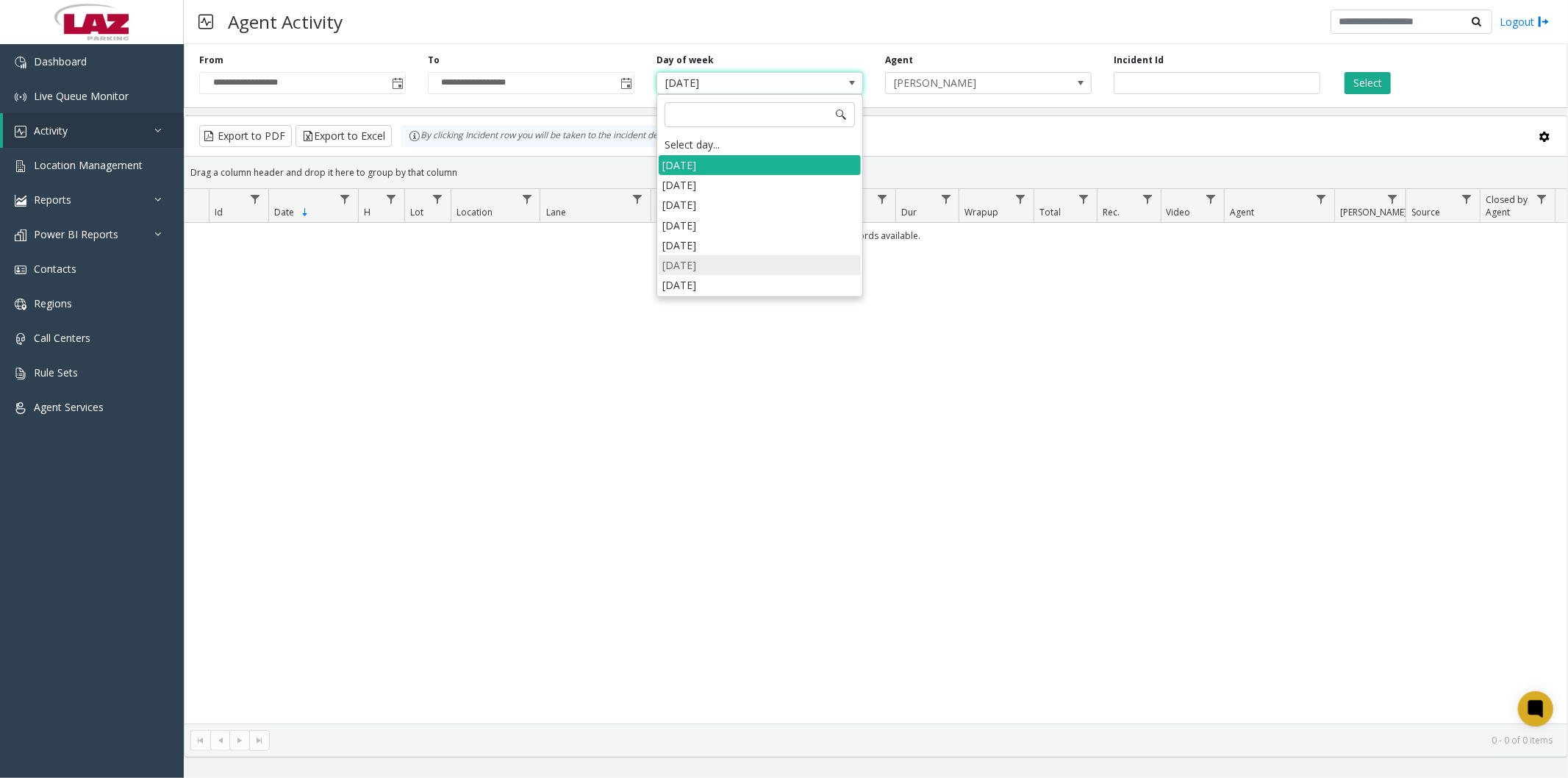
click at [732, 258] on li "Friday" at bounding box center [760, 265] width 202 height 20
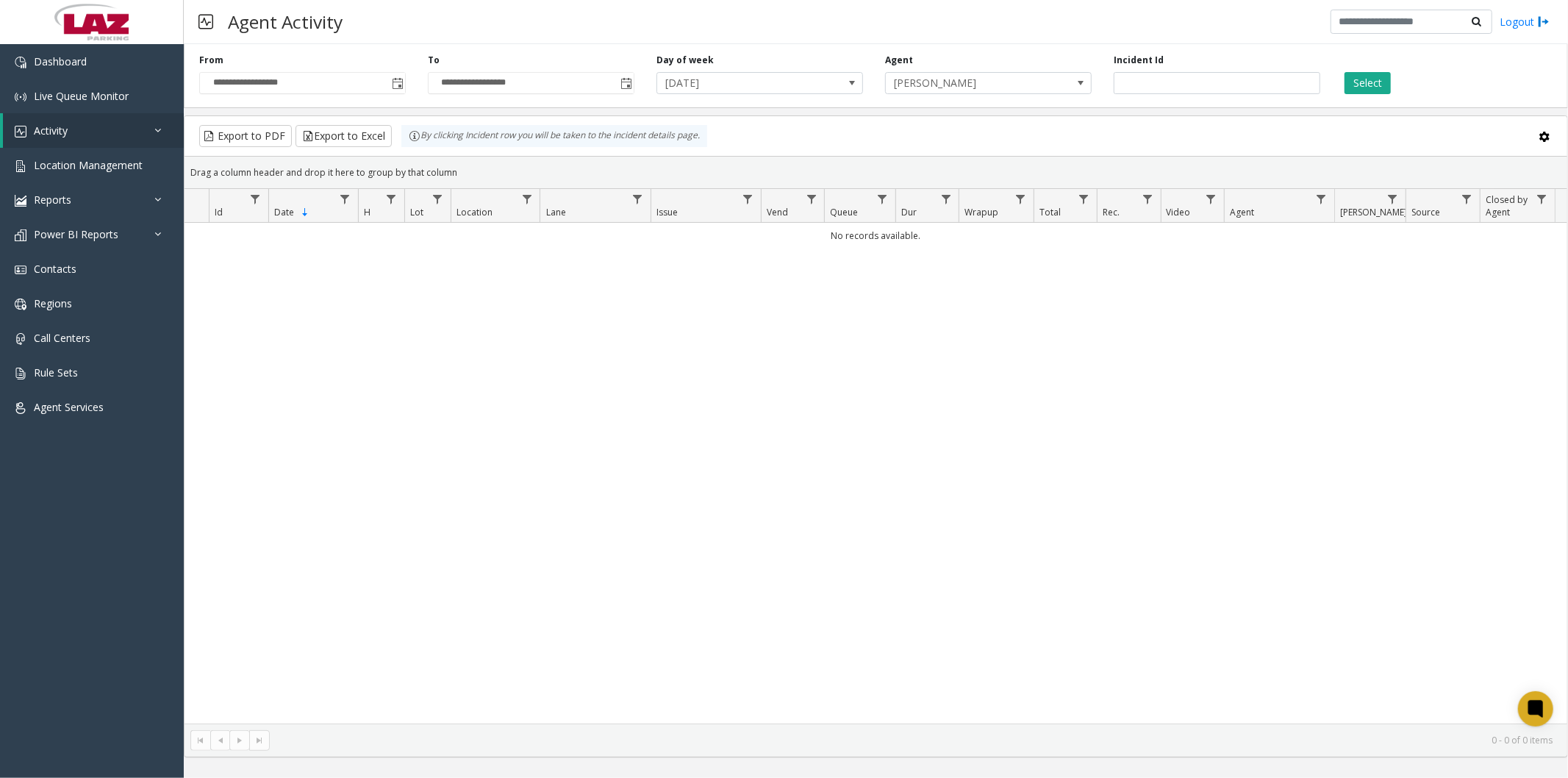
click at [1360, 78] on button "Select" at bounding box center [1367, 83] width 46 height 22
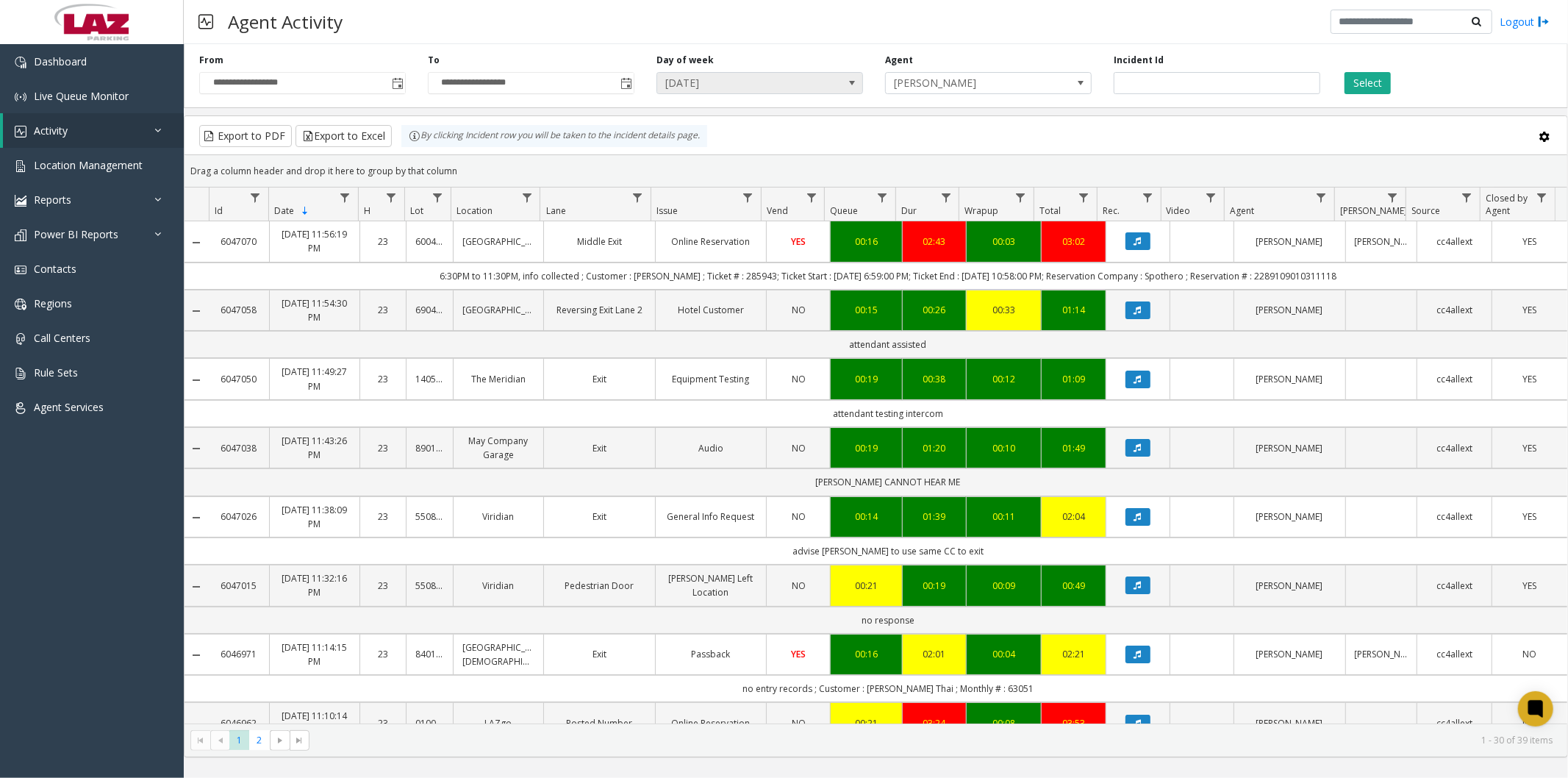
click at [794, 82] on span "Friday" at bounding box center [739, 83] width 164 height 21
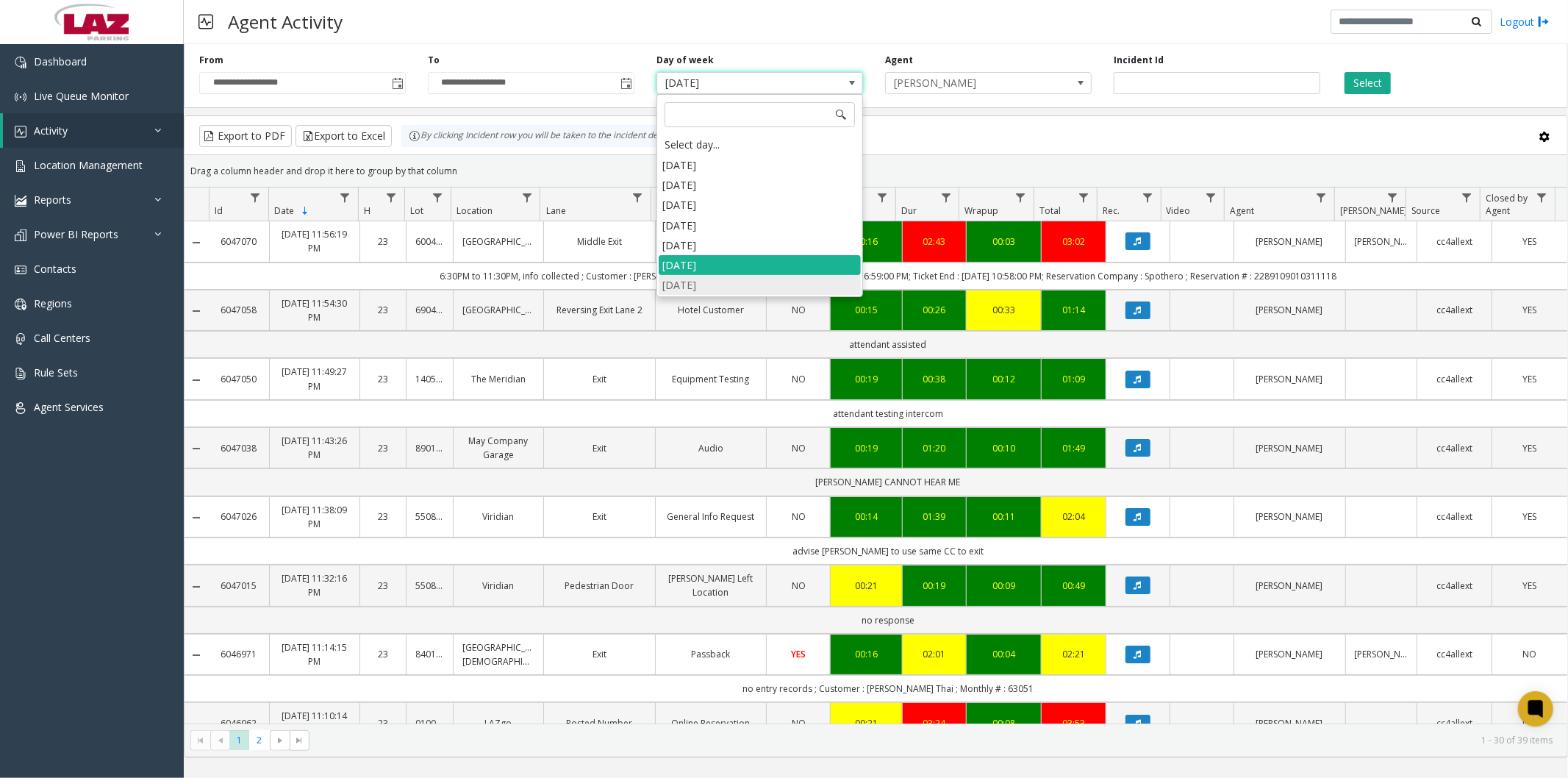
click at [698, 285] on li "Saturday" at bounding box center [760, 285] width 202 height 20
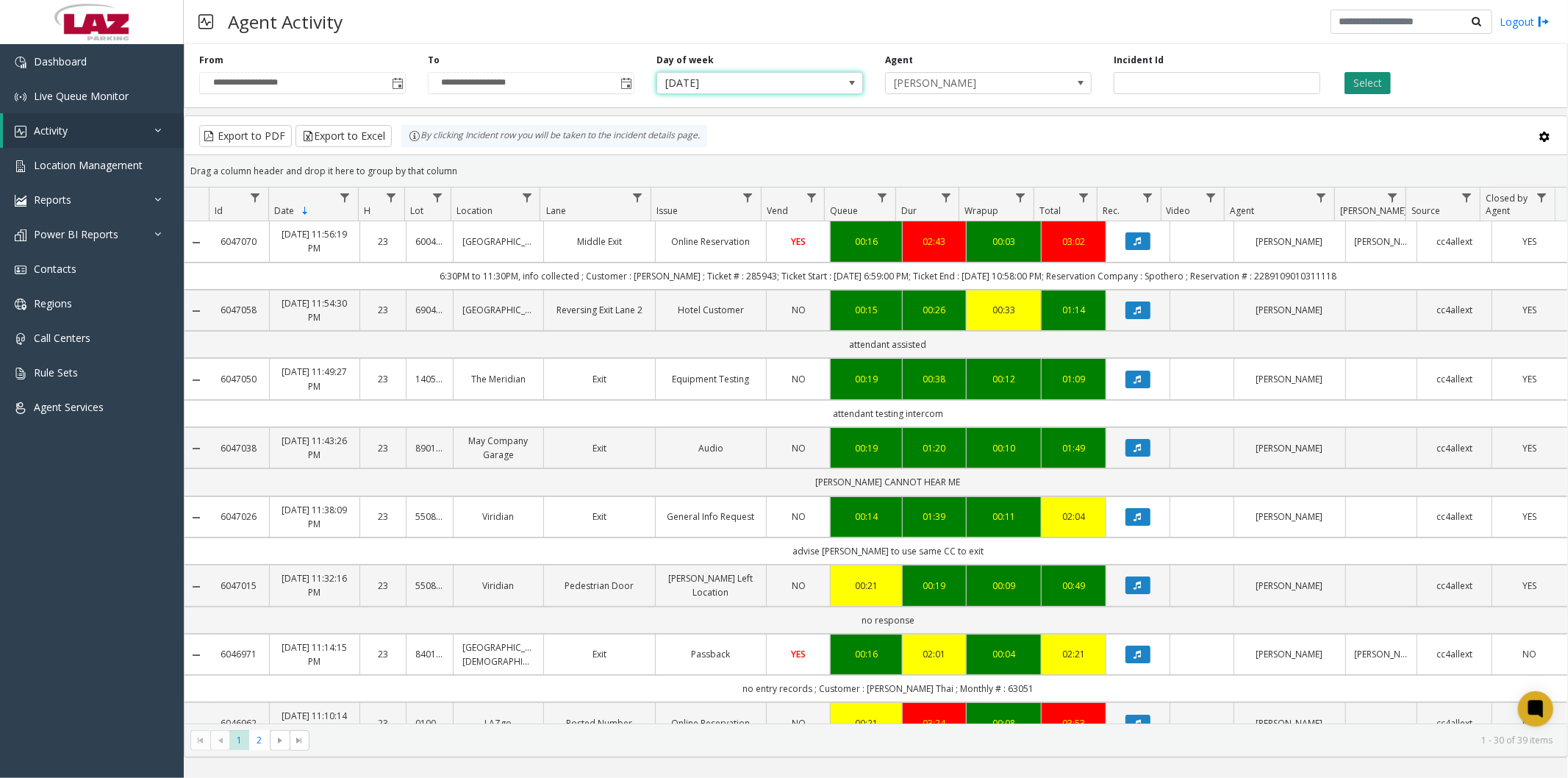
click at [1361, 78] on button "Select" at bounding box center [1367, 83] width 46 height 22
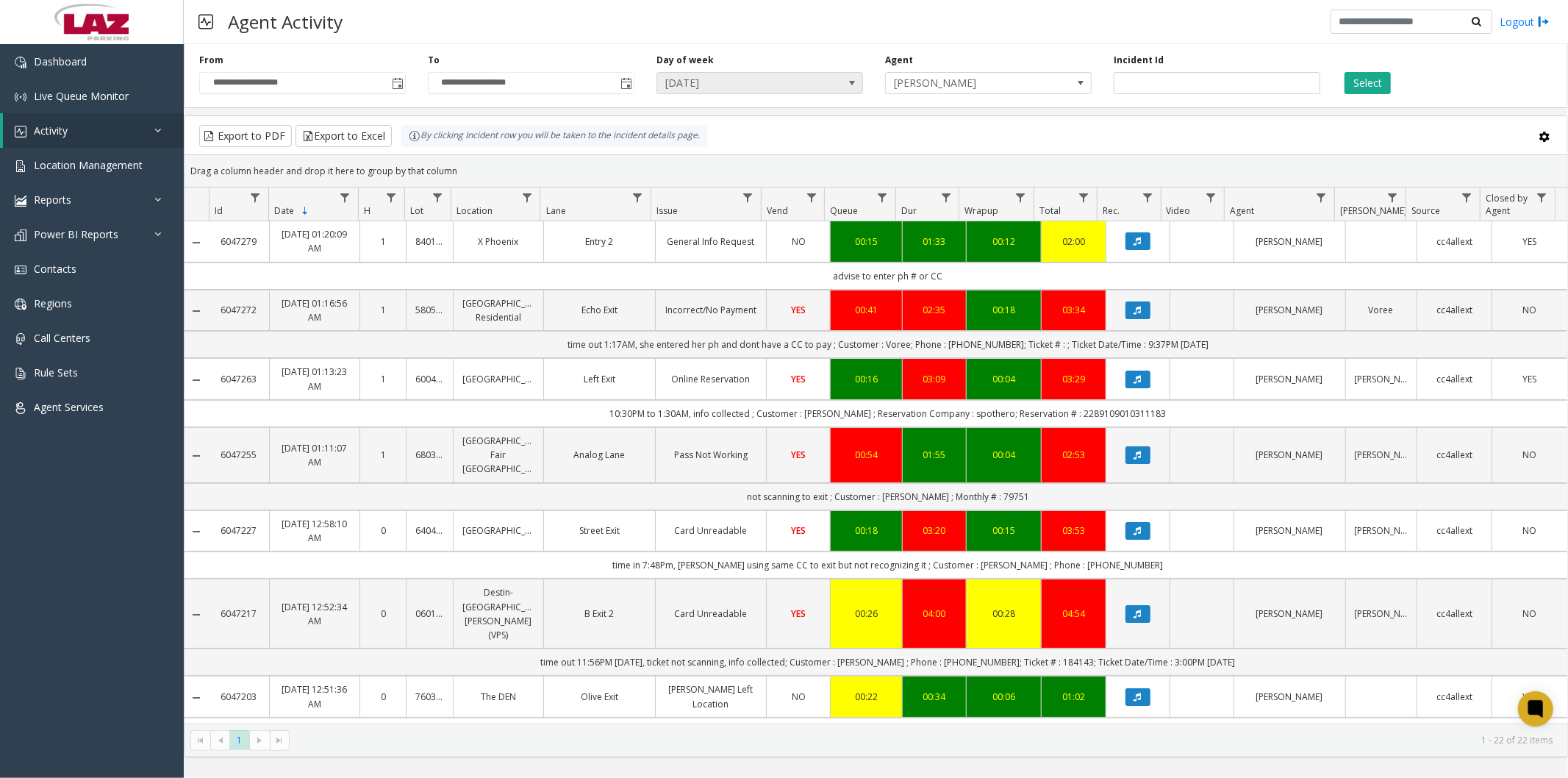
click at [740, 78] on span "Saturday" at bounding box center [739, 83] width 164 height 21
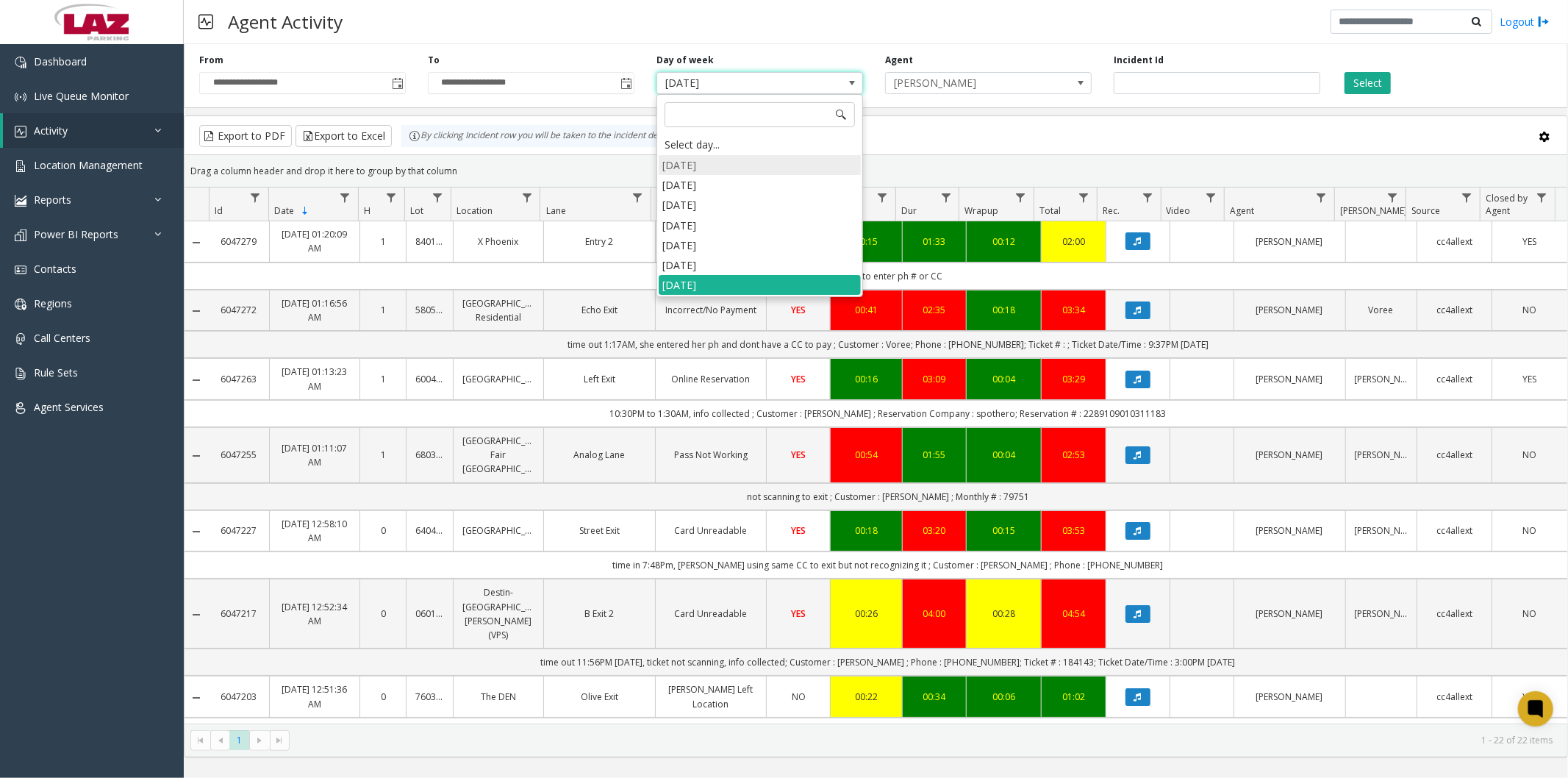
click at [703, 164] on li "Sunday" at bounding box center [760, 165] width 202 height 20
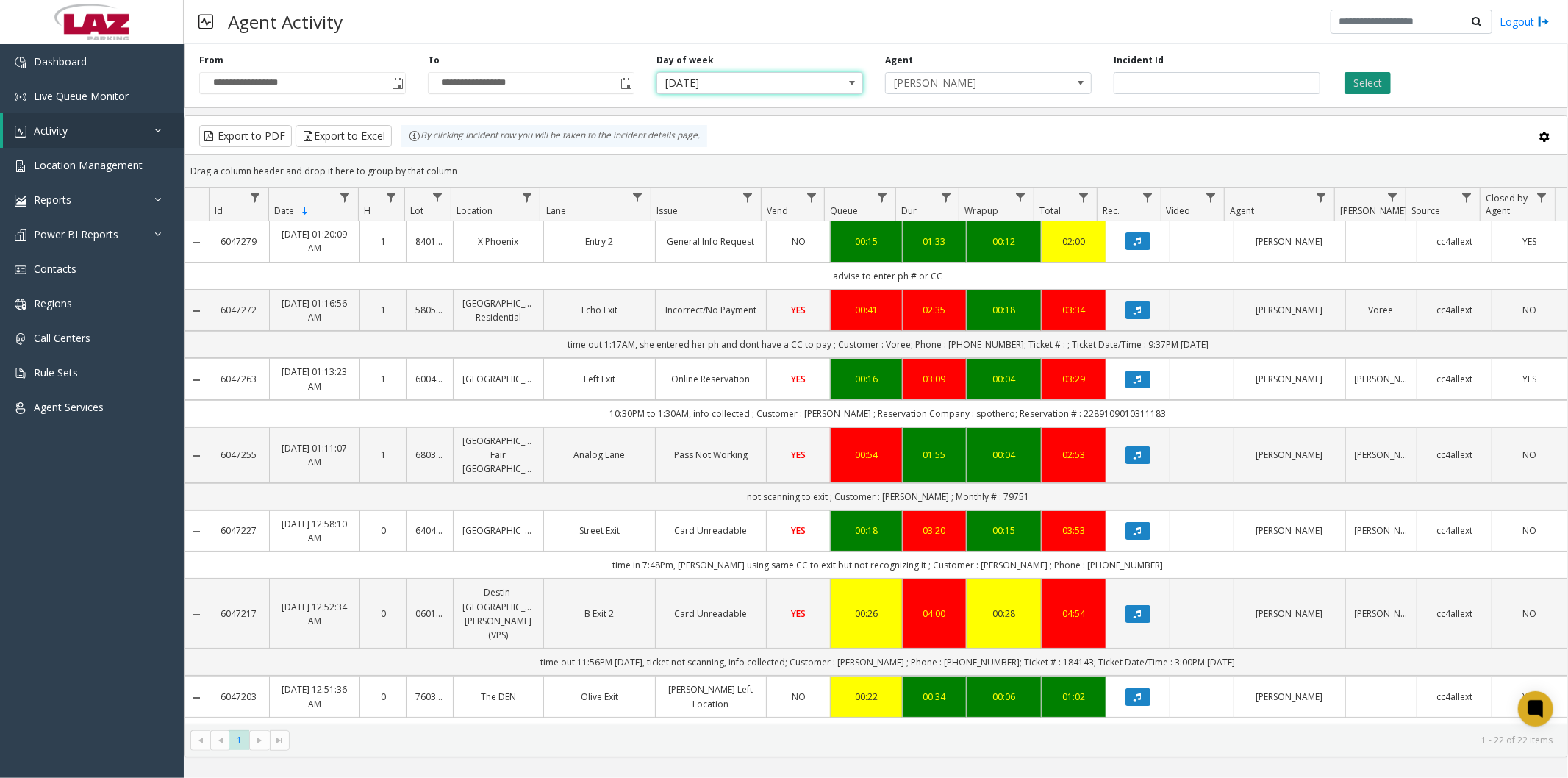
click at [1376, 82] on button "Select" at bounding box center [1367, 83] width 46 height 22
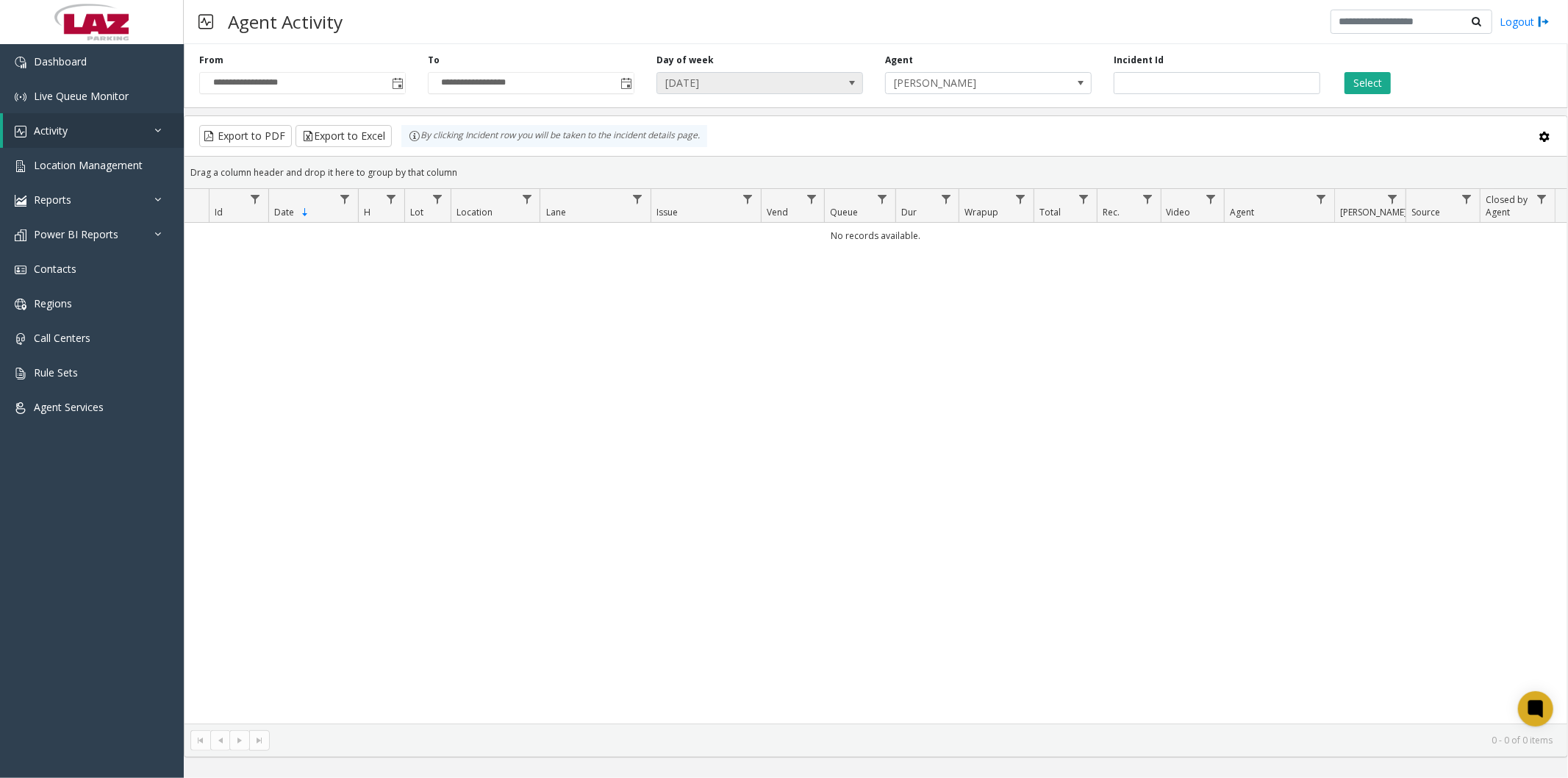
click at [749, 84] on span "Sunday" at bounding box center [739, 83] width 164 height 21
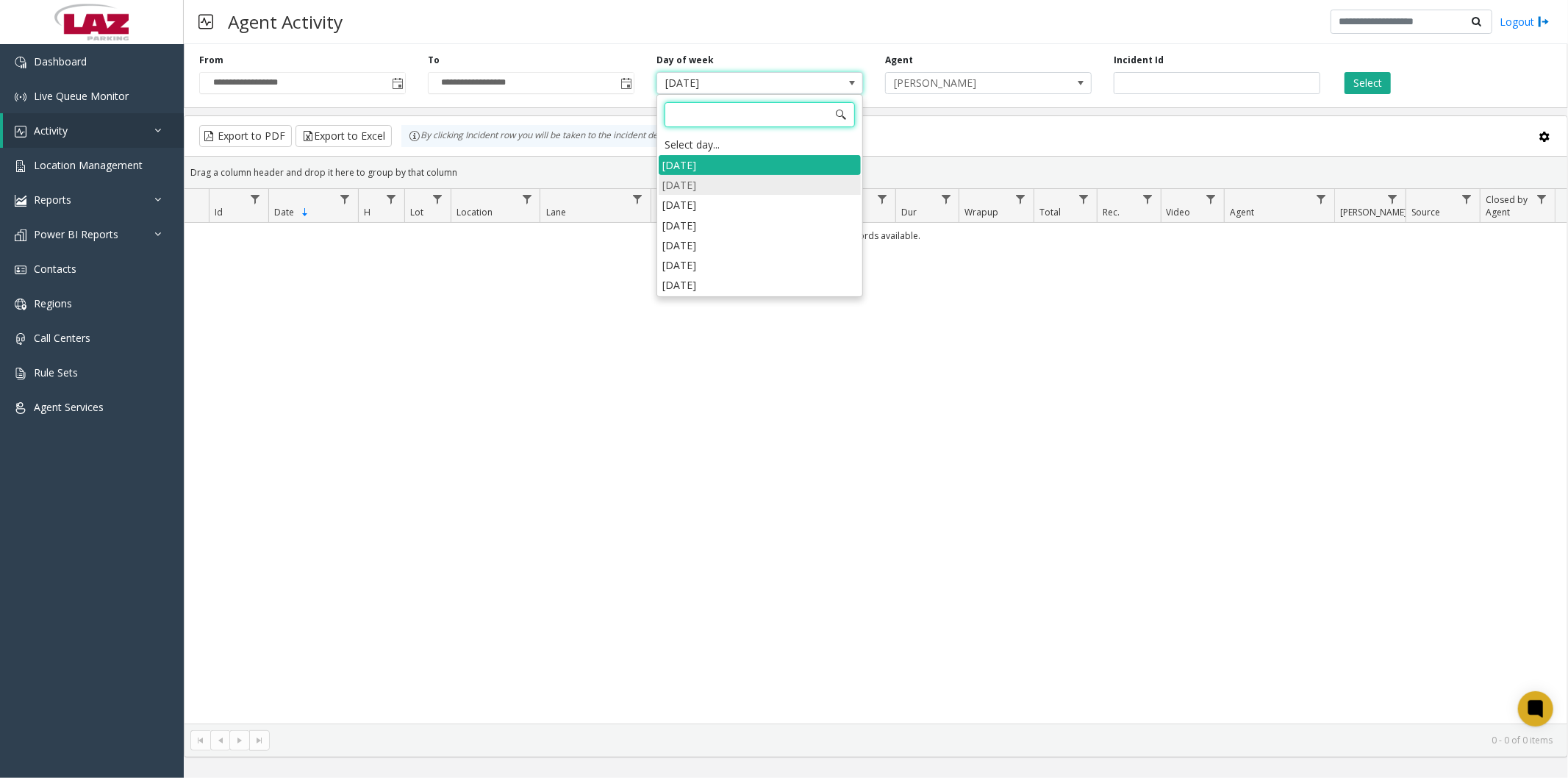
click at [711, 175] on li "Monday" at bounding box center [760, 185] width 202 height 20
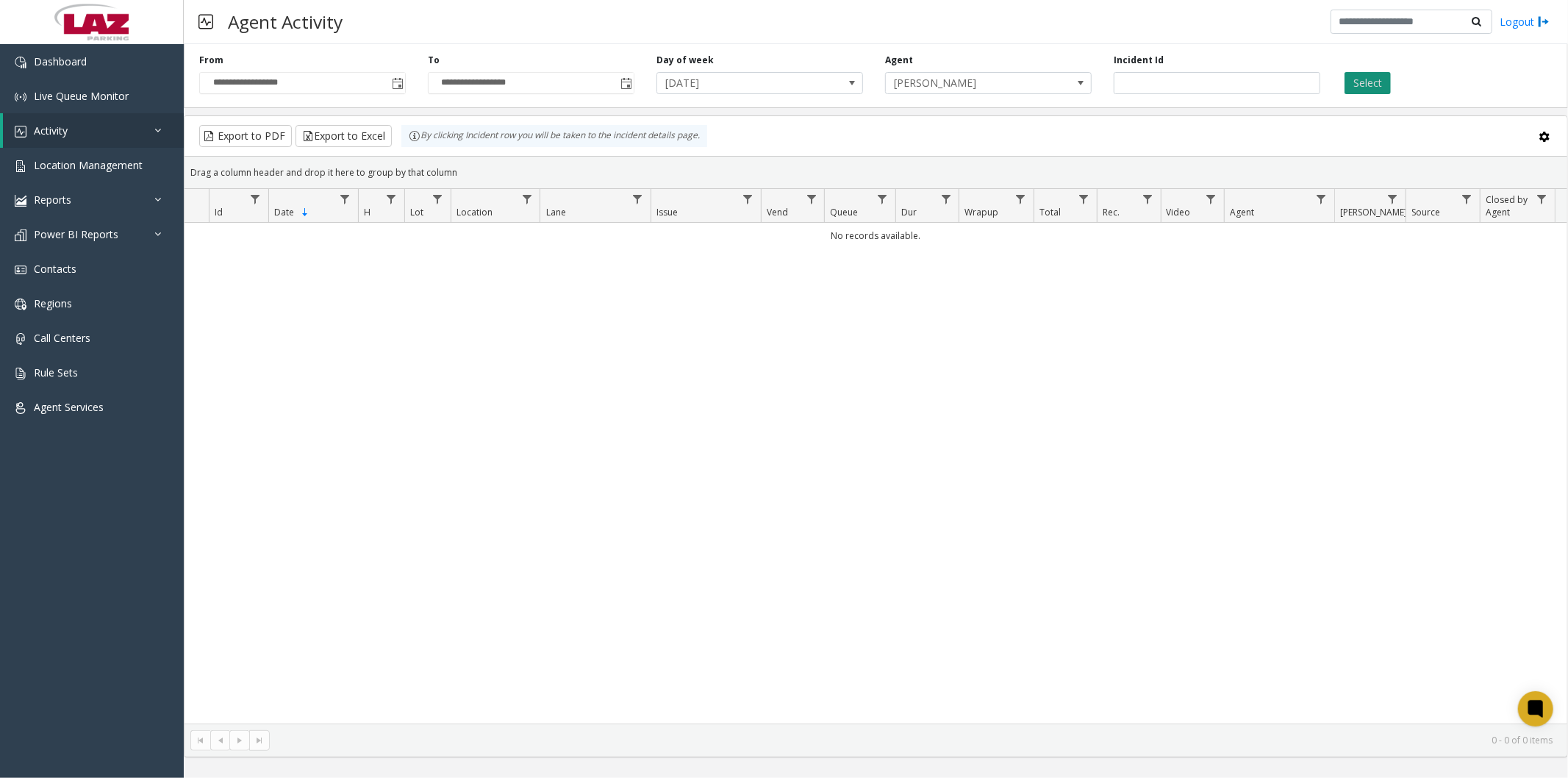
click at [1356, 74] on button "Select" at bounding box center [1367, 83] width 46 height 22
click at [806, 91] on span "Monday" at bounding box center [739, 83] width 164 height 21
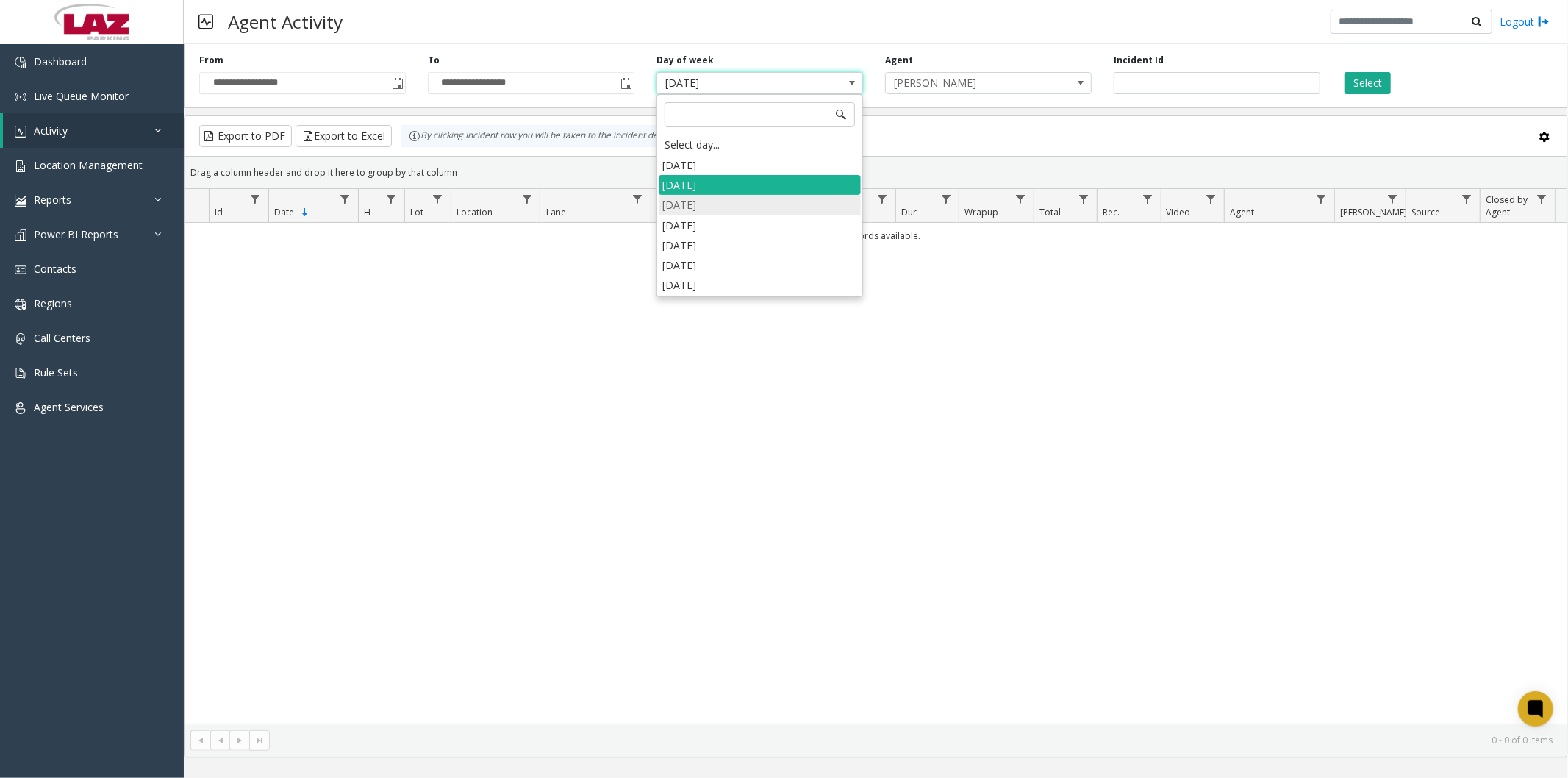
click at [744, 207] on li "[DATE]" at bounding box center [760, 205] width 202 height 20
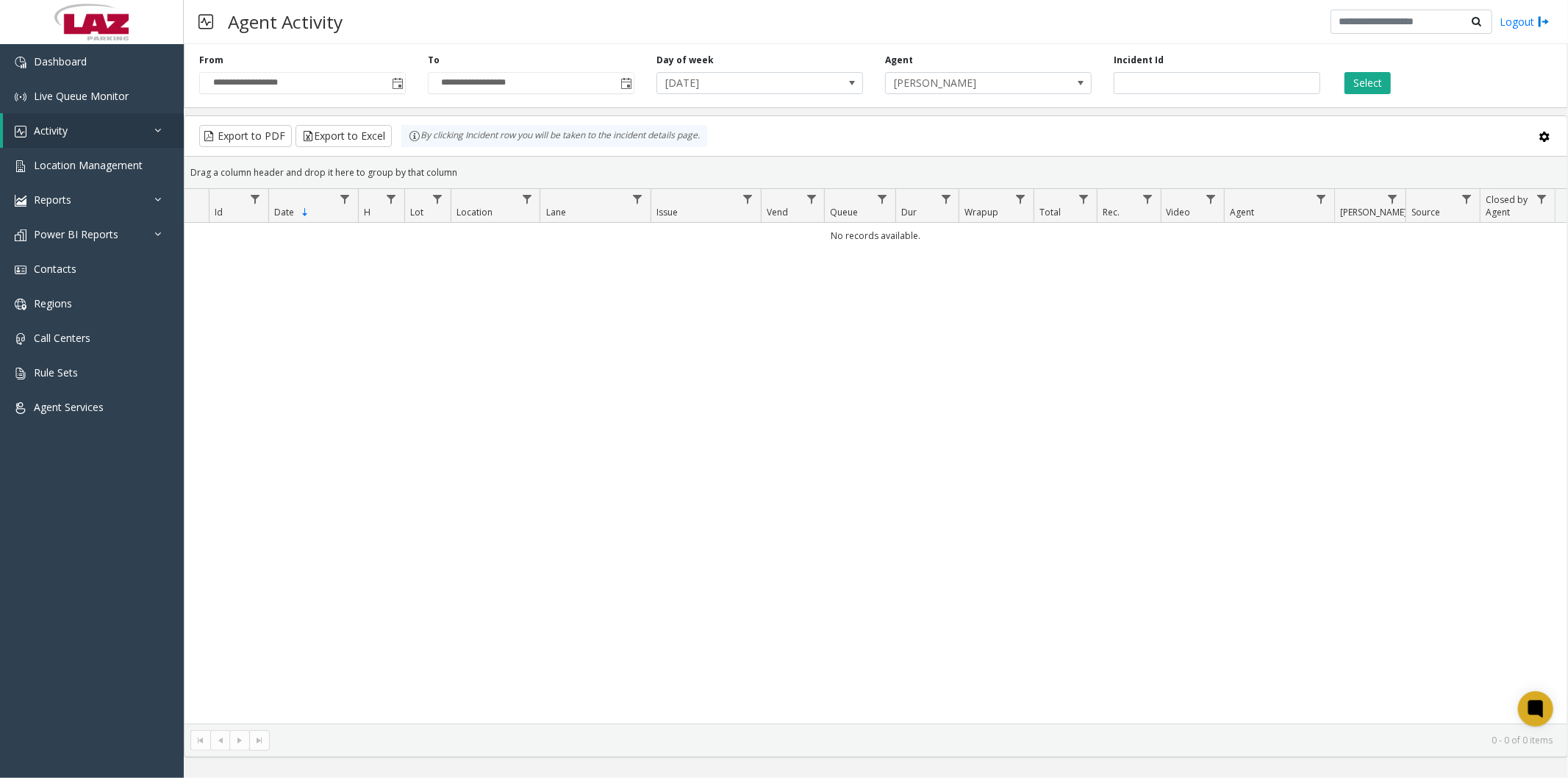
click at [1339, 82] on div "Select" at bounding box center [1446, 74] width 229 height 40
click at [1364, 82] on button "Select" at bounding box center [1367, 83] width 46 height 22
click at [851, 78] on span at bounding box center [851, 82] width 11 height 11
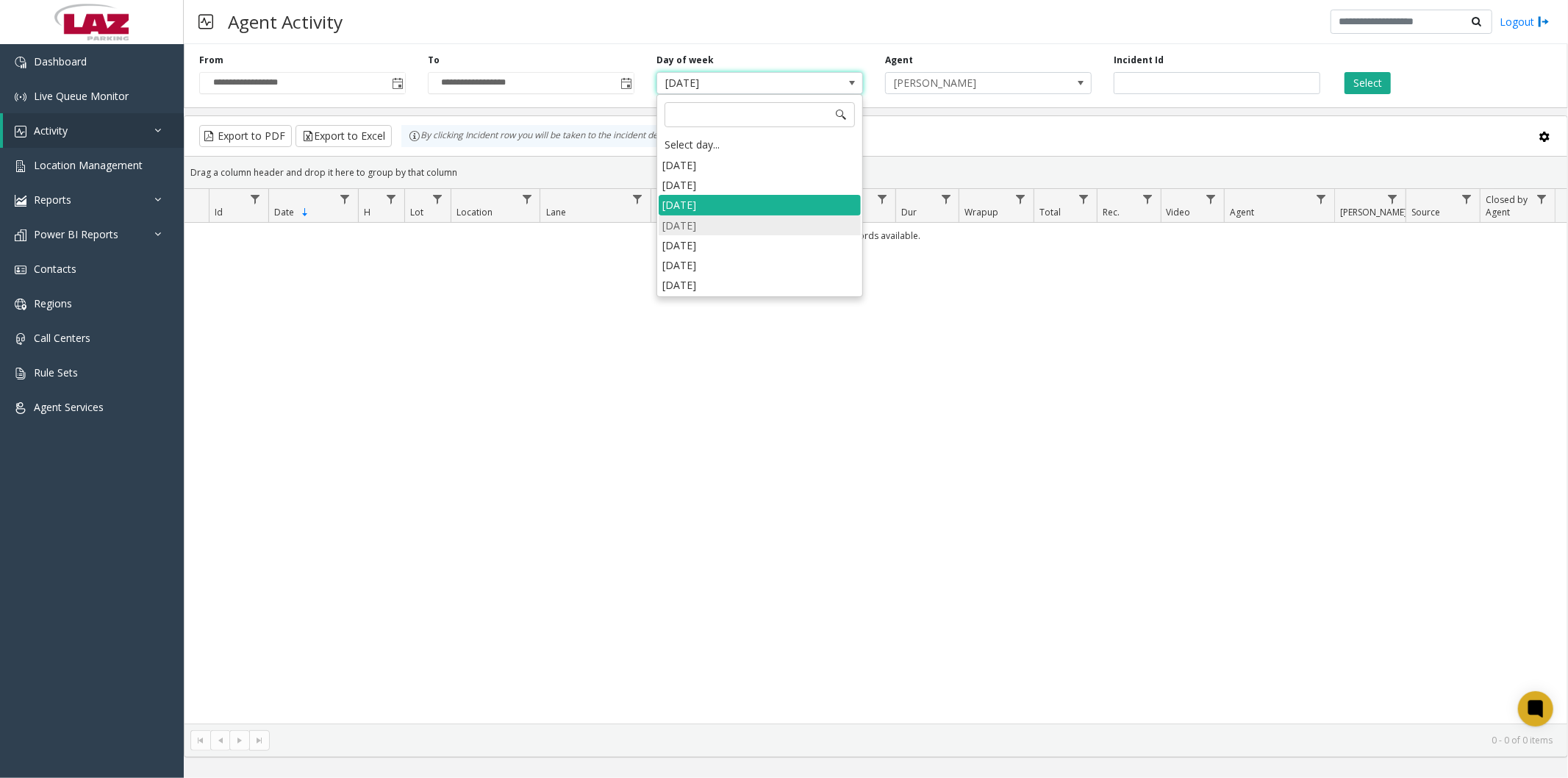
click at [785, 230] on li "Wednesday" at bounding box center [760, 225] width 202 height 20
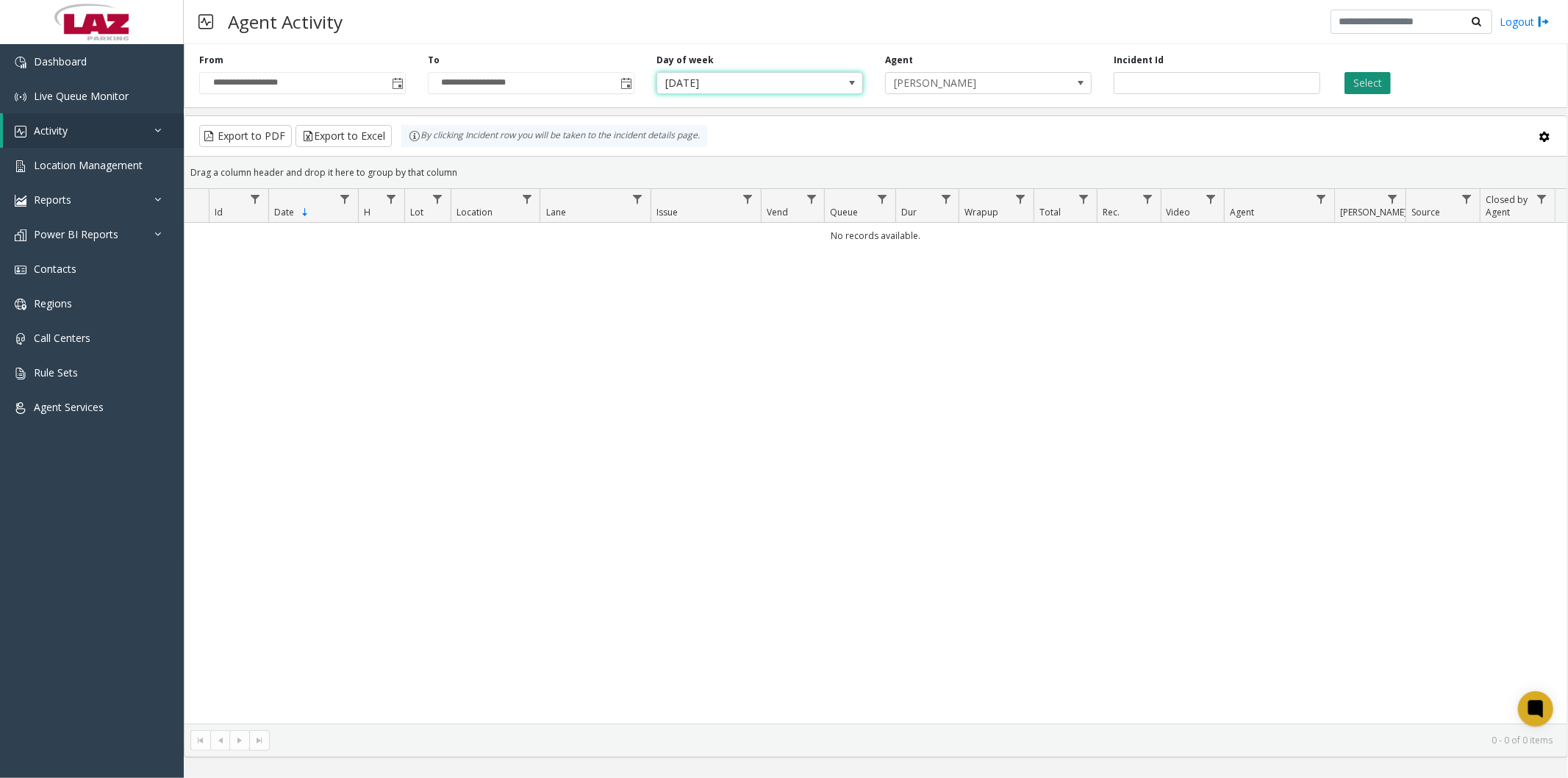
click at [1364, 89] on button "Select" at bounding box center [1367, 83] width 46 height 22
click at [792, 84] on span "Wednesday" at bounding box center [739, 83] width 164 height 21
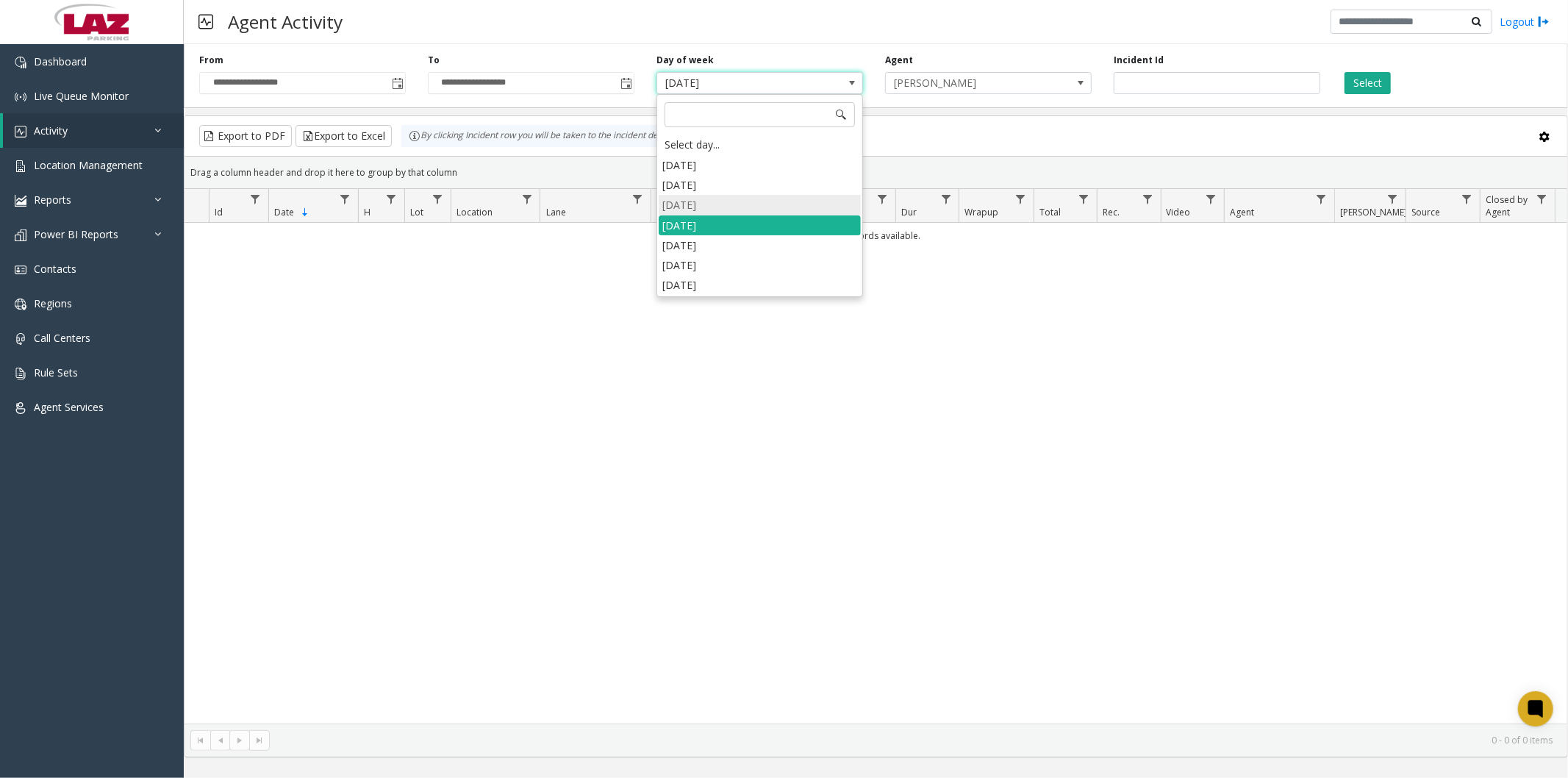
click at [774, 205] on li "[DATE]" at bounding box center [760, 205] width 202 height 20
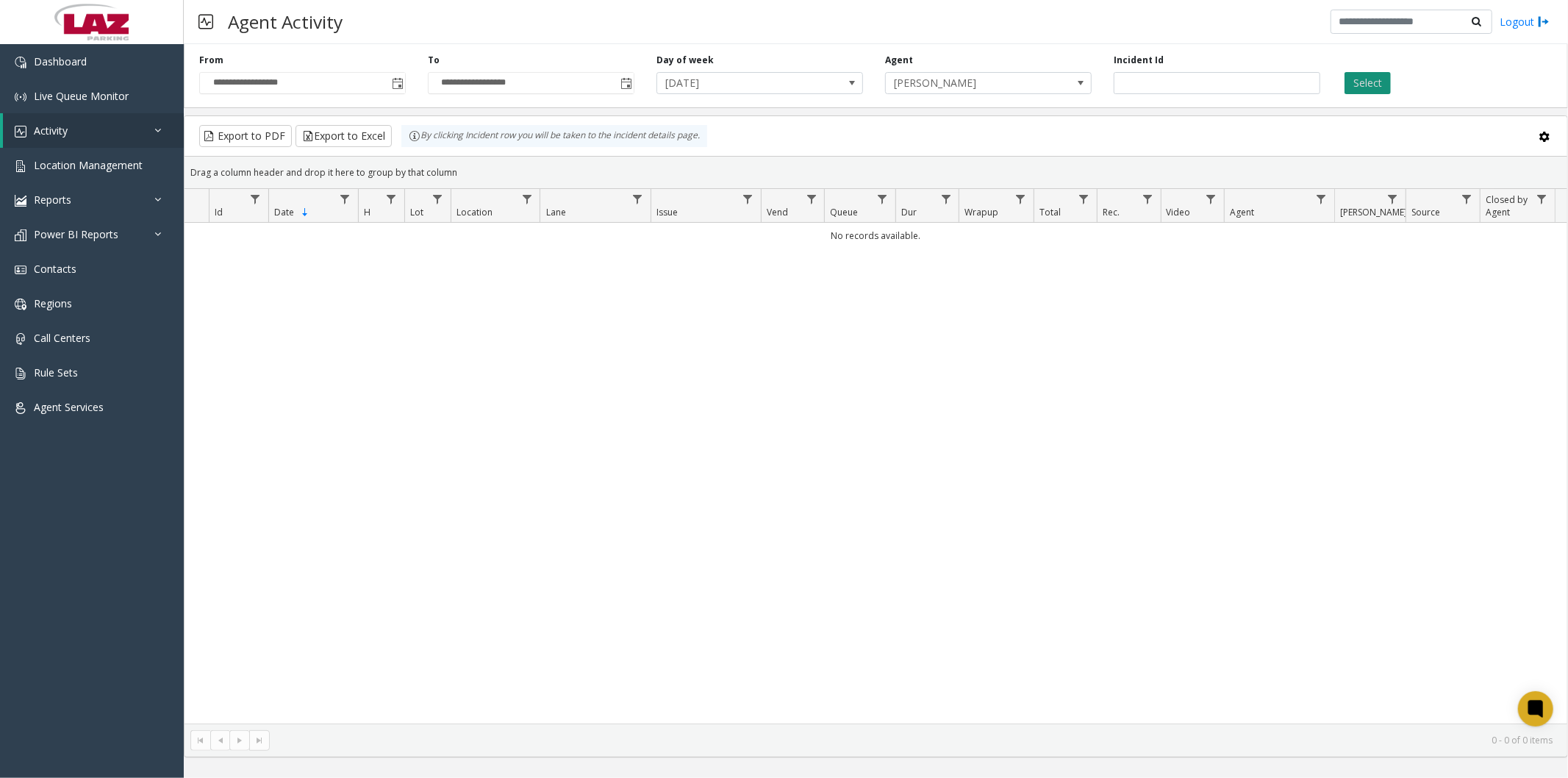
click at [1371, 82] on button "Select" at bounding box center [1367, 83] width 46 height 22
click at [834, 94] on span "[DATE]" at bounding box center [760, 83] width 207 height 22
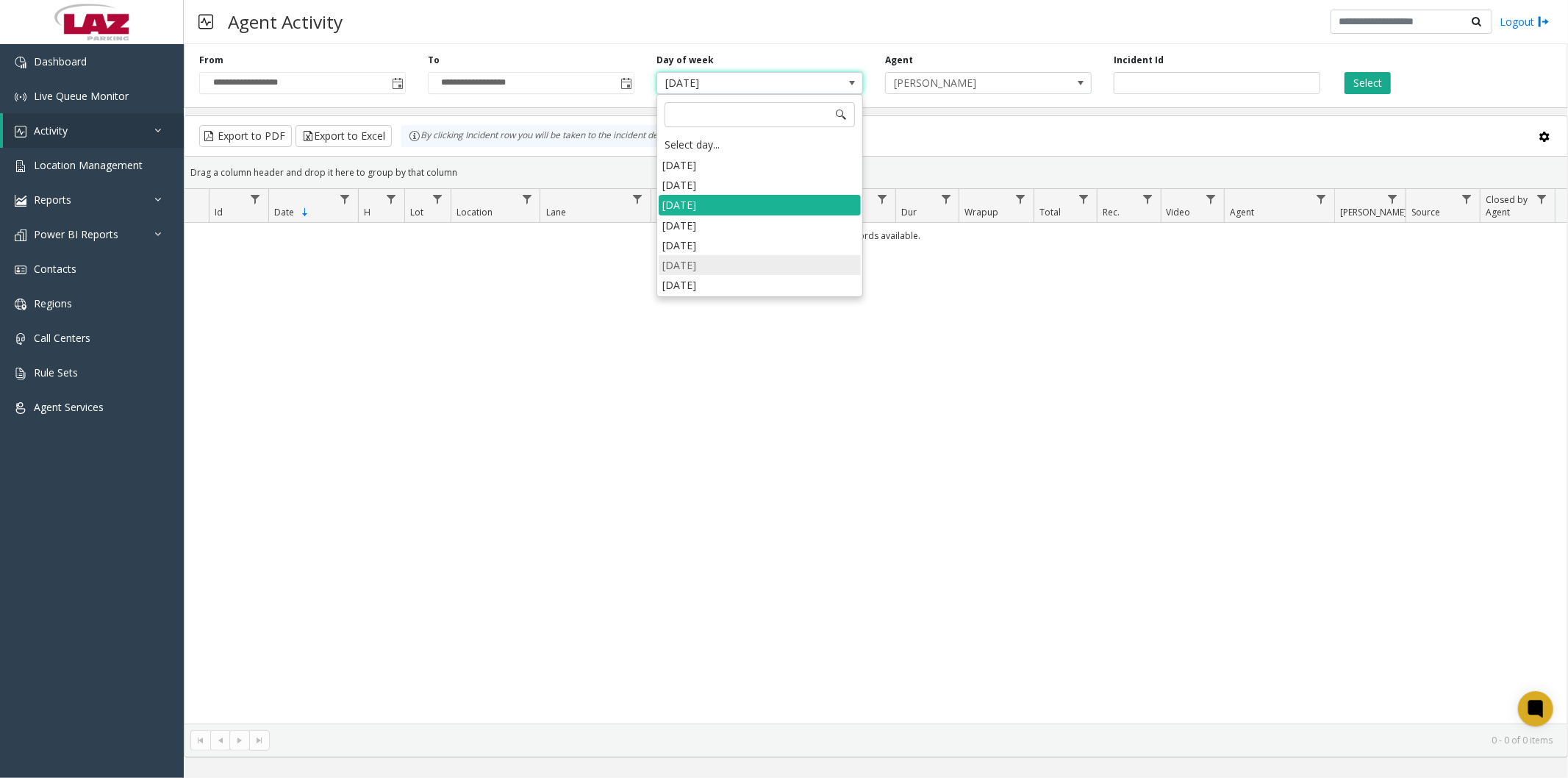
click at [703, 273] on li "Friday" at bounding box center [760, 265] width 202 height 20
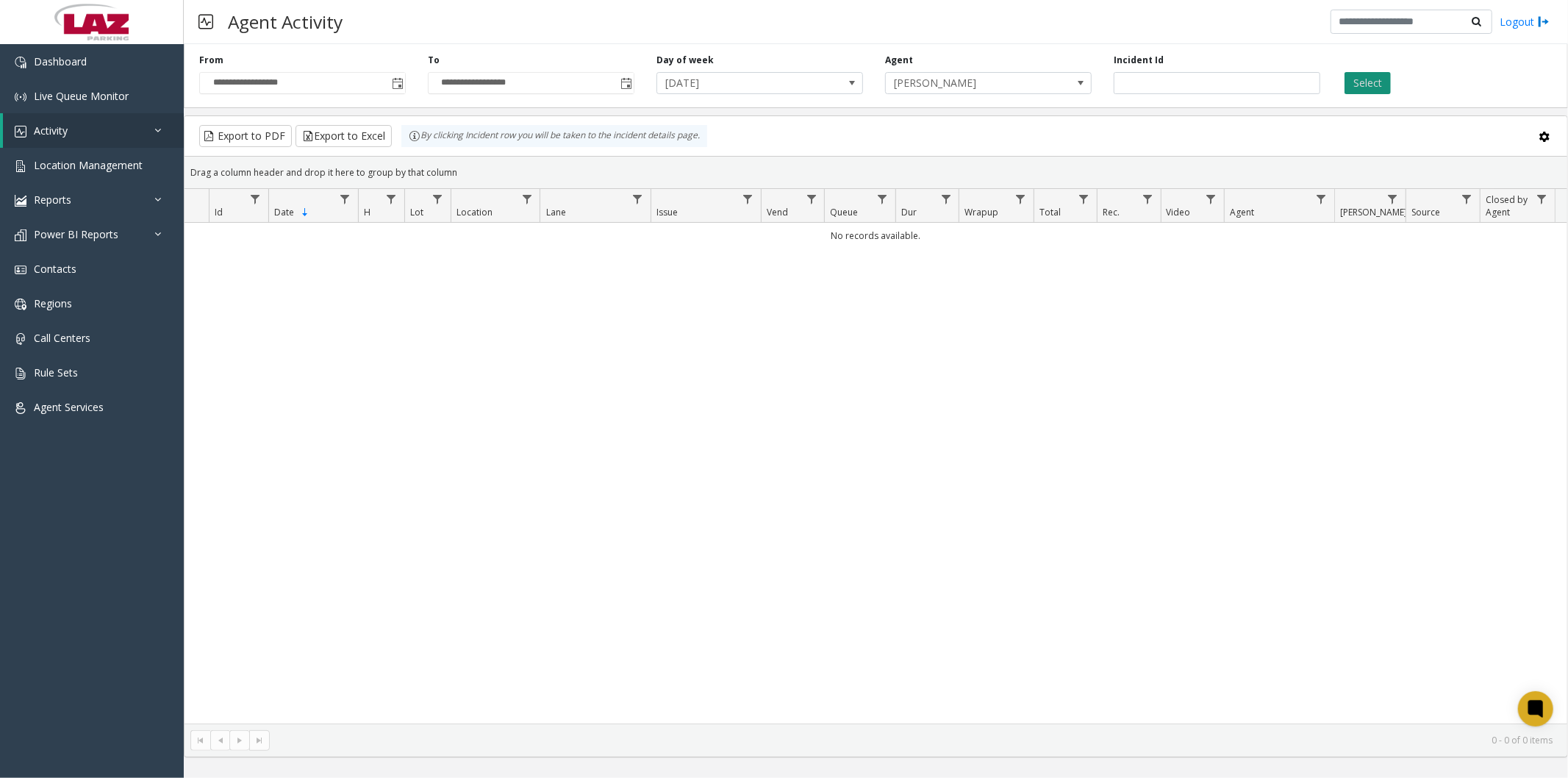
click at [1371, 78] on button "Select" at bounding box center [1367, 83] width 46 height 22
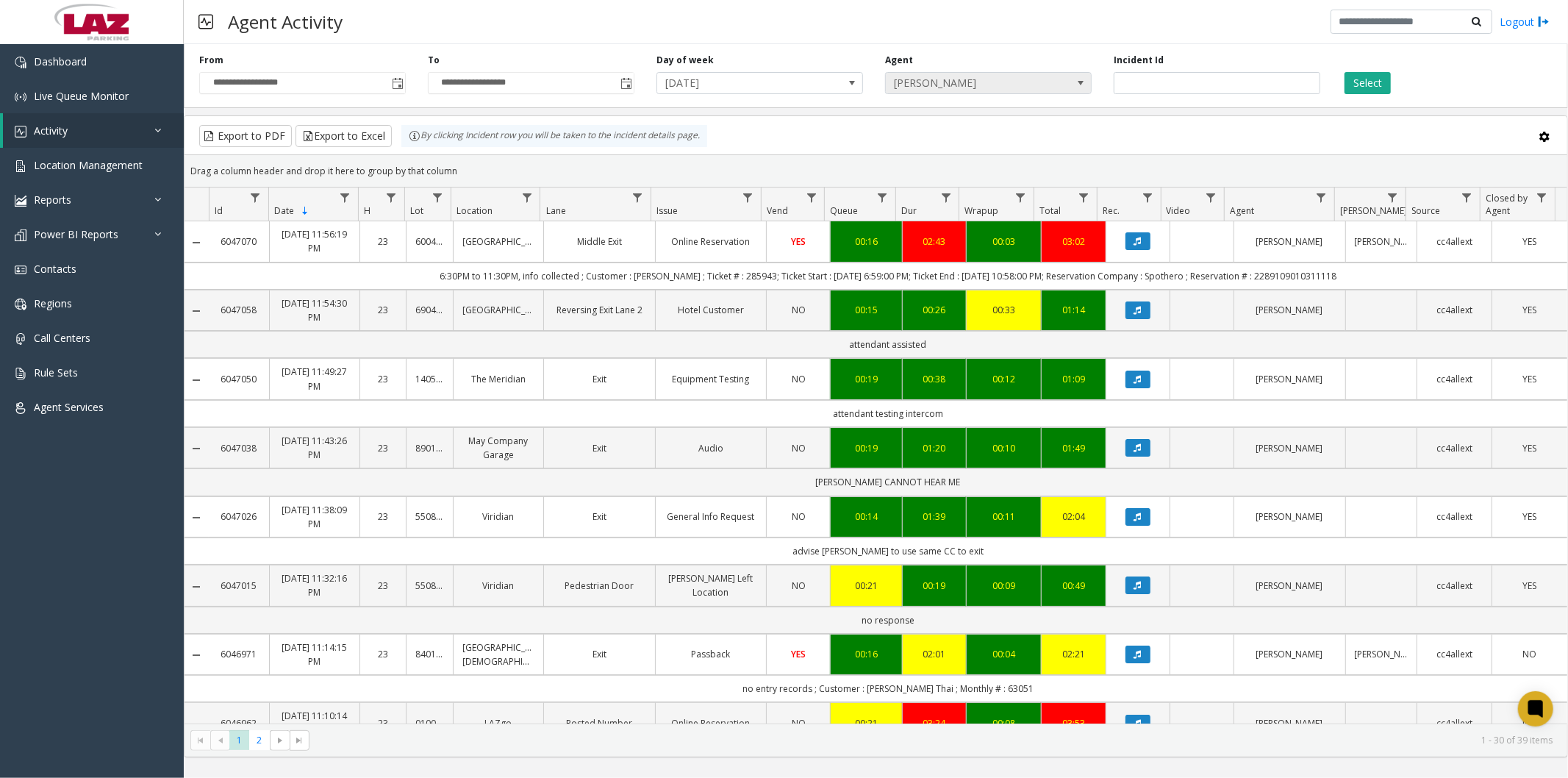
click at [1020, 82] on span "[PERSON_NAME]" at bounding box center [967, 83] width 164 height 21
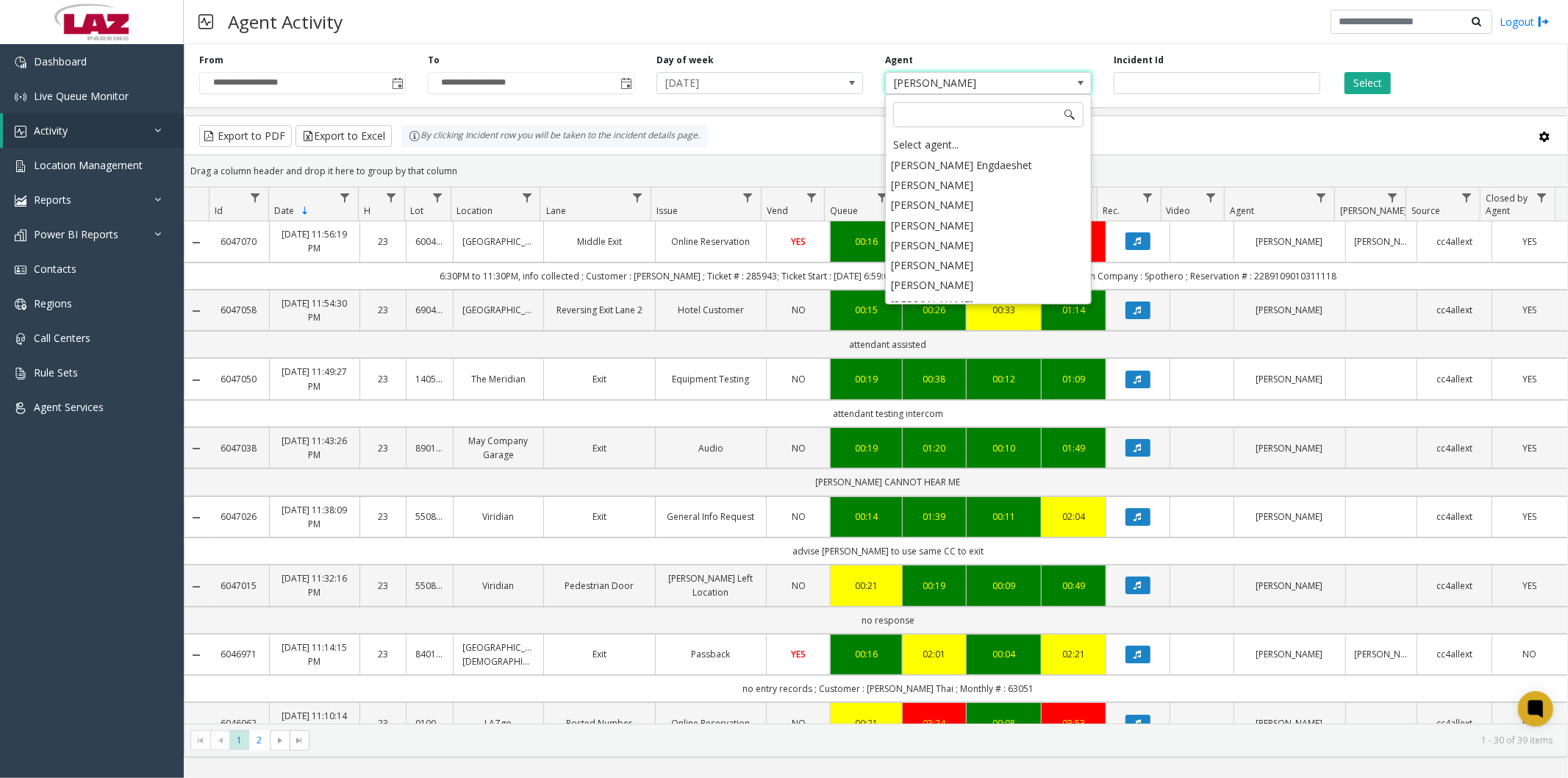
scroll to position [7520, 0]
type input "*******"
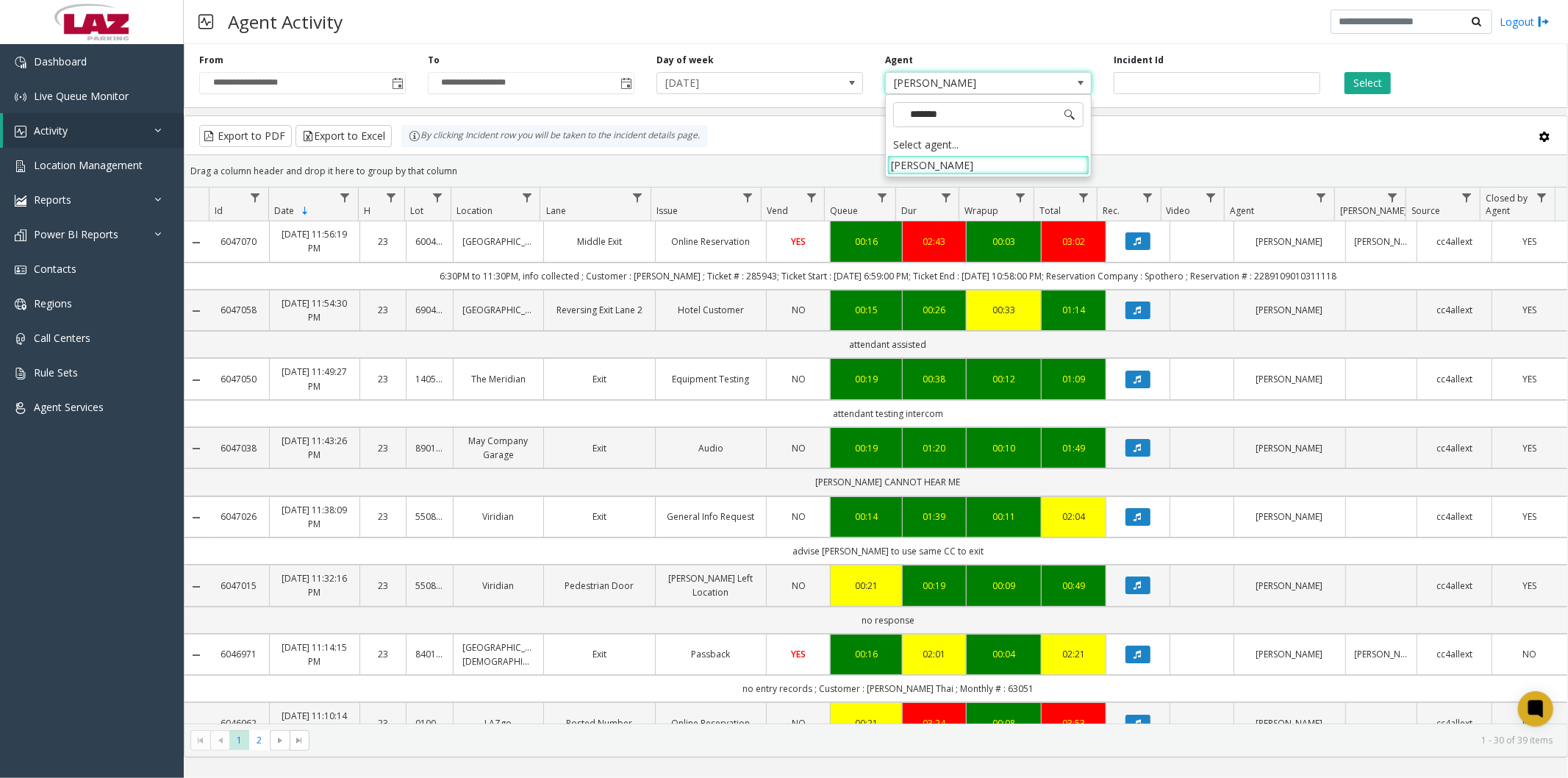
scroll to position [0, 0]
click at [991, 167] on li "[PERSON_NAME]" at bounding box center [988, 165] width 202 height 20
click at [1363, 88] on button "Select" at bounding box center [1367, 83] width 46 height 22
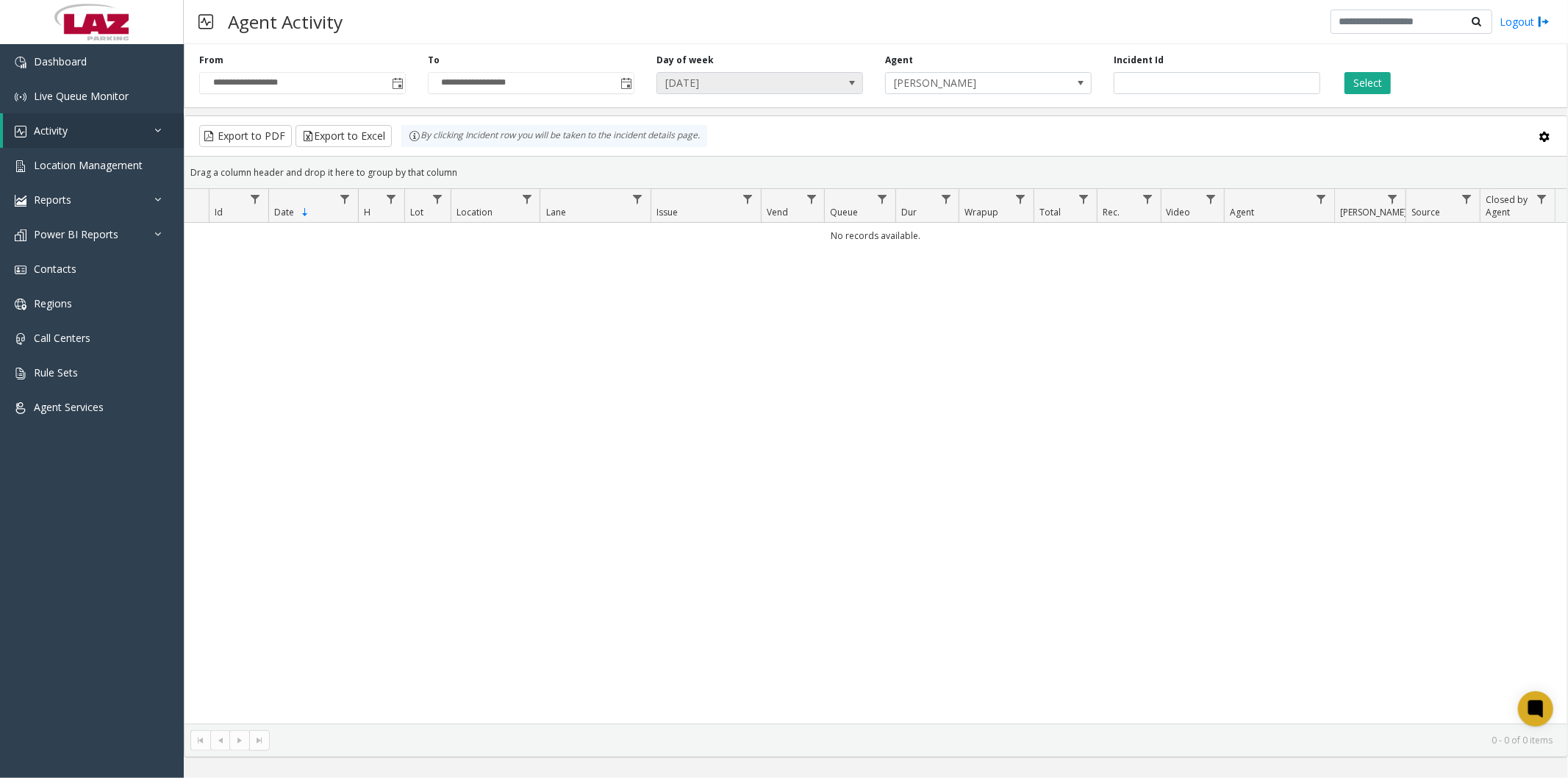
click at [825, 89] on span "Friday" at bounding box center [760, 83] width 207 height 22
click at [809, 79] on span "Friday" at bounding box center [739, 83] width 164 height 21
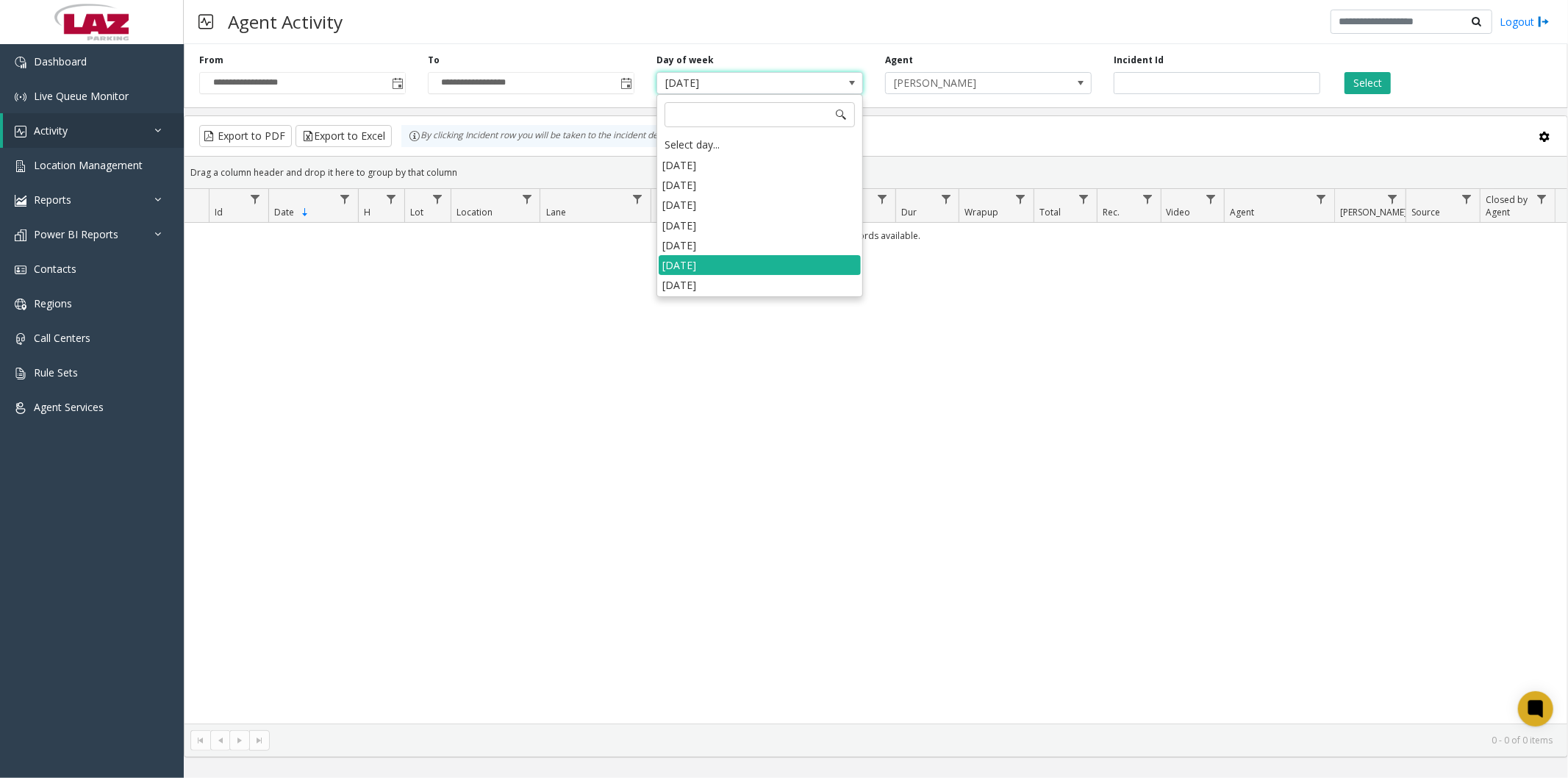
click at [767, 285] on li "Saturday" at bounding box center [760, 285] width 202 height 20
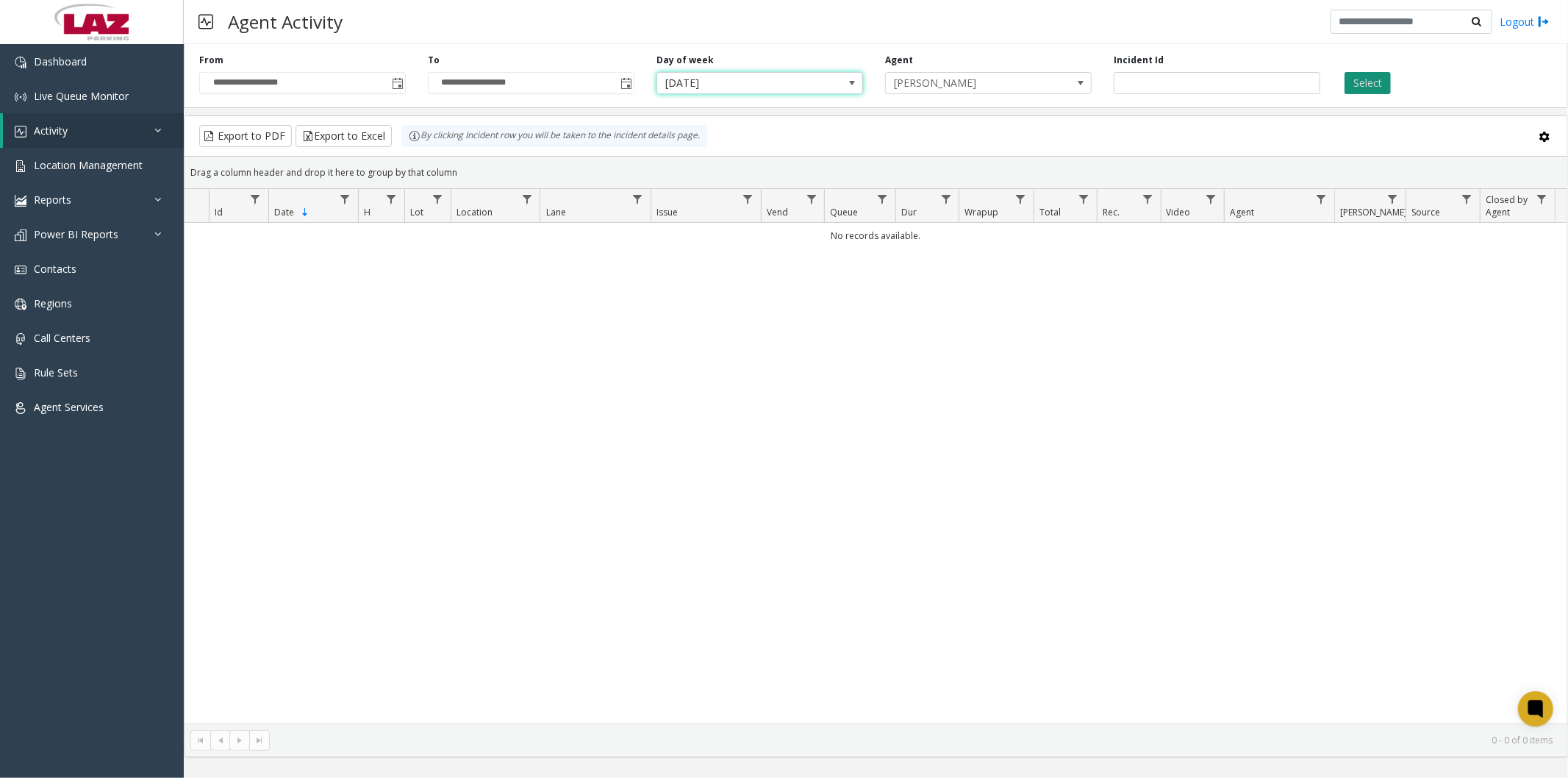
click at [1363, 75] on button "Select" at bounding box center [1367, 83] width 46 height 22
click at [788, 79] on span "Saturday" at bounding box center [739, 83] width 164 height 21
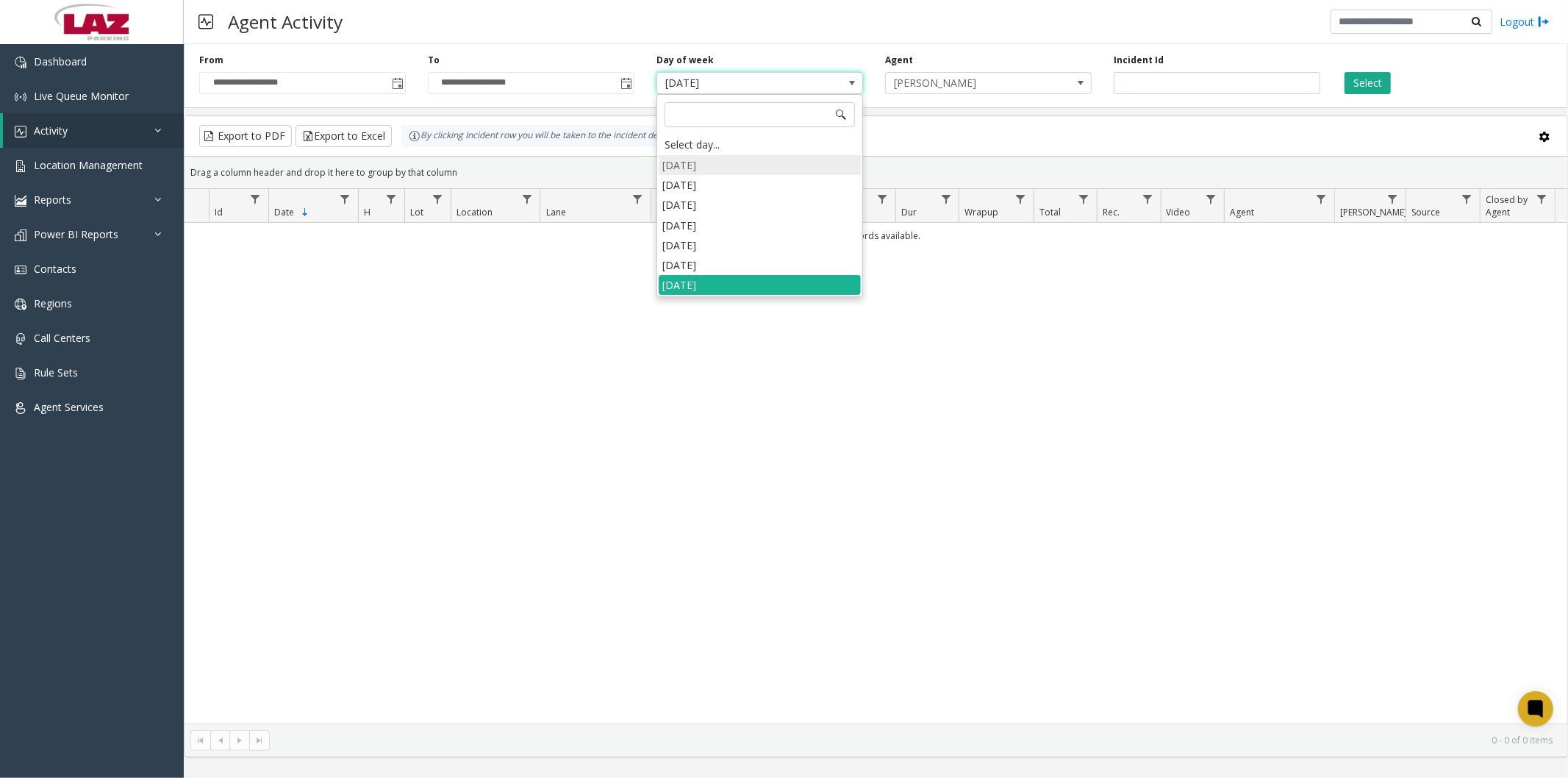
click at [717, 170] on li "Sunday" at bounding box center [760, 165] width 202 height 20
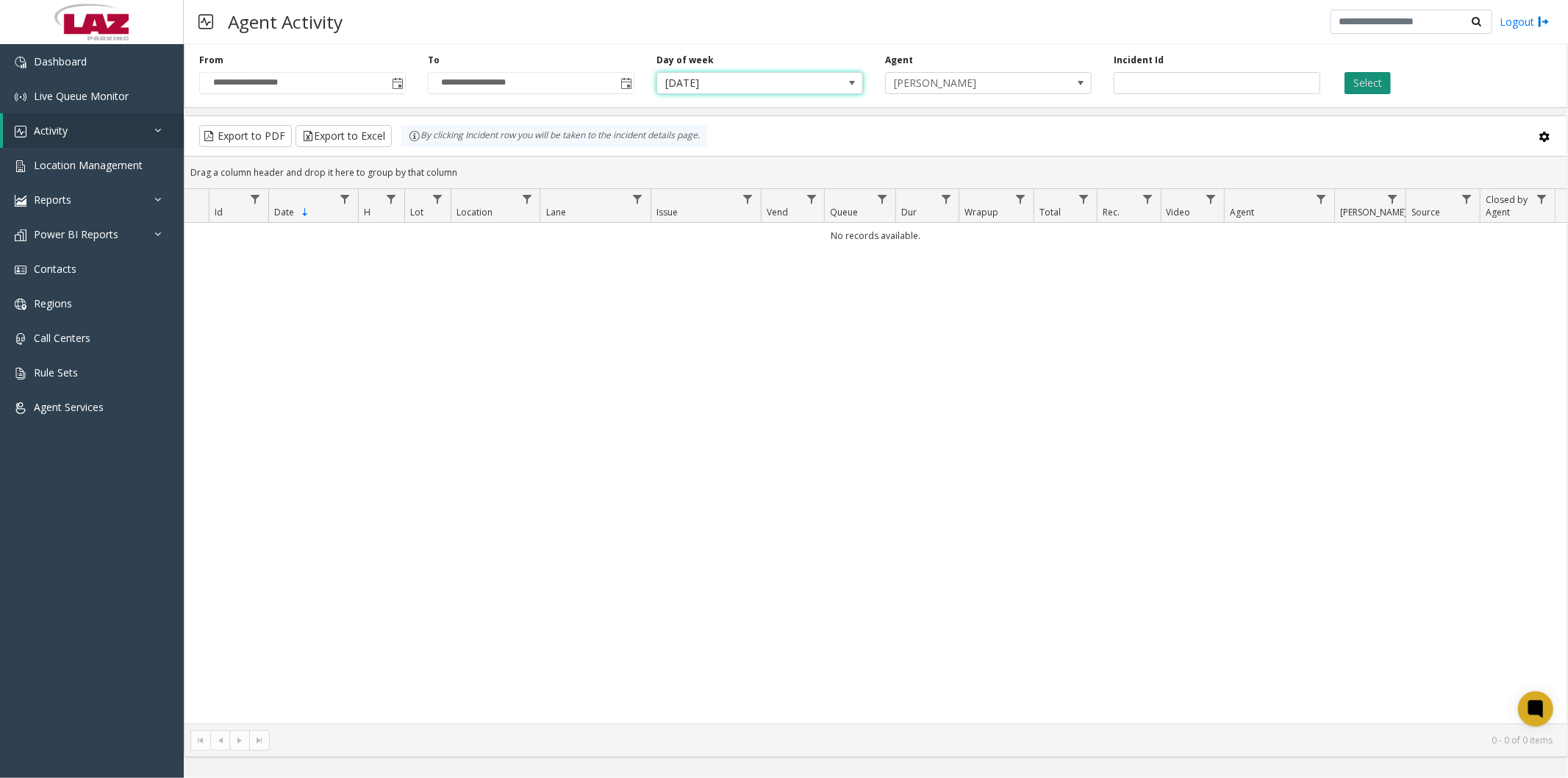
click at [1370, 85] on button "Select" at bounding box center [1367, 83] width 46 height 22
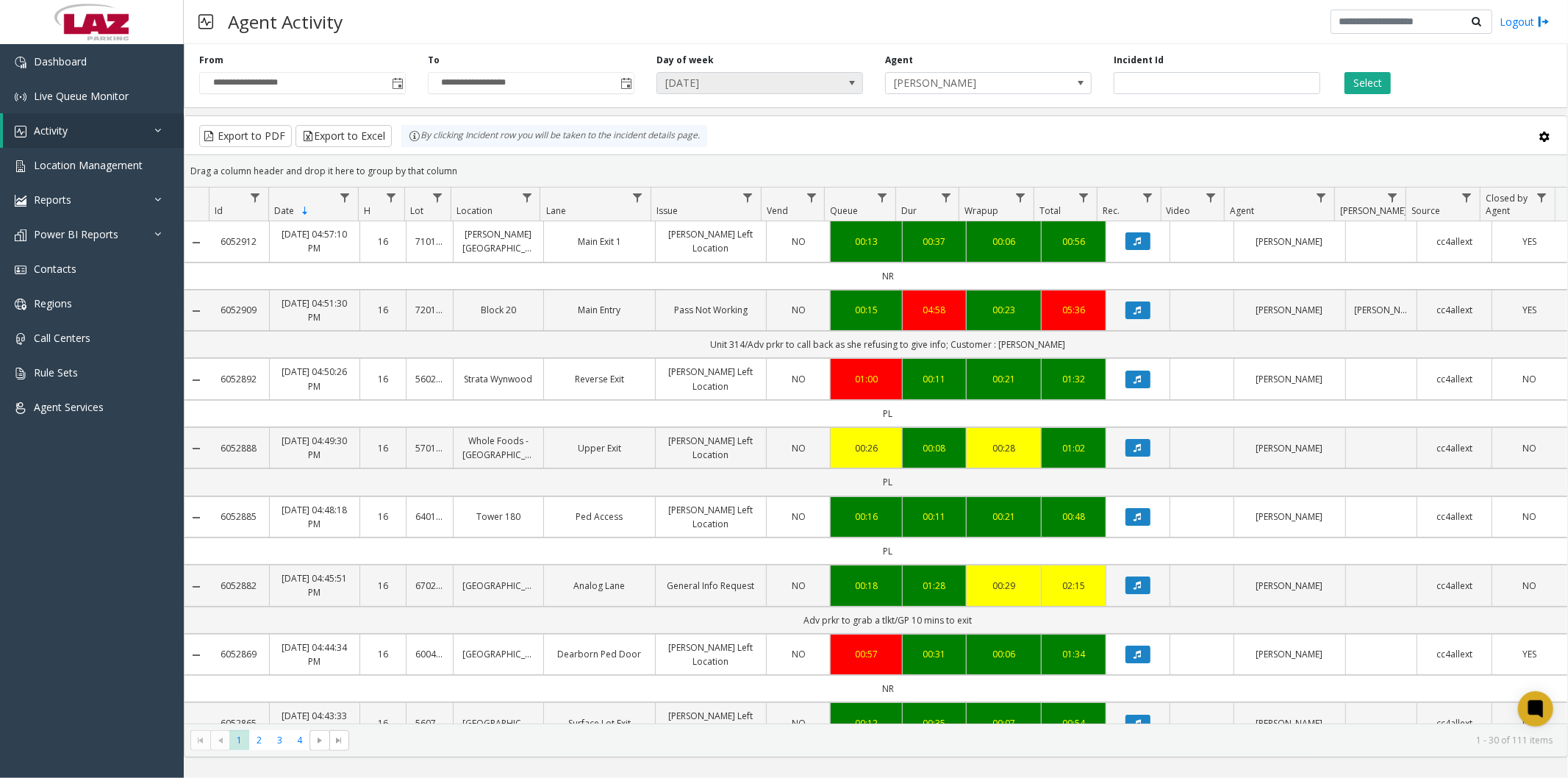
click at [825, 85] on span "Sunday" at bounding box center [760, 83] width 207 height 22
click at [892, 37] on div "Agent Activity Logout" at bounding box center [876, 22] width 1385 height 44
click at [801, 91] on span "Sunday" at bounding box center [739, 83] width 164 height 21
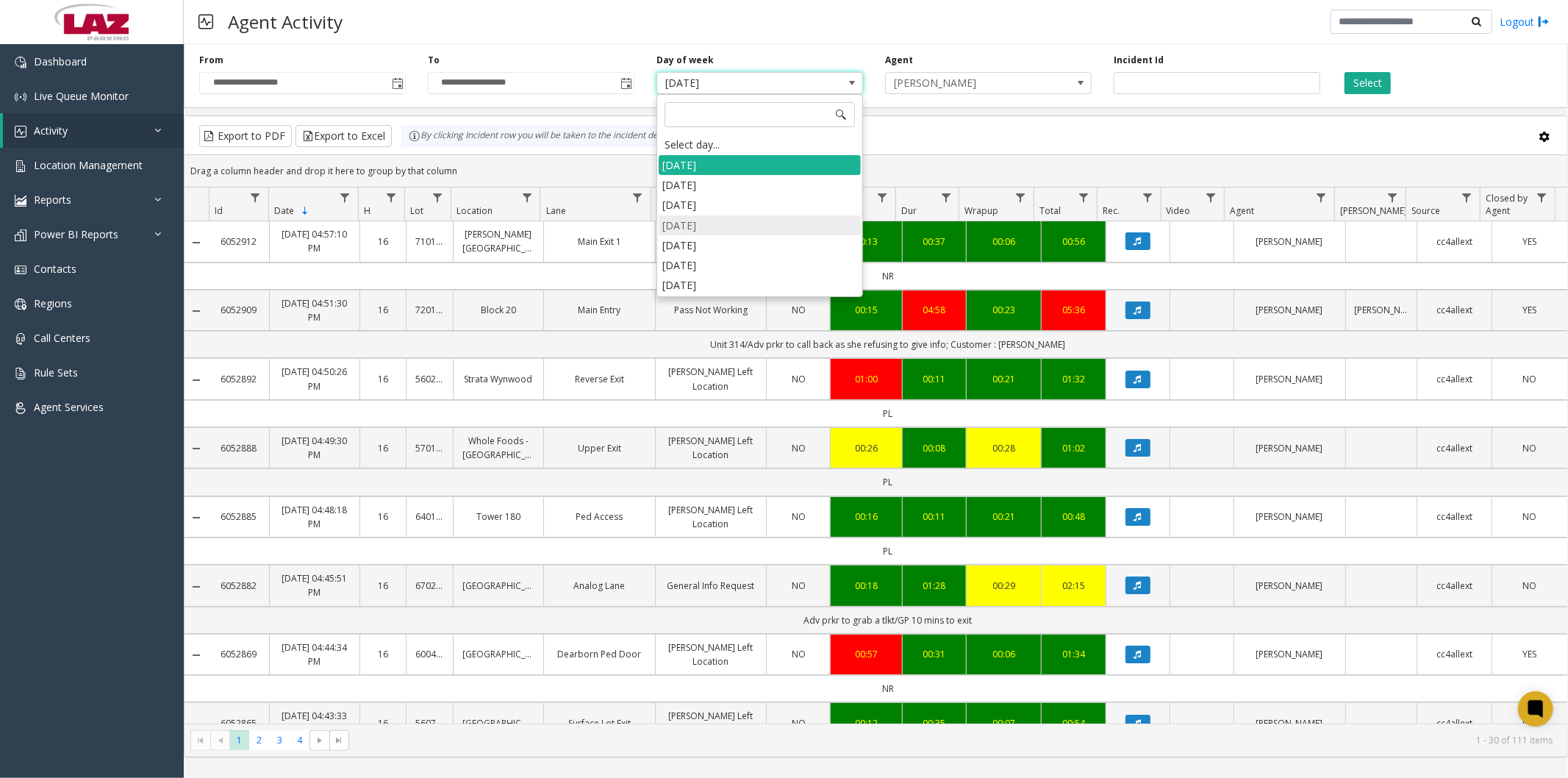
click at [704, 231] on li "Wednesday" at bounding box center [760, 225] width 202 height 20
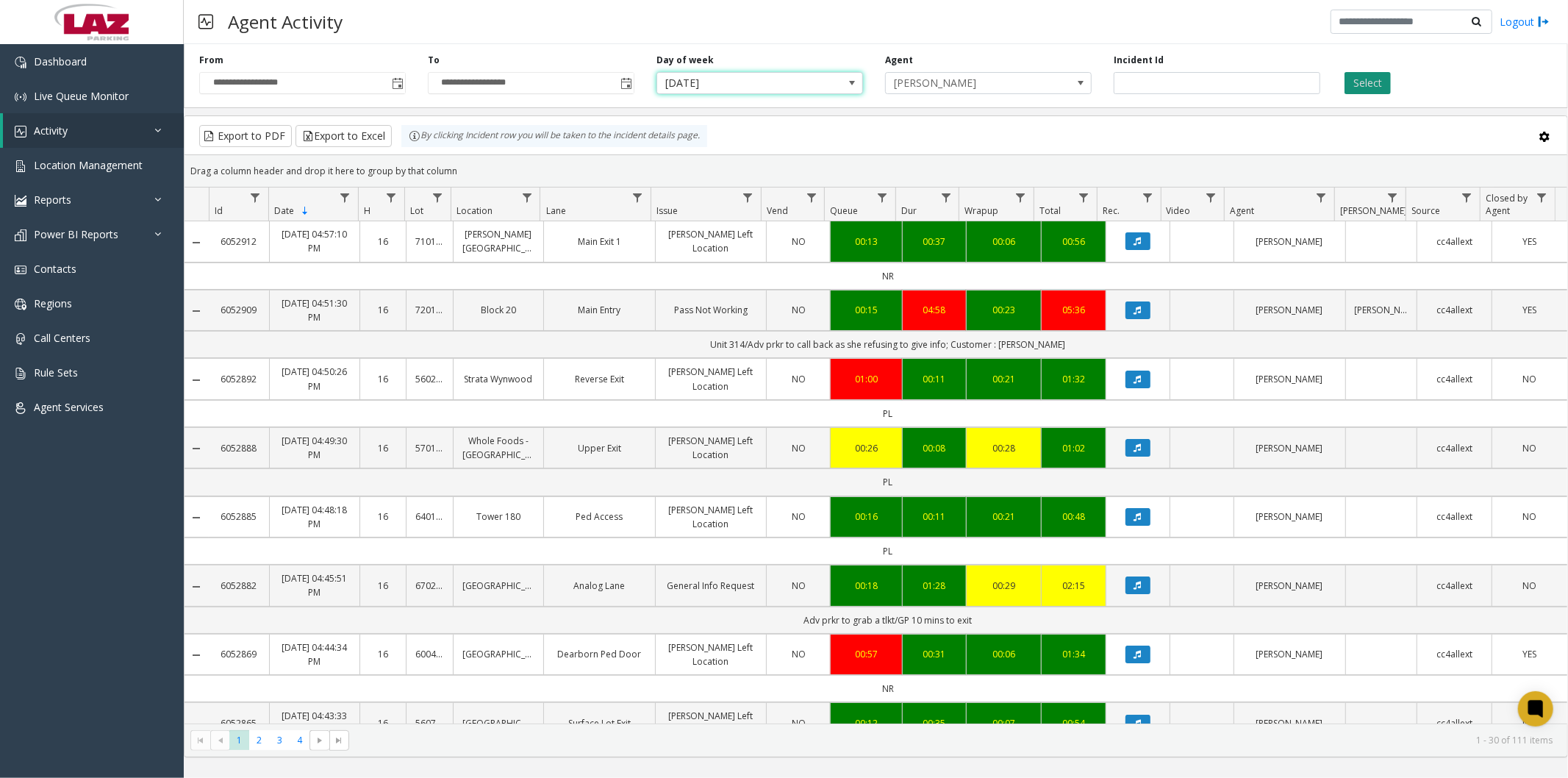
click at [1375, 86] on button "Select" at bounding box center [1367, 83] width 46 height 22
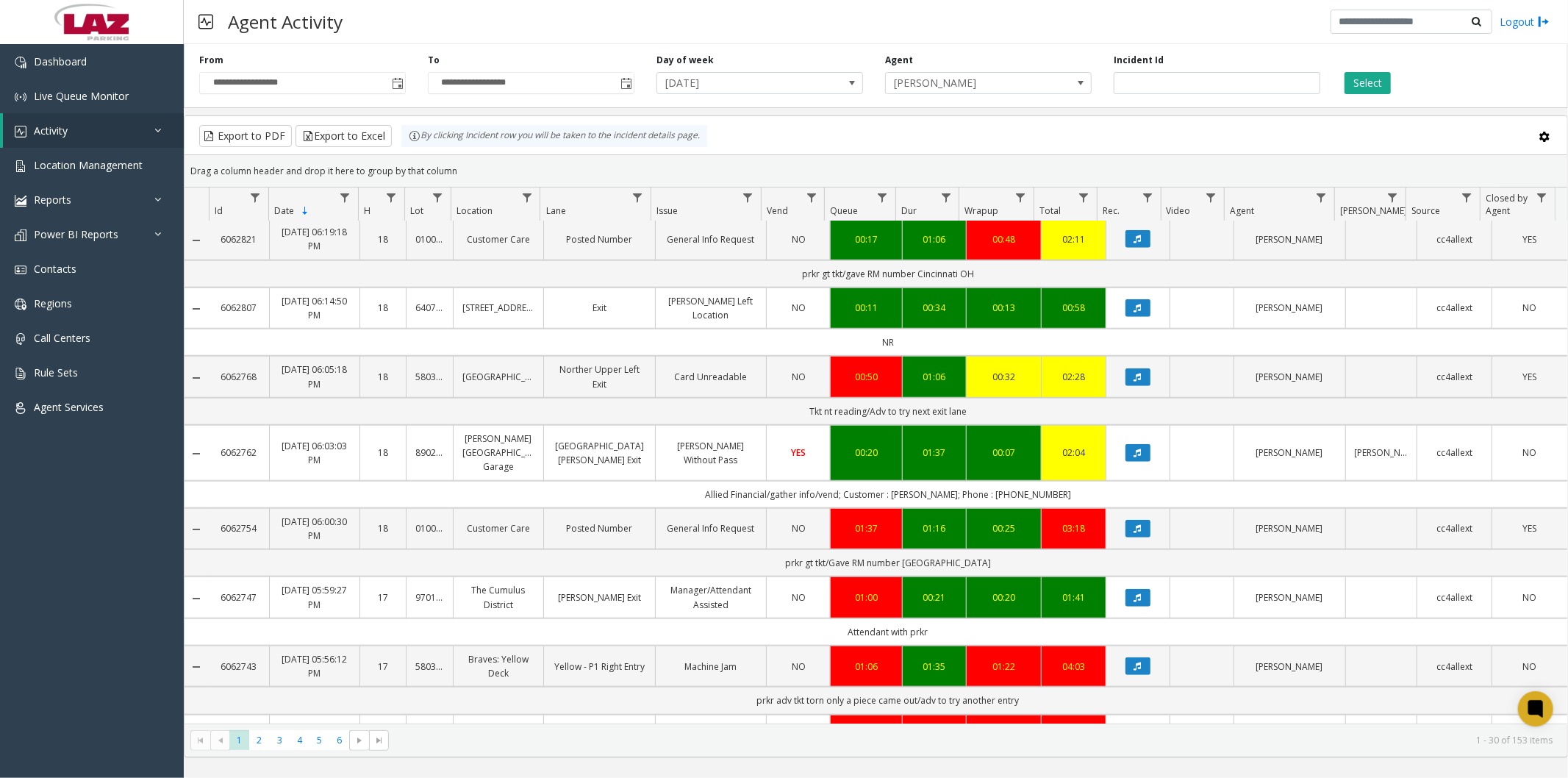
scroll to position [980, 0]
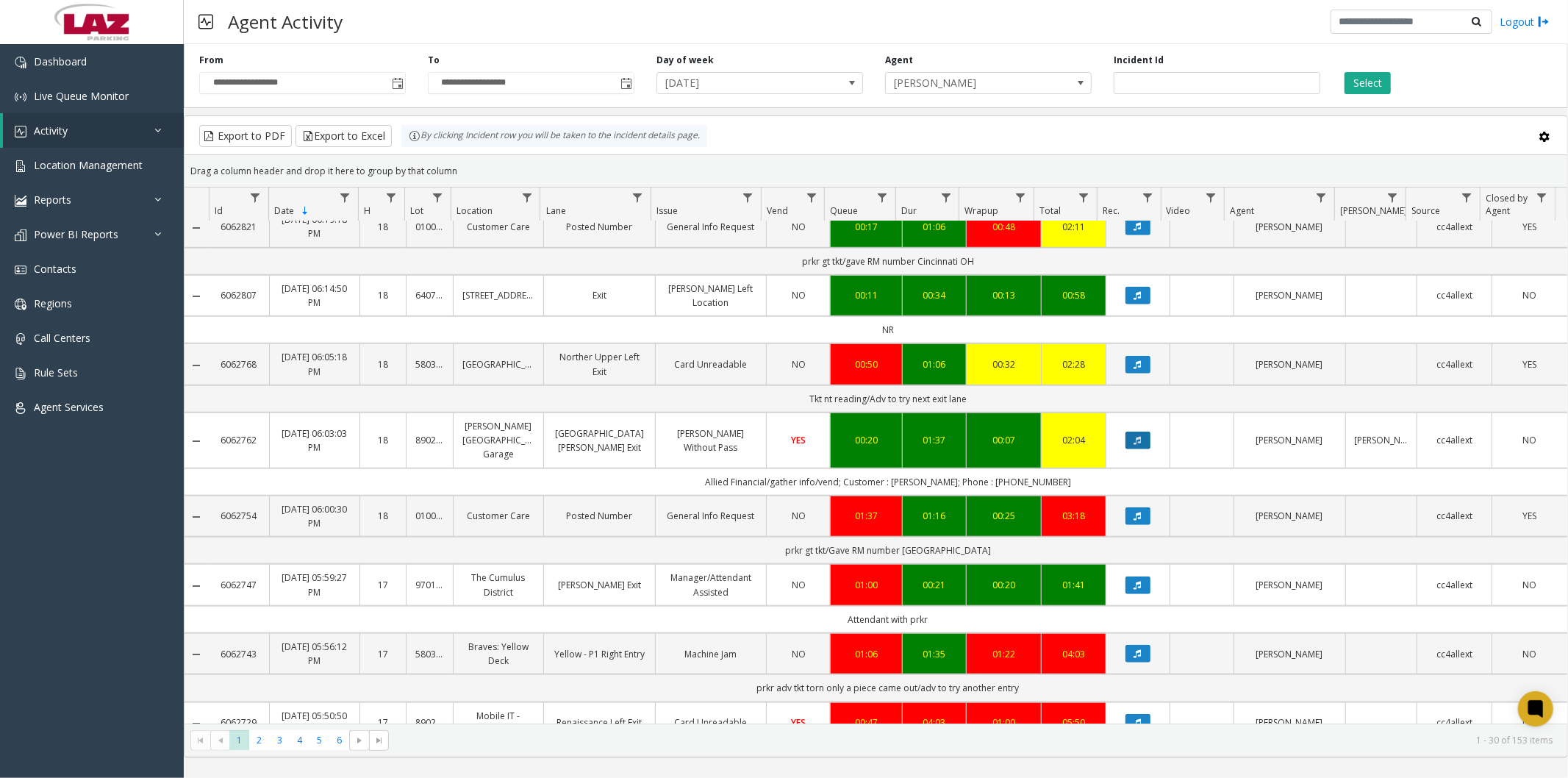
click at [1134, 436] on icon "Data table" at bounding box center [1138, 441] width 8 height 9
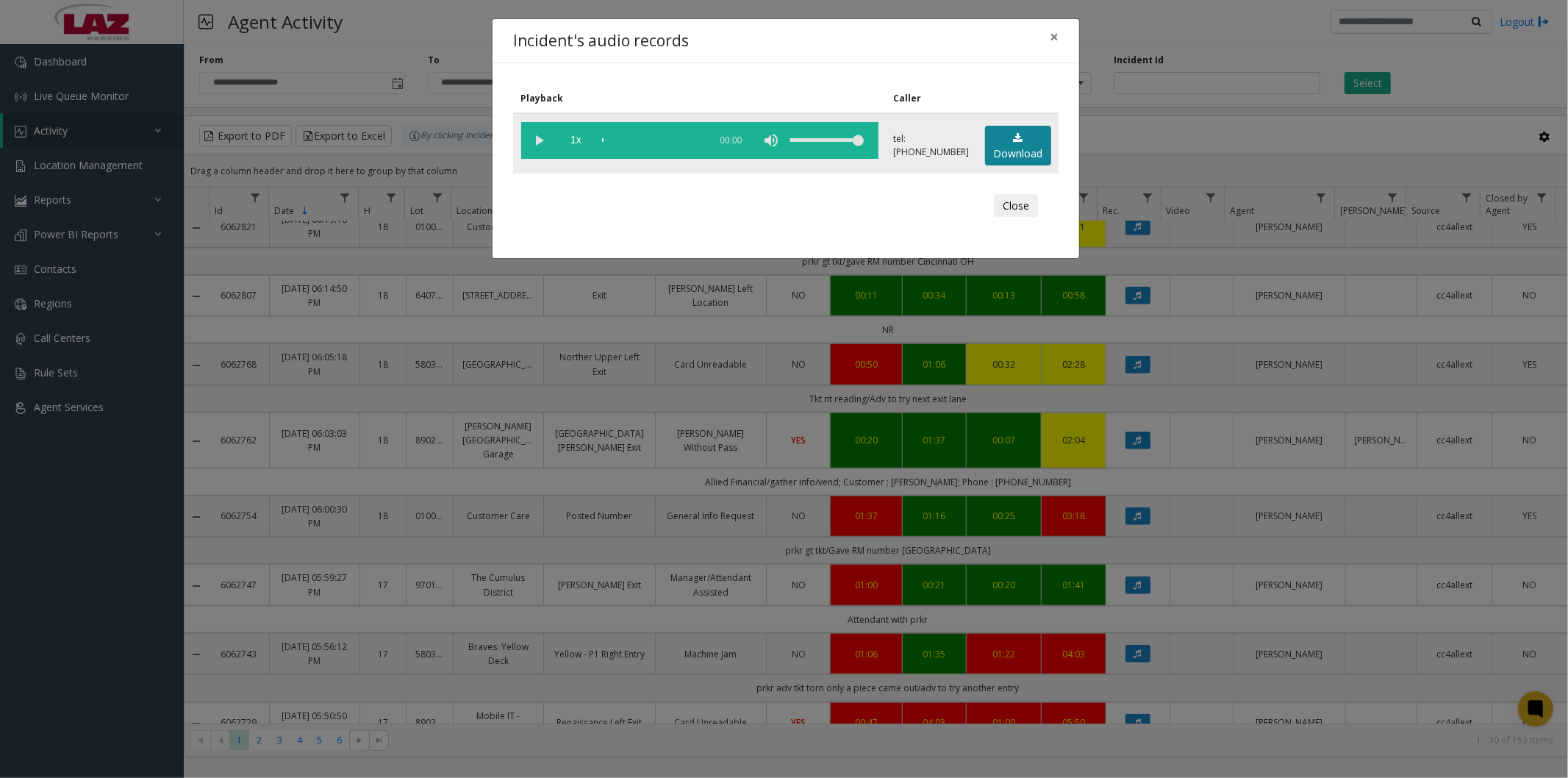
click at [1013, 138] on icon at bounding box center [1018, 139] width 10 height 11
click at [1054, 38] on span "×" at bounding box center [1054, 37] width 9 height 21
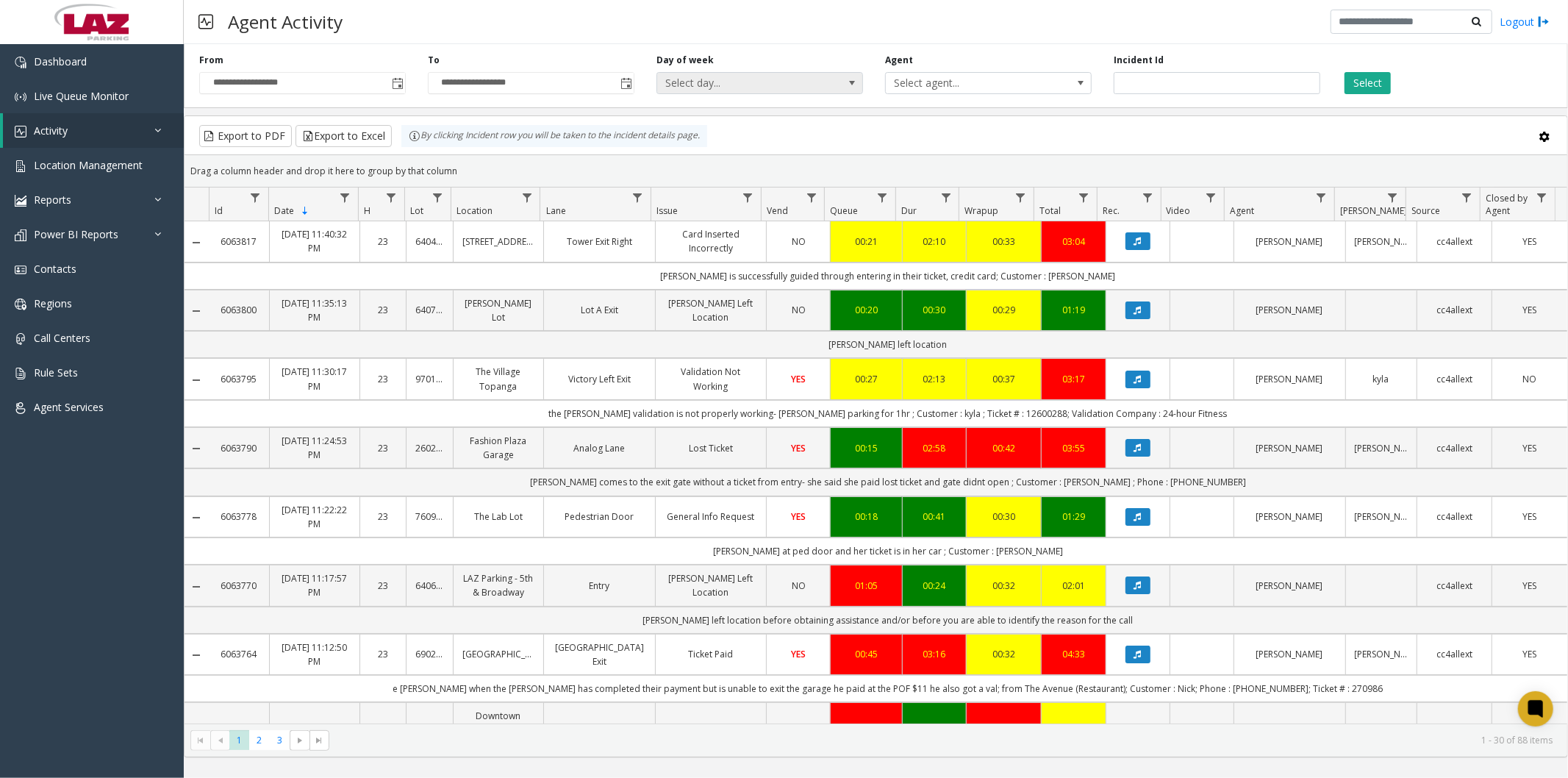
click at [794, 89] on span "Select day..." at bounding box center [739, 83] width 164 height 21
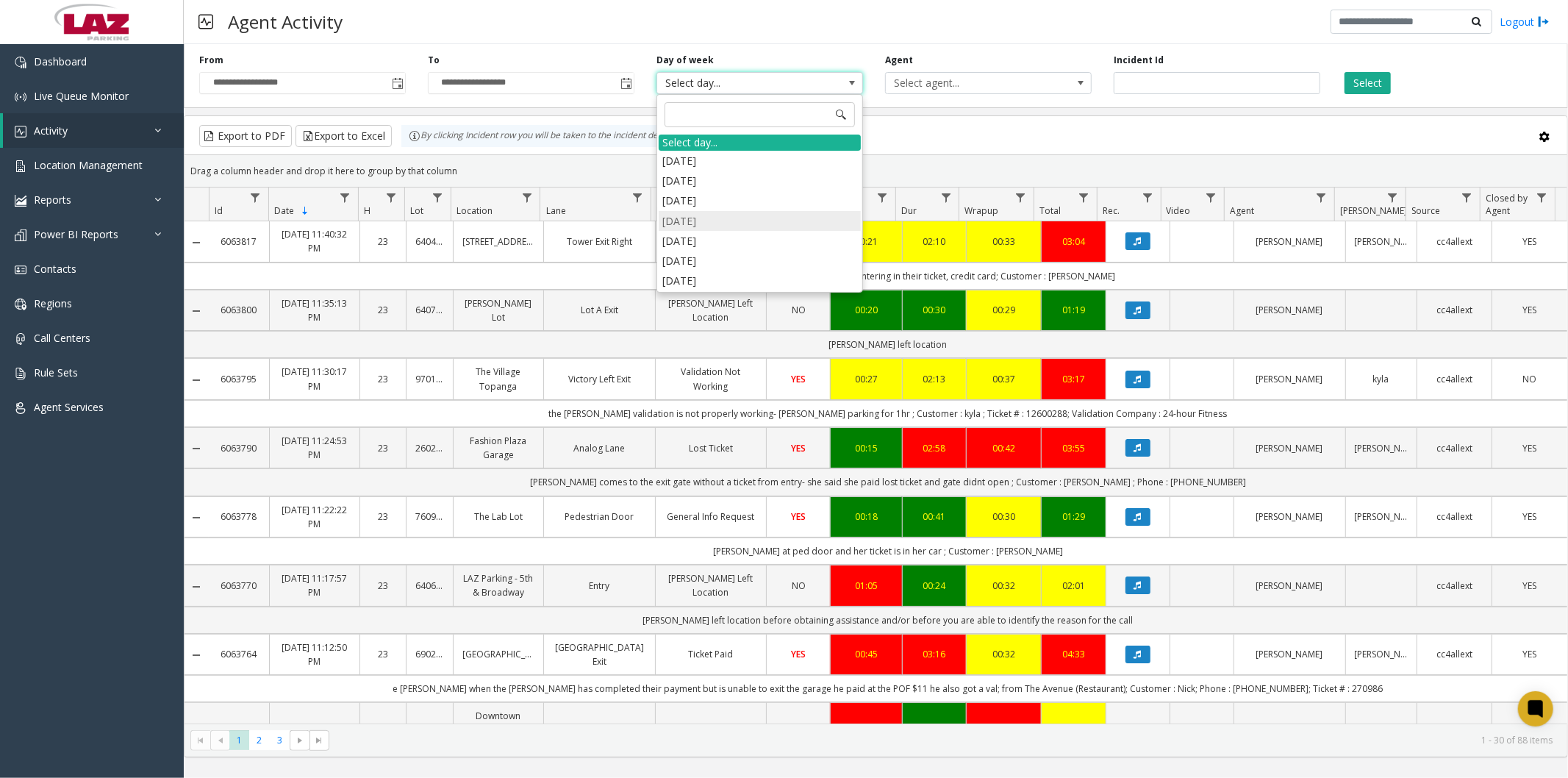
click at [692, 219] on li "[DATE]" at bounding box center [760, 221] width 202 height 20
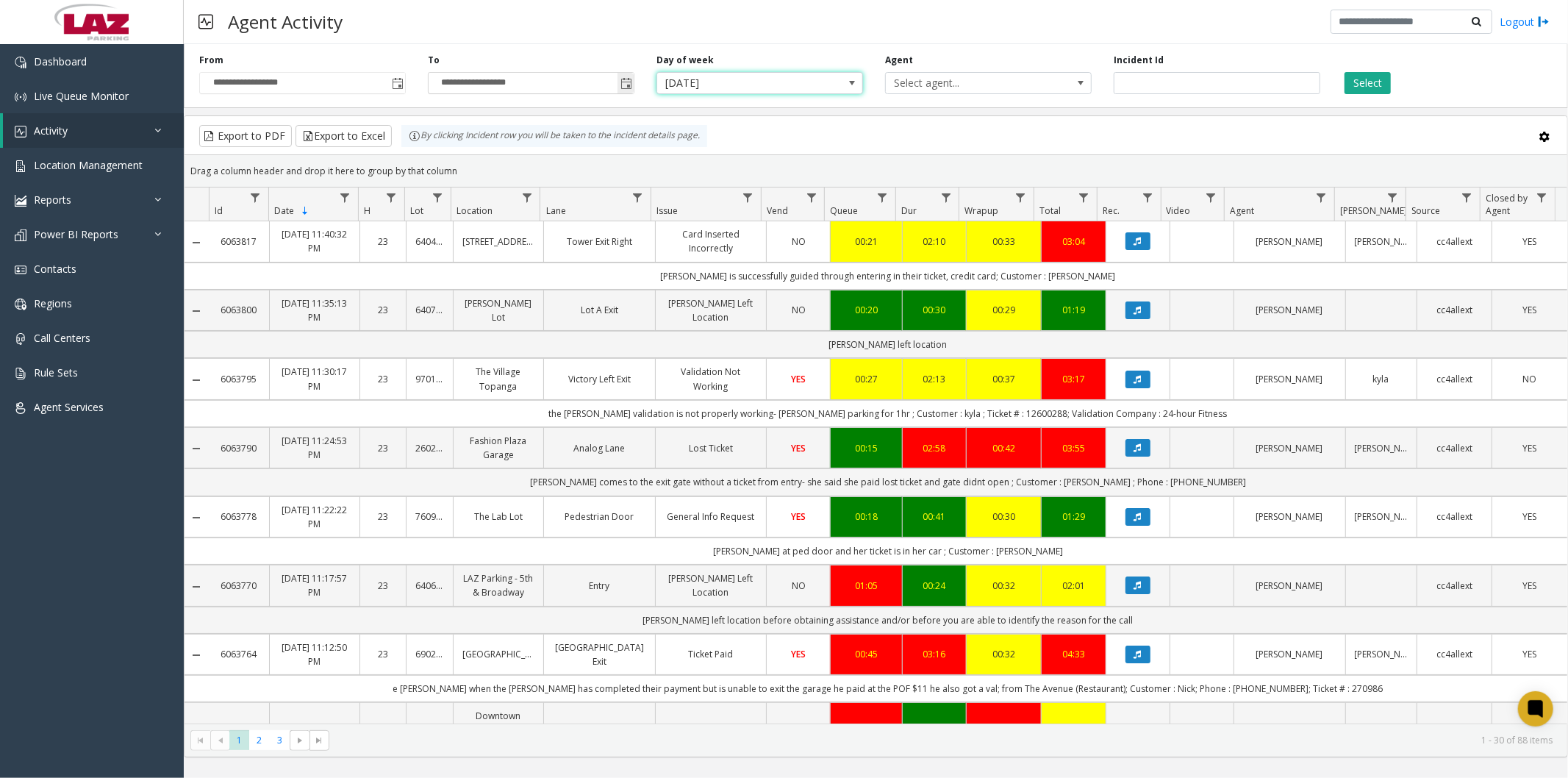
click at [628, 82] on span "Toggle popup" at bounding box center [626, 83] width 11 height 11
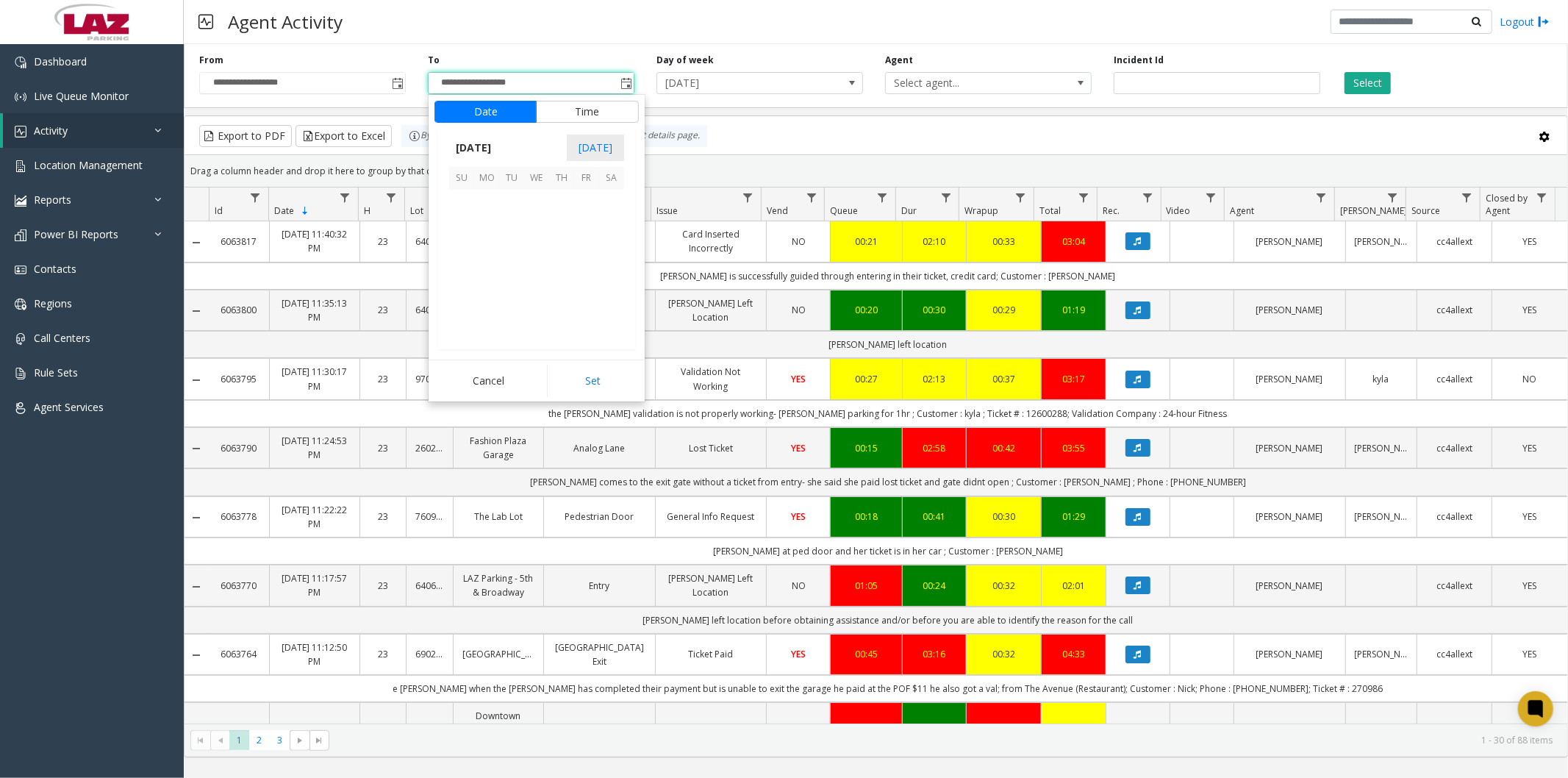
scroll to position [22, 0]
click at [557, 278] on span "21" at bounding box center [561, 277] width 25 height 25
click at [574, 378] on button "Set" at bounding box center [593, 381] width 93 height 33
type input "**********"
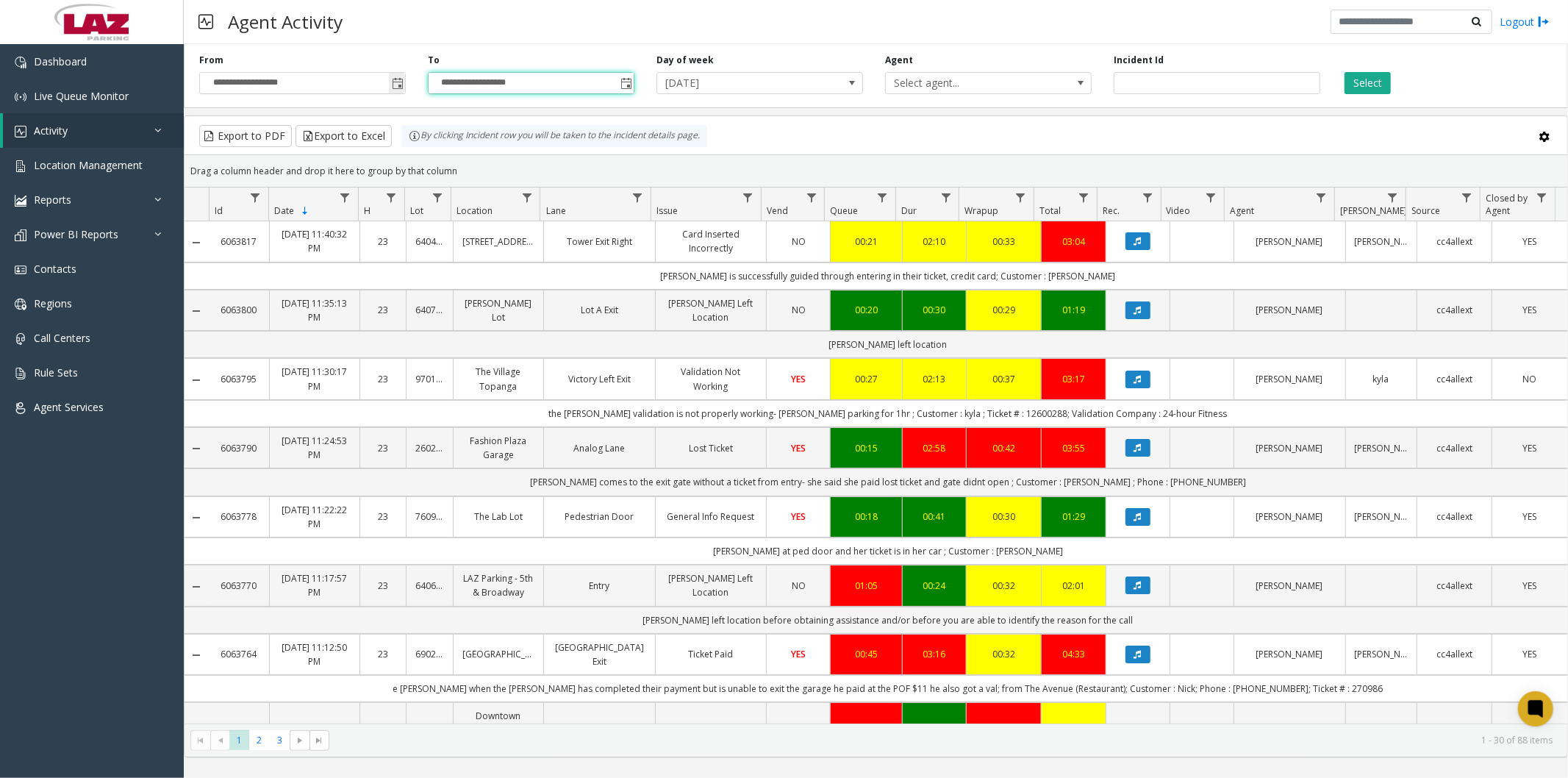
click at [402, 81] on span "Toggle popup" at bounding box center [397, 83] width 11 height 11
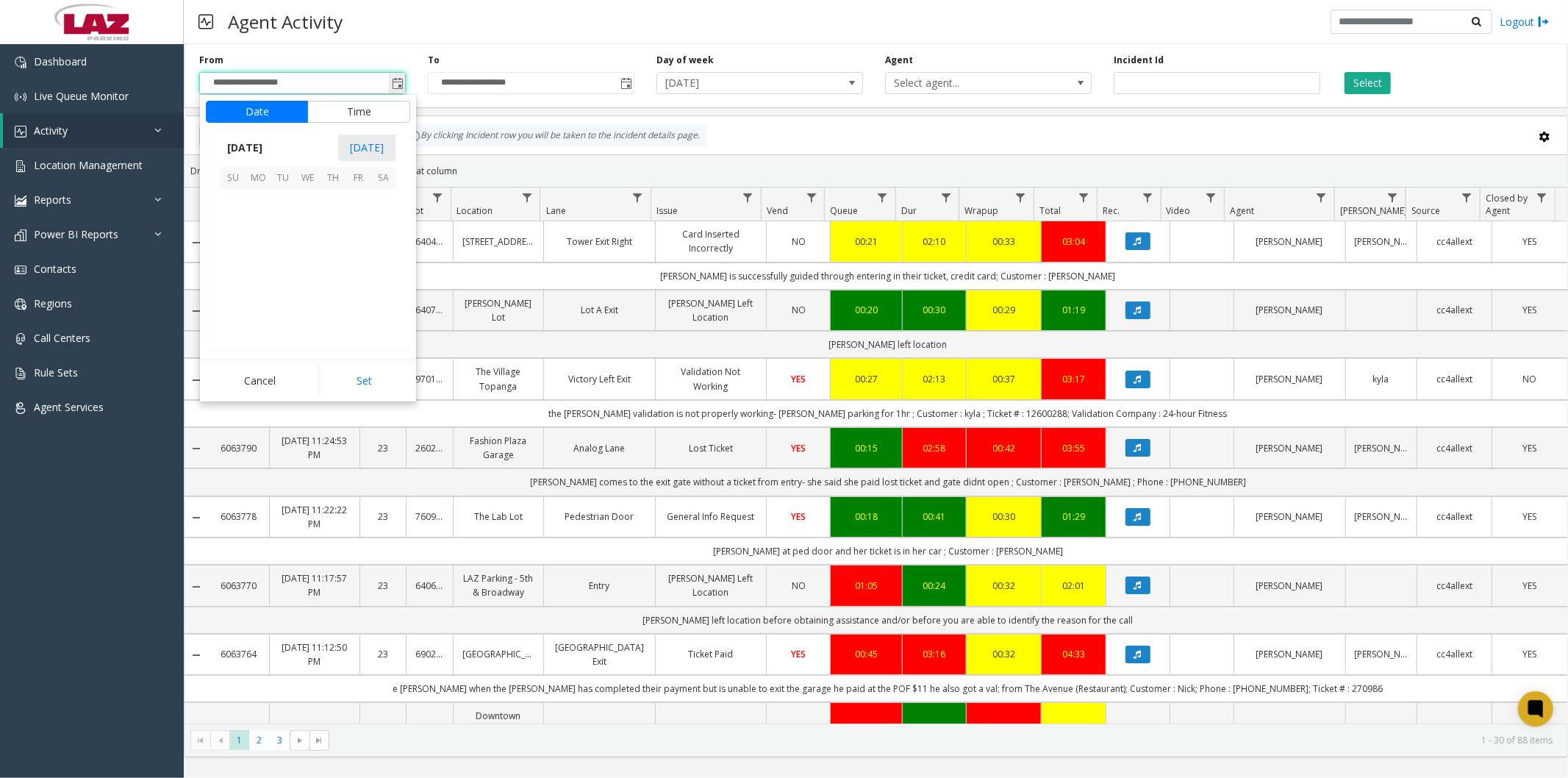
scroll to position [263781, 0]
click at [356, 254] on span "15" at bounding box center [358, 252] width 25 height 25
click at [353, 388] on button "Set" at bounding box center [364, 381] width 93 height 33
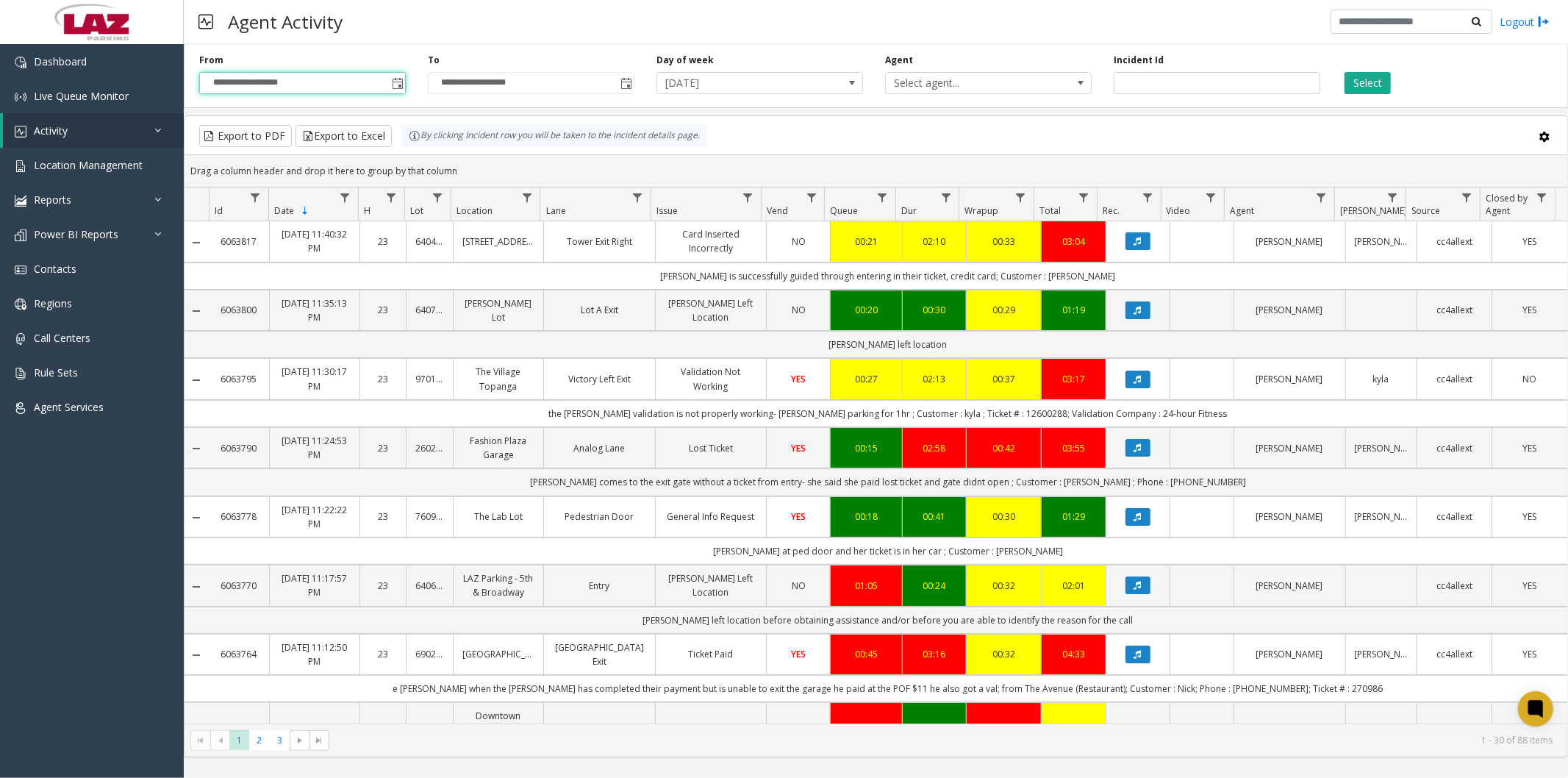
type input "**********"
click at [954, 81] on span "Select agent..." at bounding box center [967, 83] width 164 height 21
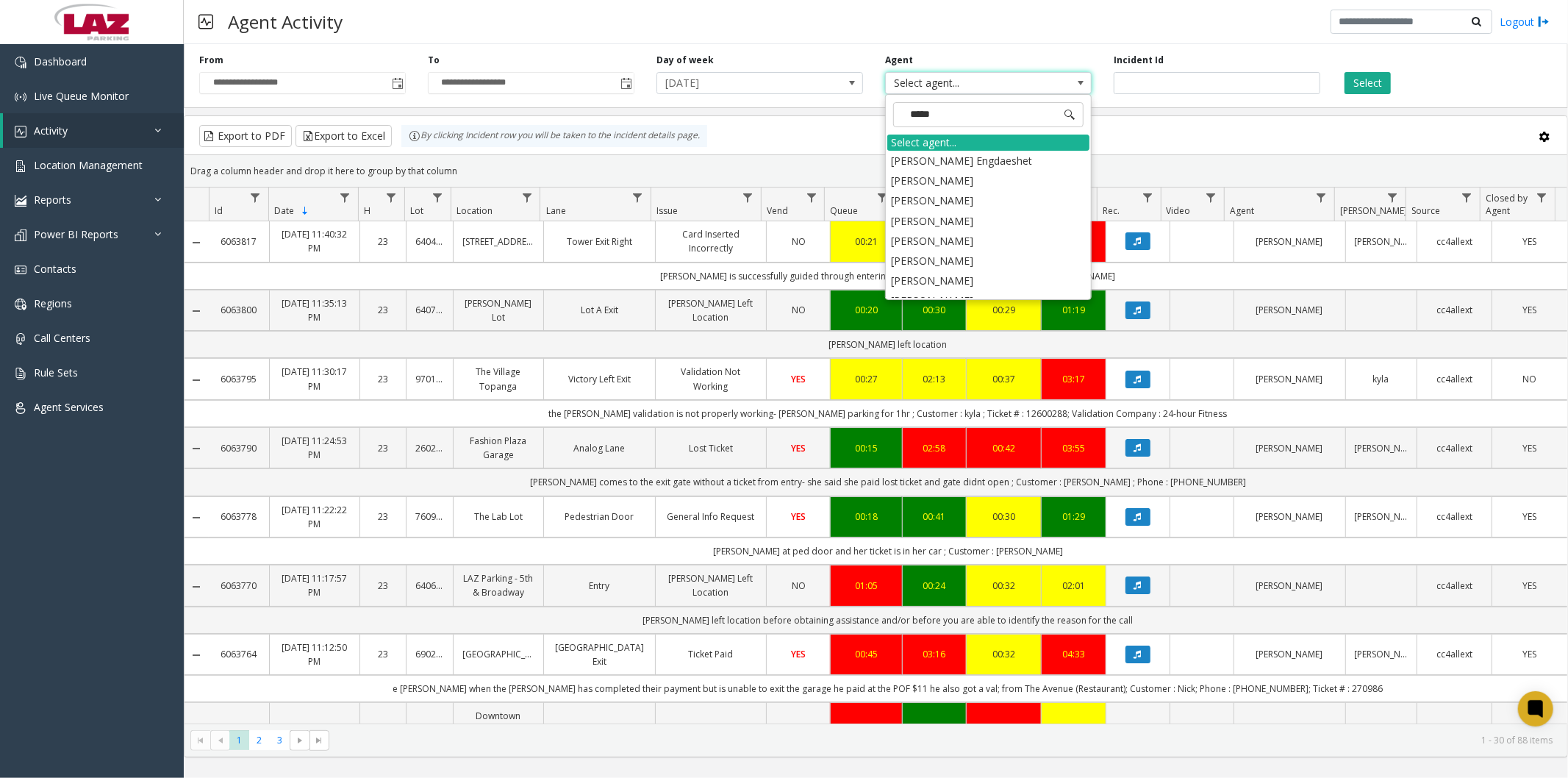
type input "******"
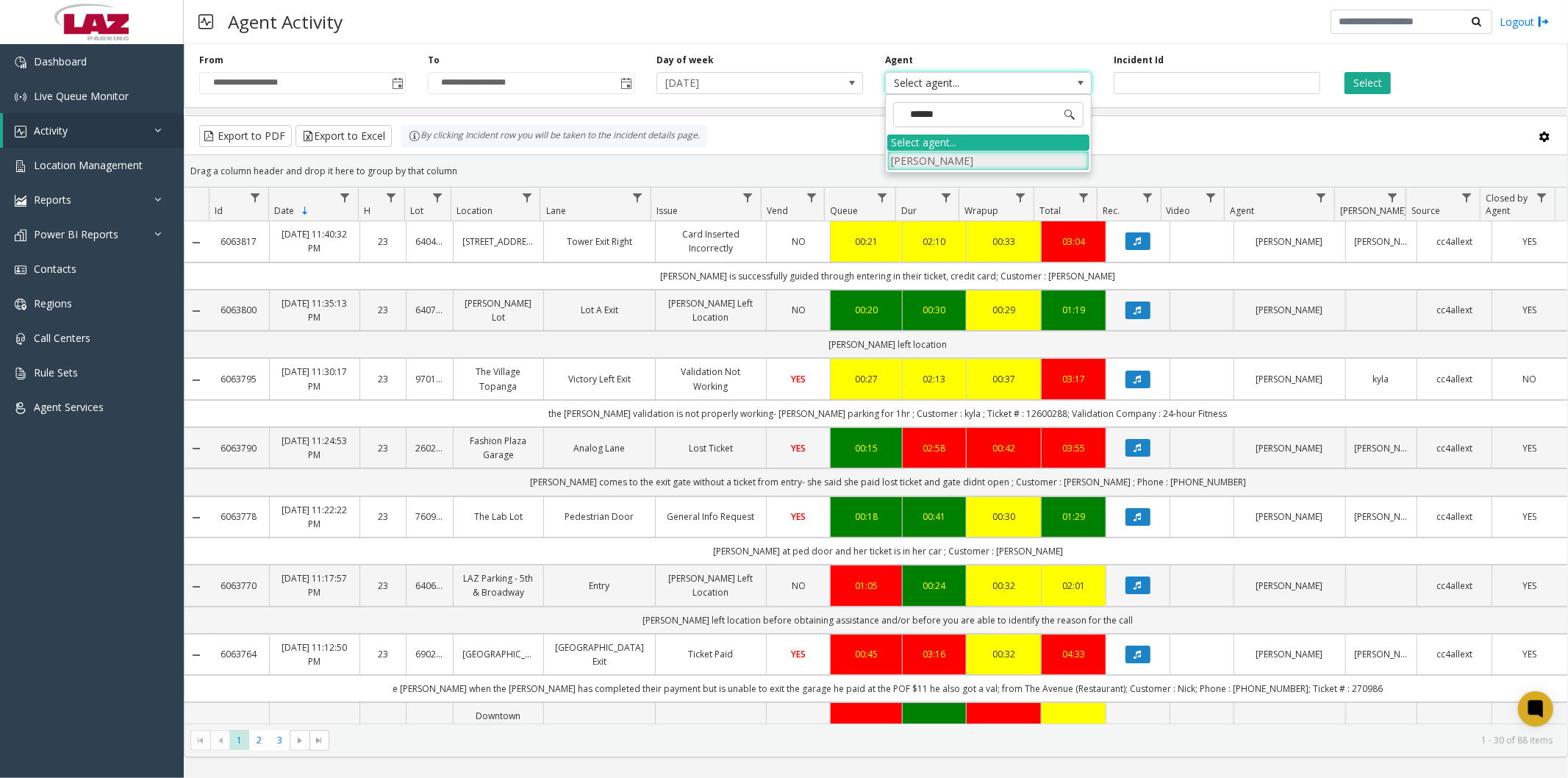
click at [954, 164] on li "[PERSON_NAME]" at bounding box center [988, 161] width 202 height 20
click at [1362, 76] on button "Select" at bounding box center [1367, 83] width 46 height 22
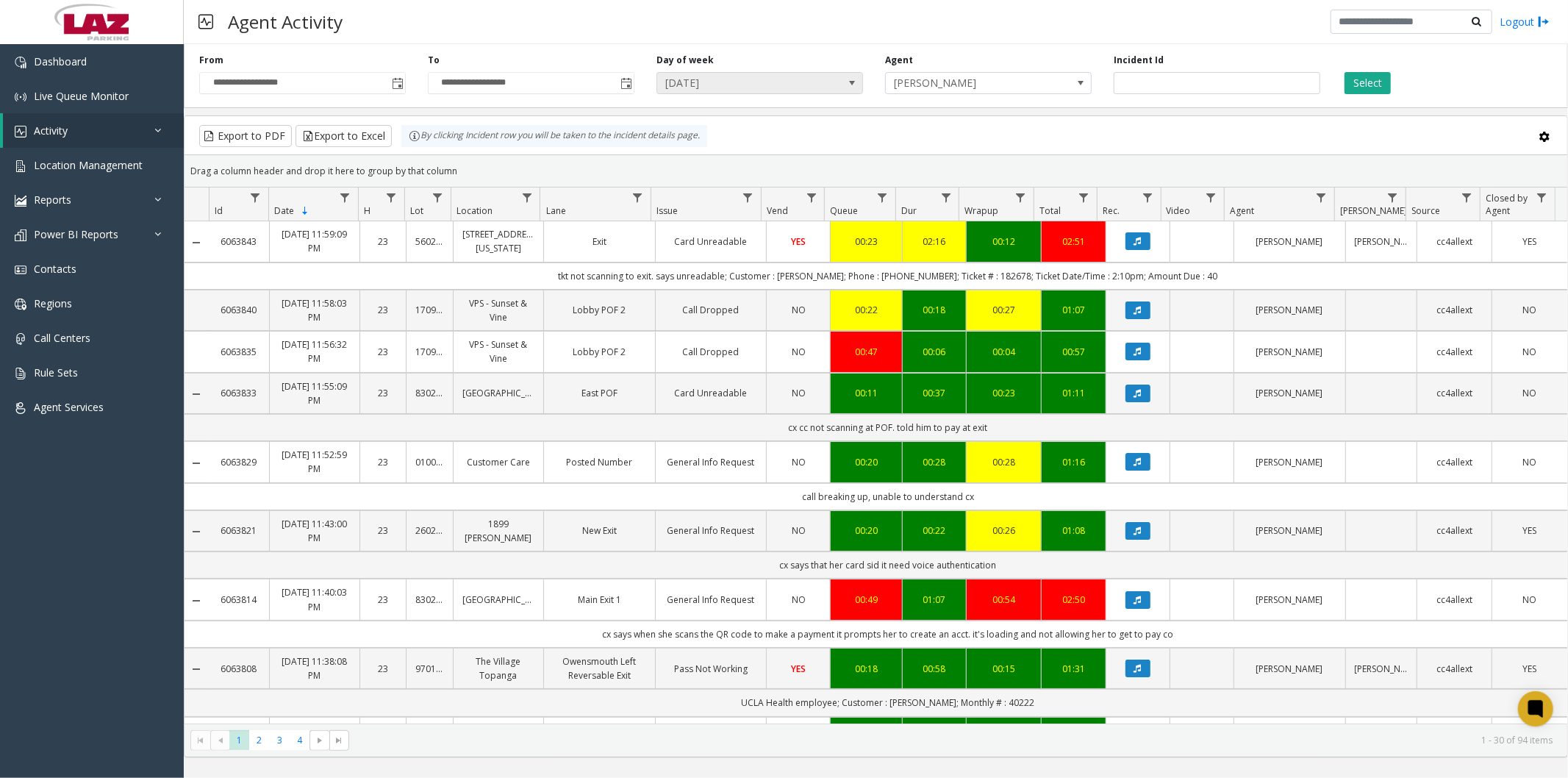
click at [813, 78] on span "[DATE]" at bounding box center [739, 83] width 164 height 21
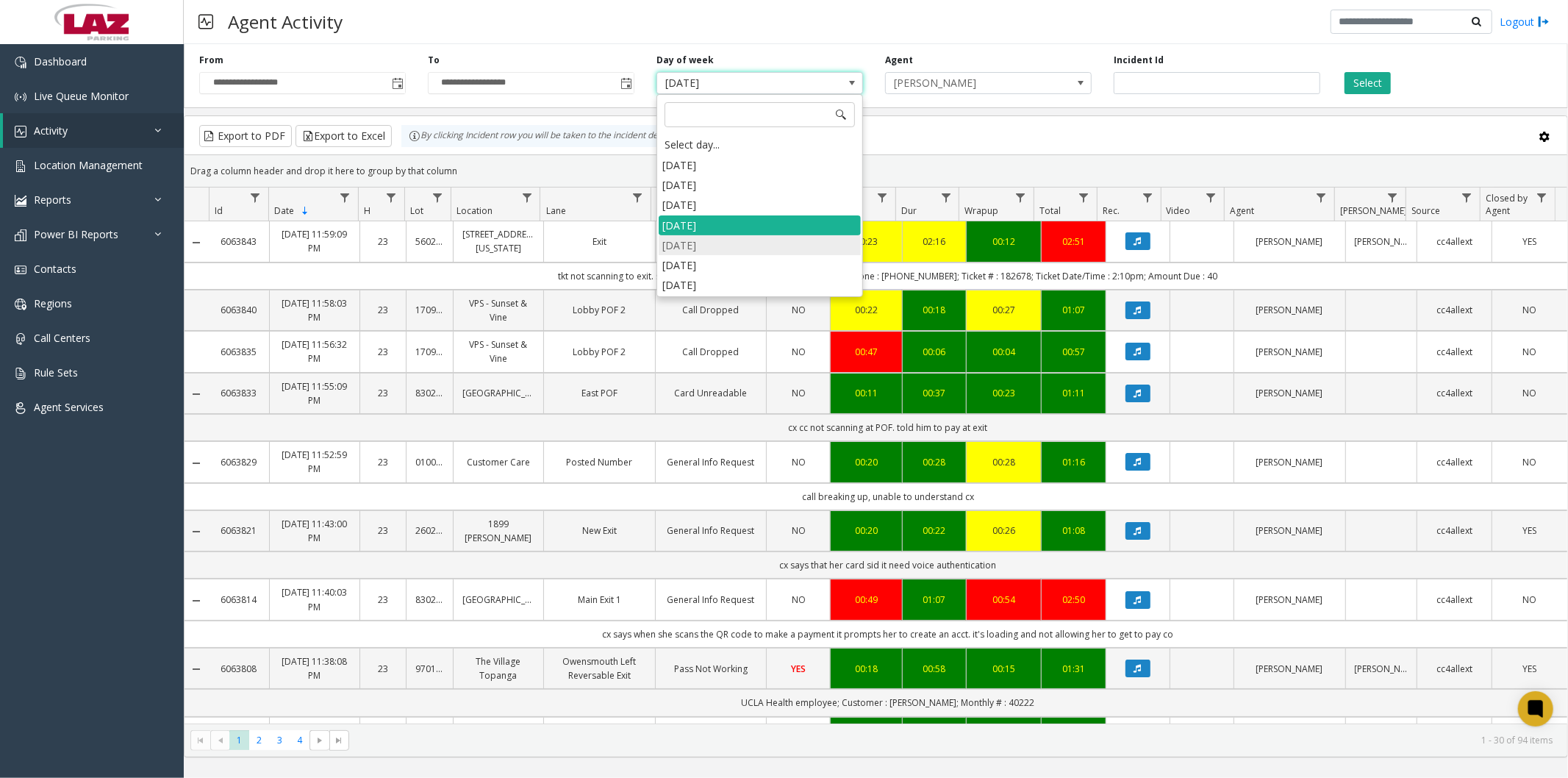
click at [708, 246] on li "[DATE]" at bounding box center [760, 245] width 202 height 20
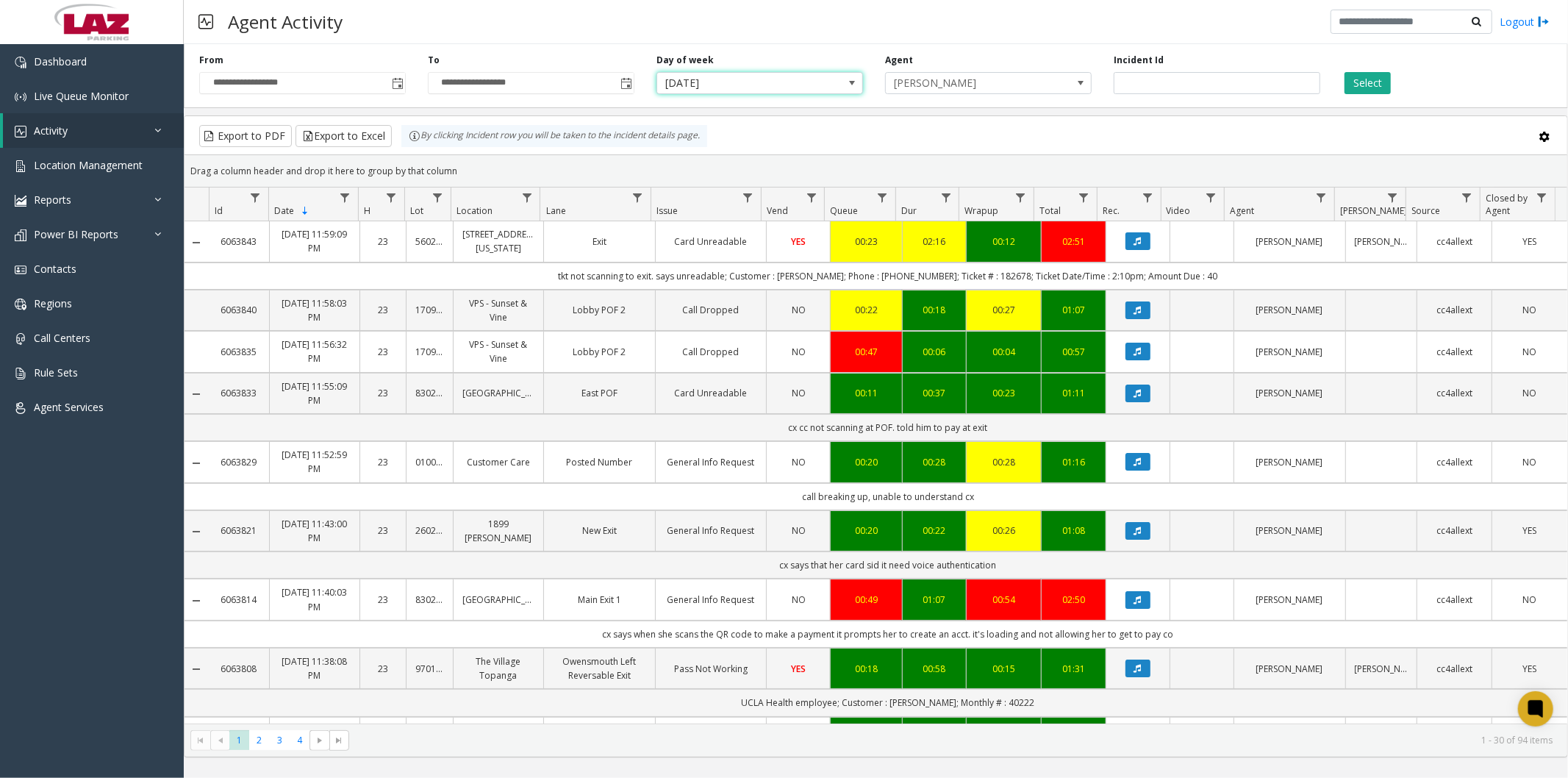
click at [1342, 83] on div "Select" at bounding box center [1446, 74] width 229 height 40
click at [1354, 83] on button "Select" at bounding box center [1367, 83] width 46 height 22
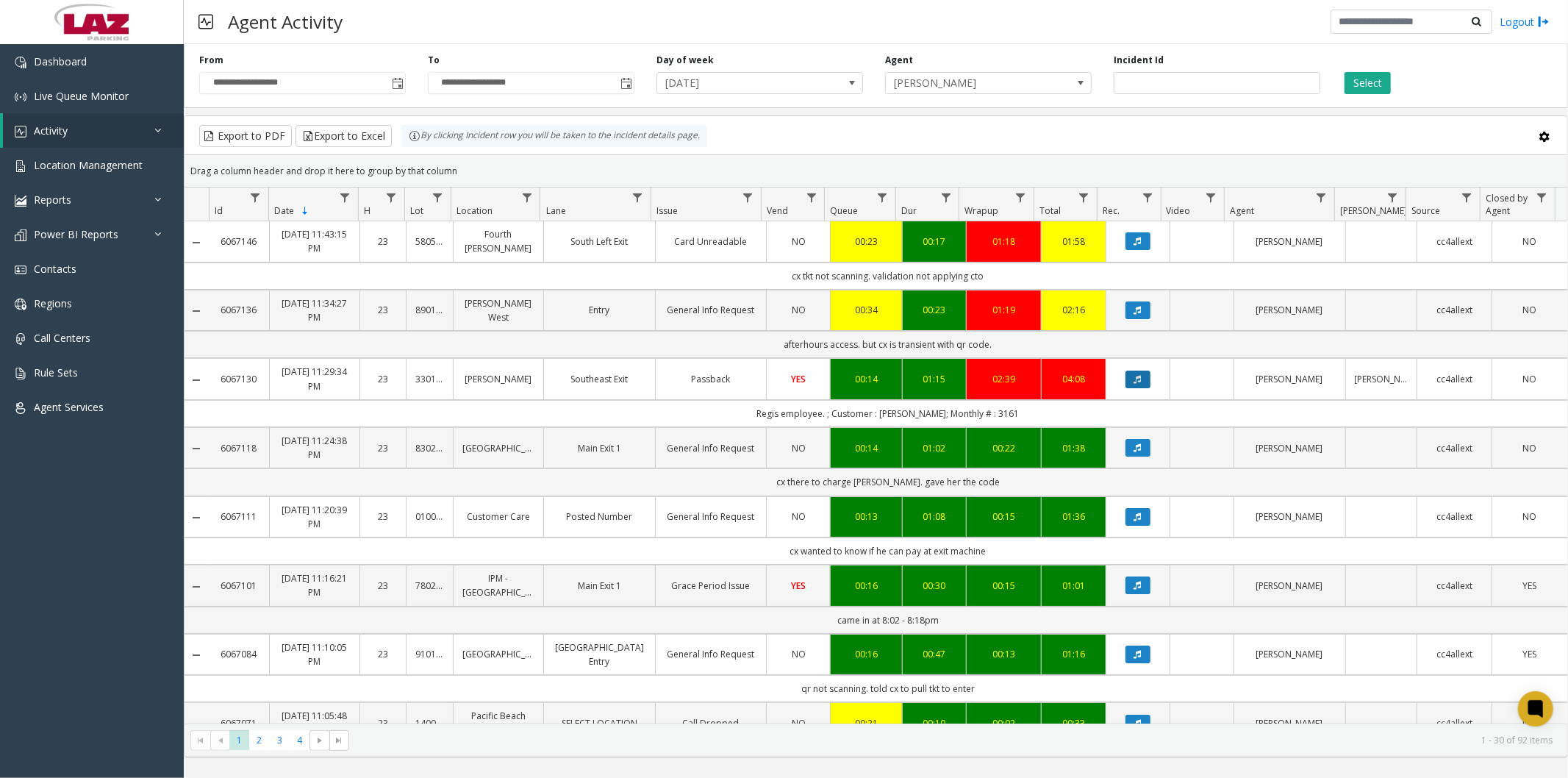
click at [1134, 381] on icon "Data table" at bounding box center [1138, 380] width 8 height 9
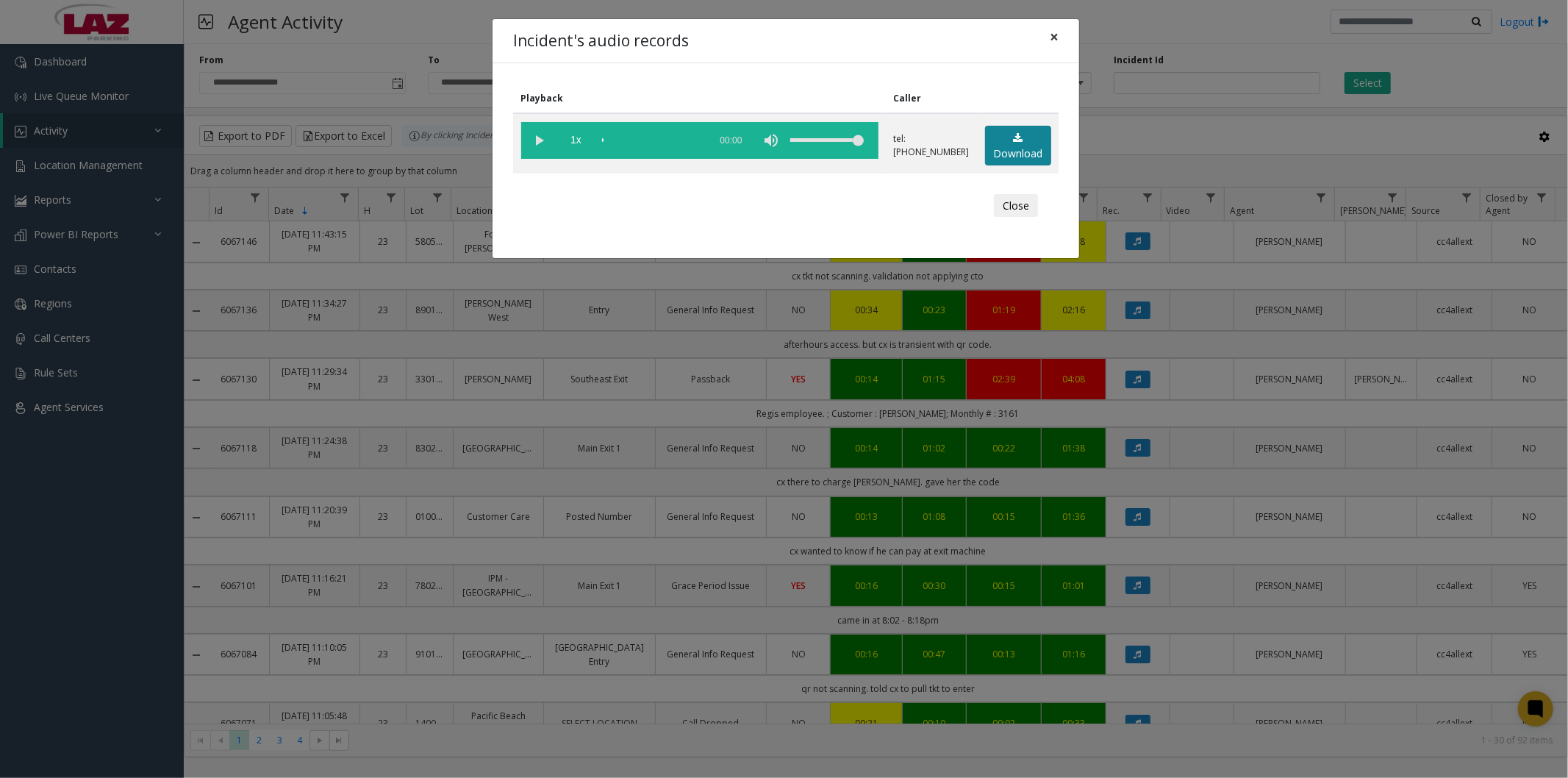
click at [1018, 147] on link "Download" at bounding box center [1018, 145] width 66 height 40
click at [1053, 37] on span "×" at bounding box center [1054, 37] width 9 height 21
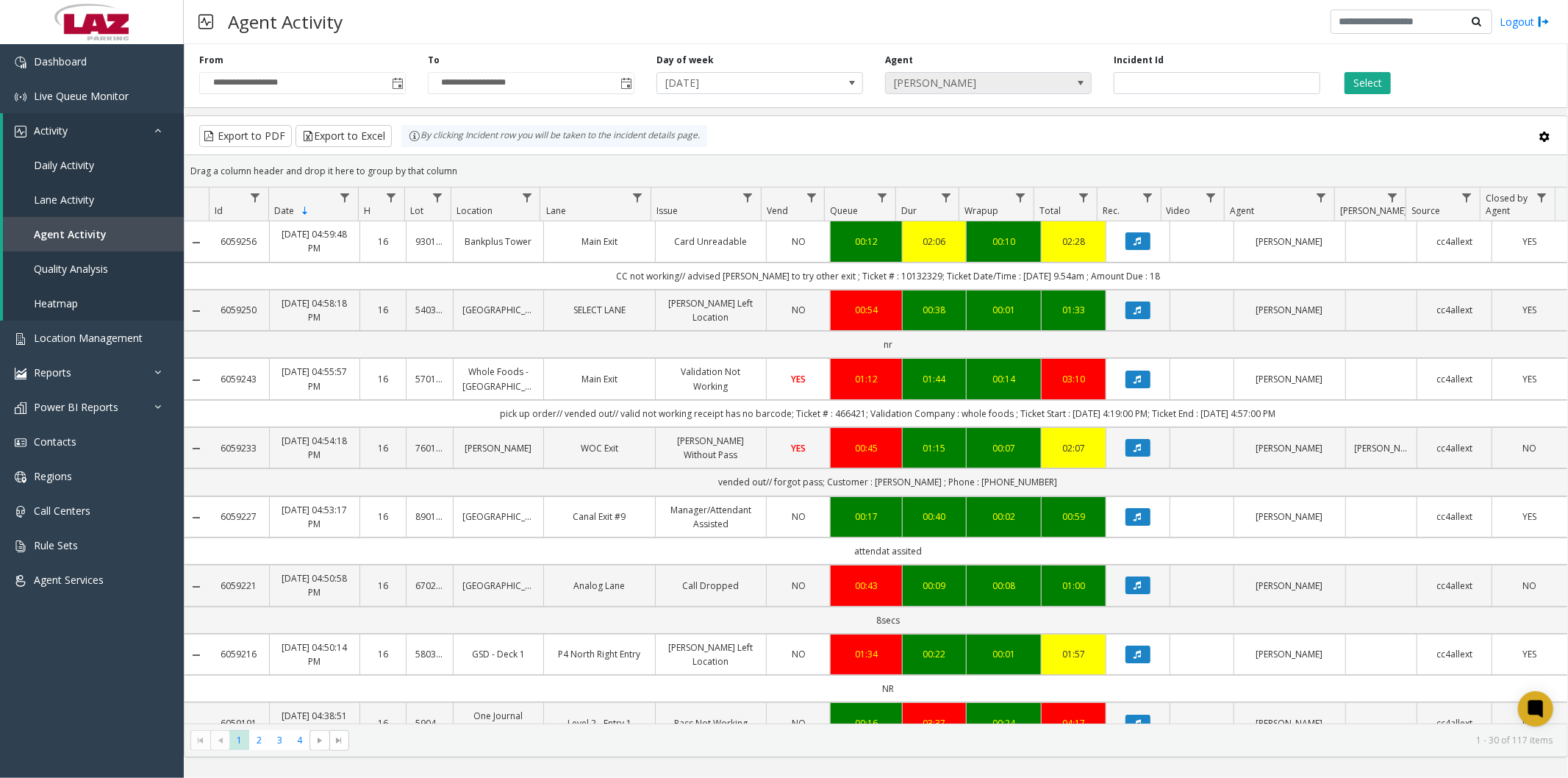
click at [1026, 82] on span "[PERSON_NAME]" at bounding box center [967, 83] width 164 height 21
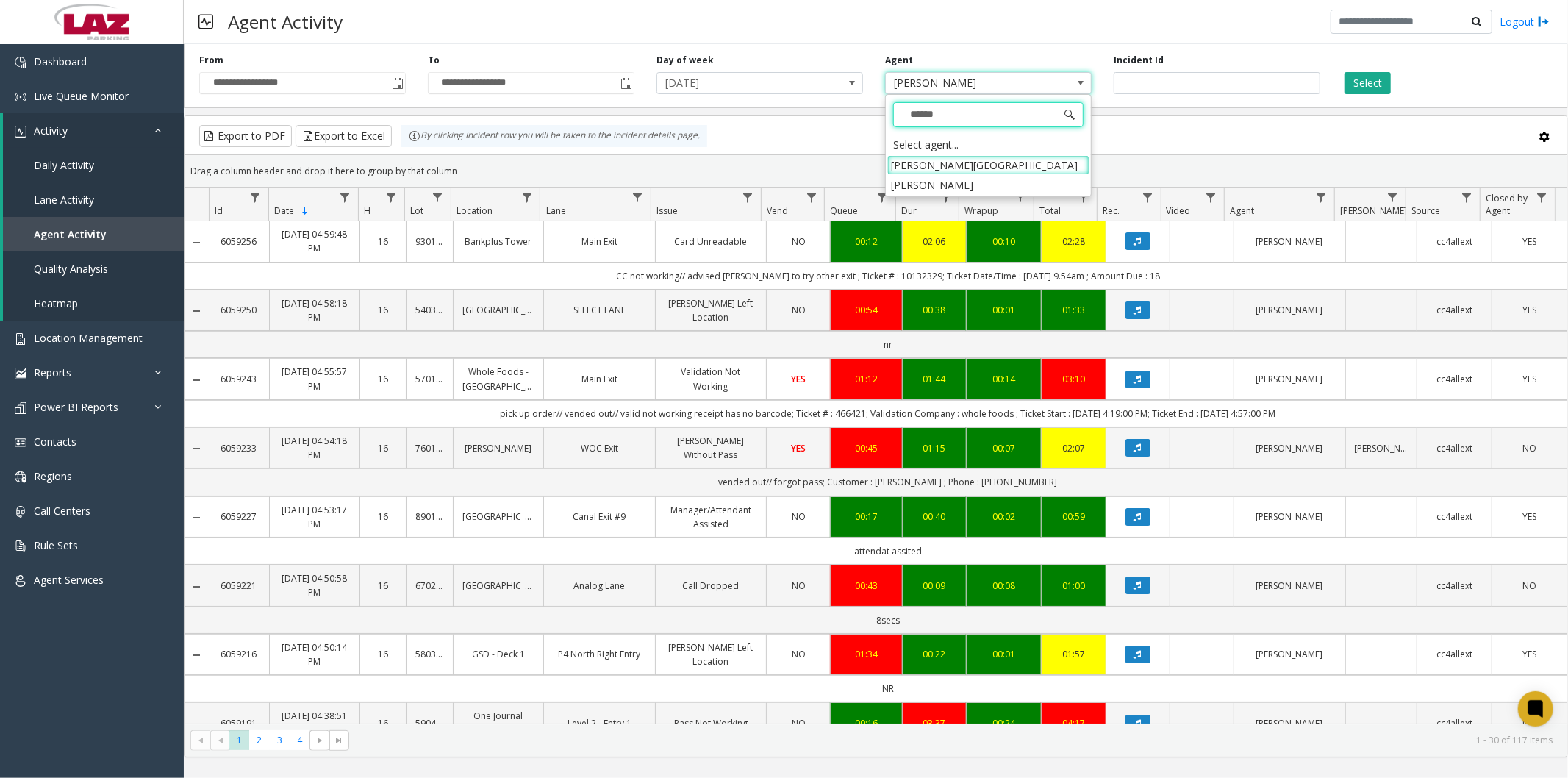
type input "*******"
click at [965, 189] on th "Wrapup" at bounding box center [996, 204] width 75 height 33
click at [963, 169] on li "[PERSON_NAME]" at bounding box center [988, 165] width 202 height 20
click at [1356, 77] on button "Select" at bounding box center [1367, 83] width 46 height 22
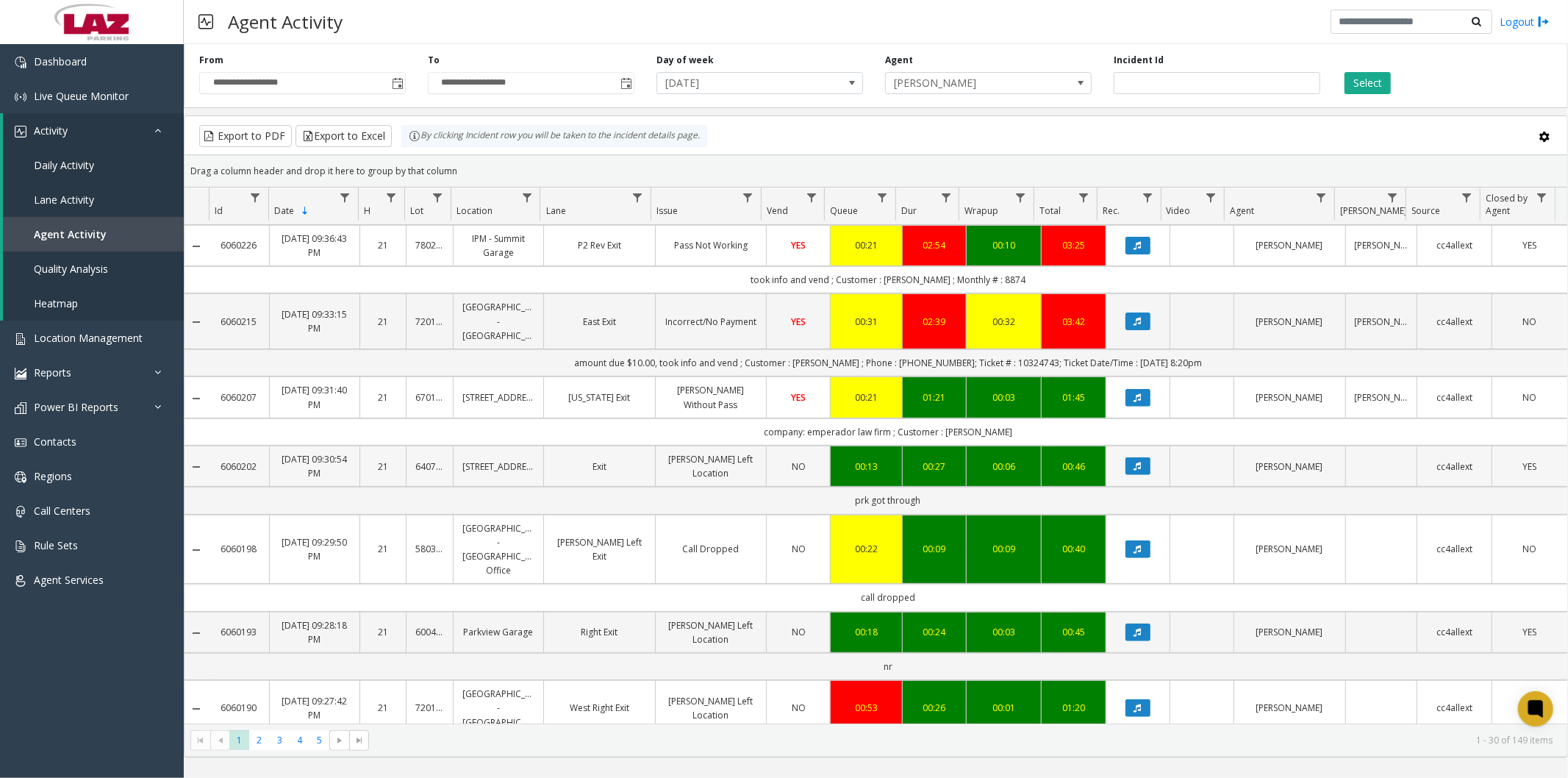
scroll to position [408, 0]
click at [1125, 394] on button "Data table" at bounding box center [1137, 398] width 25 height 18
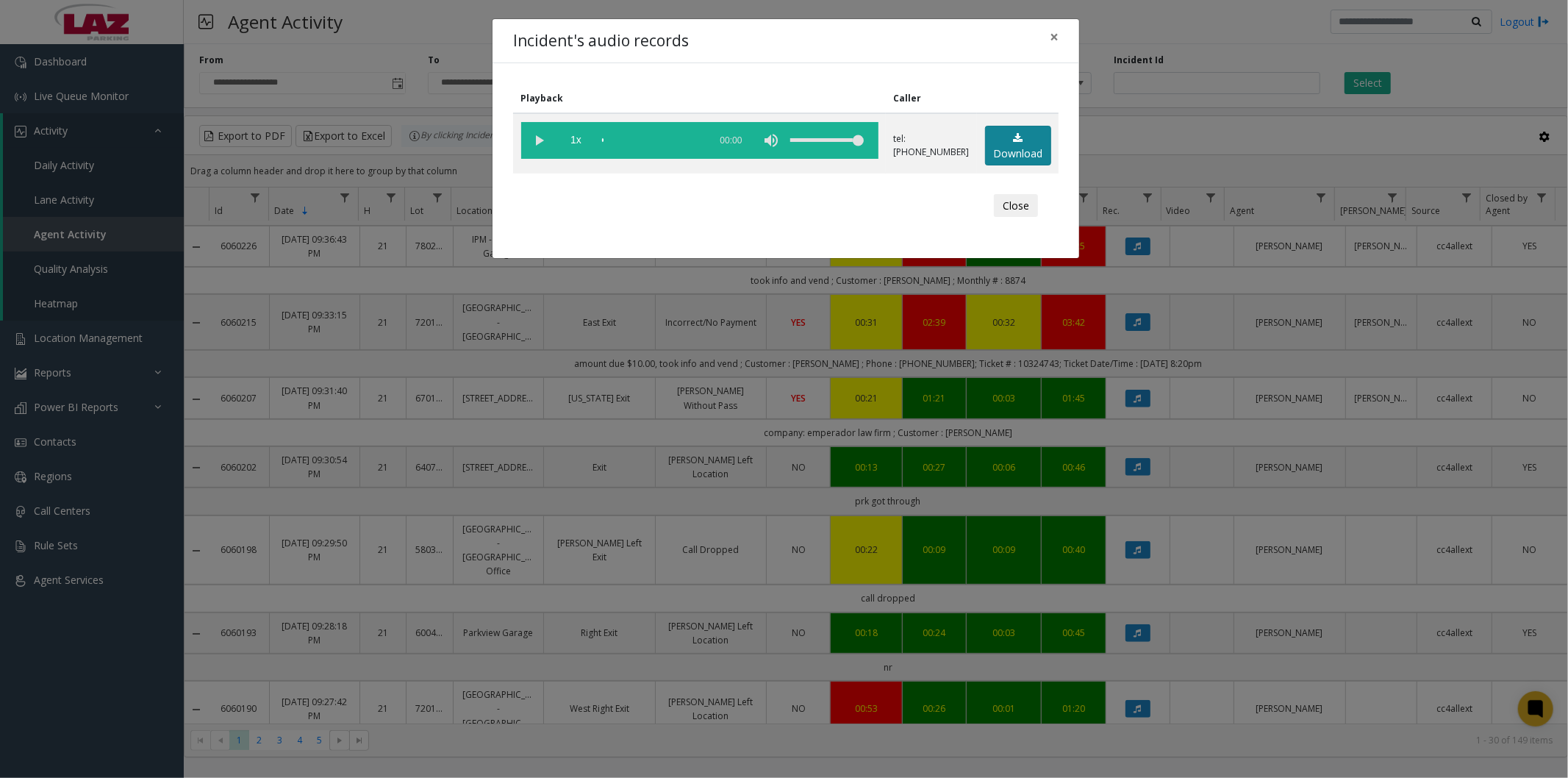
click at [1020, 143] on link "Download" at bounding box center [1018, 145] width 66 height 40
click at [1054, 33] on span "×" at bounding box center [1054, 37] width 9 height 21
